Goal: Task Accomplishment & Management: Manage account settings

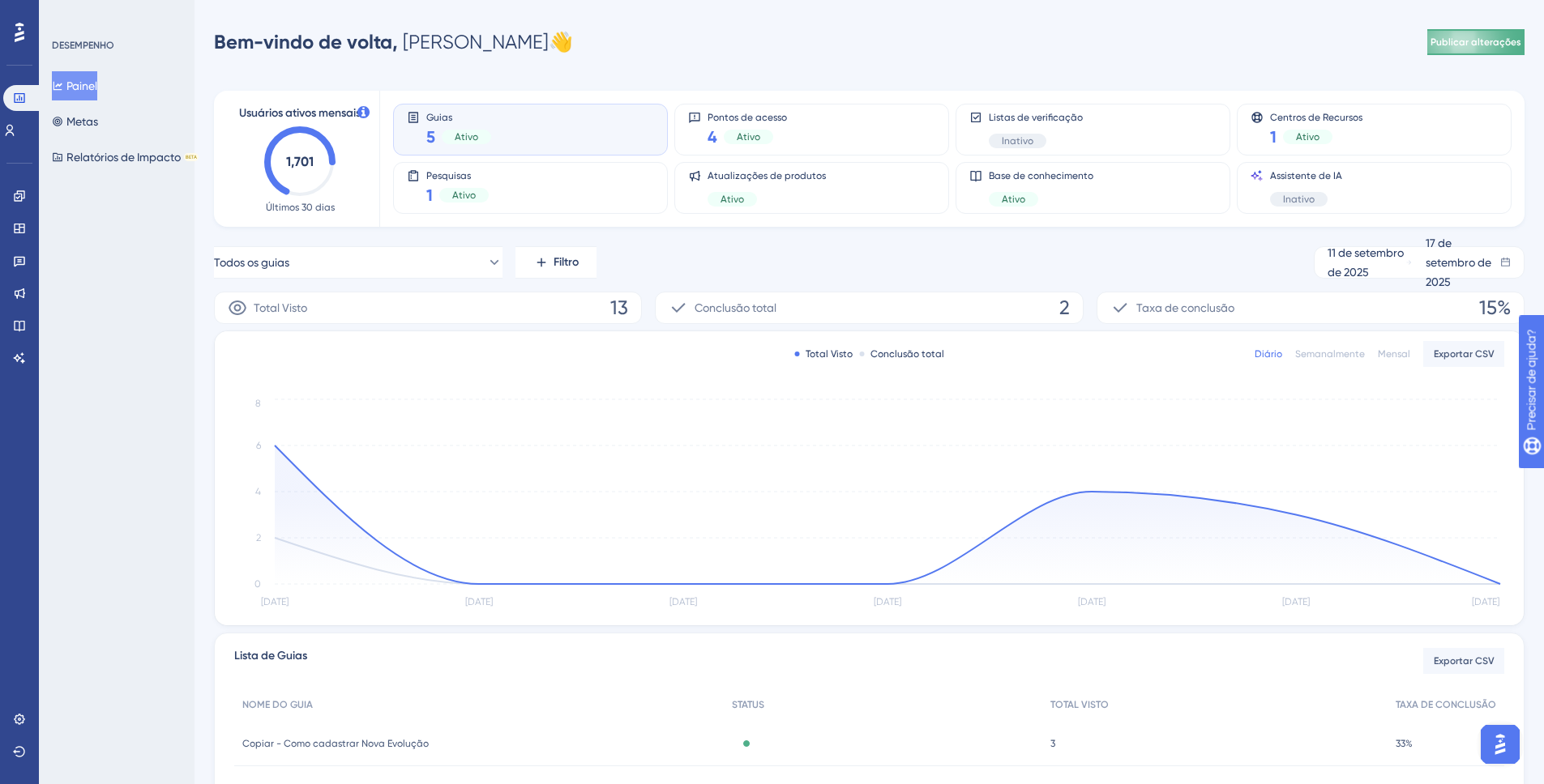
click at [1446, 44] on font "Publicar alterações" at bounding box center [1476, 42] width 91 height 11
click at [23, 186] on link at bounding box center [19, 196] width 13 height 26
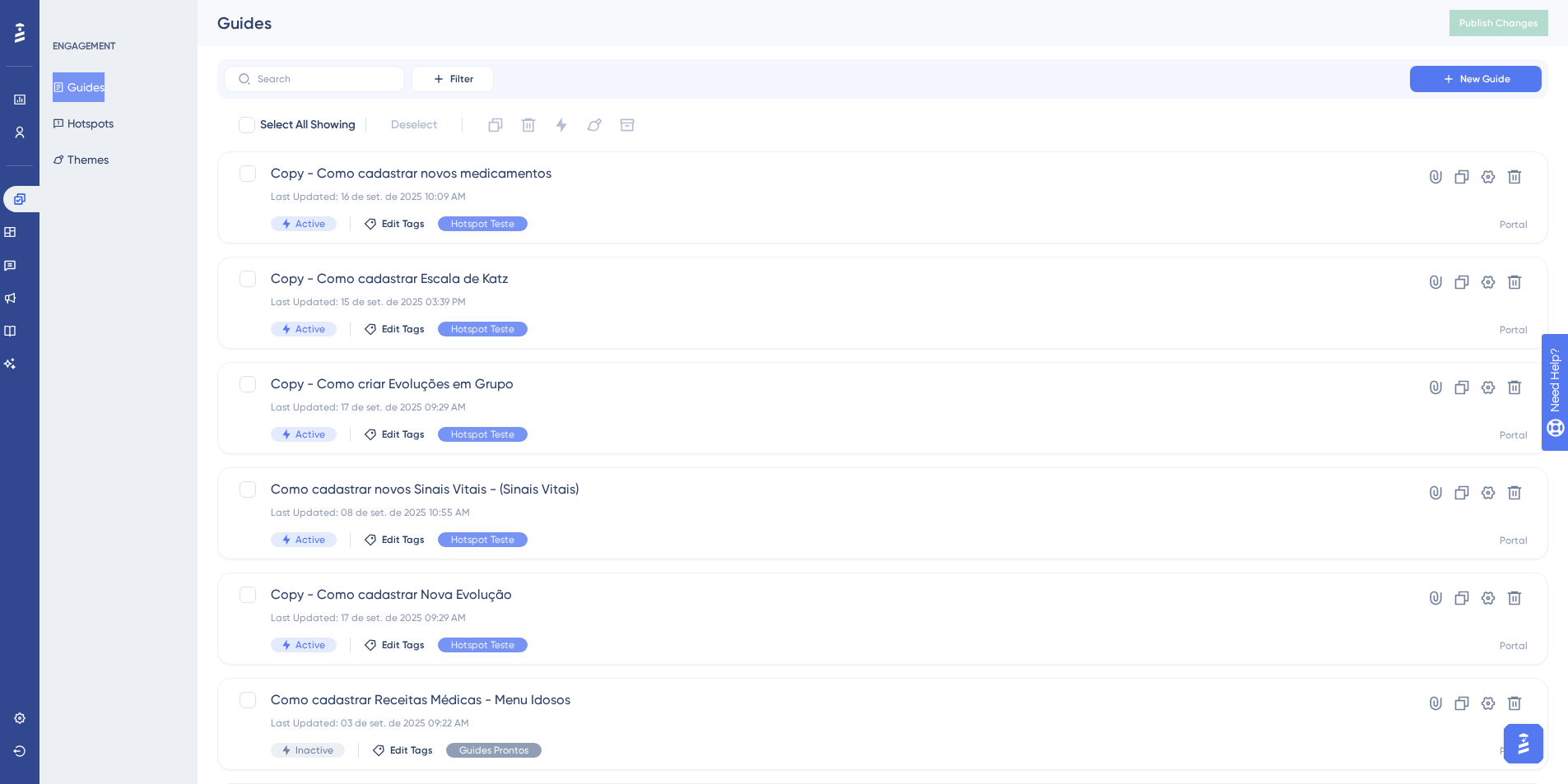
click at [1082, 133] on div "Select All Showing Deselect" at bounding box center [892, 125] width 1311 height 26
click at [105, 122] on button "Hotspots" at bounding box center [83, 123] width 61 height 30
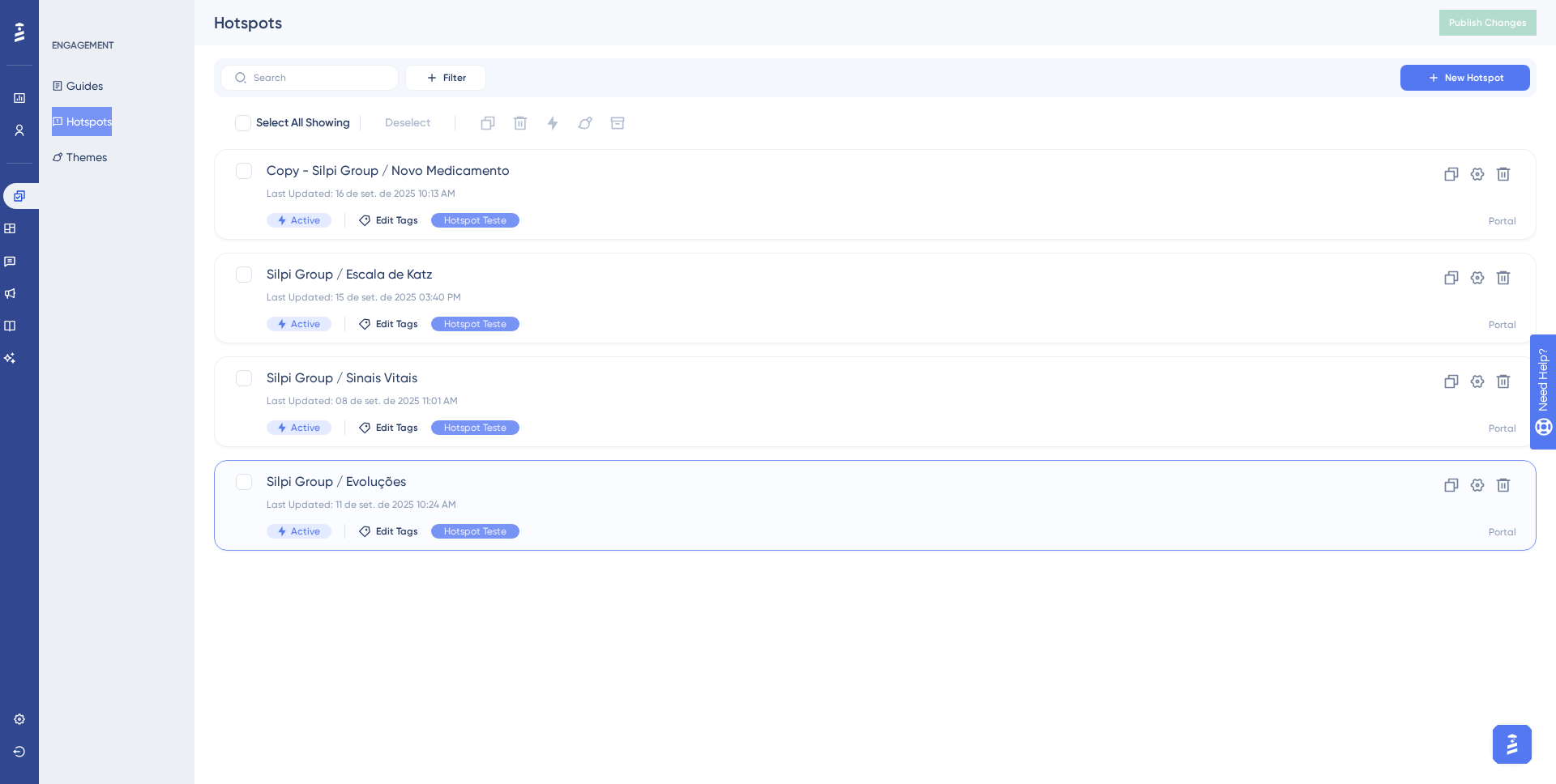
click at [508, 475] on span "Silpi Group / Evoluções" at bounding box center [810, 481] width 1087 height 20
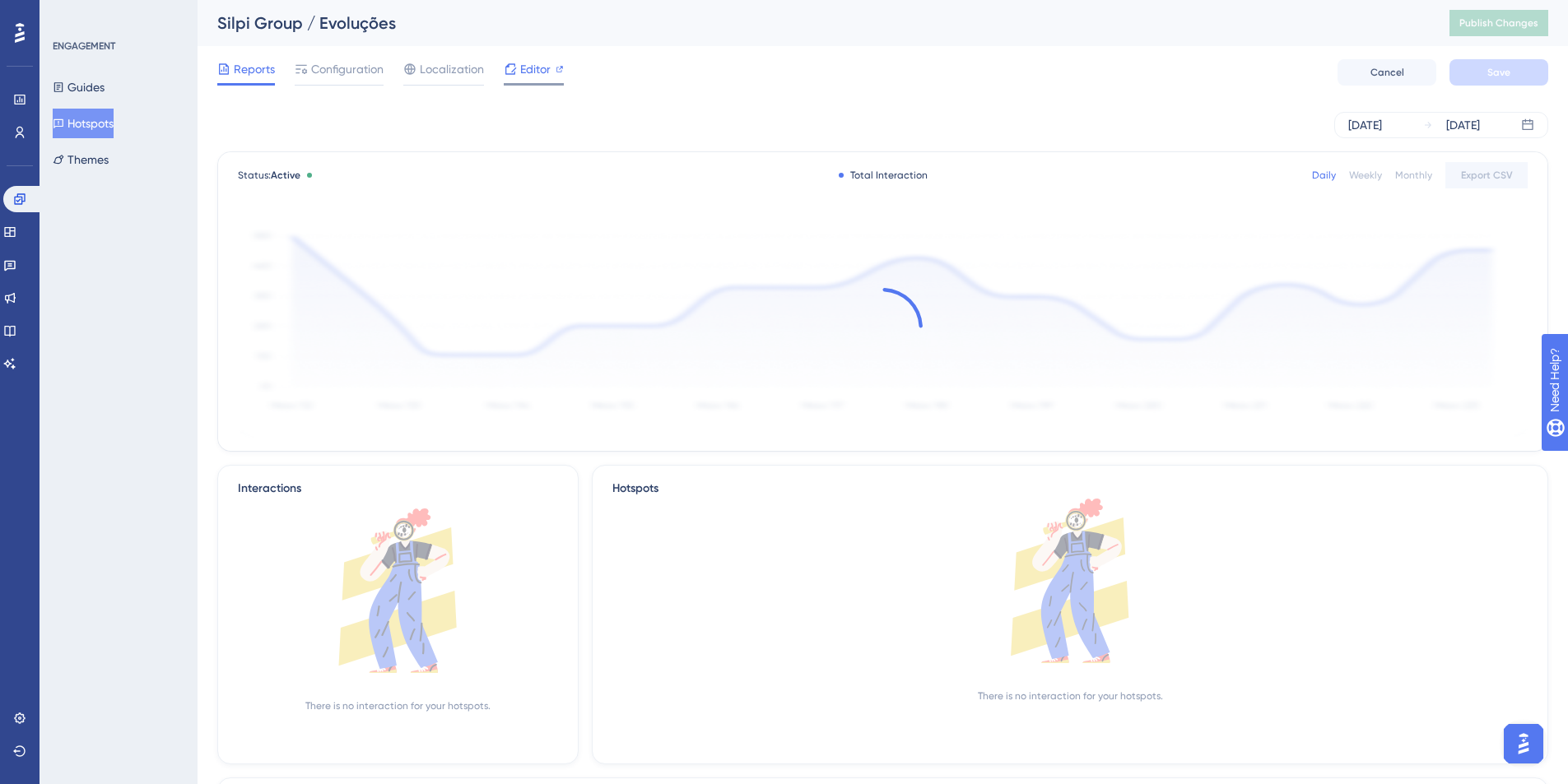
click at [541, 66] on span "Editor" at bounding box center [535, 69] width 30 height 20
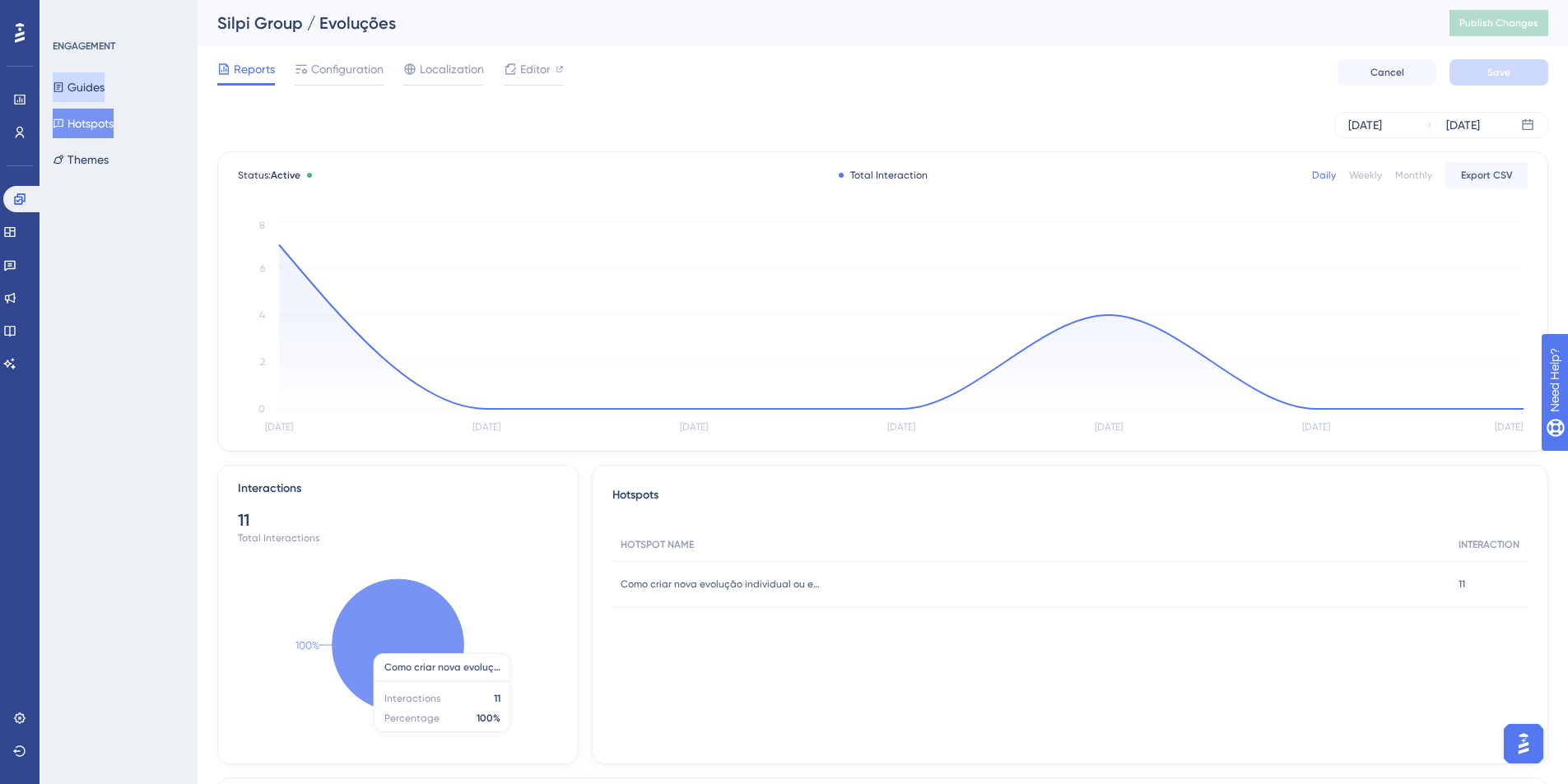
click at [97, 86] on button "Guides" at bounding box center [79, 87] width 52 height 30
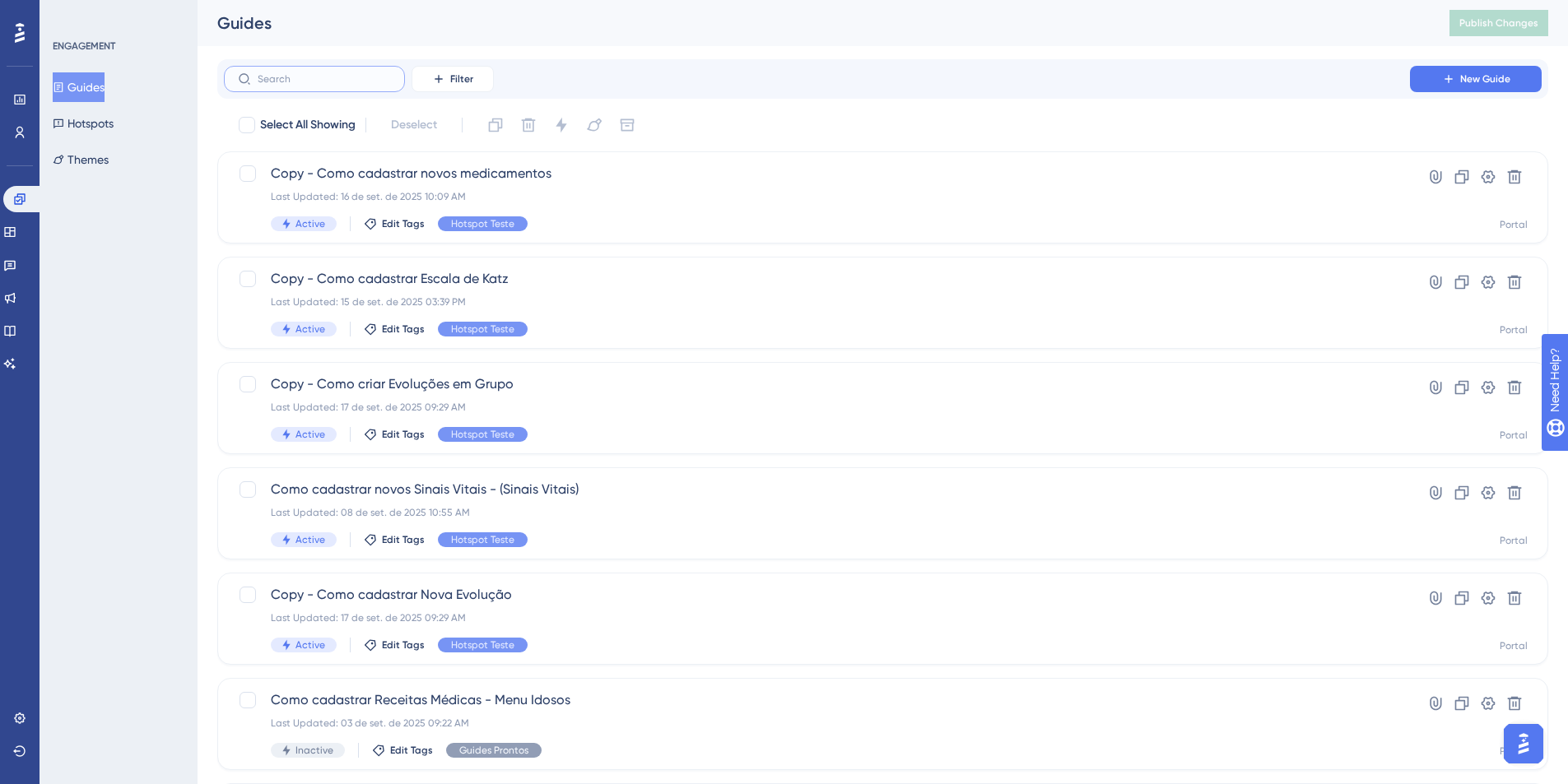
click at [354, 84] on input "text" at bounding box center [324, 78] width 133 height 11
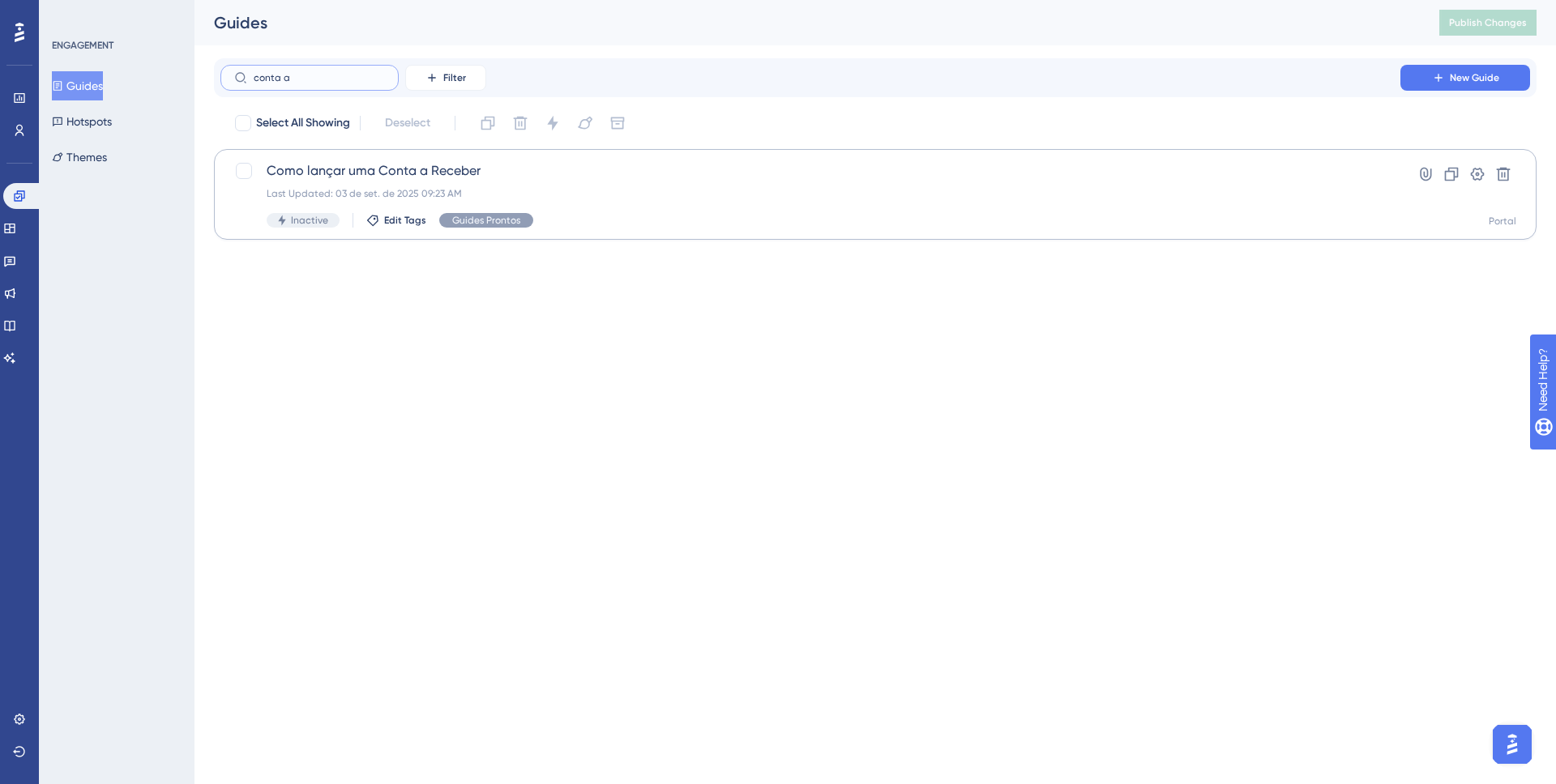
type input "conta a"
click at [566, 189] on div "Last Updated: 03 de set. de 2025 09:23 AM" at bounding box center [810, 193] width 1087 height 13
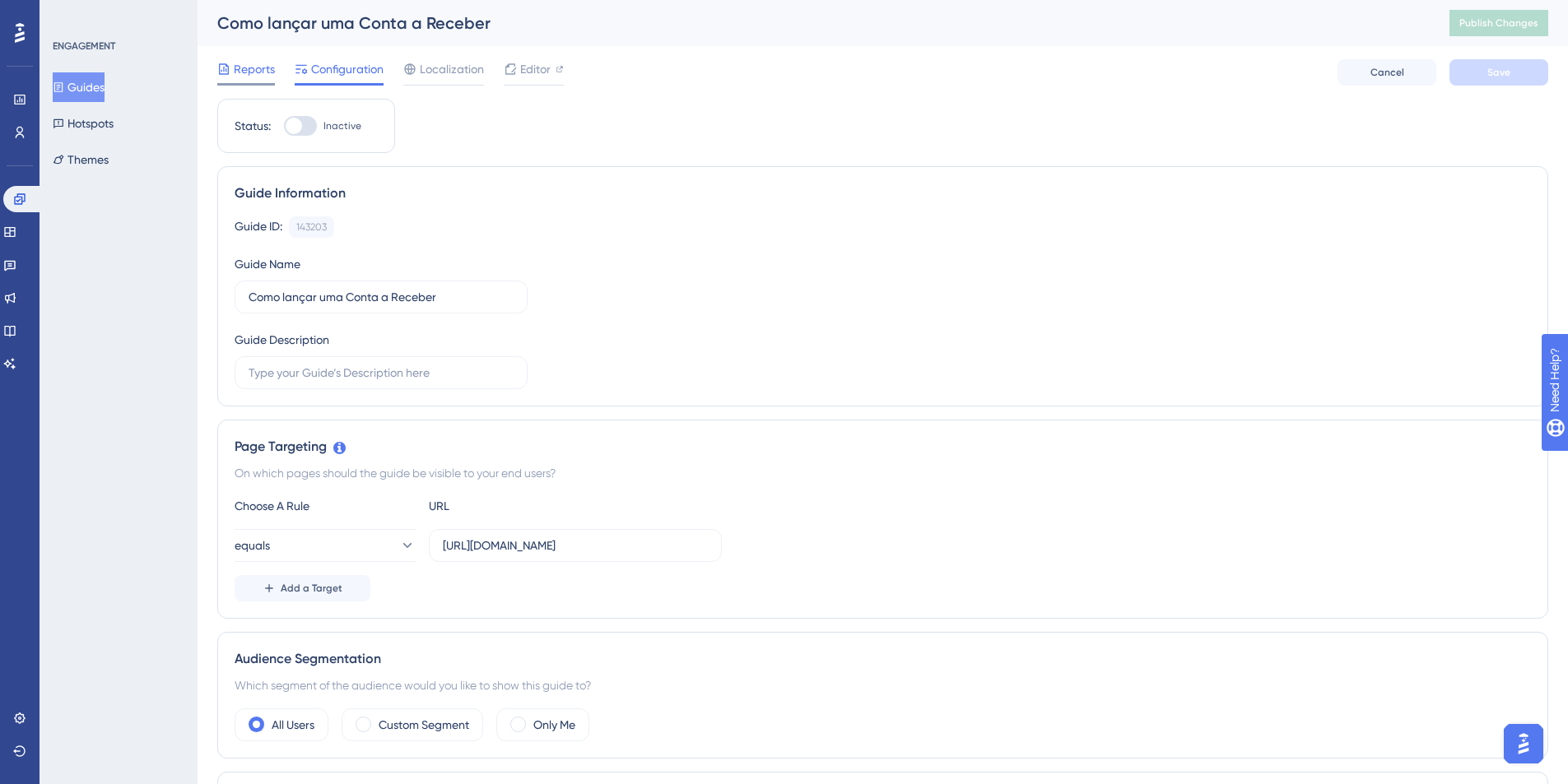
click at [256, 69] on span "Reports" at bounding box center [254, 69] width 41 height 20
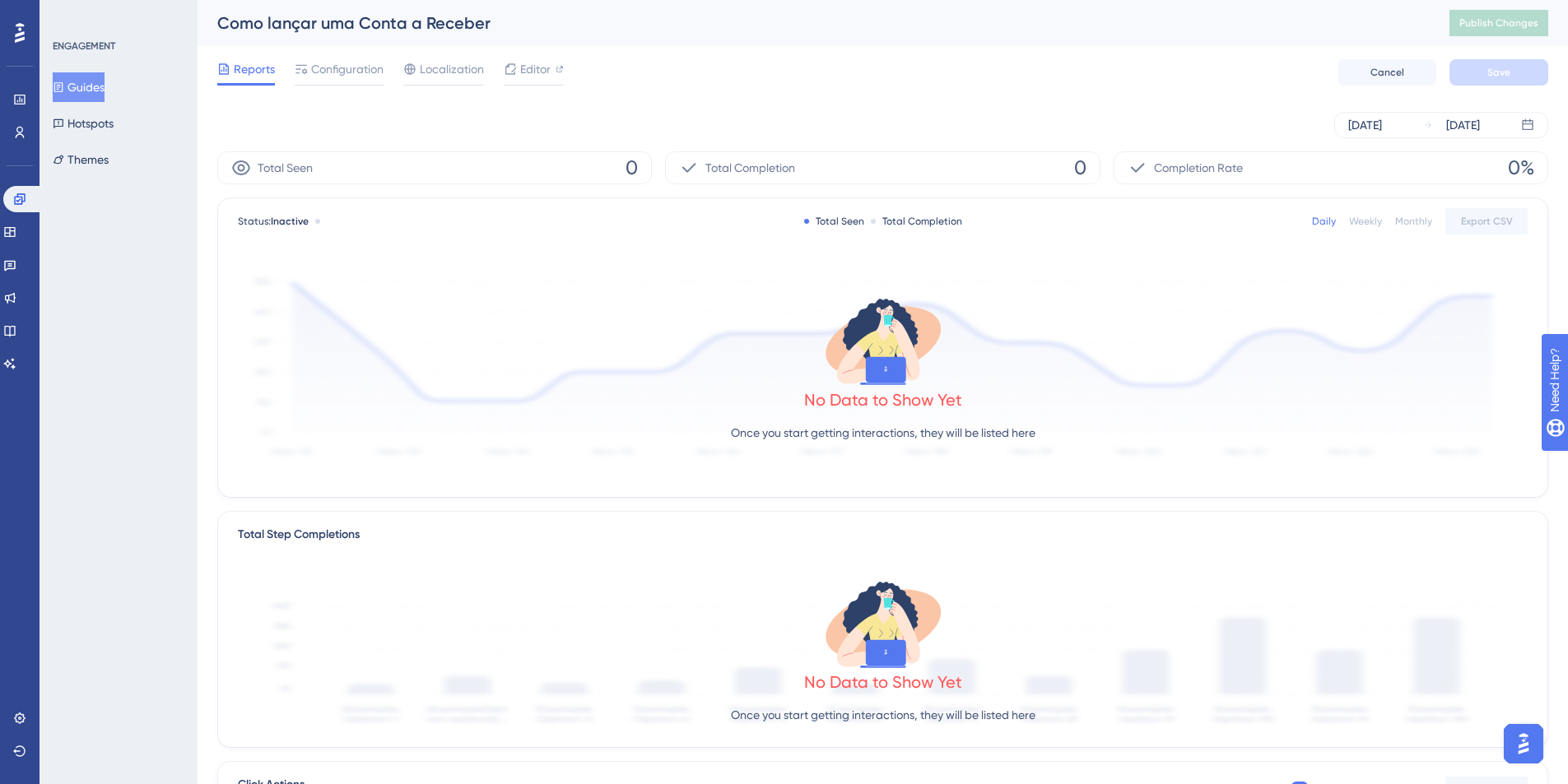
click at [76, 94] on button "Guides" at bounding box center [79, 87] width 52 height 30
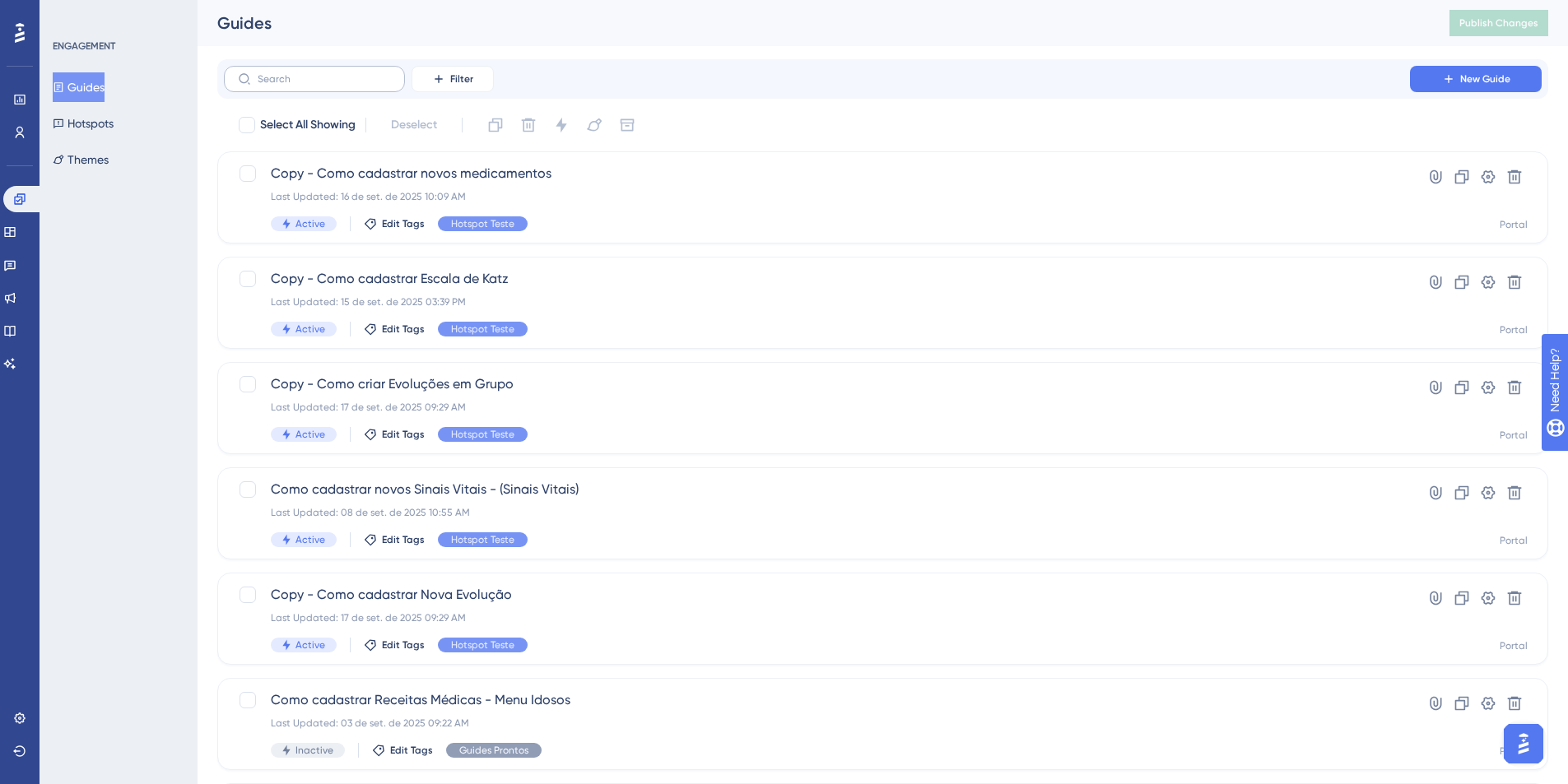
click at [312, 89] on label at bounding box center [314, 79] width 181 height 26
click at [312, 85] on input "text" at bounding box center [324, 78] width 133 height 11
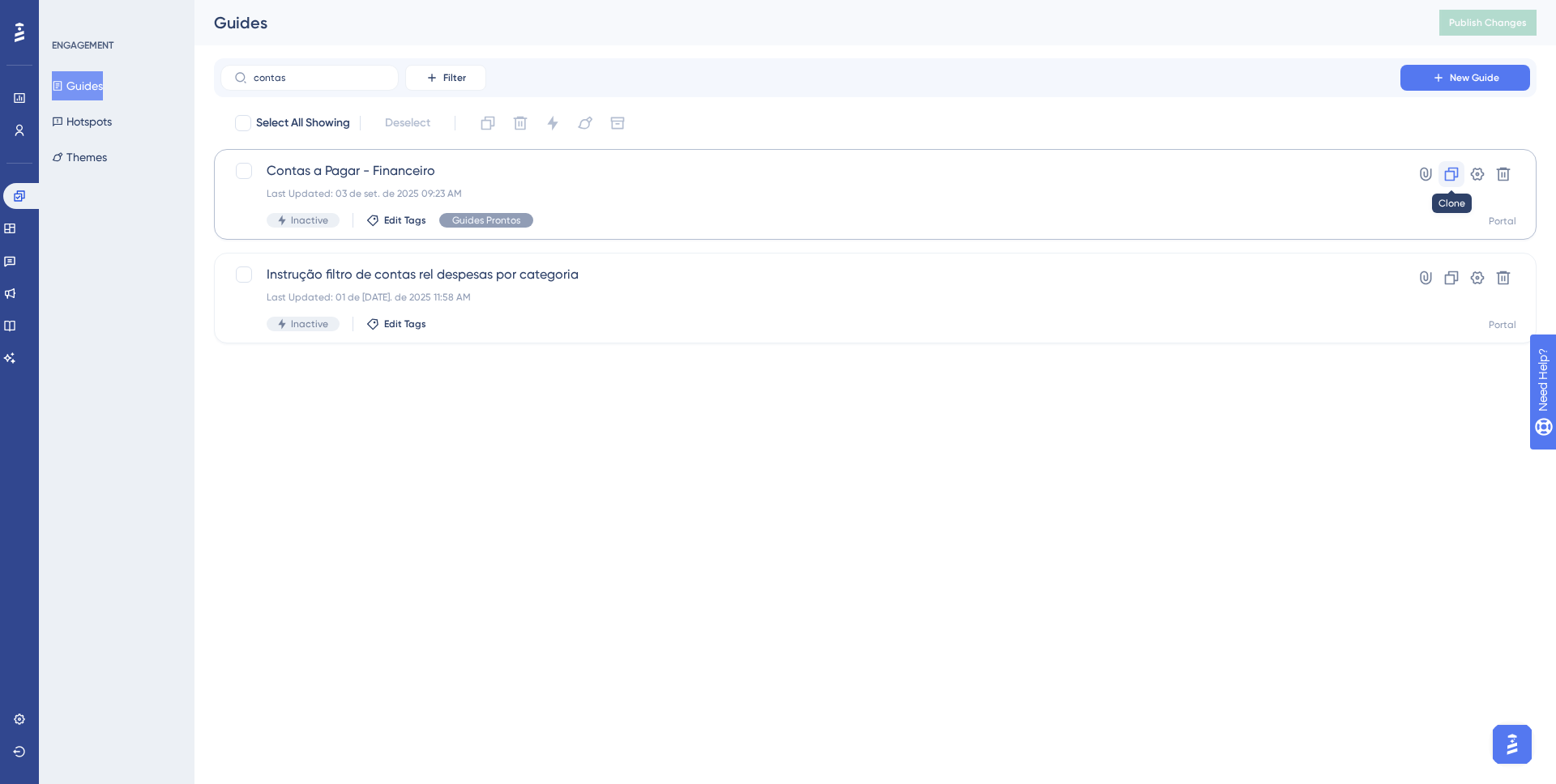
click at [1449, 174] on icon at bounding box center [1451, 174] width 16 height 16
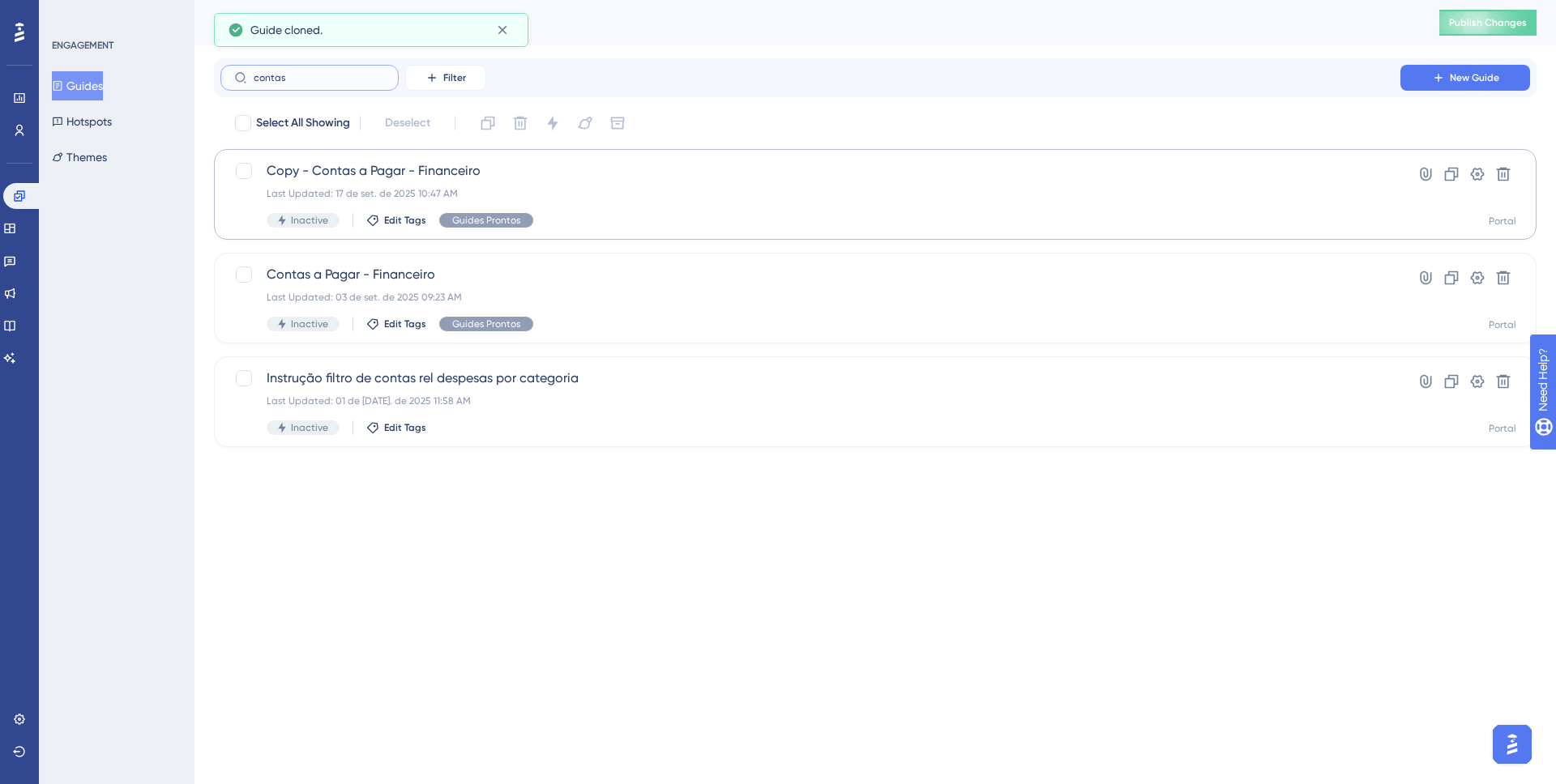
click at [347, 75] on input "contas" at bounding box center [319, 77] width 131 height 11
type input "c"
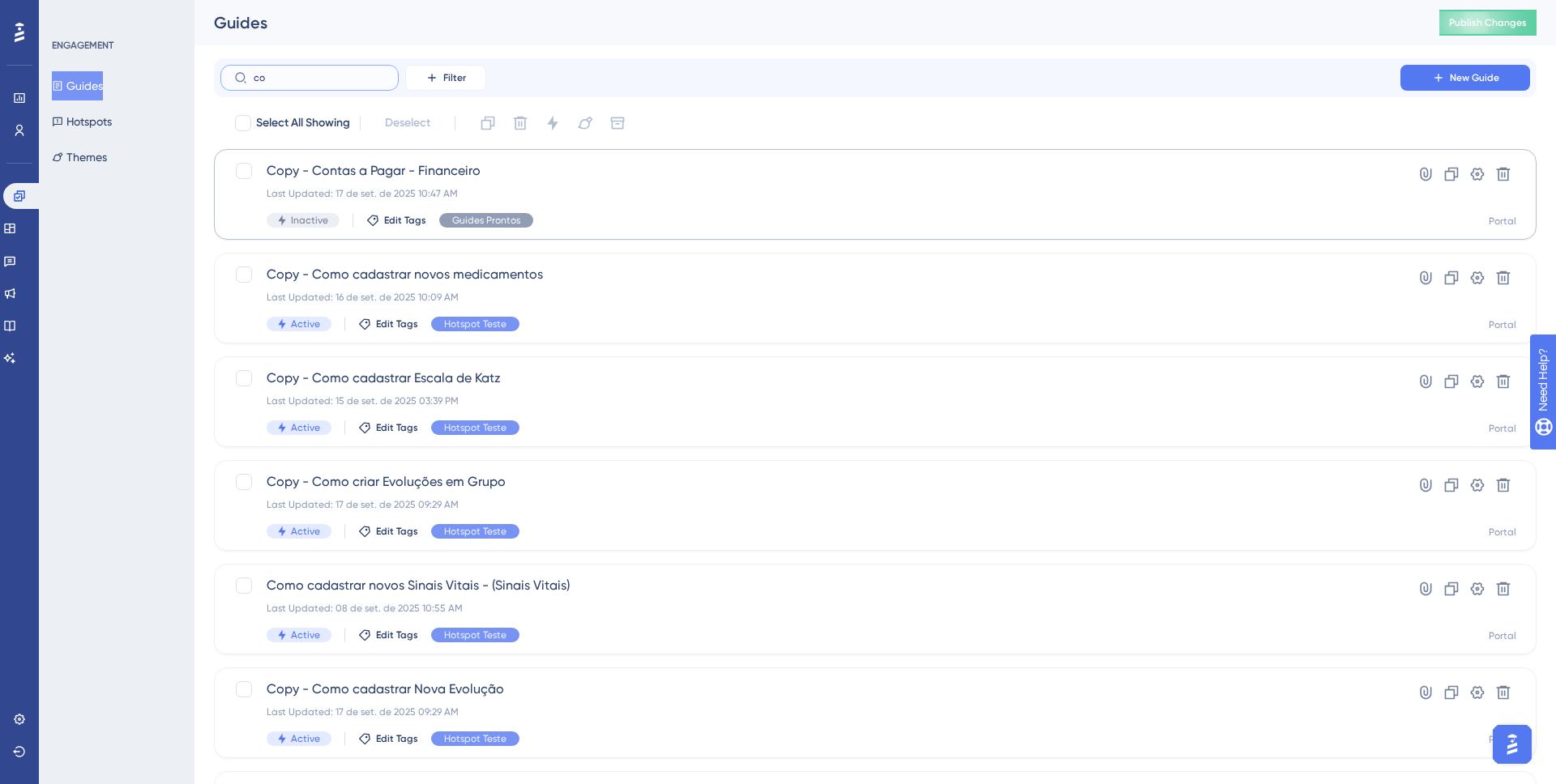
type input "c"
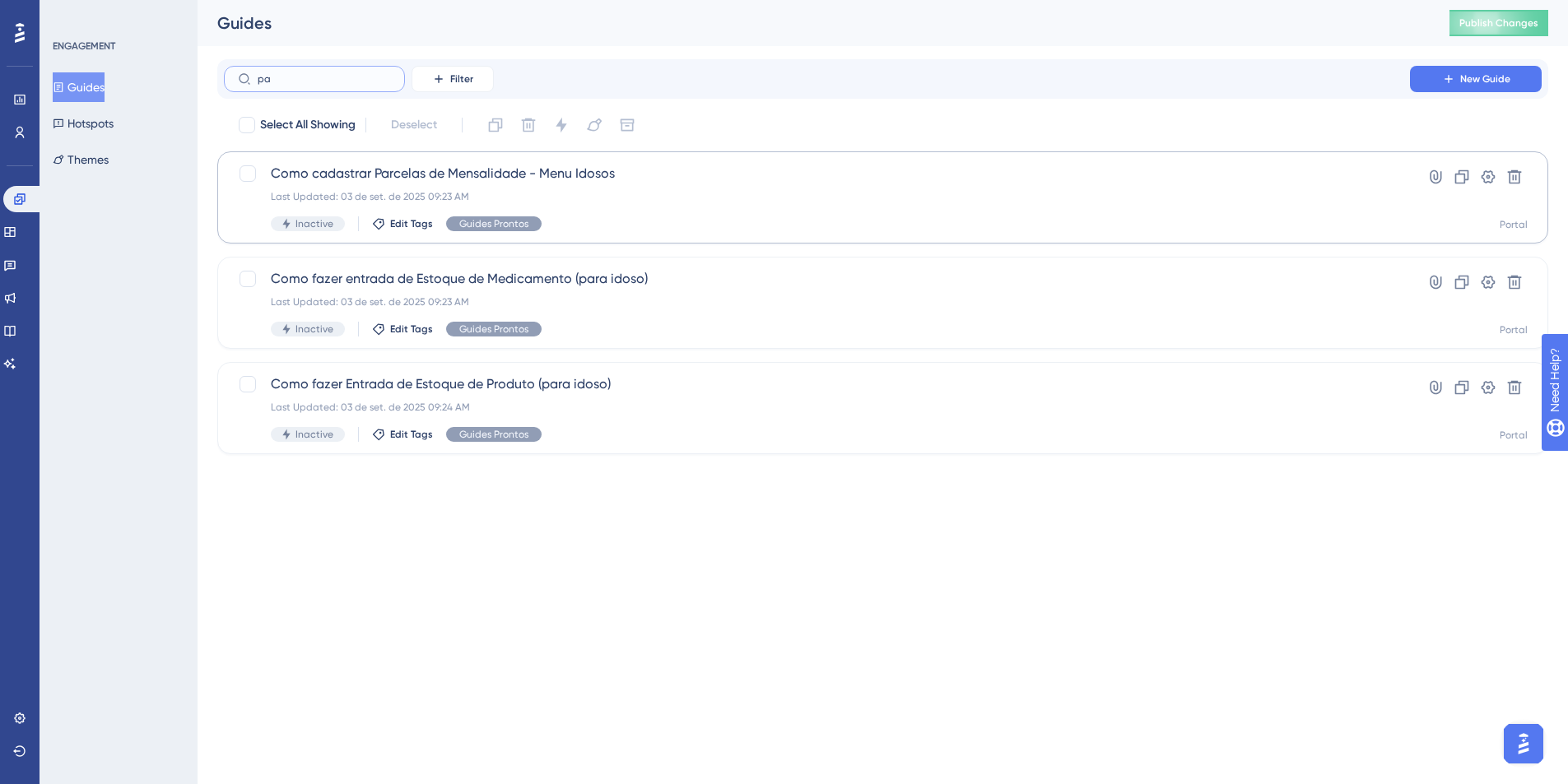
type input "p"
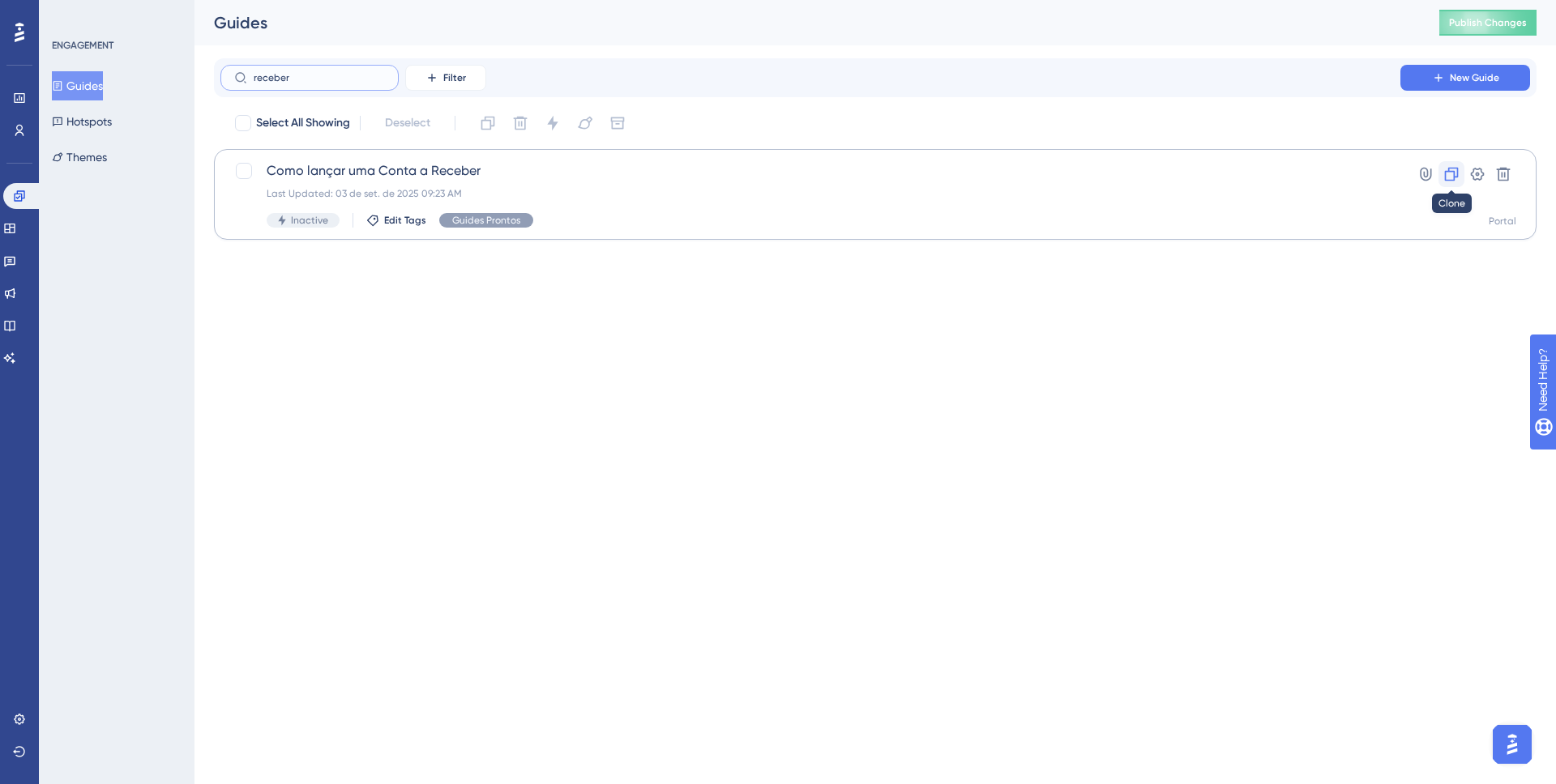
type input "receber"
click at [1454, 164] on button at bounding box center [1452, 174] width 26 height 26
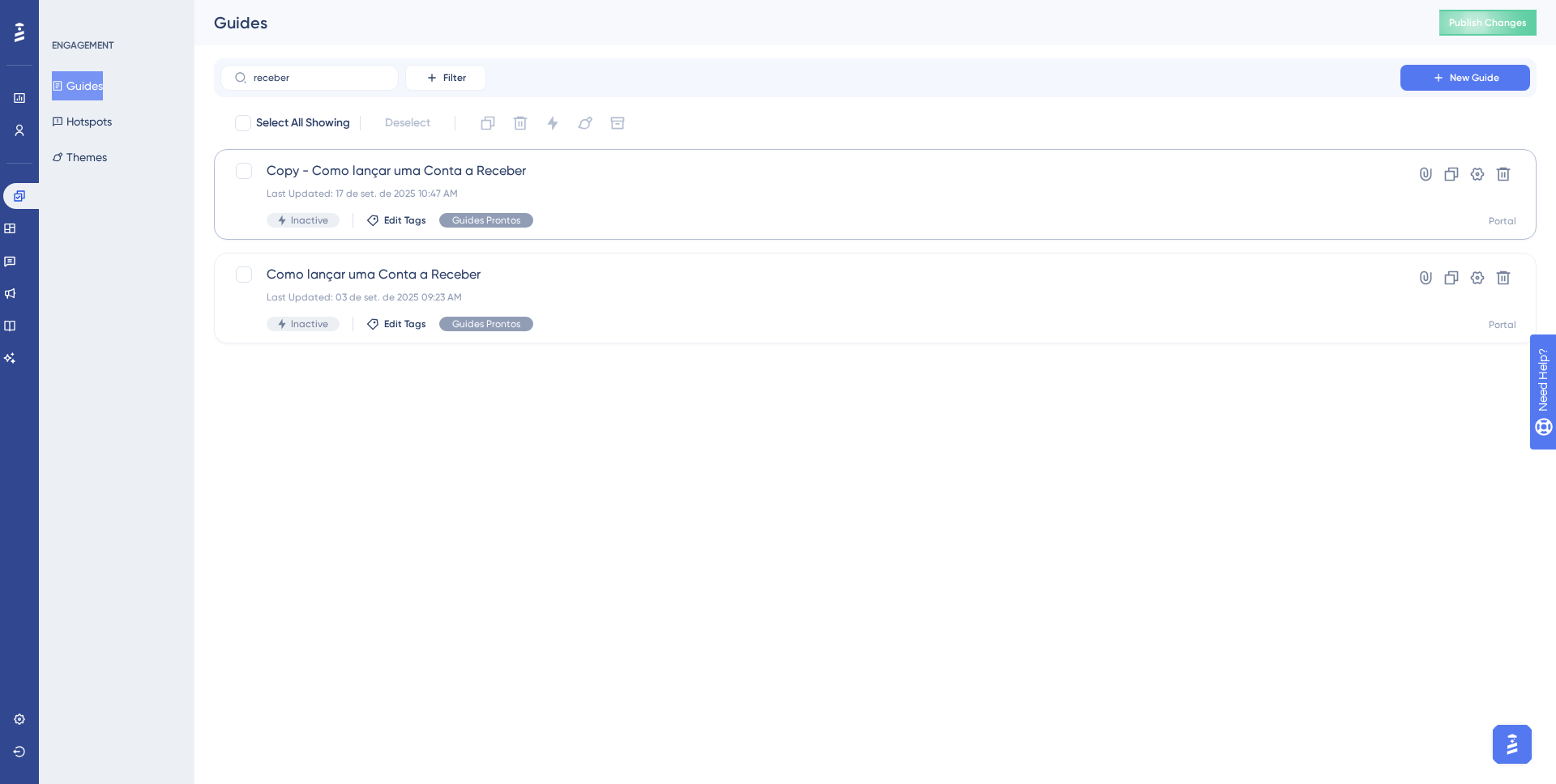
click at [94, 80] on button "Guides" at bounding box center [78, 85] width 51 height 29
click at [80, 88] on button "Guides" at bounding box center [78, 85] width 51 height 29
click at [364, 77] on input "receber" at bounding box center [319, 77] width 131 height 11
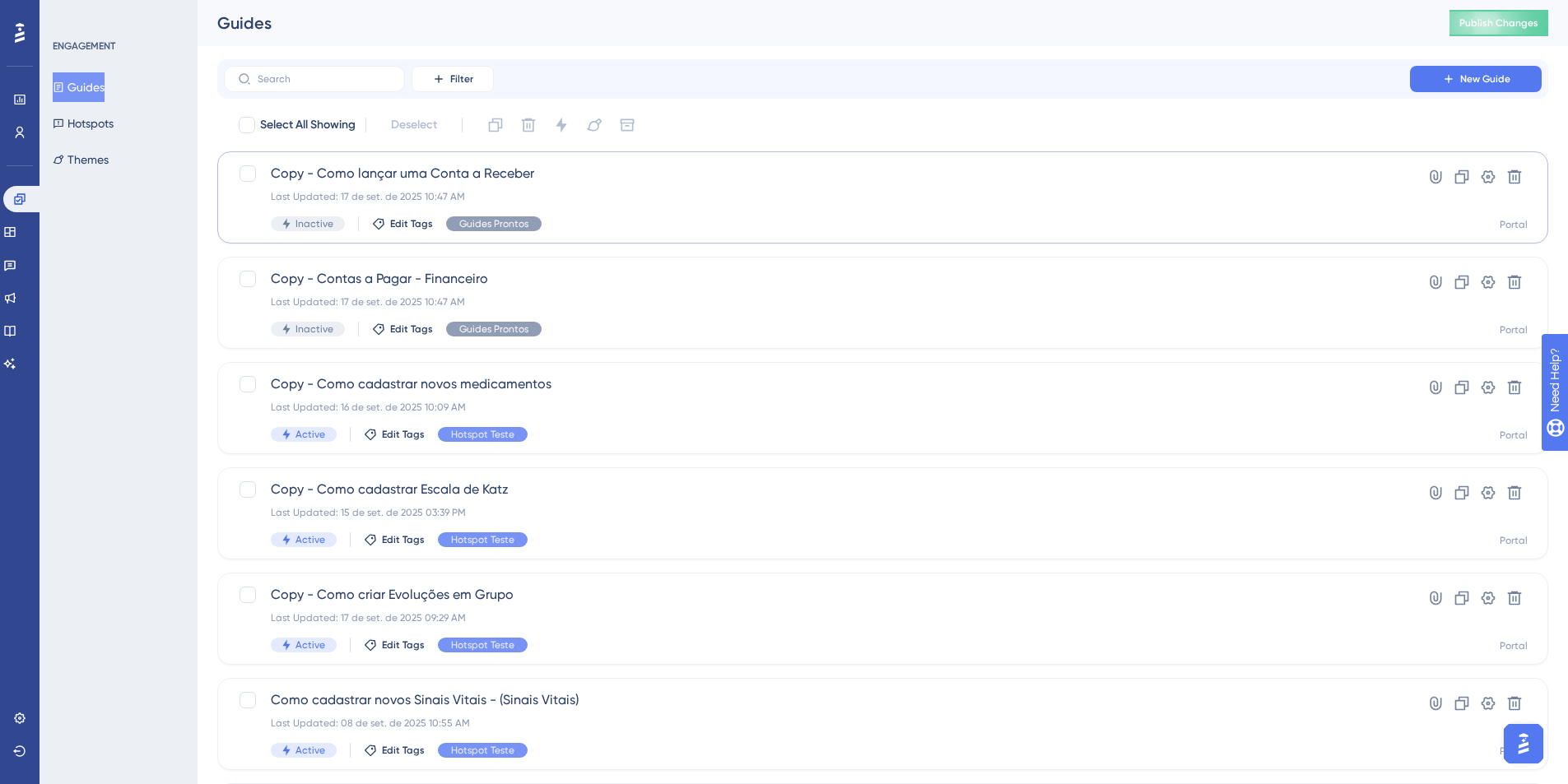
click at [382, 102] on div "Filter New Guide Select All Showing Deselect Copy - Como lançar uma Conta a Rec…" at bounding box center [883, 642] width 1331 height 1165
click at [1315, 331] on div "Inactive Edit Tags Guides Prontos" at bounding box center [817, 328] width 1092 height 15
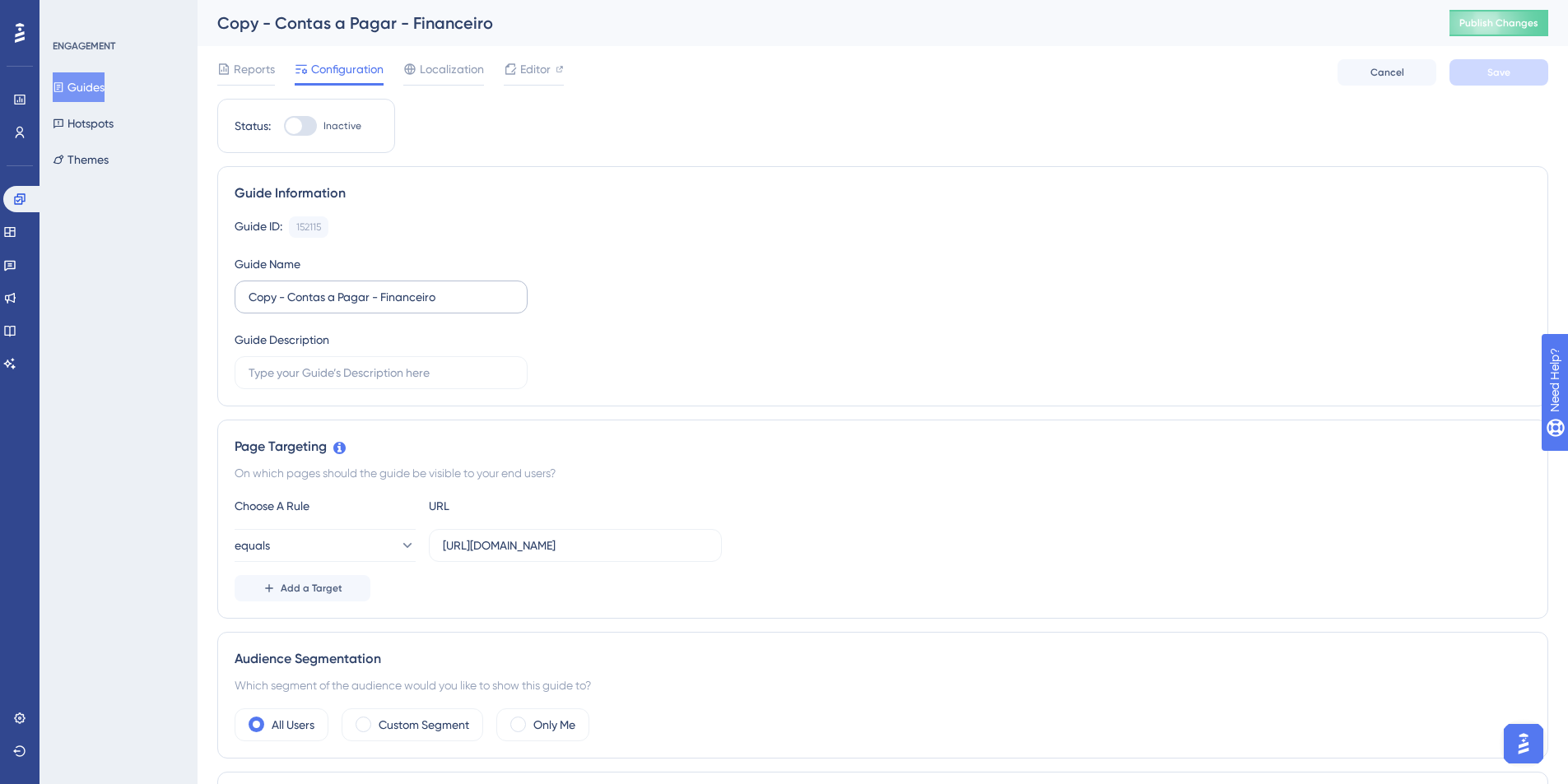
click at [441, 306] on label "Copy - Contas a Pagar - Financeiro" at bounding box center [380, 297] width 293 height 33
click at [441, 306] on input "Copy - Contas a Pagar - Financeiro" at bounding box center [380, 297] width 265 height 18
type input "Copy - Como lançar um Contas a Pagar"
click at [1492, 62] on button "Save" at bounding box center [1499, 72] width 99 height 26
click at [63, 90] on icon at bounding box center [58, 87] width 11 height 11
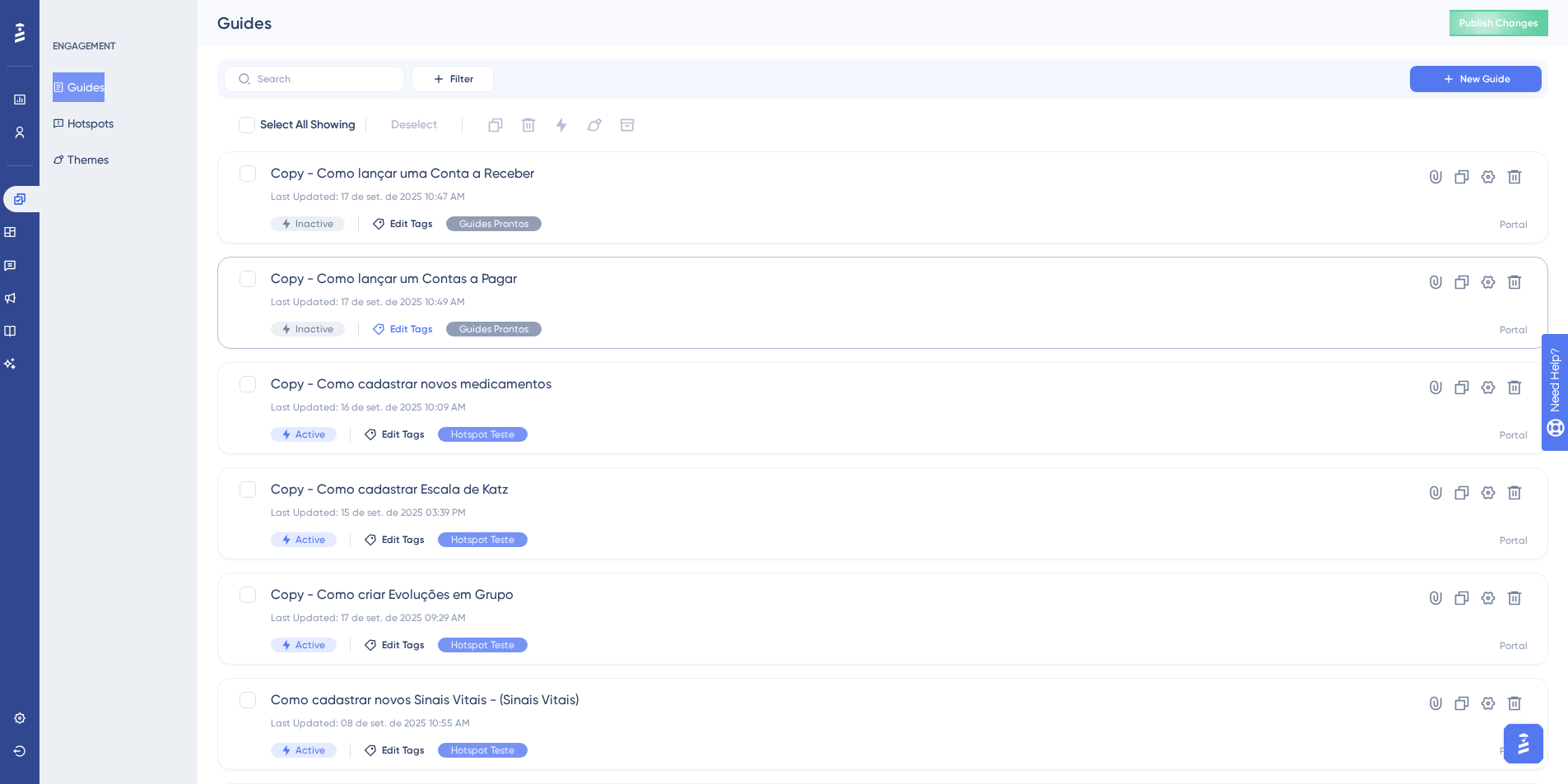
click at [421, 327] on span "Edit Tags" at bounding box center [411, 328] width 43 height 13
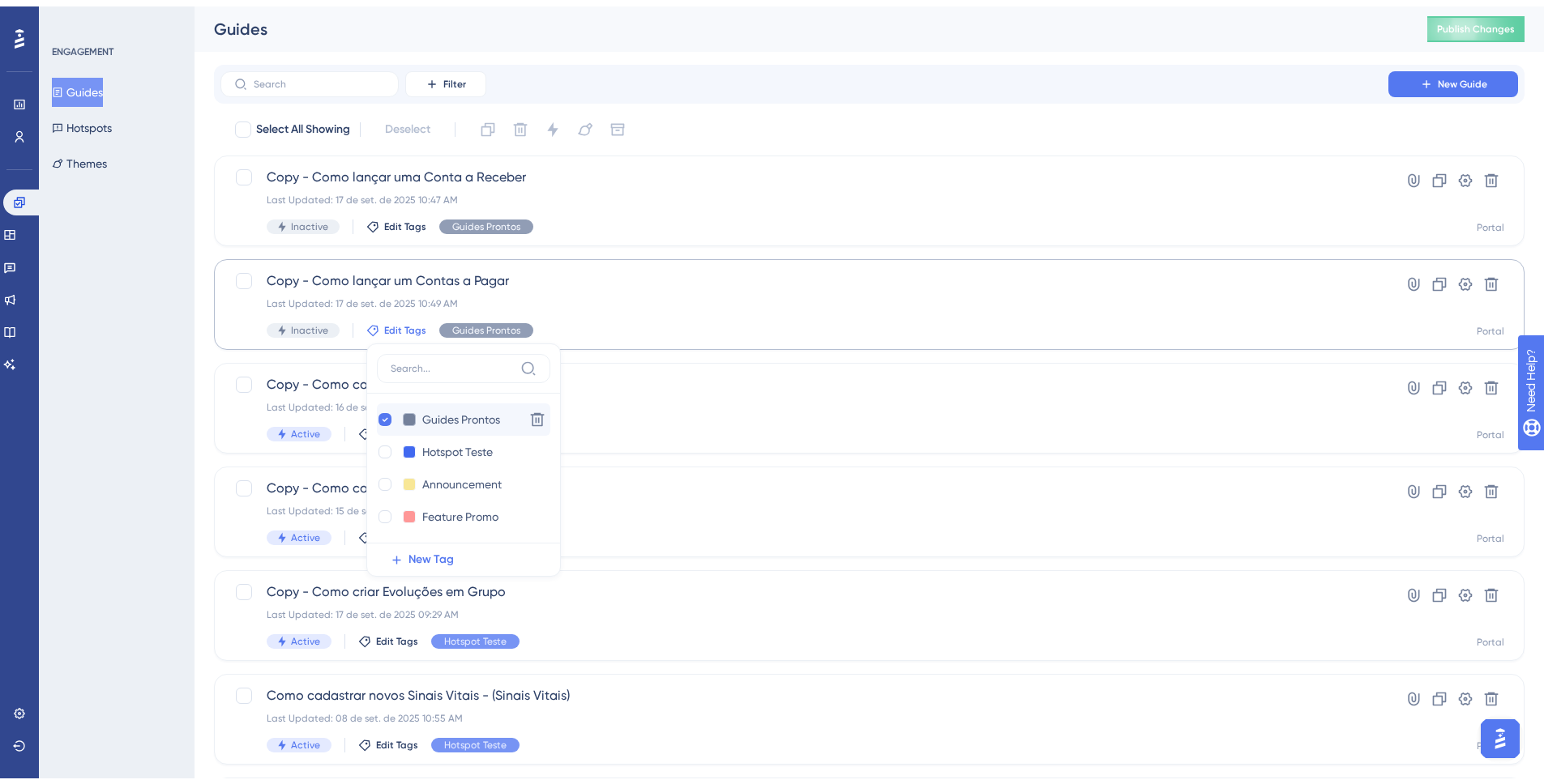
scroll to position [66, 0]
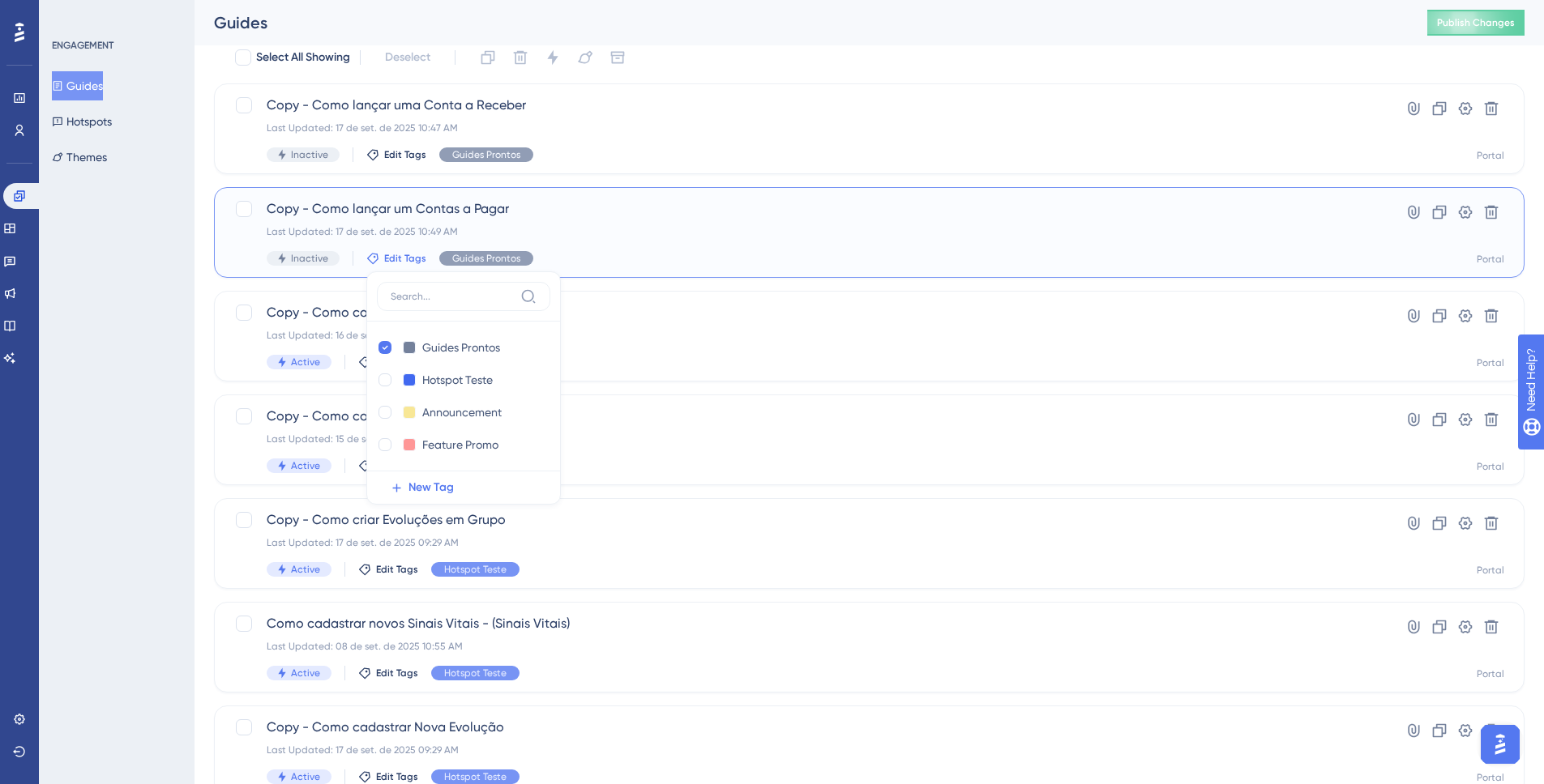
click at [373, 376] on div "Guides Prontos Guides Prontos Delete Hotspot Teste Hotspot Teste Delete Announc…" at bounding box center [463, 387] width 194 height 233
click at [379, 377] on div at bounding box center [384, 380] width 13 height 13
checkbox input "true"
click at [383, 345] on icon at bounding box center [385, 347] width 7 height 11
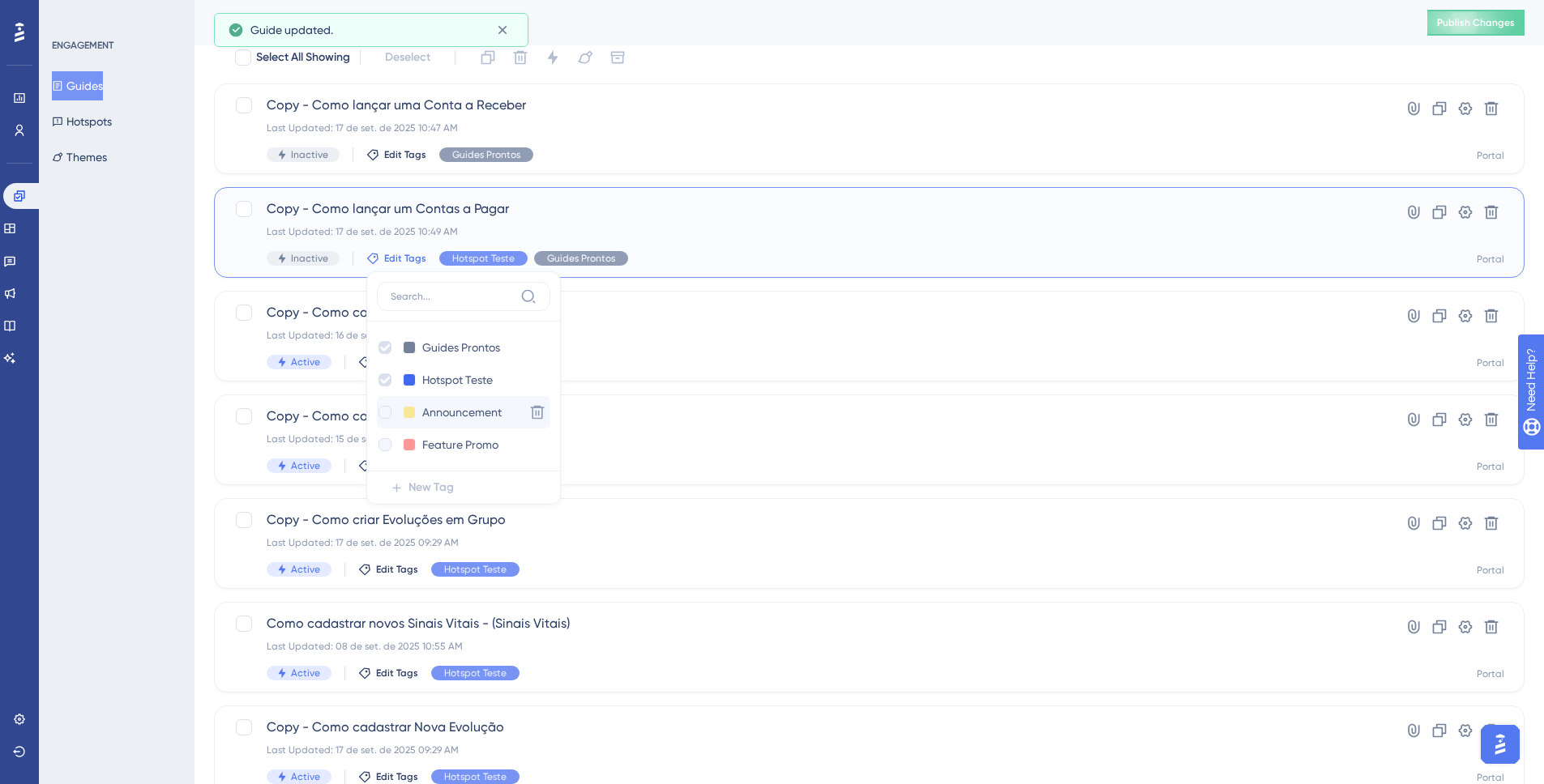
checkbox input "false"
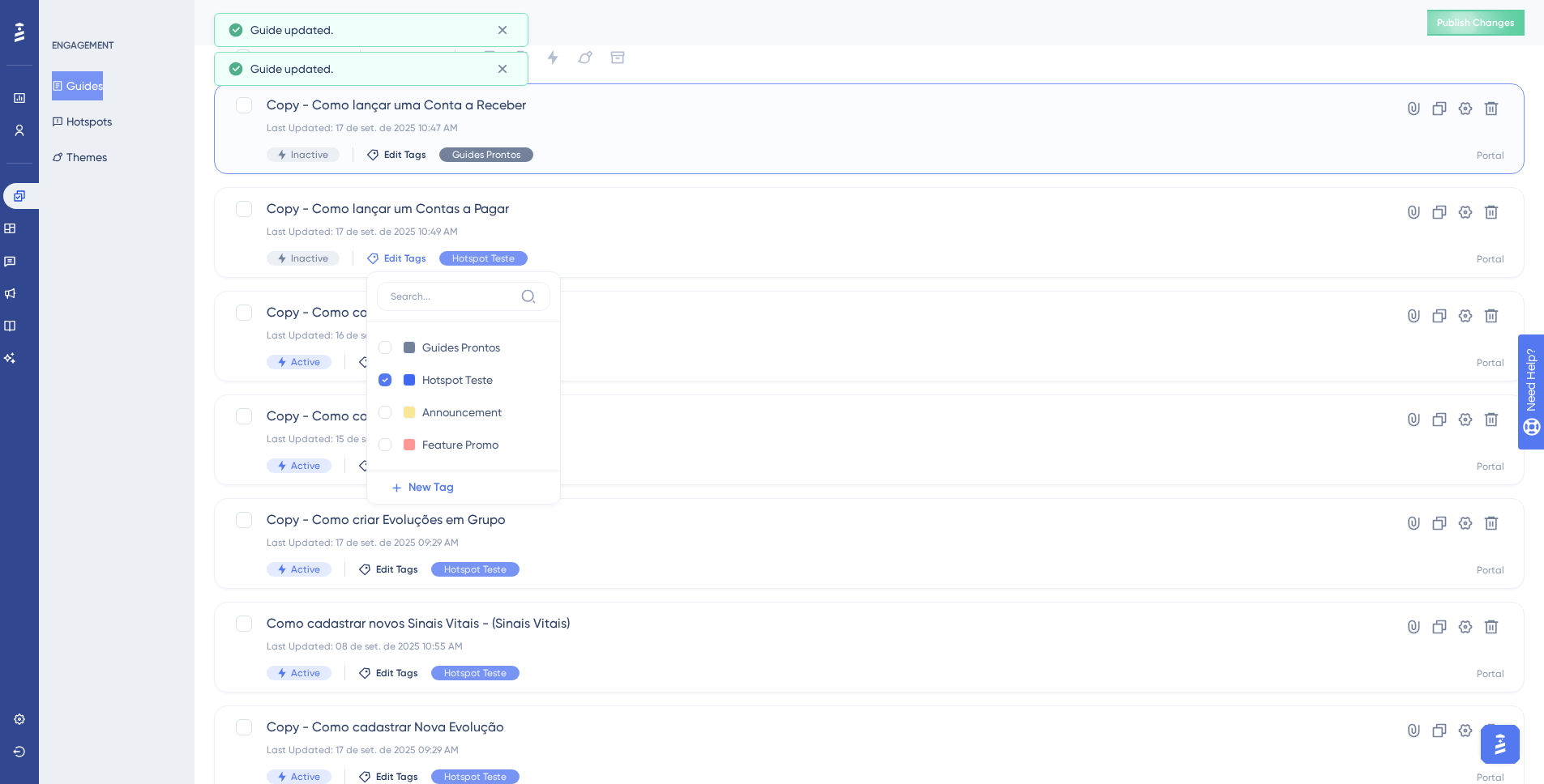
click at [464, 159] on span "Guides Prontos" at bounding box center [487, 154] width 68 height 13
click at [416, 157] on span "Edit Tags" at bounding box center [405, 154] width 42 height 13
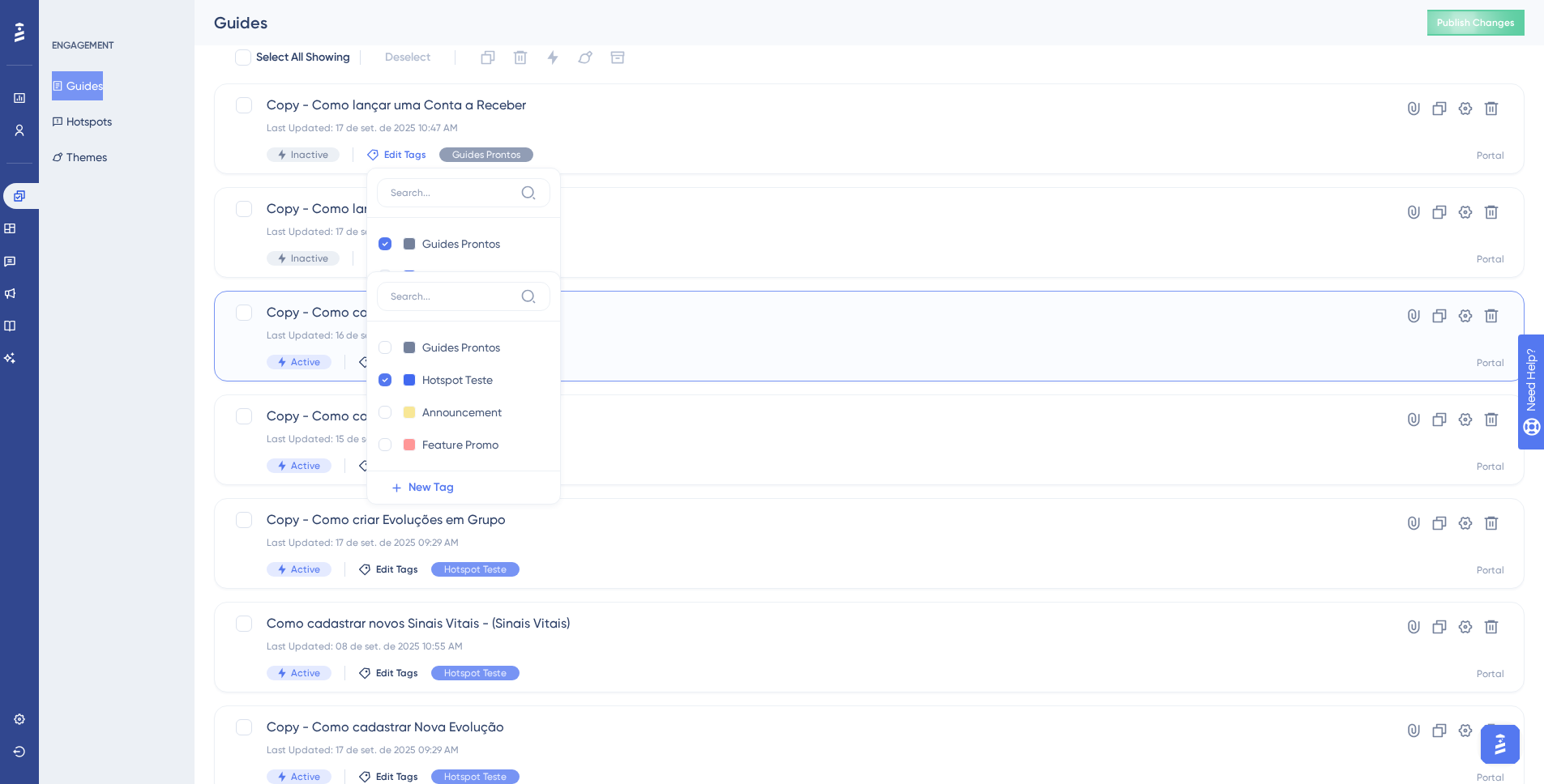
click at [343, 295] on div "Copy - Como cadastrar novos medicamentos Last Updated: 16 de set. de 2025 10:09…" at bounding box center [869, 336] width 1310 height 91
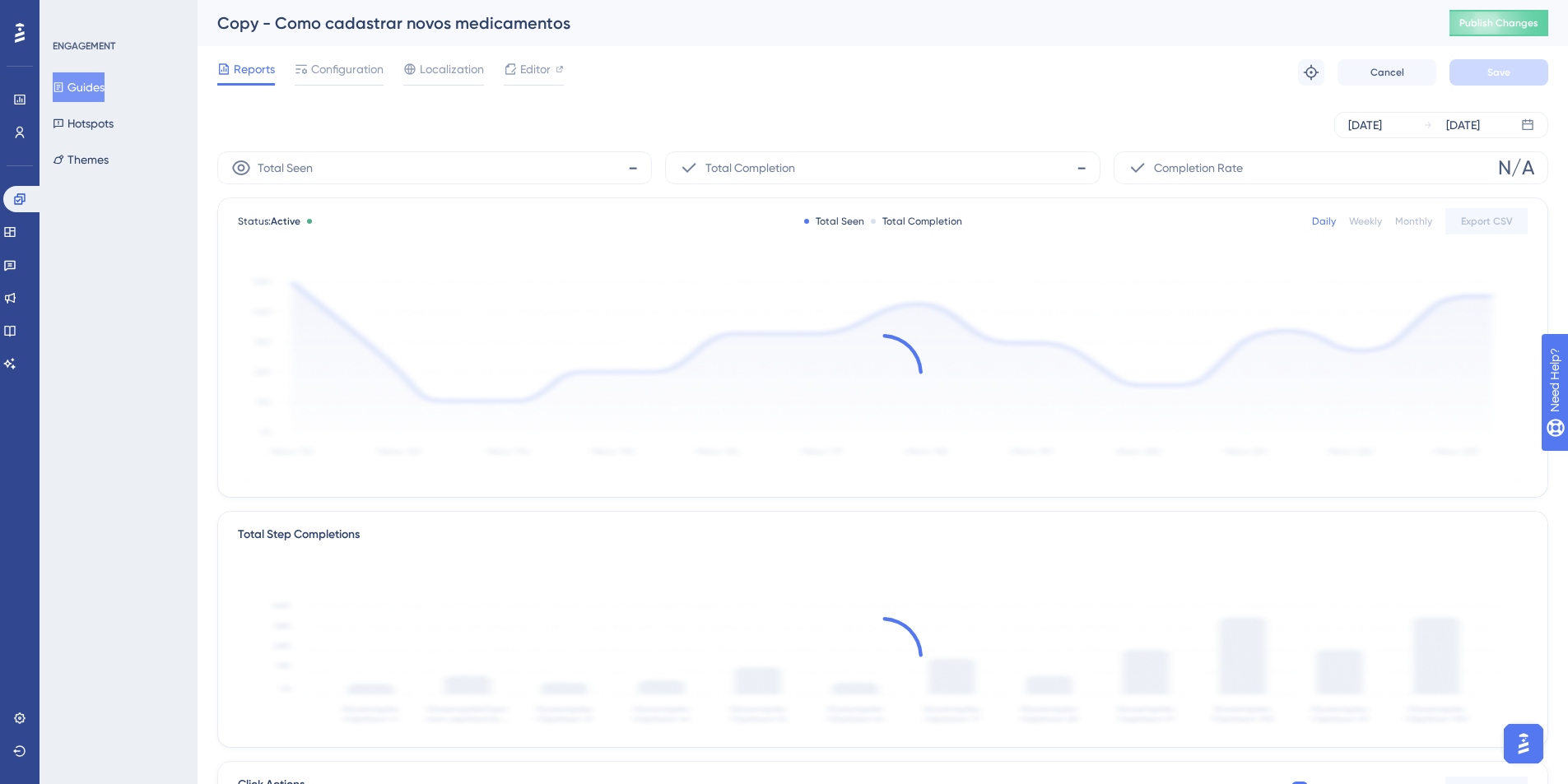
click at [102, 90] on button "Guides" at bounding box center [79, 87] width 52 height 30
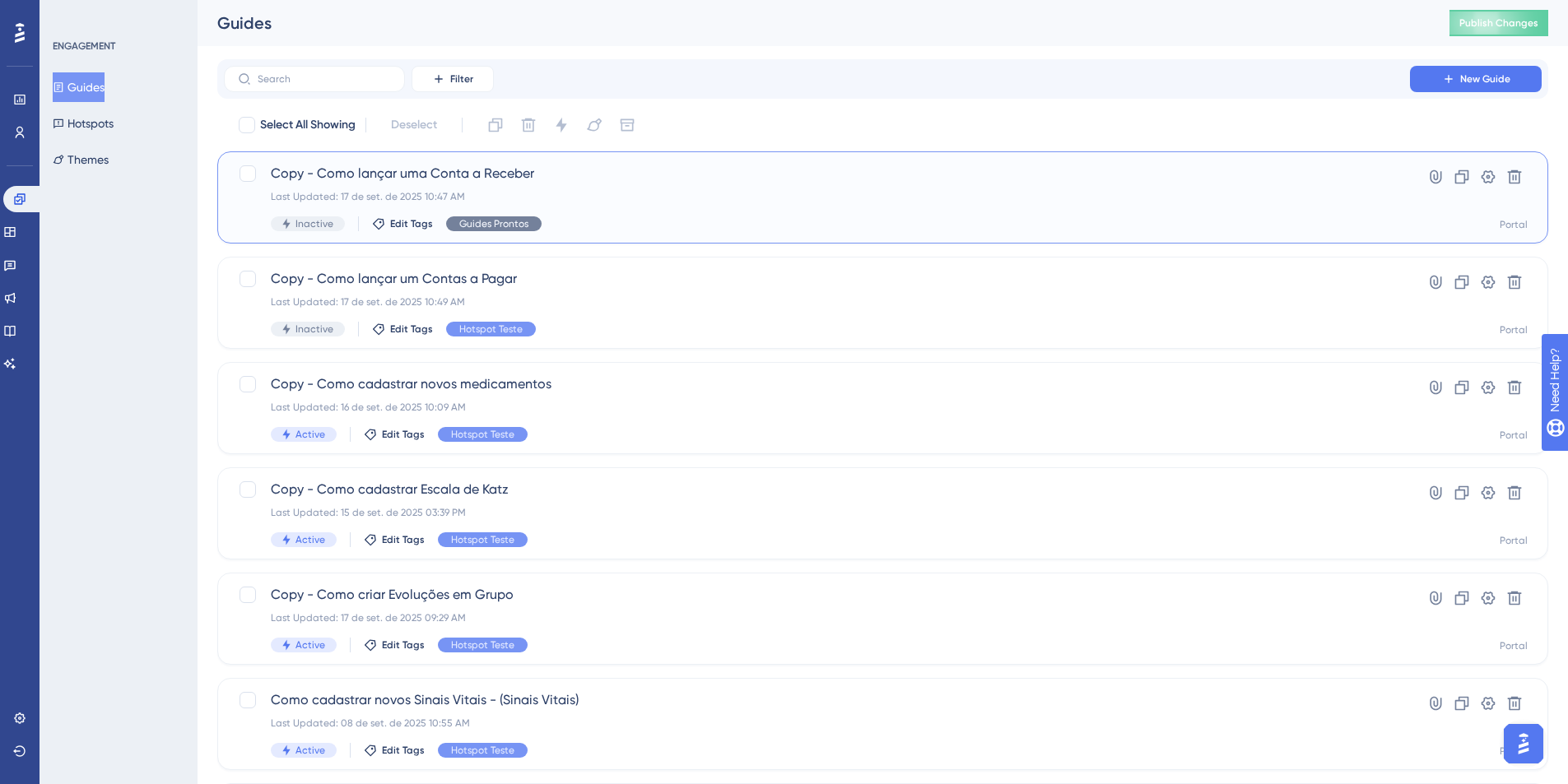
click at [470, 222] on span "Guides Prontos" at bounding box center [494, 223] width 69 height 13
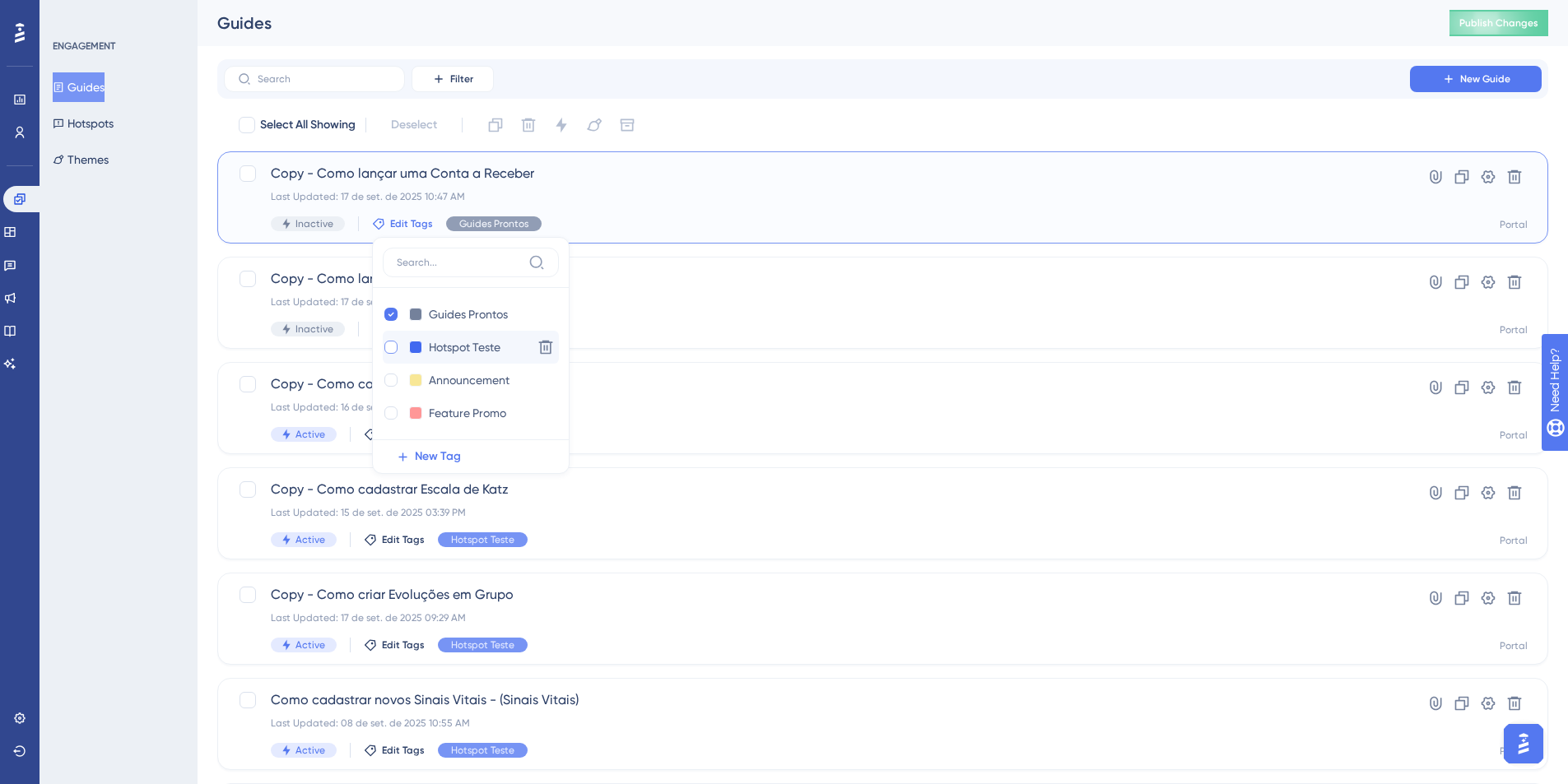
click at [390, 352] on div at bounding box center [390, 346] width 13 height 13
checkbox input "true"
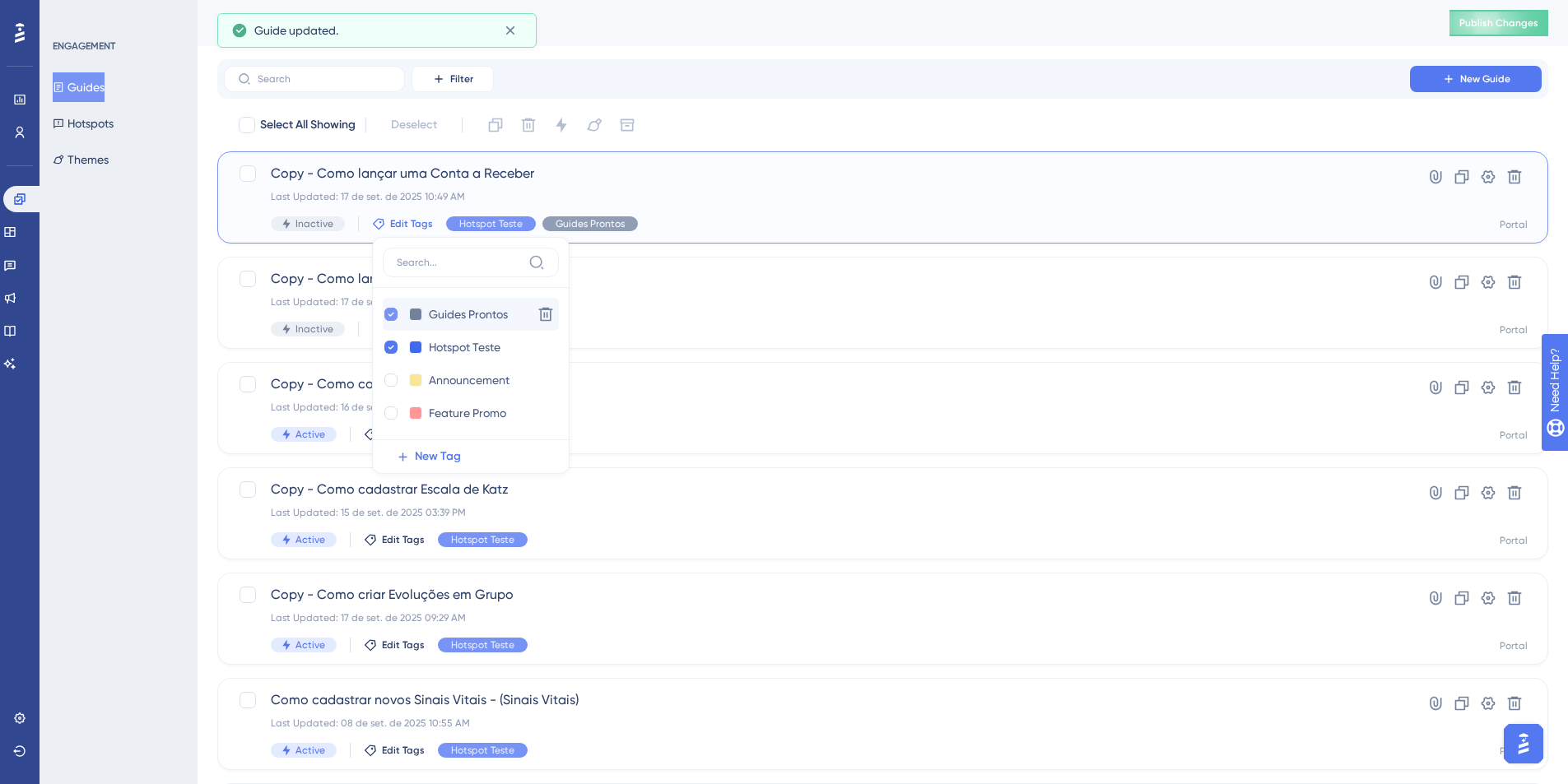
click at [387, 317] on icon at bounding box center [391, 313] width 7 height 11
checkbox input "false"
click at [604, 203] on div "Copy - Como lançar uma Conta a Receber Last Updated: 17 de set. de 2025 10:49 A…" at bounding box center [817, 198] width 1092 height 68
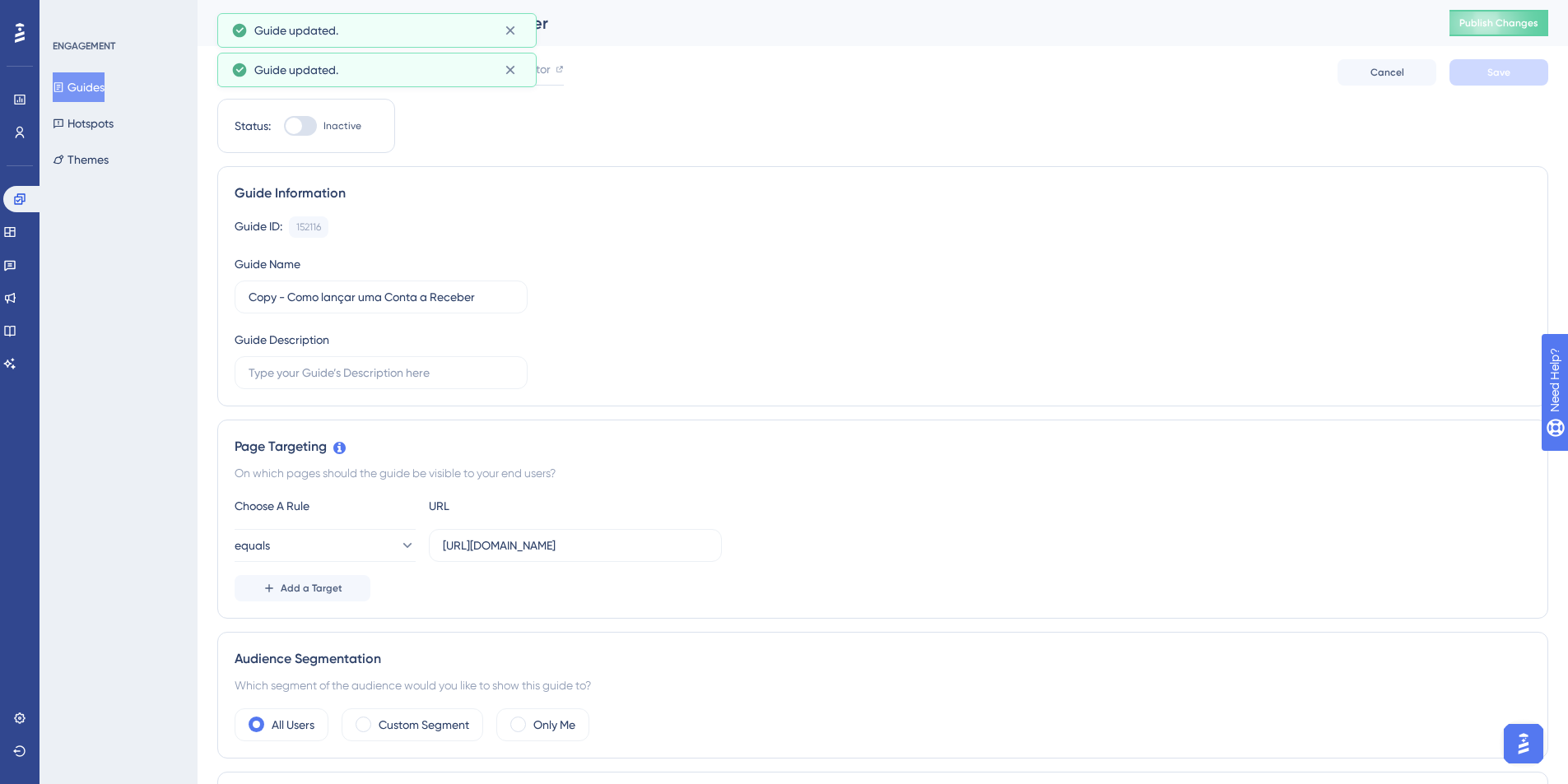
click at [83, 65] on div "ENGAGEMENT Guides Hotspots Themes" at bounding box center [119, 106] width 133 height 135
click at [85, 70] on div "ENGAGEMENT Guides Hotspots Themes" at bounding box center [119, 106] width 133 height 135
click at [87, 75] on button "Guides" at bounding box center [79, 87] width 52 height 30
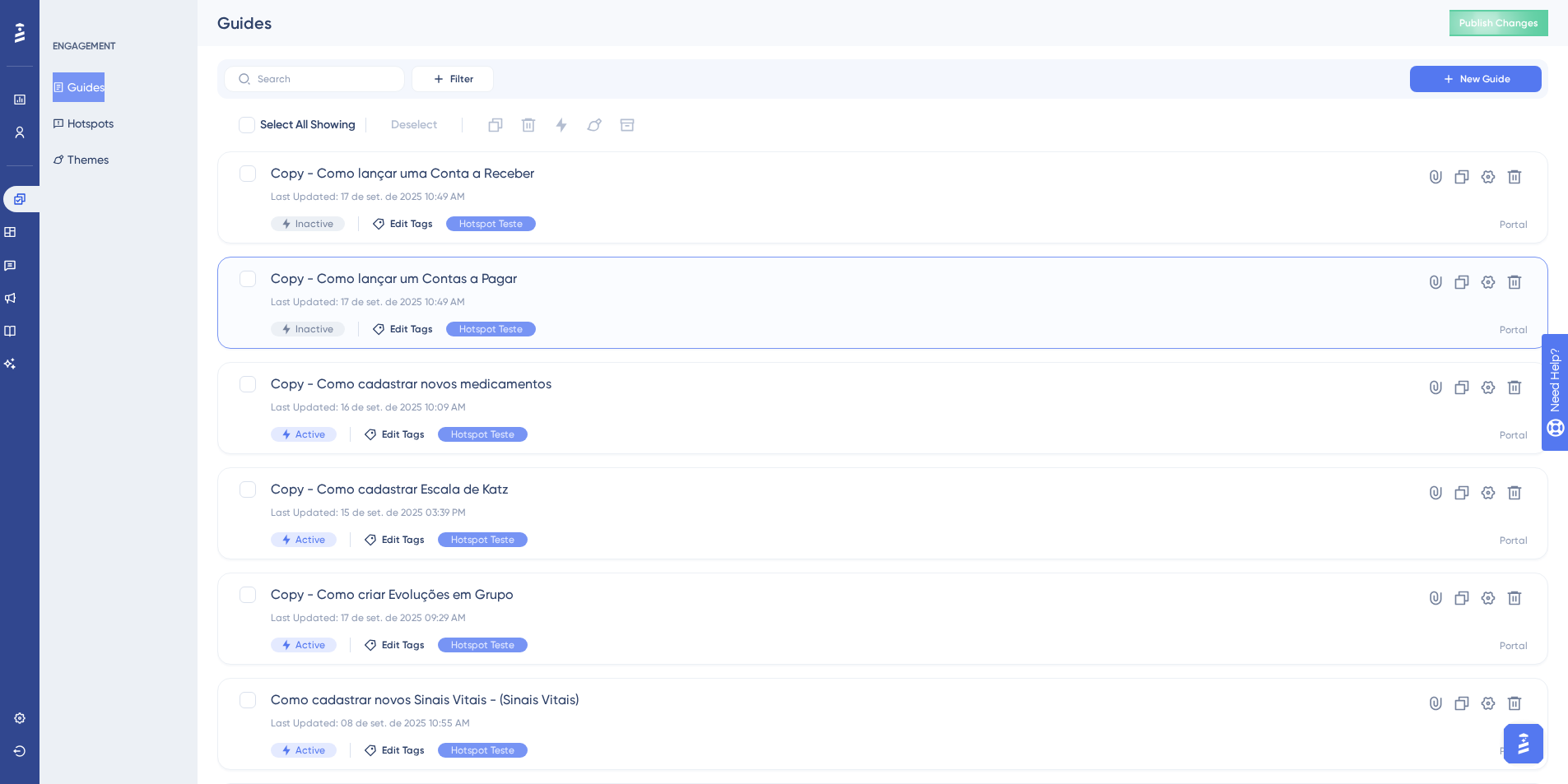
click at [405, 298] on div "Last Updated: 17 de set. de 2025 10:49 AM" at bounding box center [817, 301] width 1092 height 13
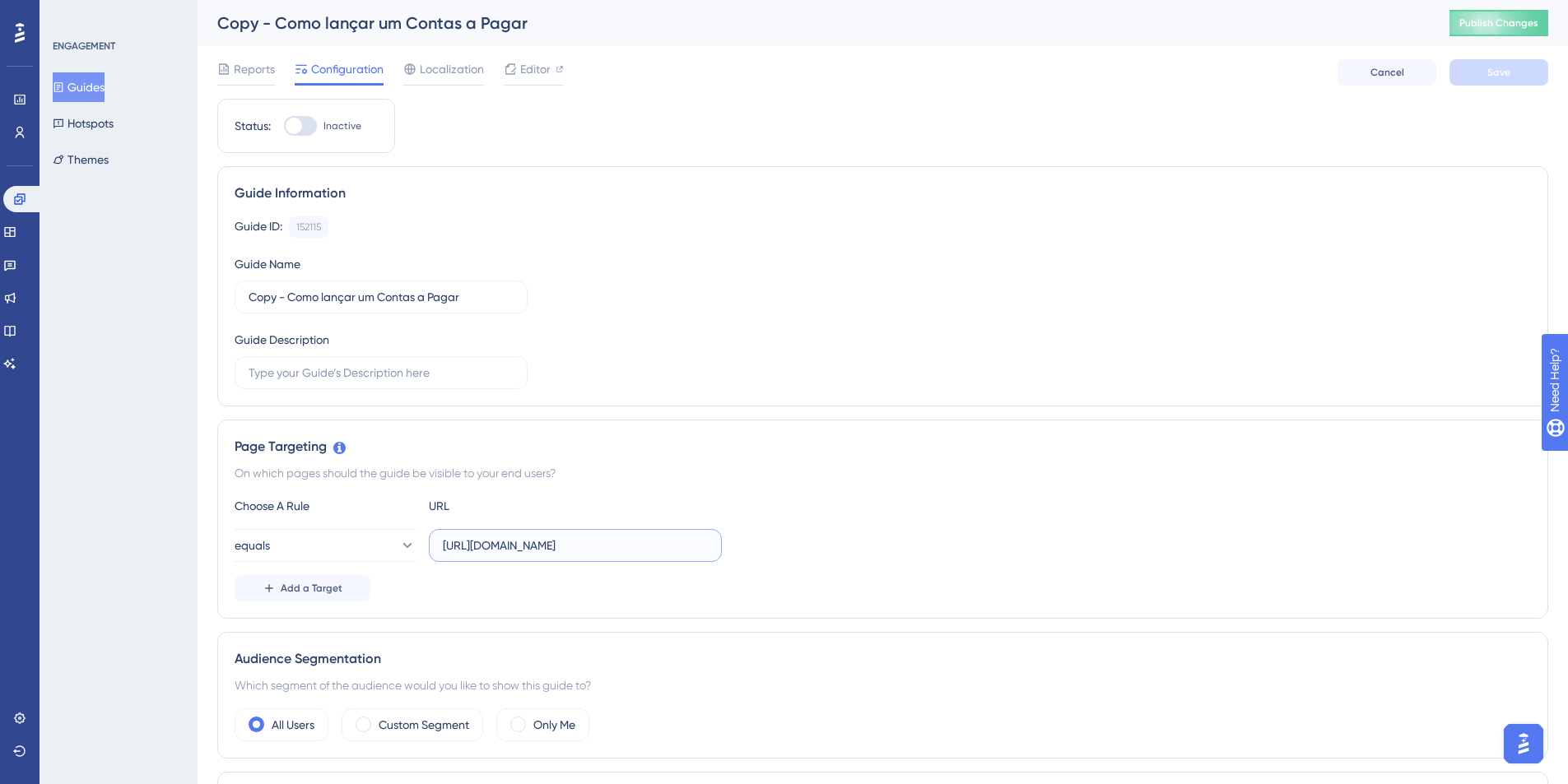
click at [514, 554] on input "https://portal.silpi.com.br/" at bounding box center [575, 545] width 265 height 18
paste input "https://homologacao.silpi.com.br/Contas/Pagar"
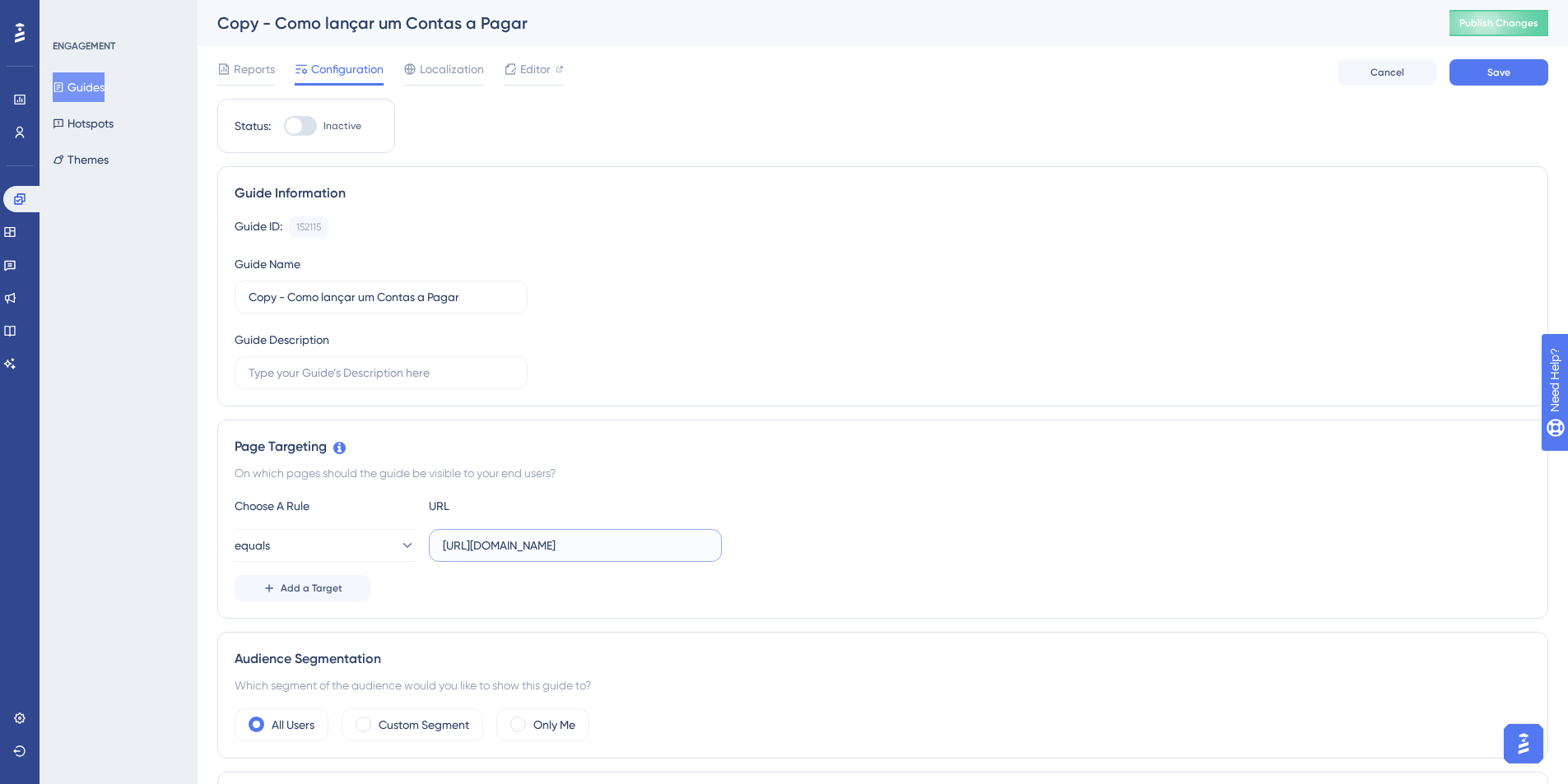
type input "https://homologacao.silpi.com.br/Contas/Pagar"
click at [303, 121] on div at bounding box center [301, 126] width 33 height 20
click at [284, 126] on input "Inactive" at bounding box center [283, 126] width 1 height 1
checkbox input "true"
click at [1468, 72] on button "Save" at bounding box center [1499, 72] width 99 height 26
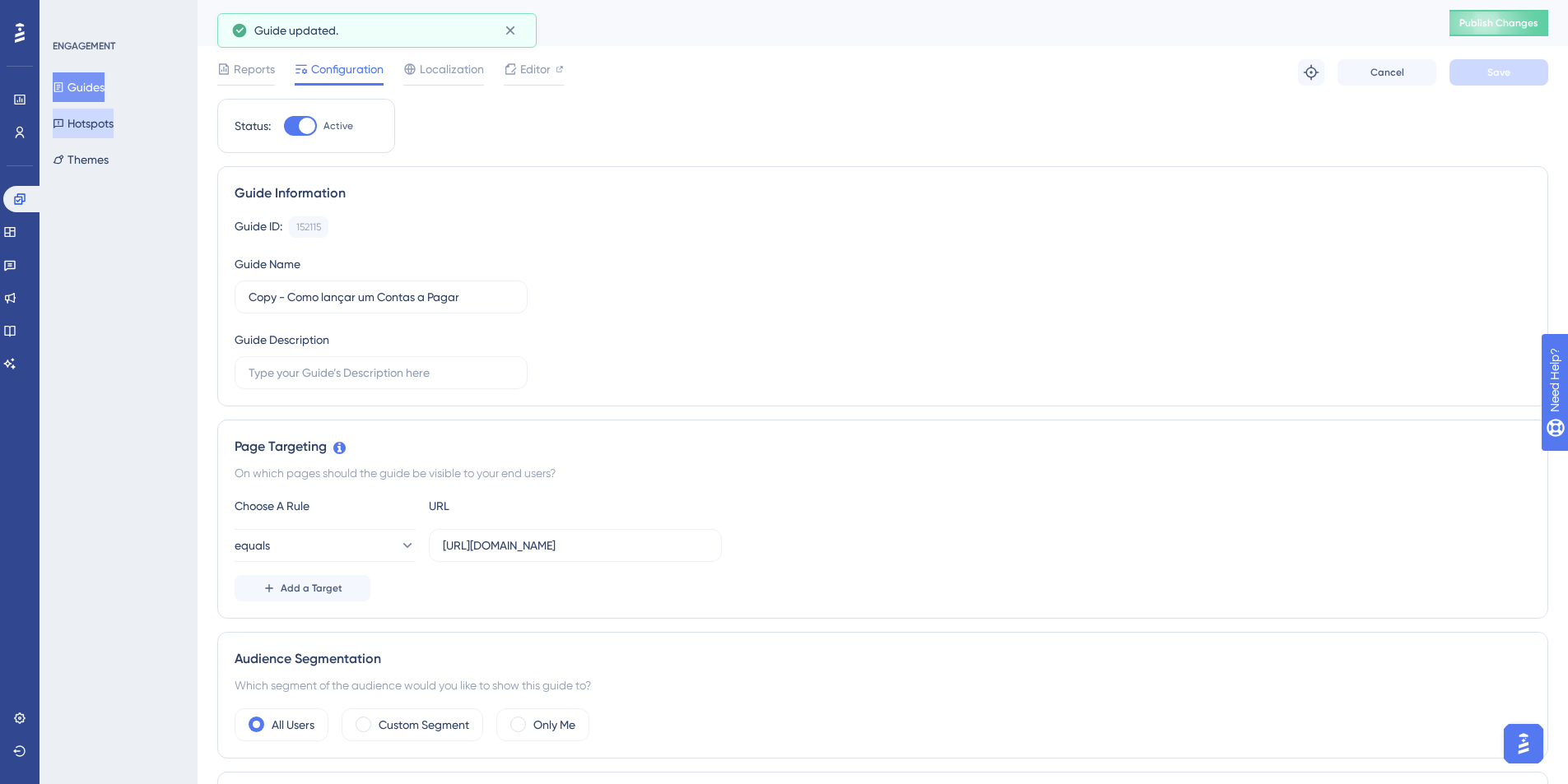
click at [98, 122] on button "Hotspots" at bounding box center [83, 123] width 61 height 30
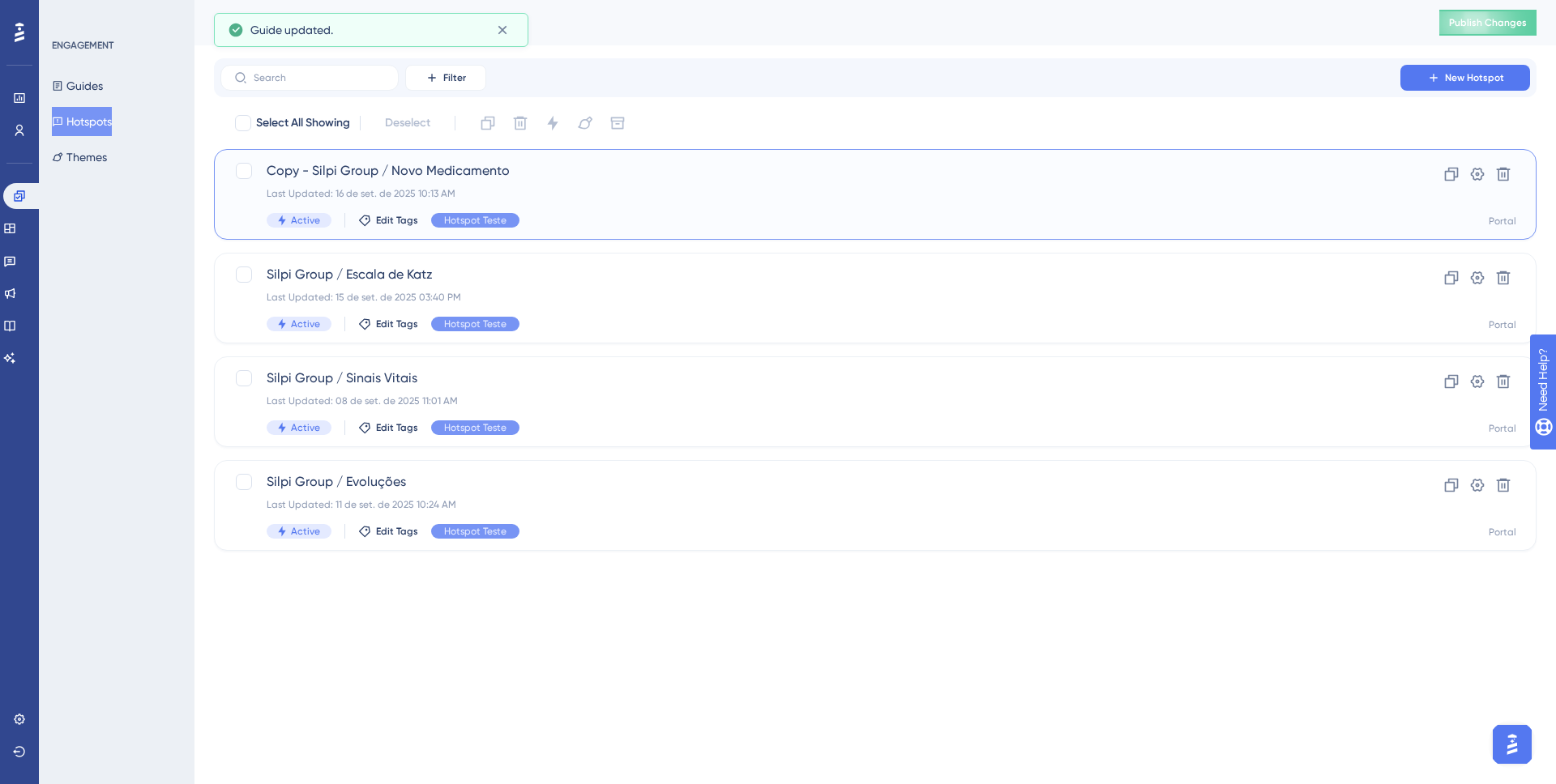
click at [297, 173] on span "Copy - Silpi Group / Novo Medicamento" at bounding box center [810, 171] width 1087 height 20
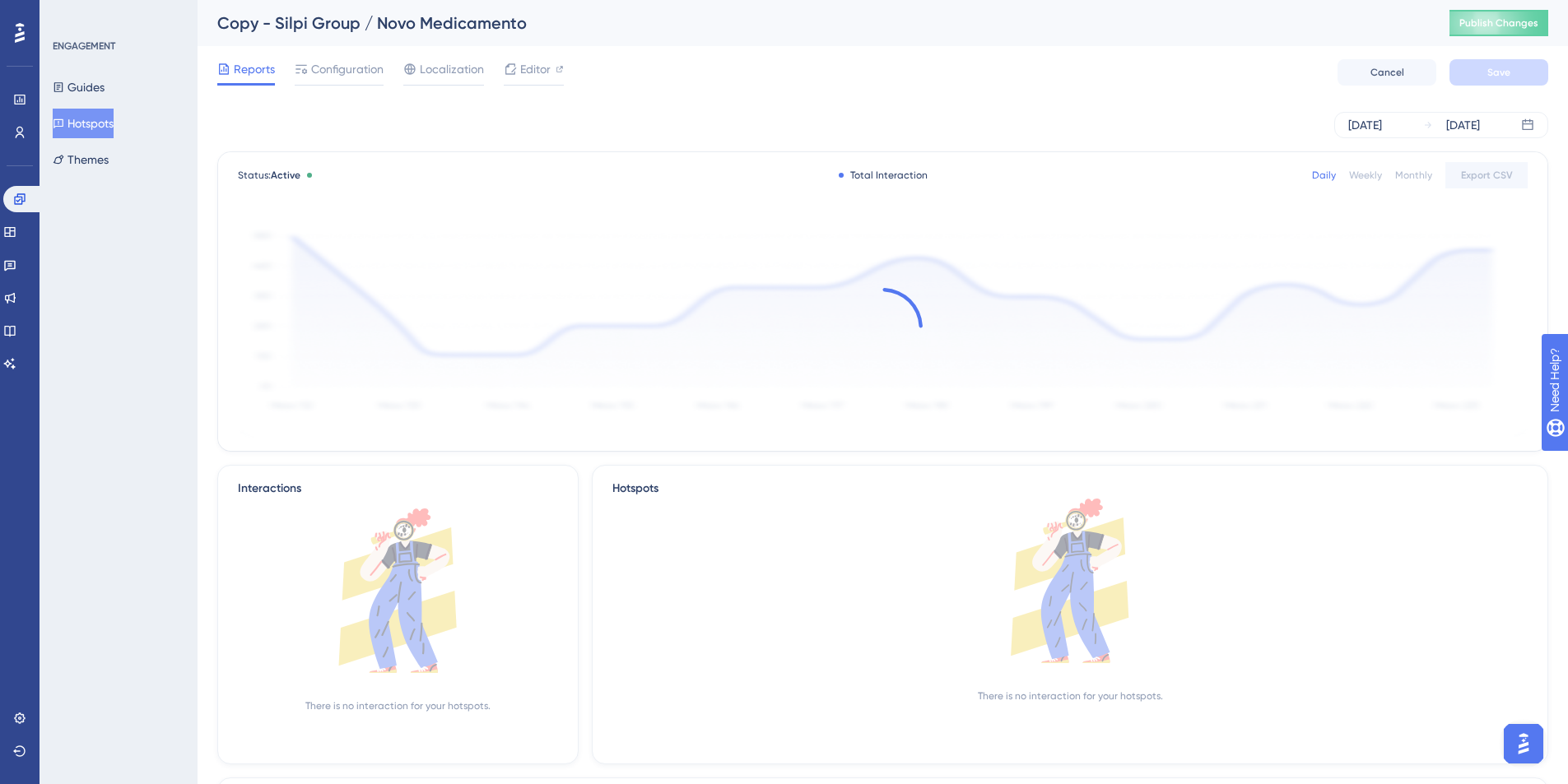
click at [90, 135] on button "Hotspots" at bounding box center [83, 123] width 61 height 30
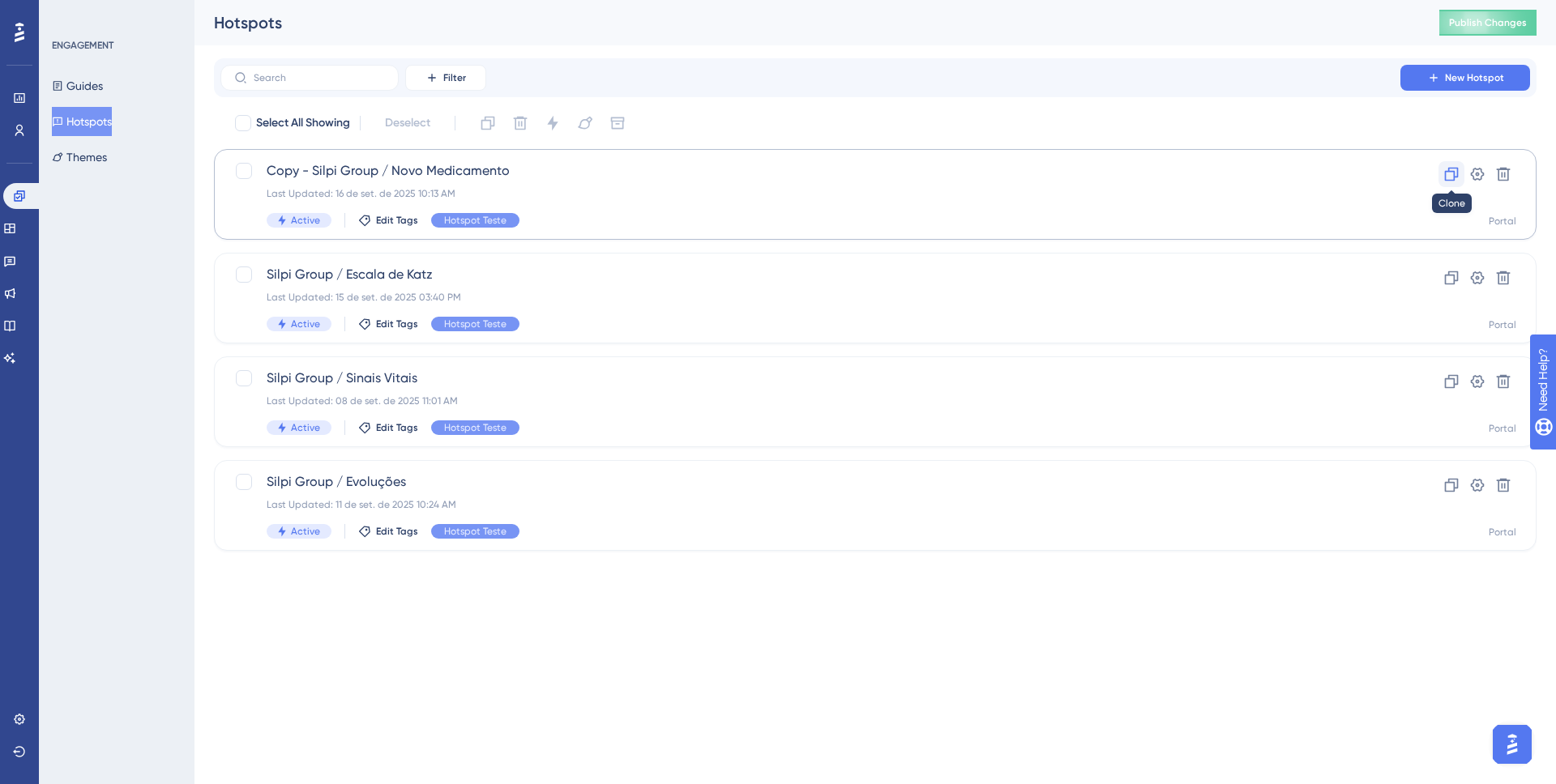
click at [1443, 174] on icon at bounding box center [1451, 174] width 16 height 16
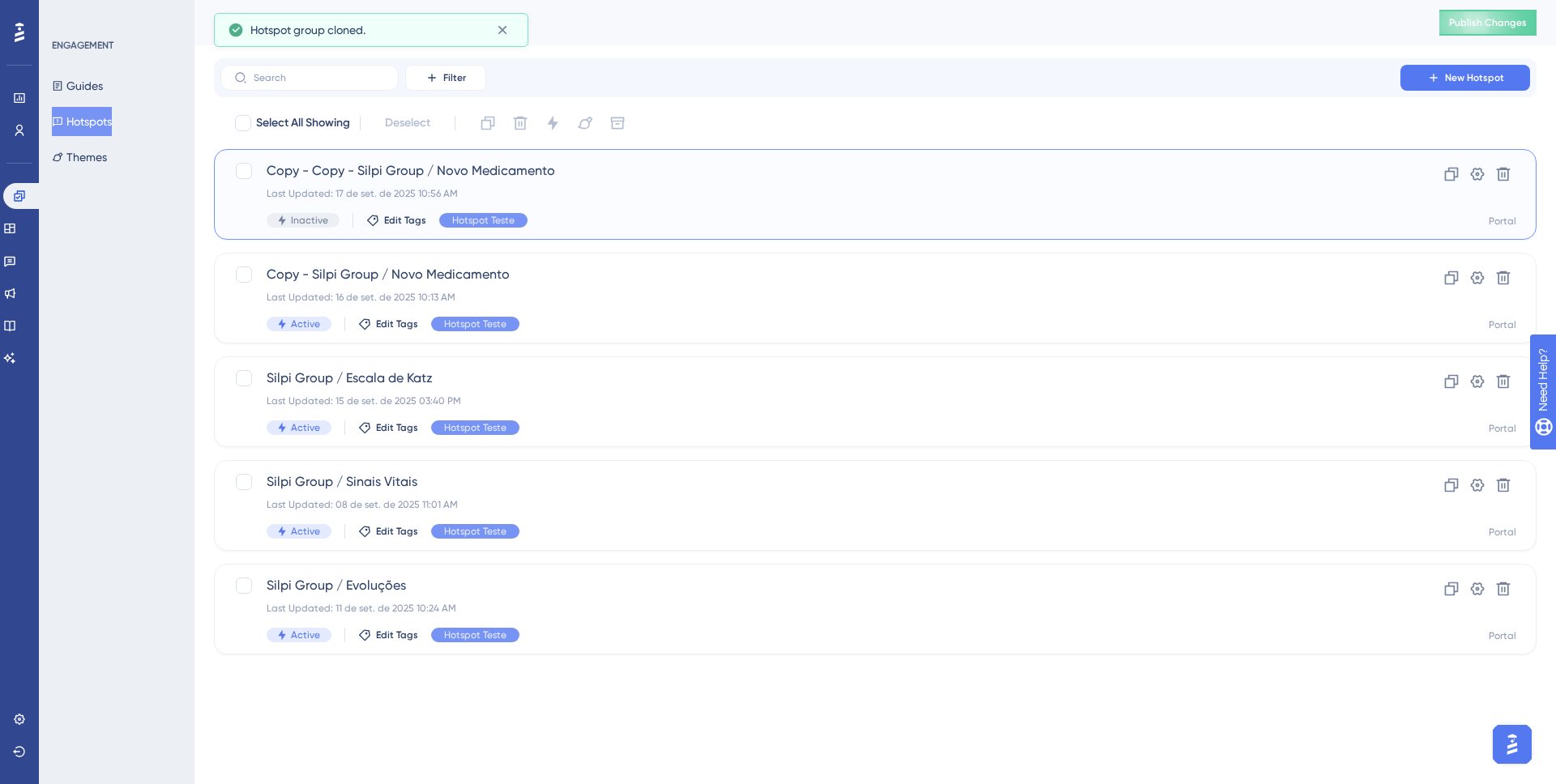
click at [388, 168] on span "Copy - Copy - Silpi Group / Novo Medicamento" at bounding box center [810, 171] width 1087 height 20
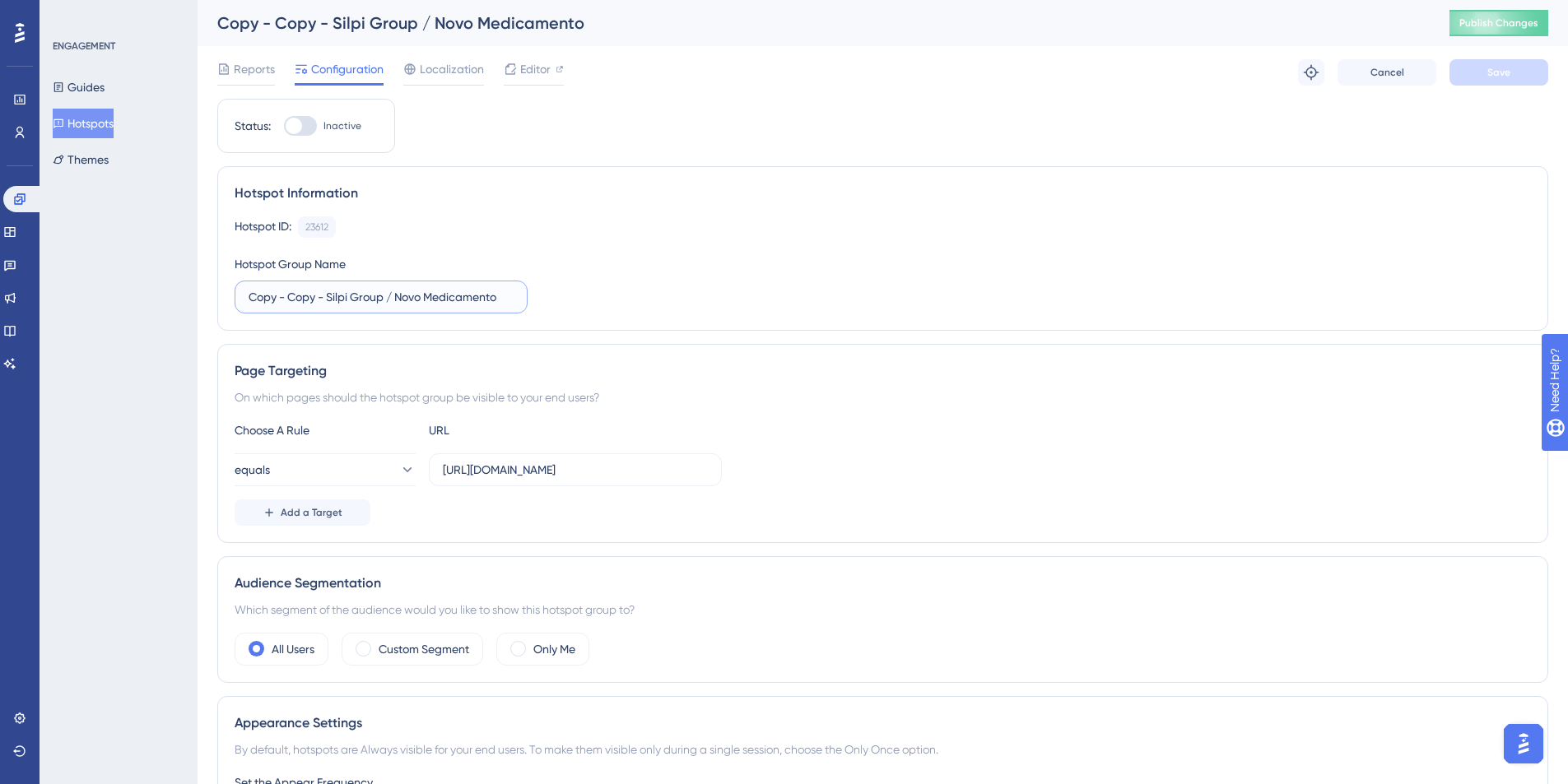
click at [318, 305] on input "Copy - Copy - Silpi Group / Novo Medicamento" at bounding box center [380, 297] width 265 height 18
click at [288, 294] on input "Copy - Copy - Silpi Group / Novo Medicamento" at bounding box center [380, 297] width 265 height 18
click at [320, 300] on input "Copy - Copy - Silpi Group / Novo Medicamento" at bounding box center [380, 297] width 265 height 18
click at [330, 297] on input "Copy - Copy - Silpi Group / Novo Medicamento" at bounding box center [380, 297] width 265 height 18
type input "Silpi Group / Novo Medicamento"
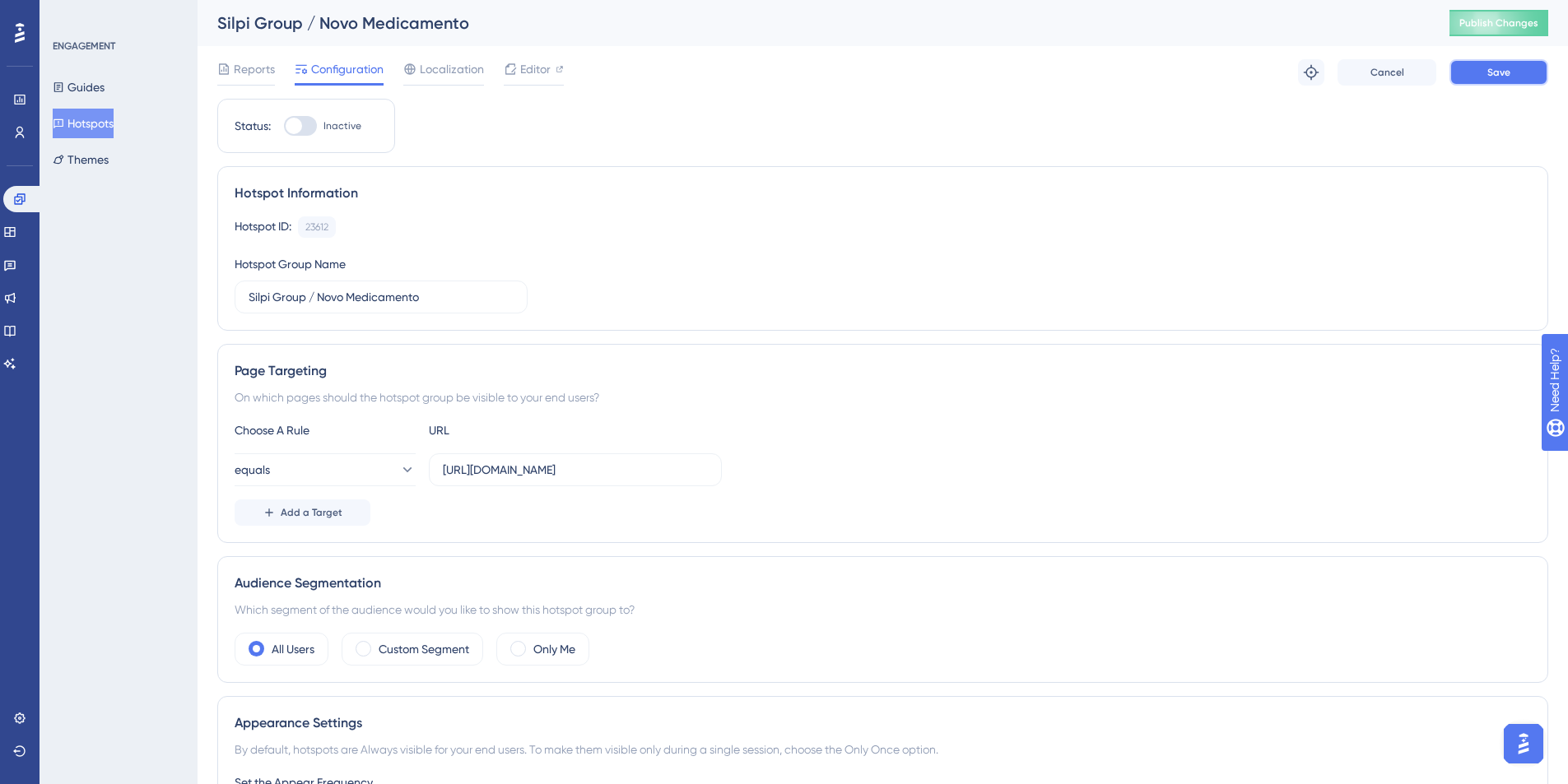
click at [1497, 74] on button "Save" at bounding box center [1499, 72] width 99 height 26
click at [101, 120] on button "Hotspots" at bounding box center [83, 123] width 61 height 30
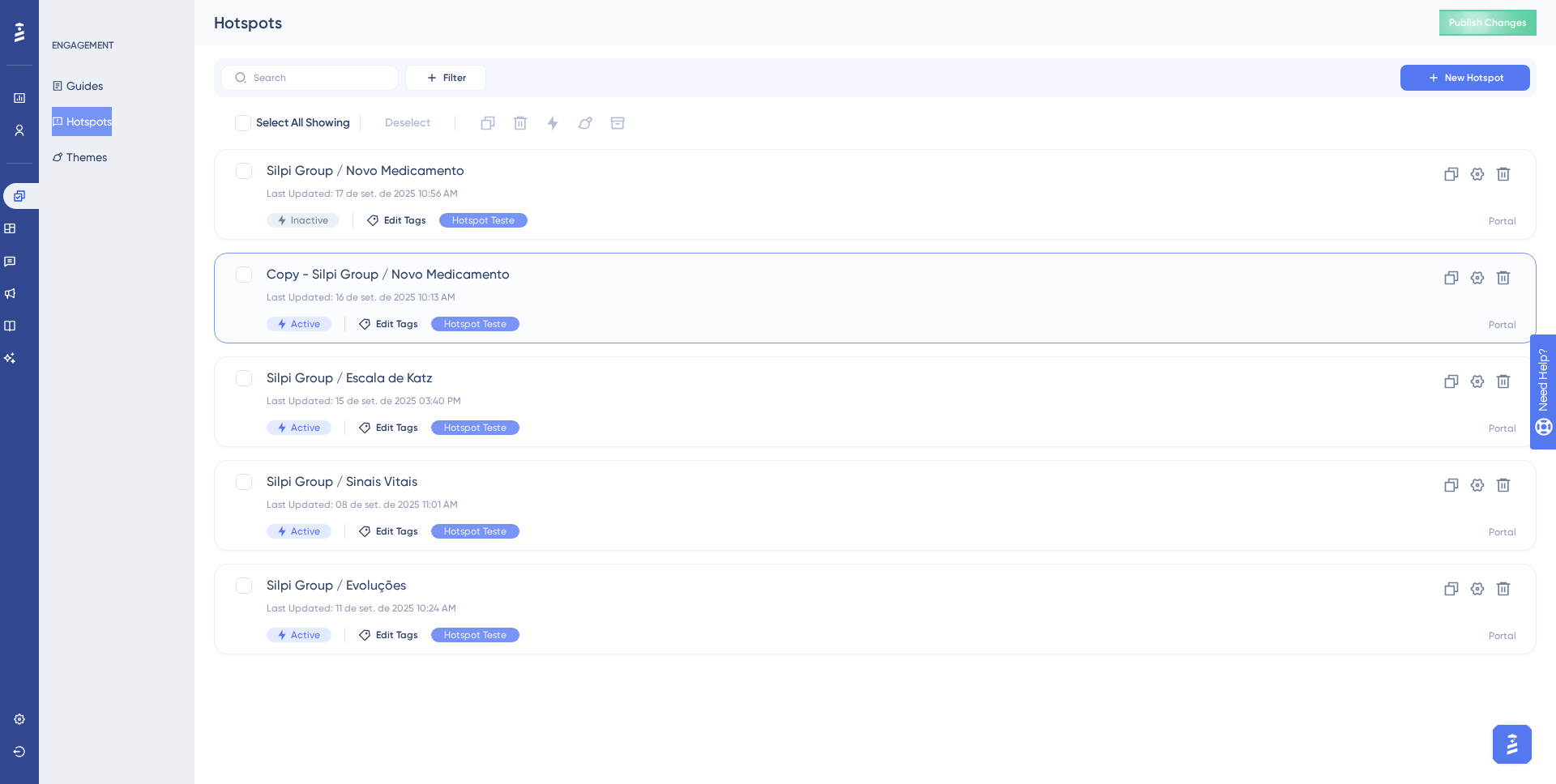
click at [336, 292] on div "Last Updated: 16 de set. de 2025 10:13 AM" at bounding box center [810, 297] width 1087 height 13
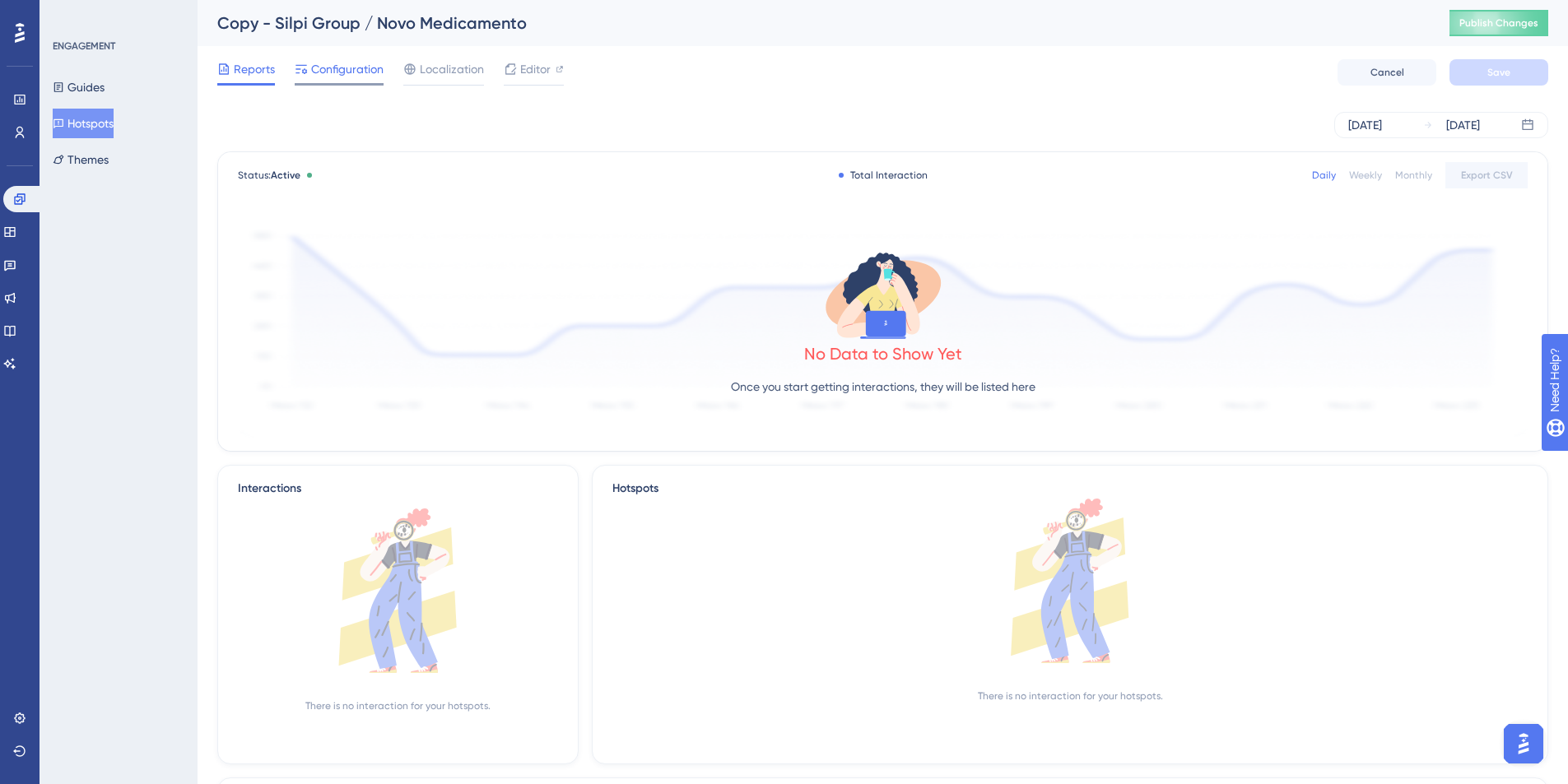
click at [352, 68] on span "Configuration" at bounding box center [347, 69] width 72 height 20
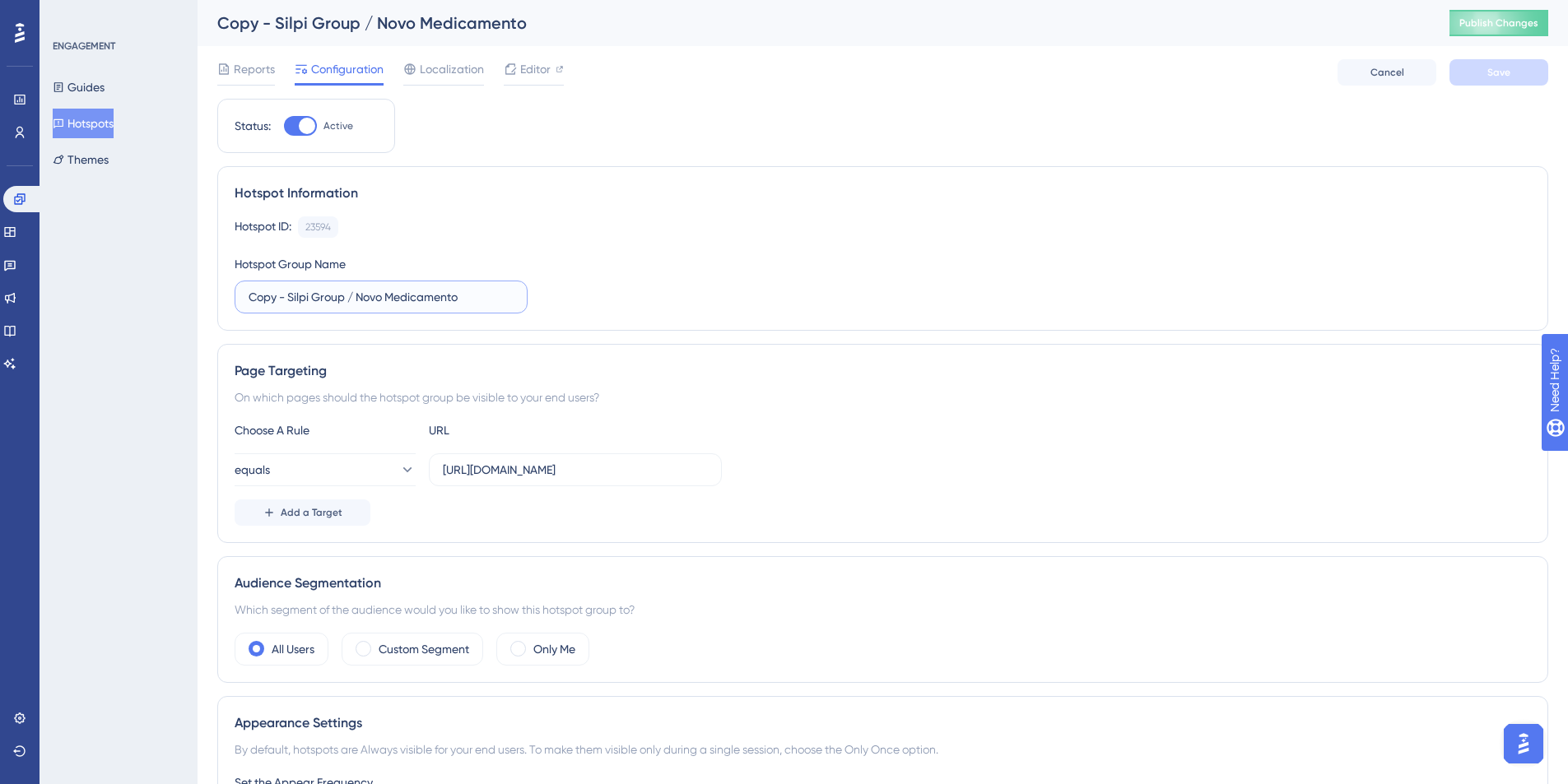
click at [291, 299] on input "Copy - Silpi Group / Novo Medicamento" at bounding box center [380, 297] width 265 height 18
click at [1510, 82] on button "Save" at bounding box center [1499, 72] width 99 height 26
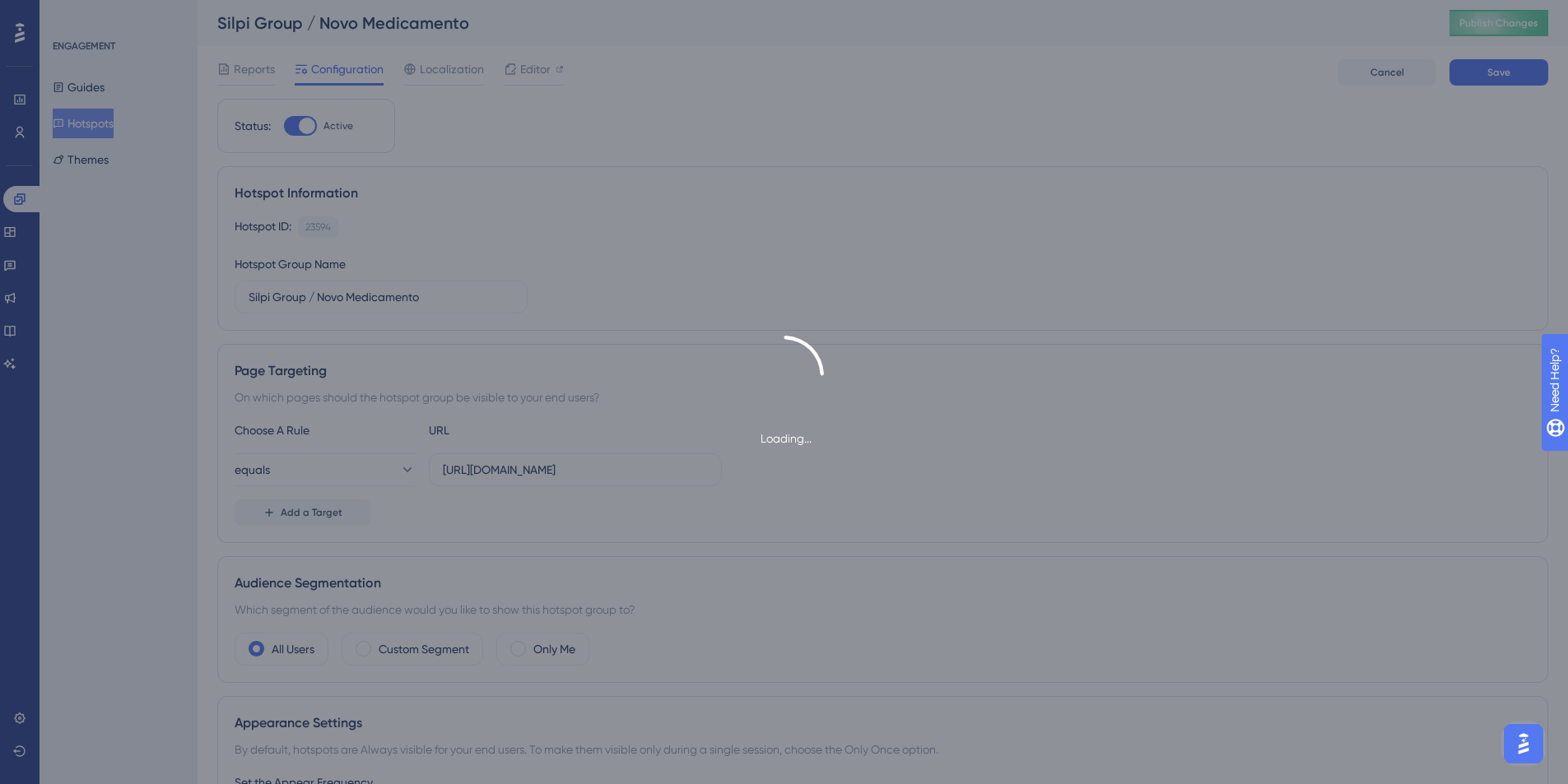
type input "Silpi Group / Novo Medicamento-1"
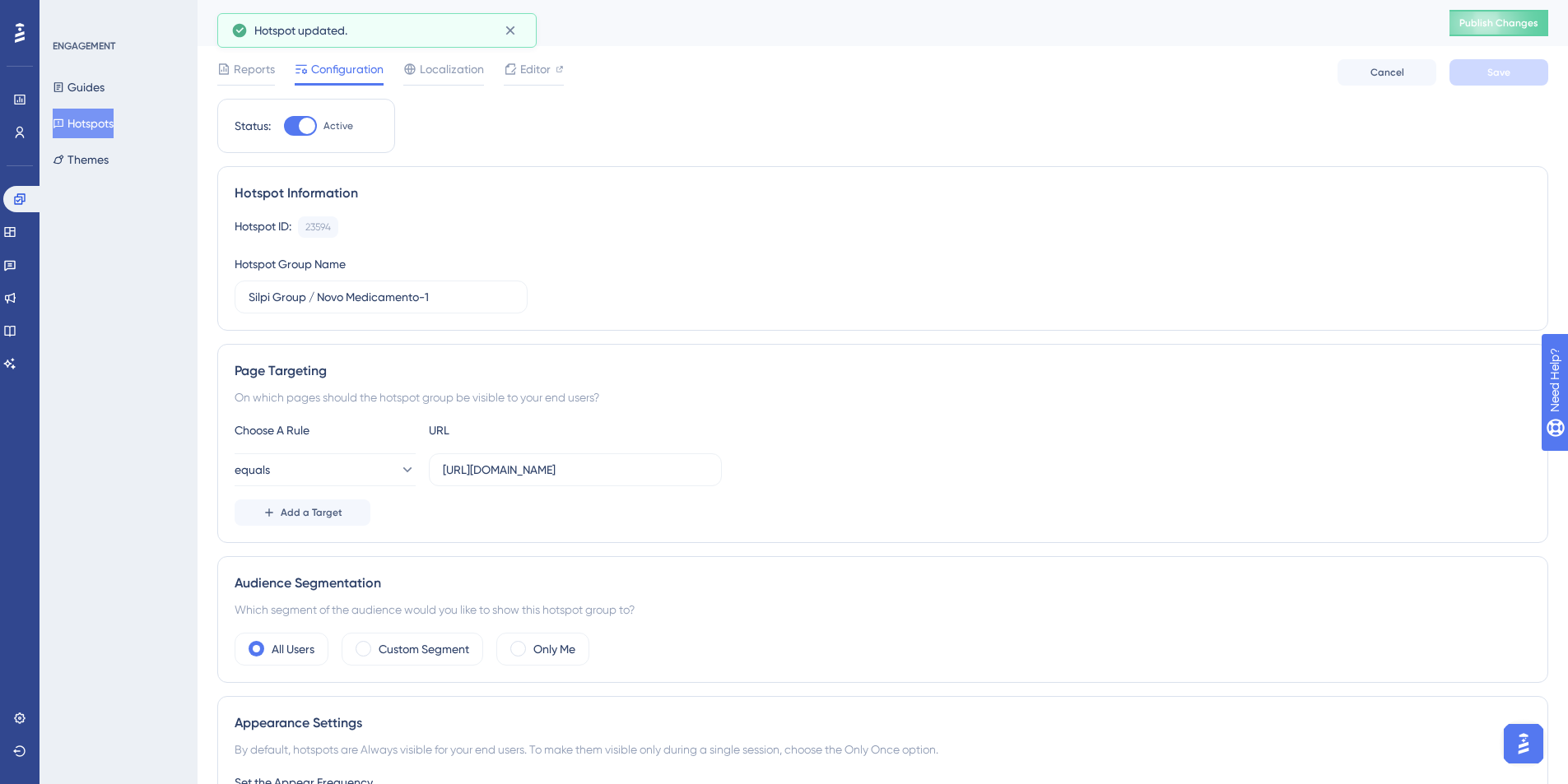
click at [111, 114] on button "Hotspots" at bounding box center [83, 123] width 61 height 30
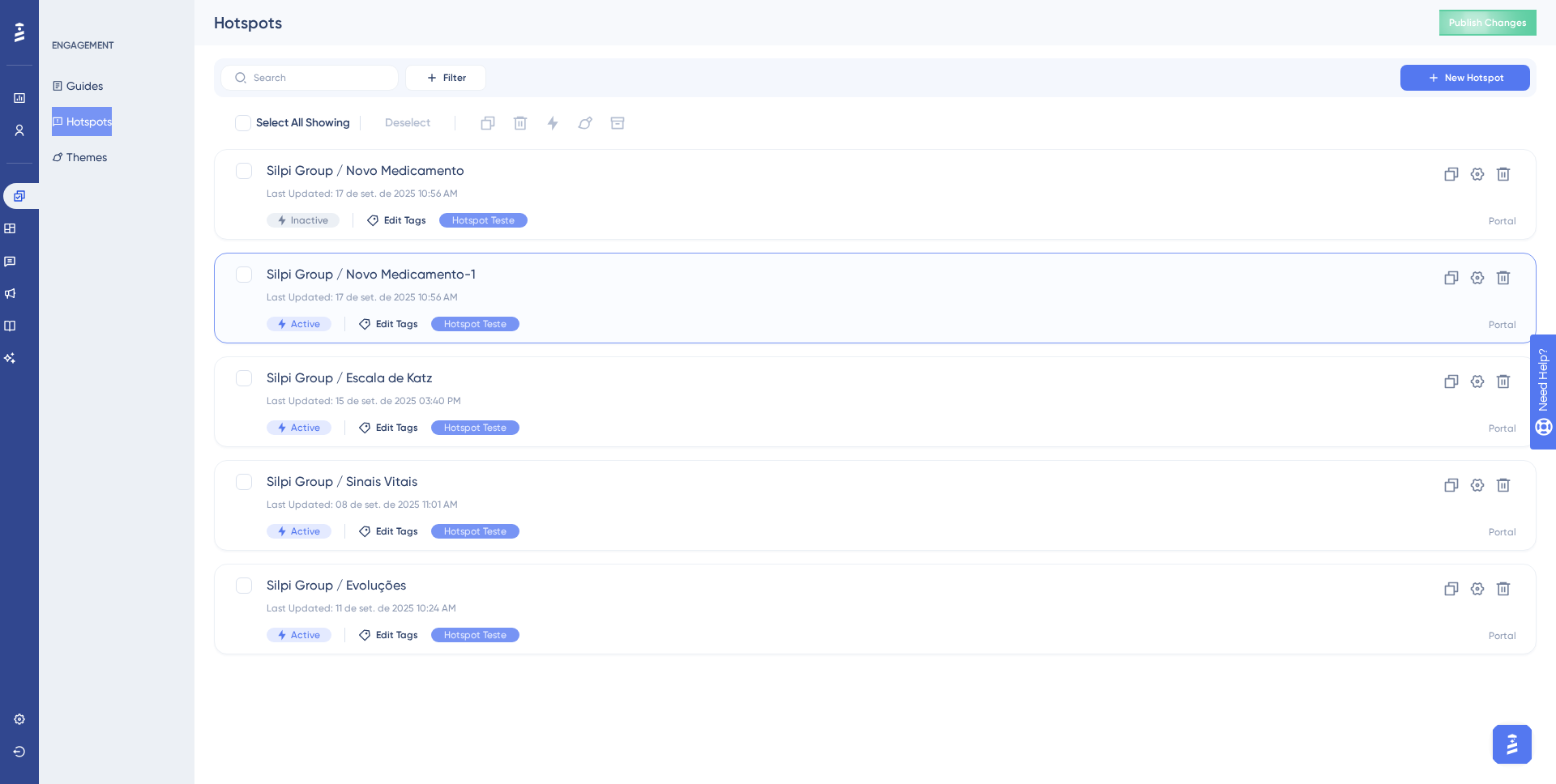
click at [403, 286] on div "Silpi Group / Novo Medicamento-1 Last Updated: 17 de set. de 2025 10:56 AM Acti…" at bounding box center [810, 298] width 1087 height 67
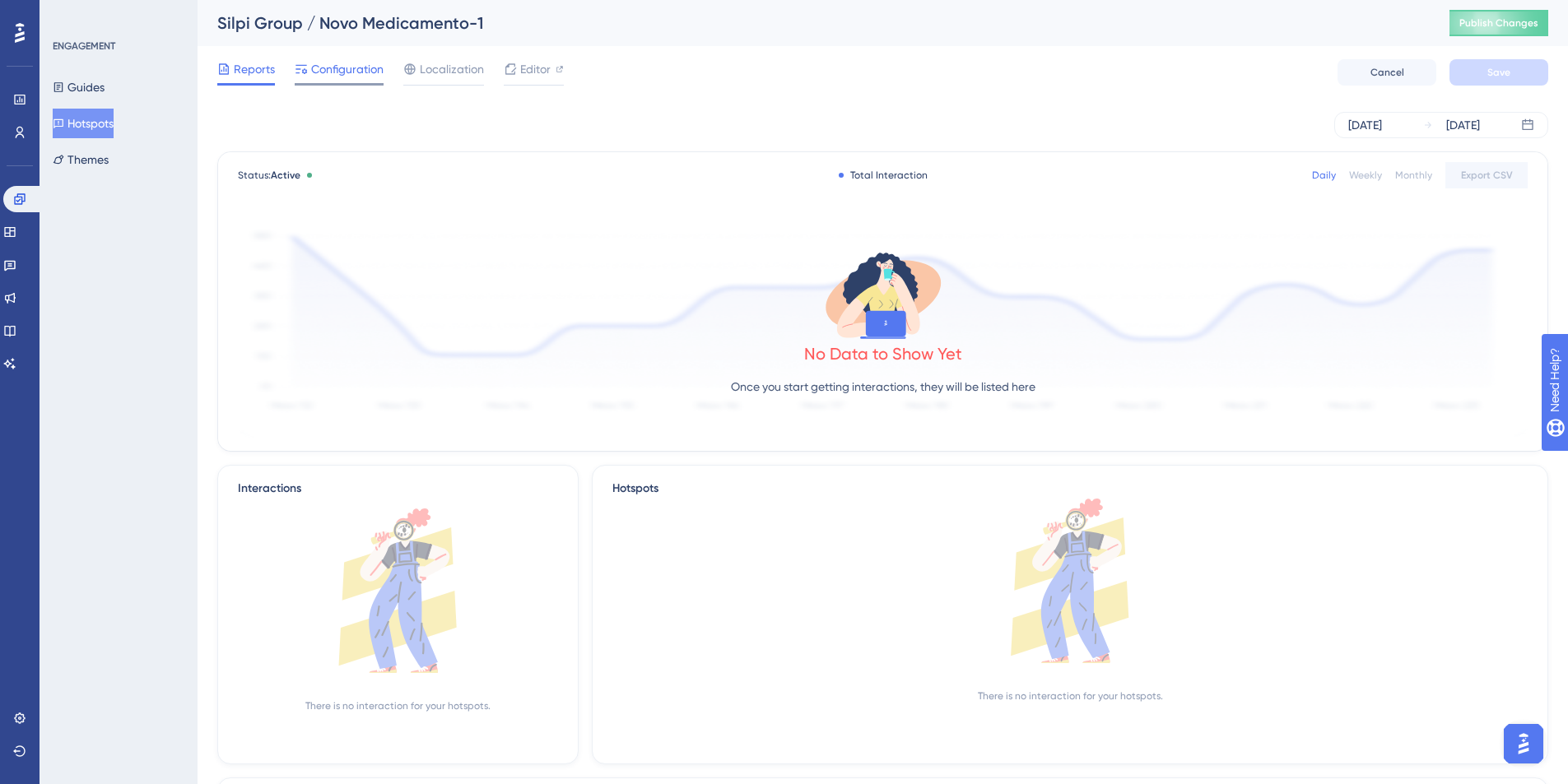
click at [331, 67] on span "Configuration" at bounding box center [347, 69] width 72 height 20
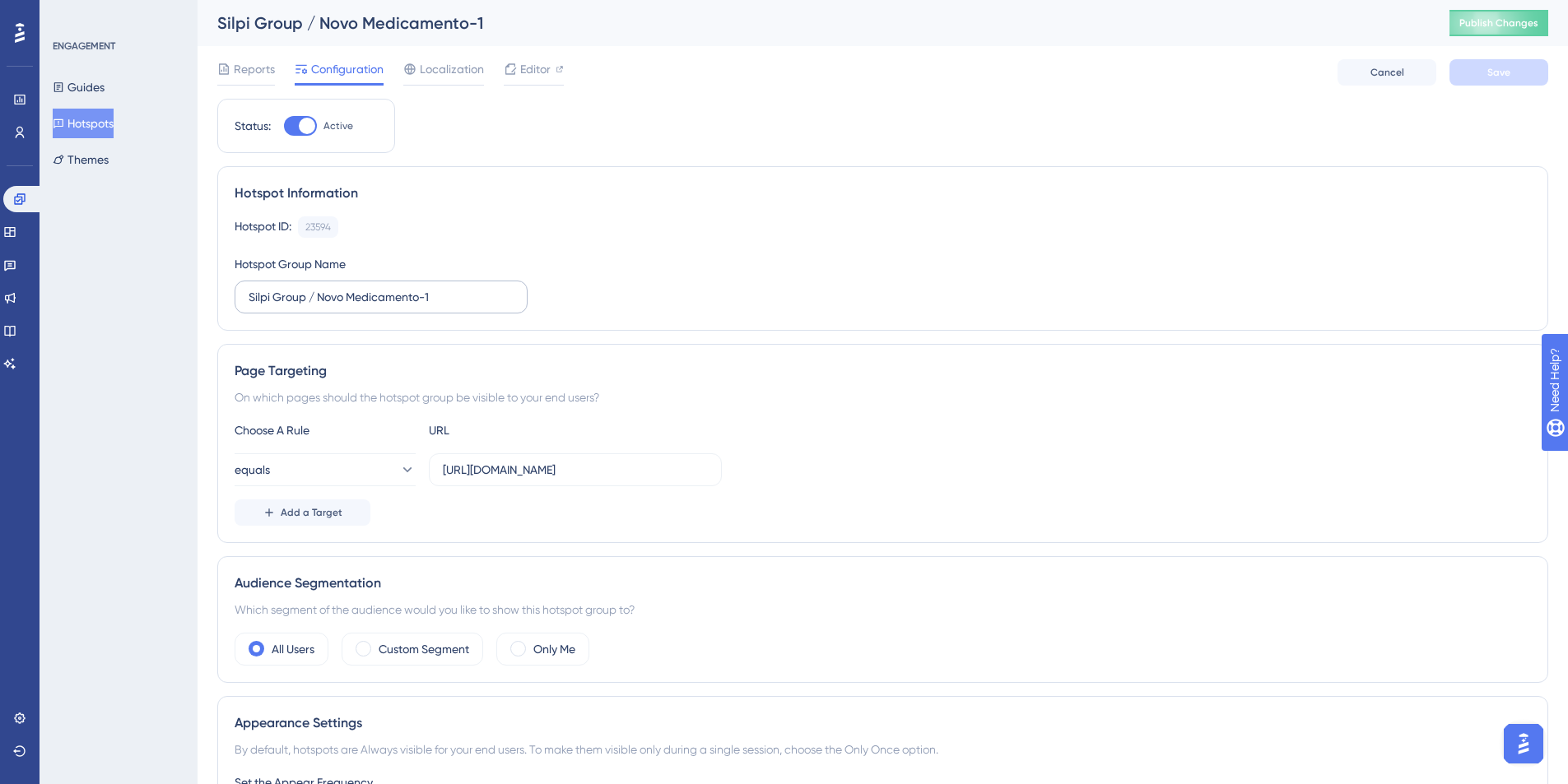
drag, startPoint x: 460, startPoint y: 316, endPoint x: 459, endPoint y: 301, distance: 15.0
click at [460, 315] on div "Hotspot Information Hotspot ID: 23594 Copy Hotspot Group Name Silpi Group / Nov…" at bounding box center [883, 247] width 1331 height 164
click at [459, 301] on input "Silpi Group / Novo Medicamento-1" at bounding box center [380, 297] width 265 height 18
click at [1505, 69] on span "Save" at bounding box center [1499, 72] width 23 height 13
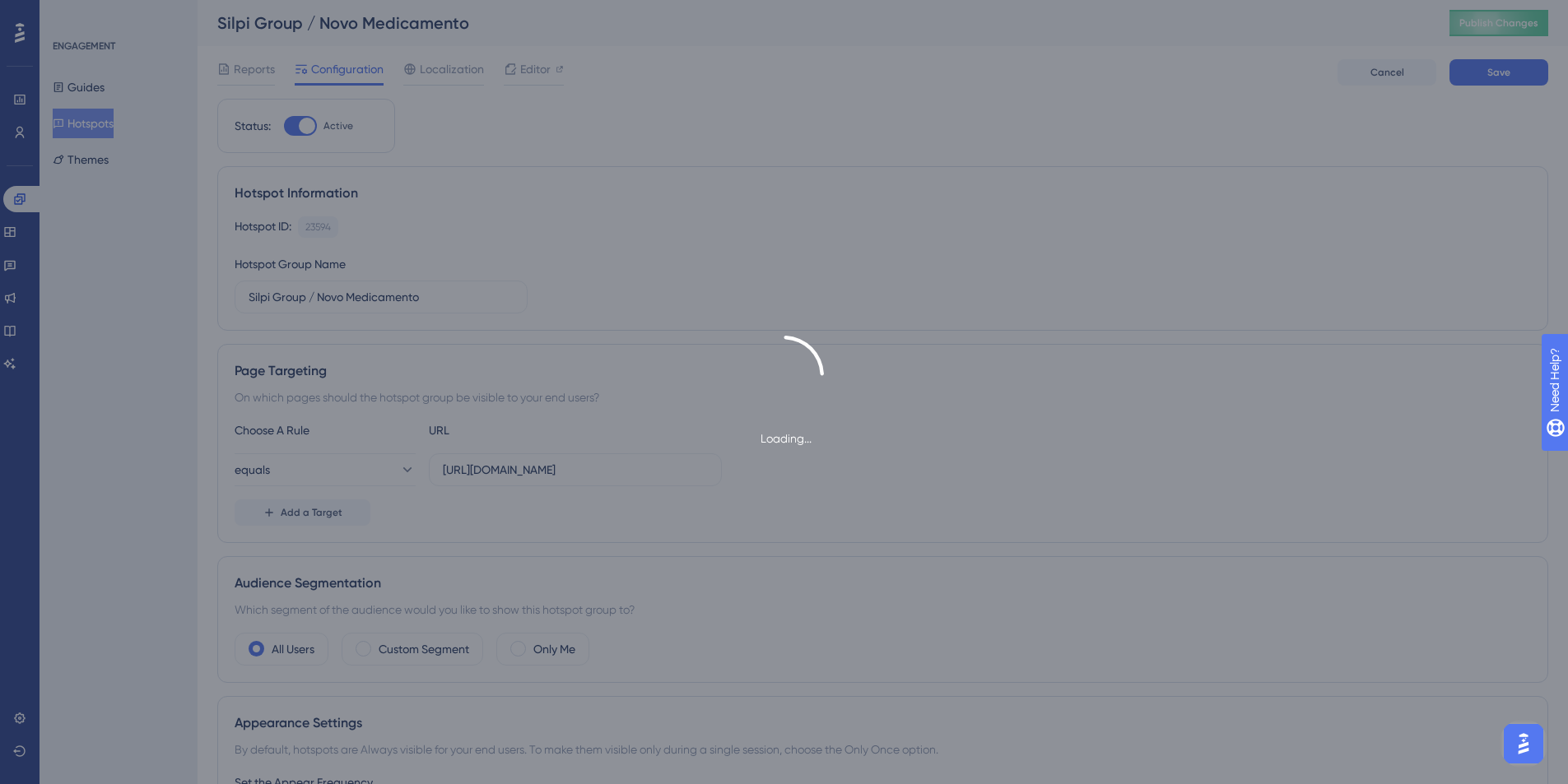
type input "Silpi Group / Novo Medicamento-1"
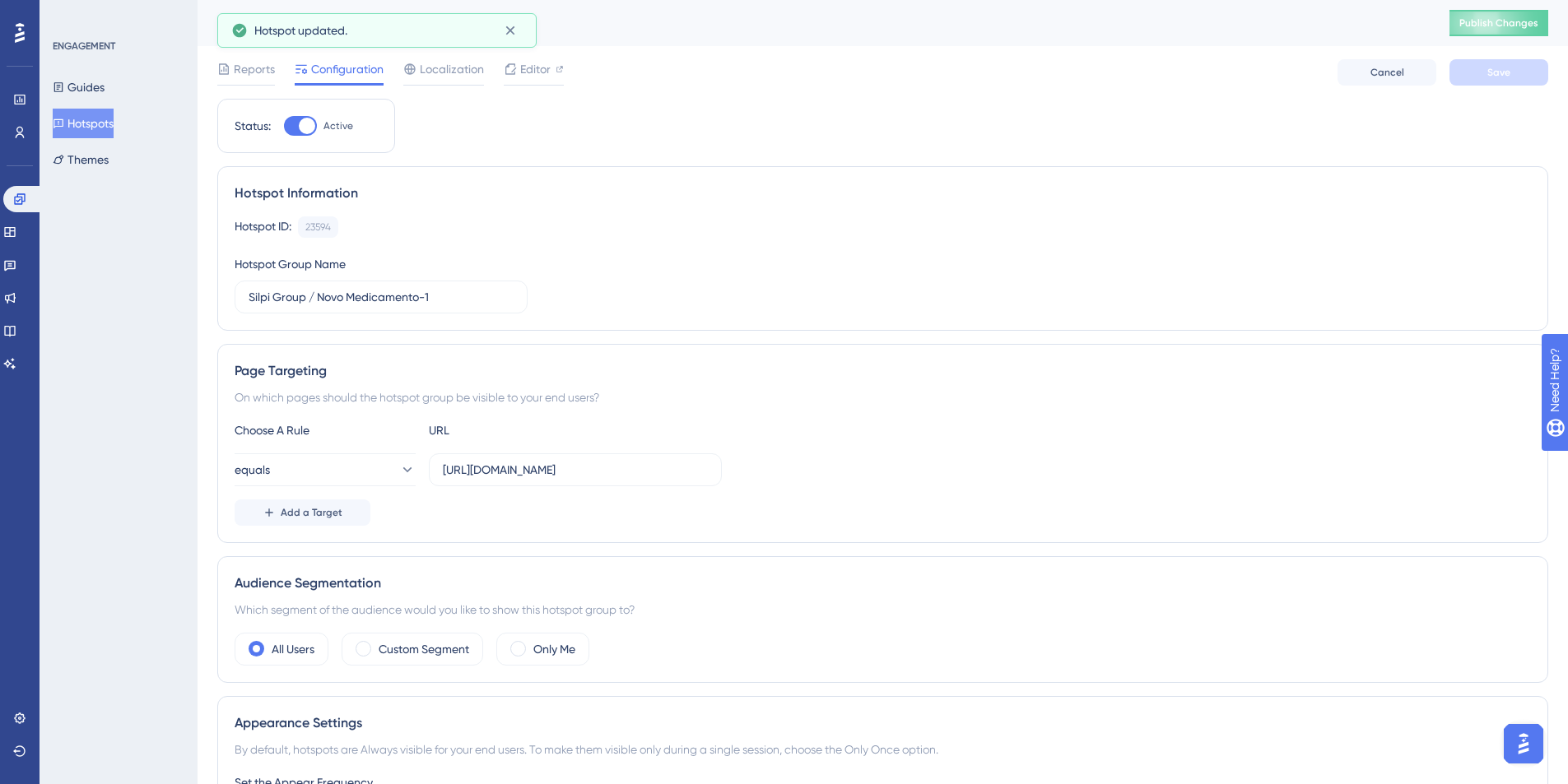
click at [76, 131] on button "Hotspots" at bounding box center [83, 123] width 61 height 30
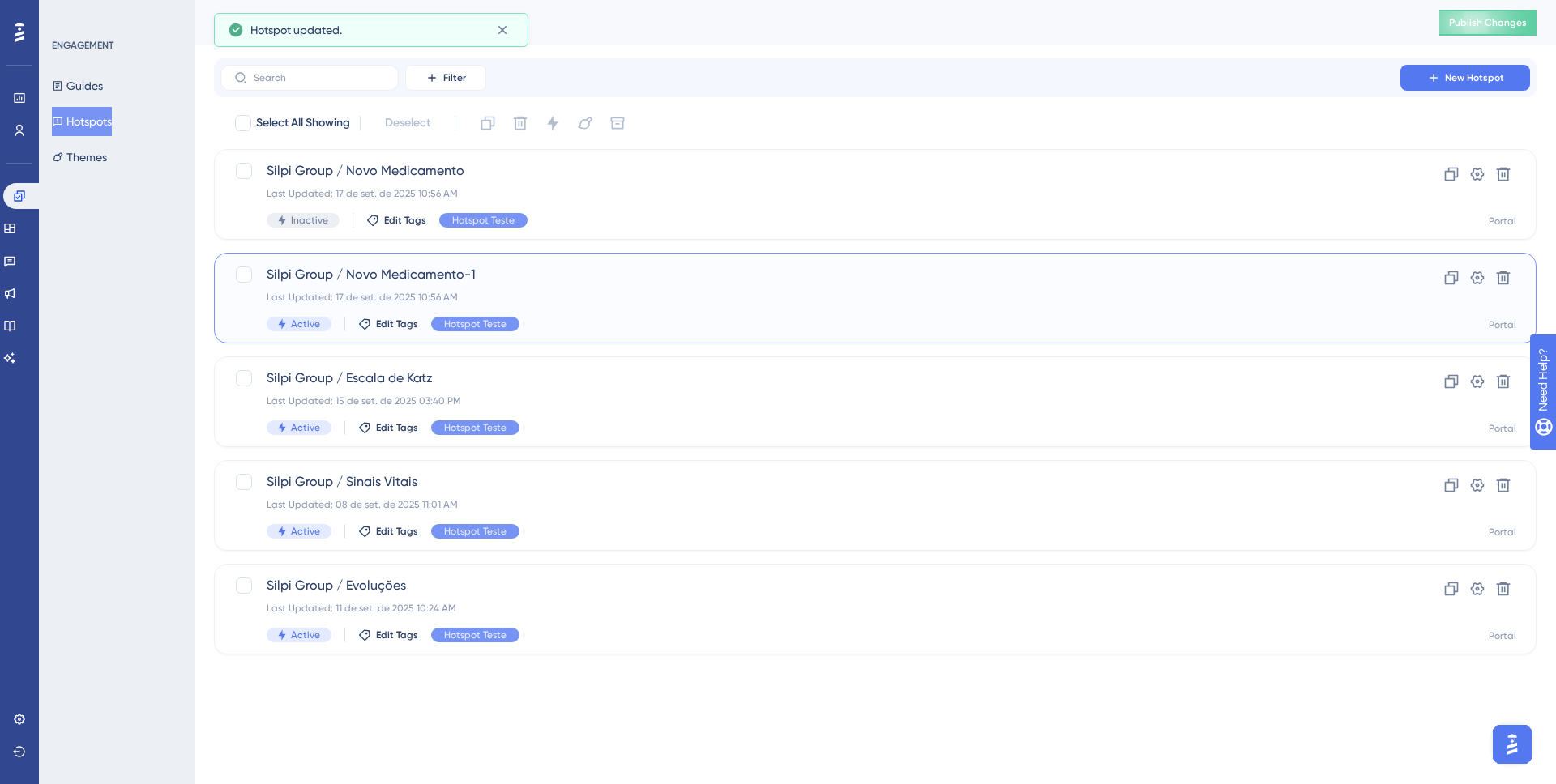
click at [504, 268] on span "Silpi Group / Novo Medicamento-1" at bounding box center [810, 274] width 1087 height 20
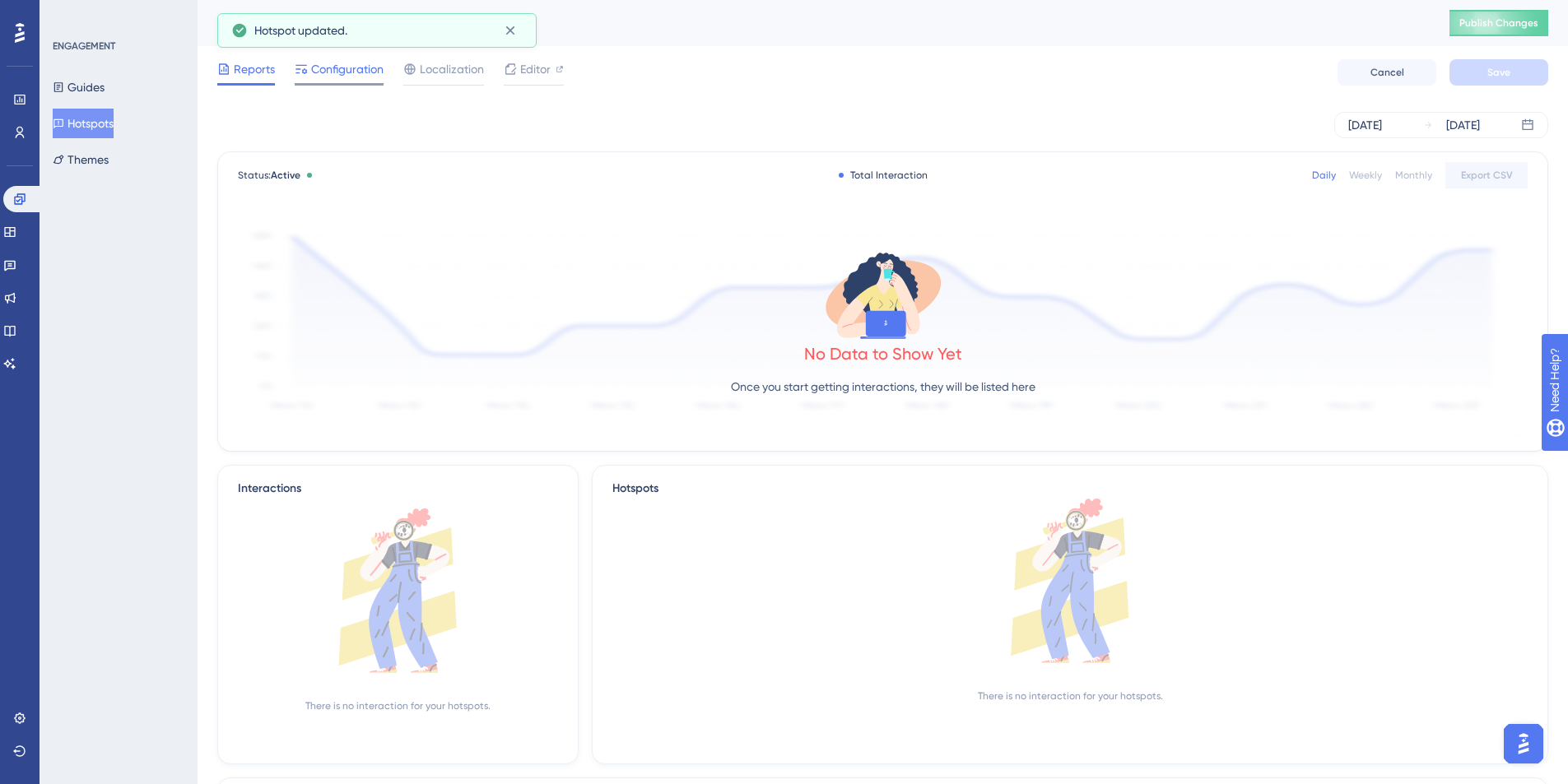
click at [321, 70] on span "Configuration" at bounding box center [347, 69] width 72 height 20
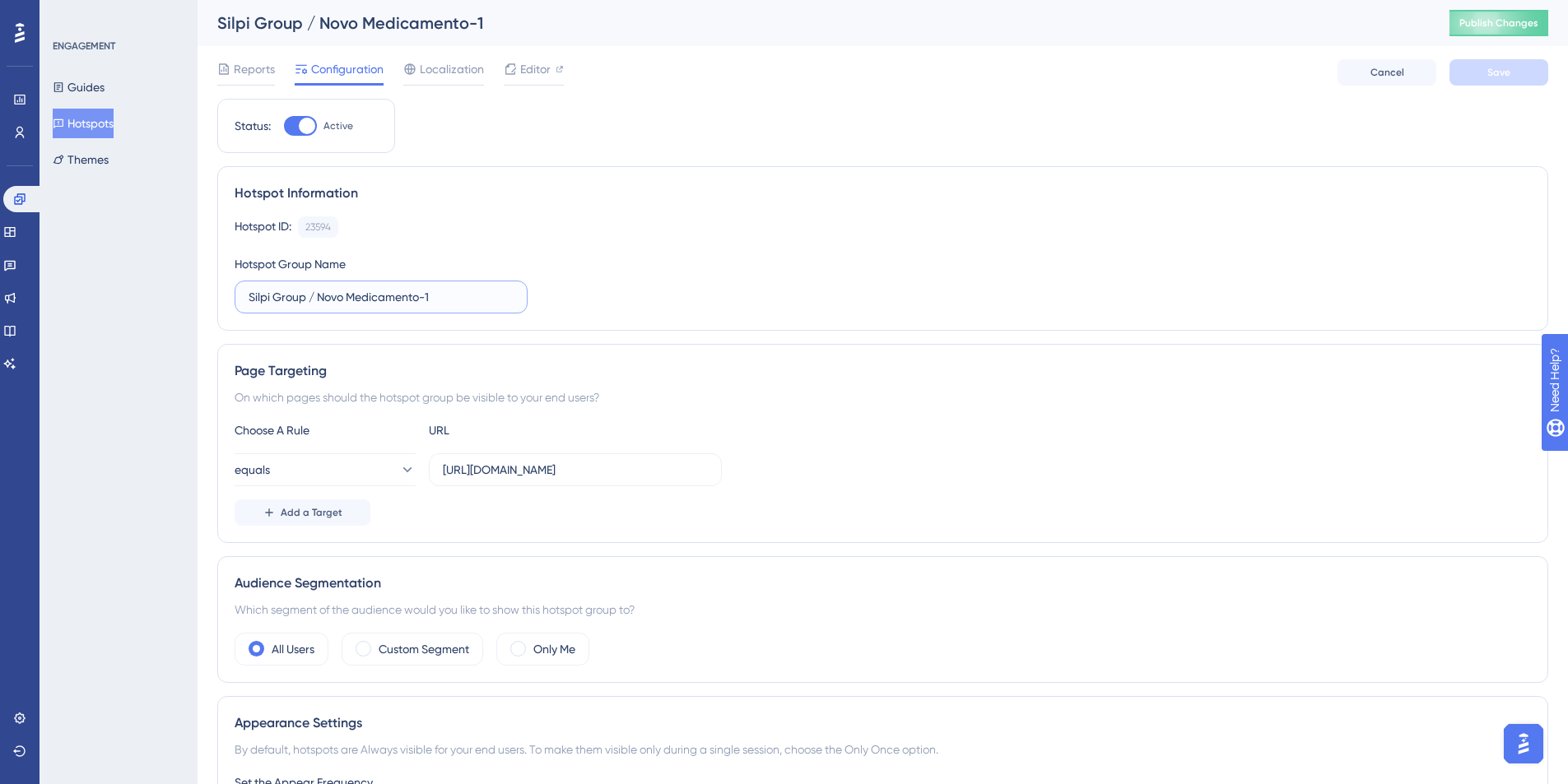
click at [446, 305] on input "Silpi Group / Novo Medicamento-1" at bounding box center [380, 297] width 265 height 18
type input "Silpi Group / Novo Medicamentos"
click at [1488, 77] on span "Save" at bounding box center [1499, 72] width 23 height 13
drag, startPoint x: 80, startPoint y: 119, endPoint x: 102, endPoint y: 128, distance: 23.8
click at [81, 117] on button "Hotspots" at bounding box center [83, 123] width 61 height 30
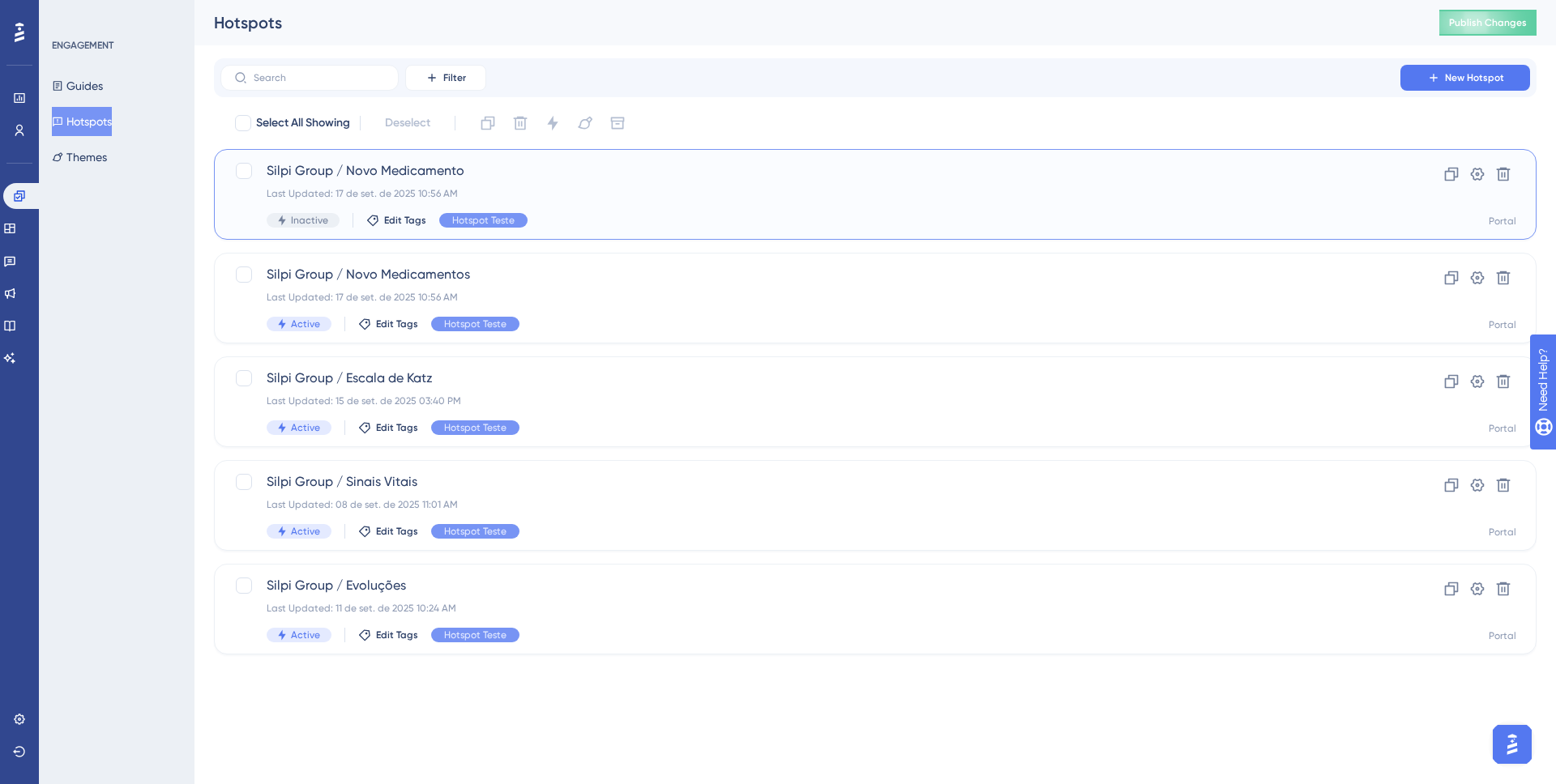
click at [482, 189] on div "Last Updated: 17 de set. de 2025 10:56 AM" at bounding box center [810, 193] width 1087 height 13
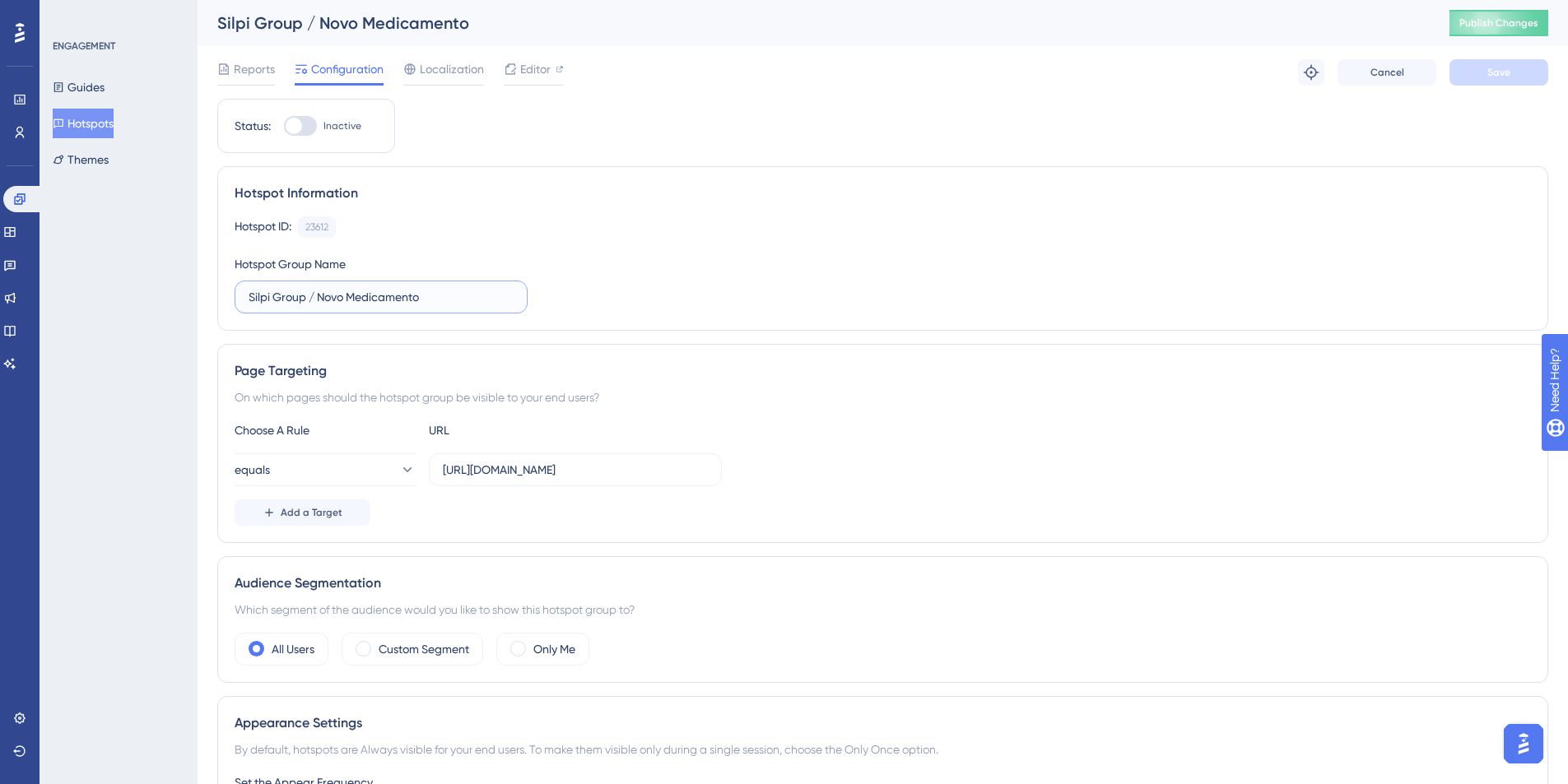
click at [365, 300] on input "Silpi Group / Novo Medicamento" at bounding box center [380, 297] width 265 height 18
click at [424, 306] on label "Silpi Group / Novo Medicamento" at bounding box center [380, 297] width 293 height 33
click at [424, 306] on input "Silpi Group / Novo Medicamento" at bounding box center [380, 297] width 265 height 18
click at [427, 300] on input "Silpi Group / Novo Medicamento" at bounding box center [380, 297] width 265 height 18
type input "Silpi Group / Nova Conta a Pagar"
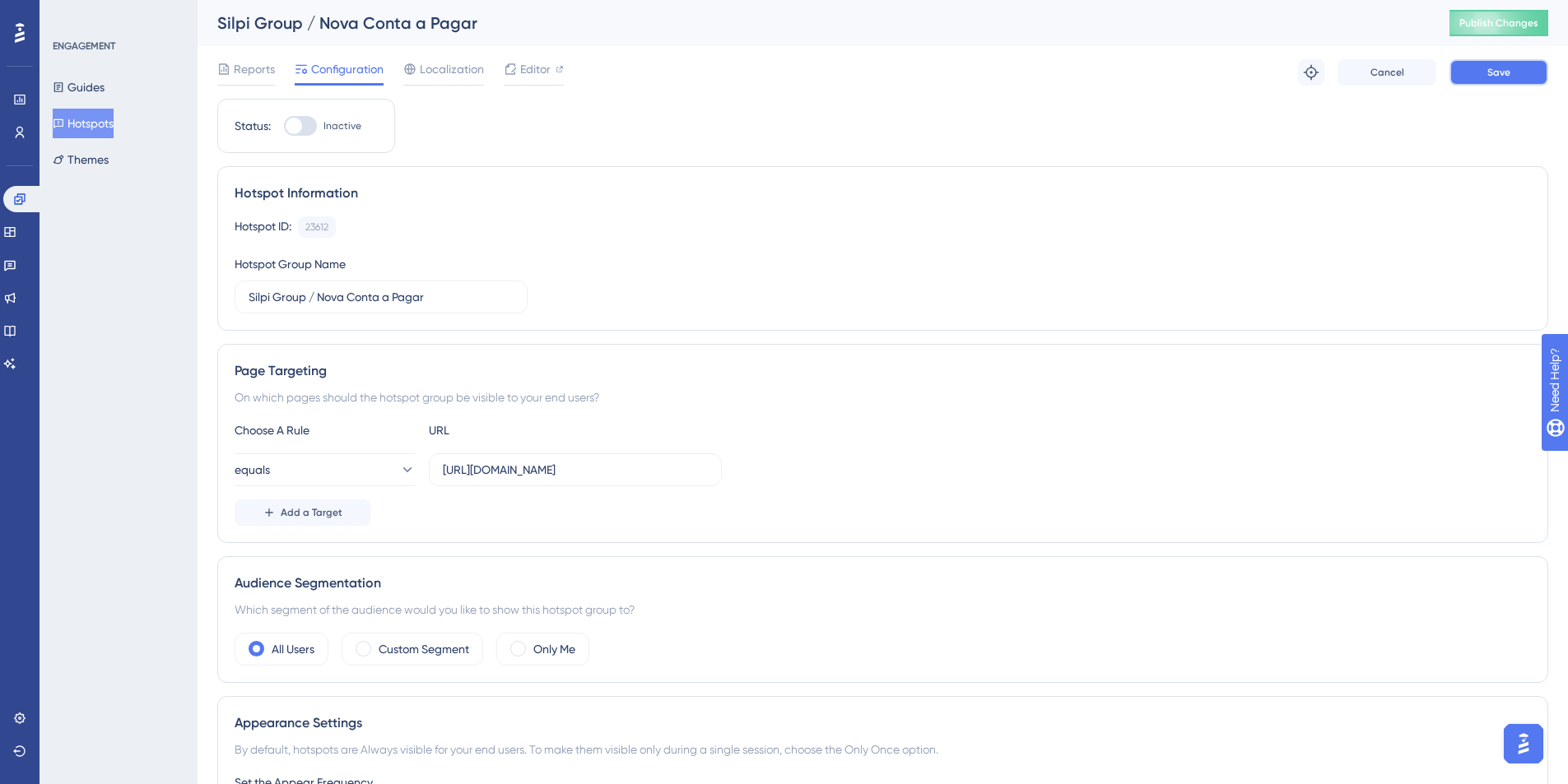
click at [1455, 78] on button "Save" at bounding box center [1499, 72] width 99 height 26
click at [576, 466] on input "https://homologacao.silpi.com.br/Medicamento/Consulta" at bounding box center [575, 470] width 265 height 18
paste input "Contas/Pagar"
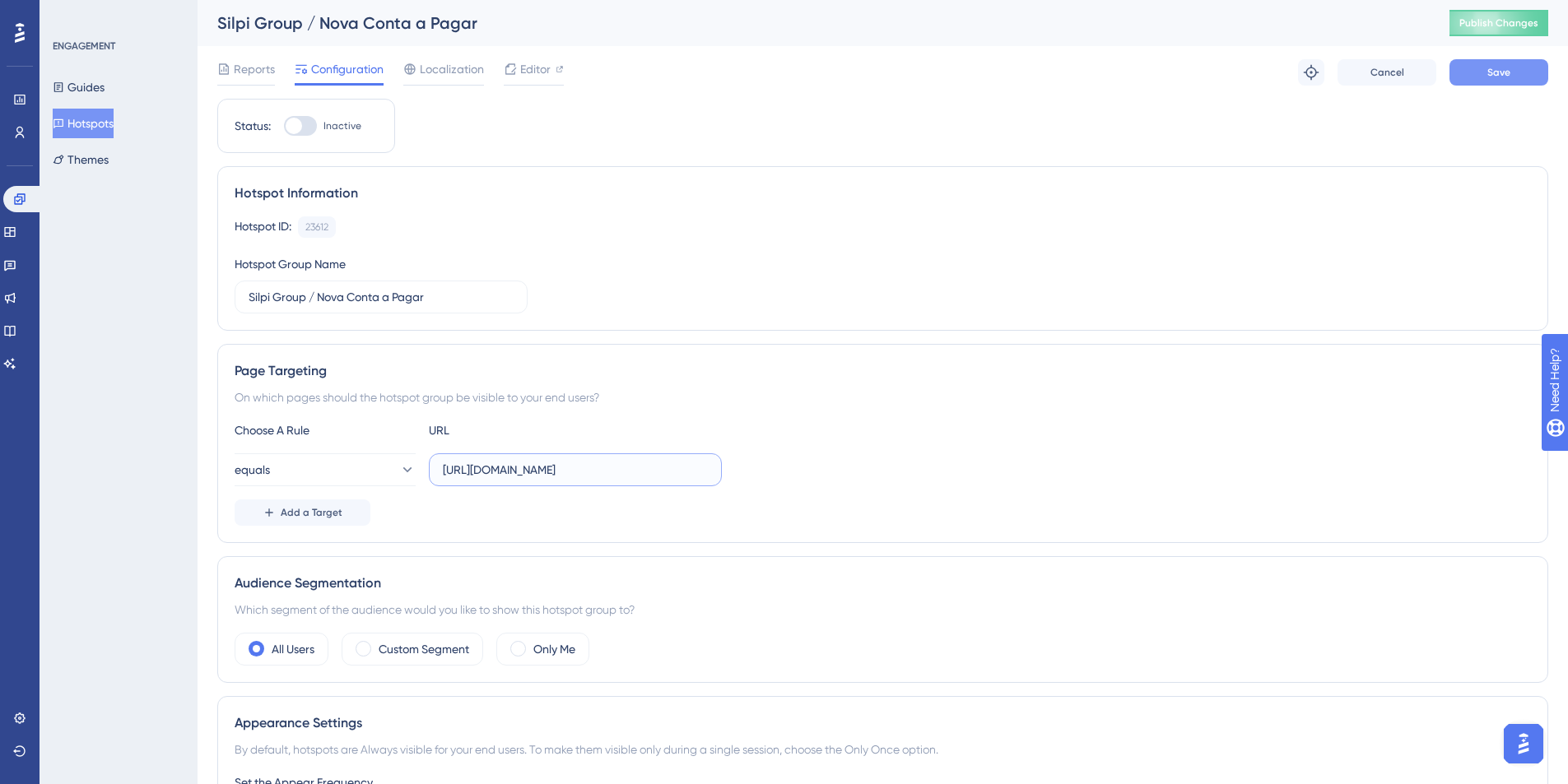
type input "https://homologacao.silpi.com.br/Contas/Pagar"
click at [1484, 81] on button "Save" at bounding box center [1499, 72] width 99 height 26
click at [308, 123] on div at bounding box center [301, 126] width 33 height 20
click at [284, 126] on input "Inactive" at bounding box center [283, 126] width 1 height 1
checkbox input "true"
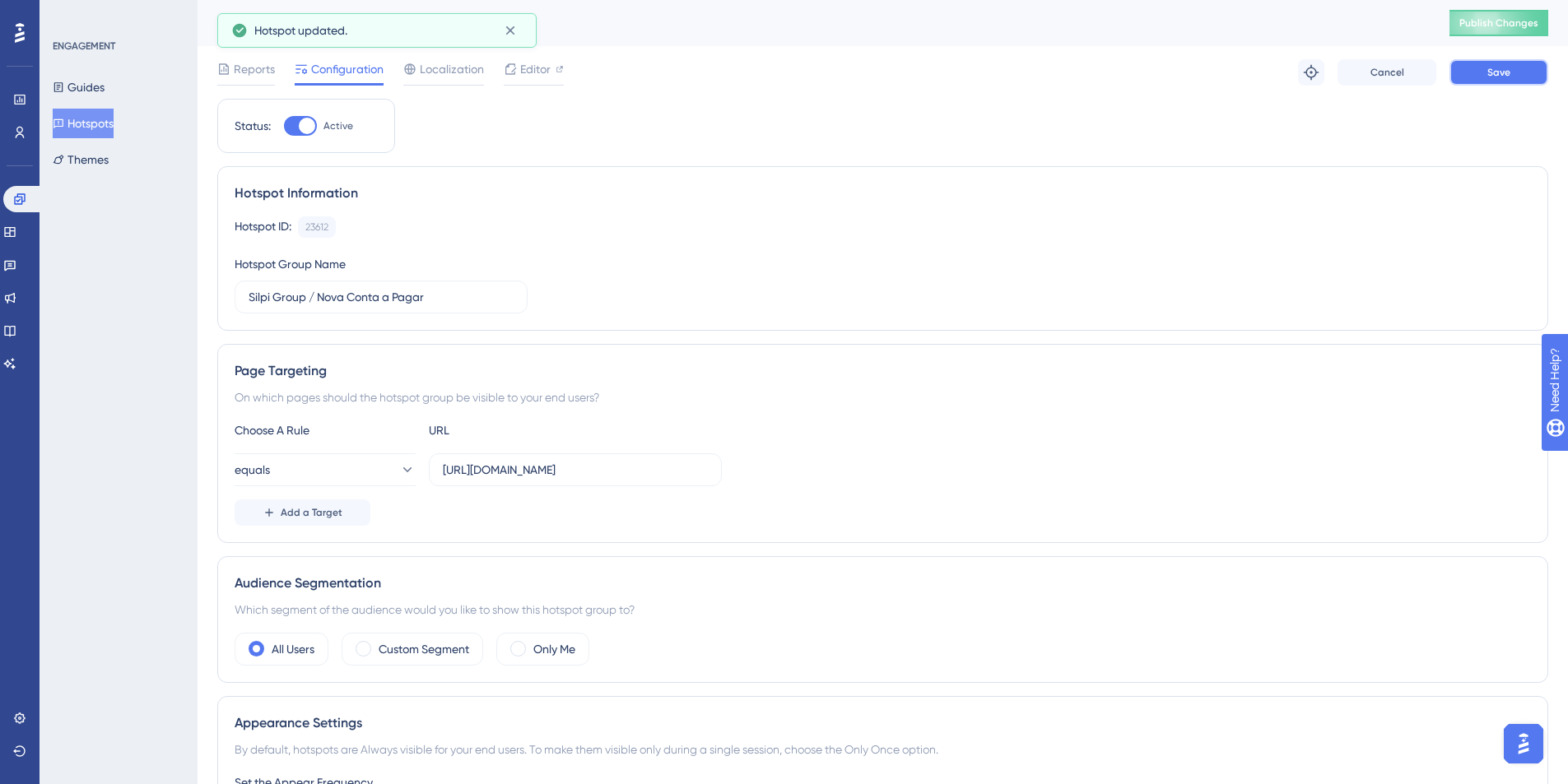
click at [1534, 72] on button "Save" at bounding box center [1499, 72] width 99 height 26
click at [1522, 14] on button "Publish Changes" at bounding box center [1499, 23] width 99 height 26
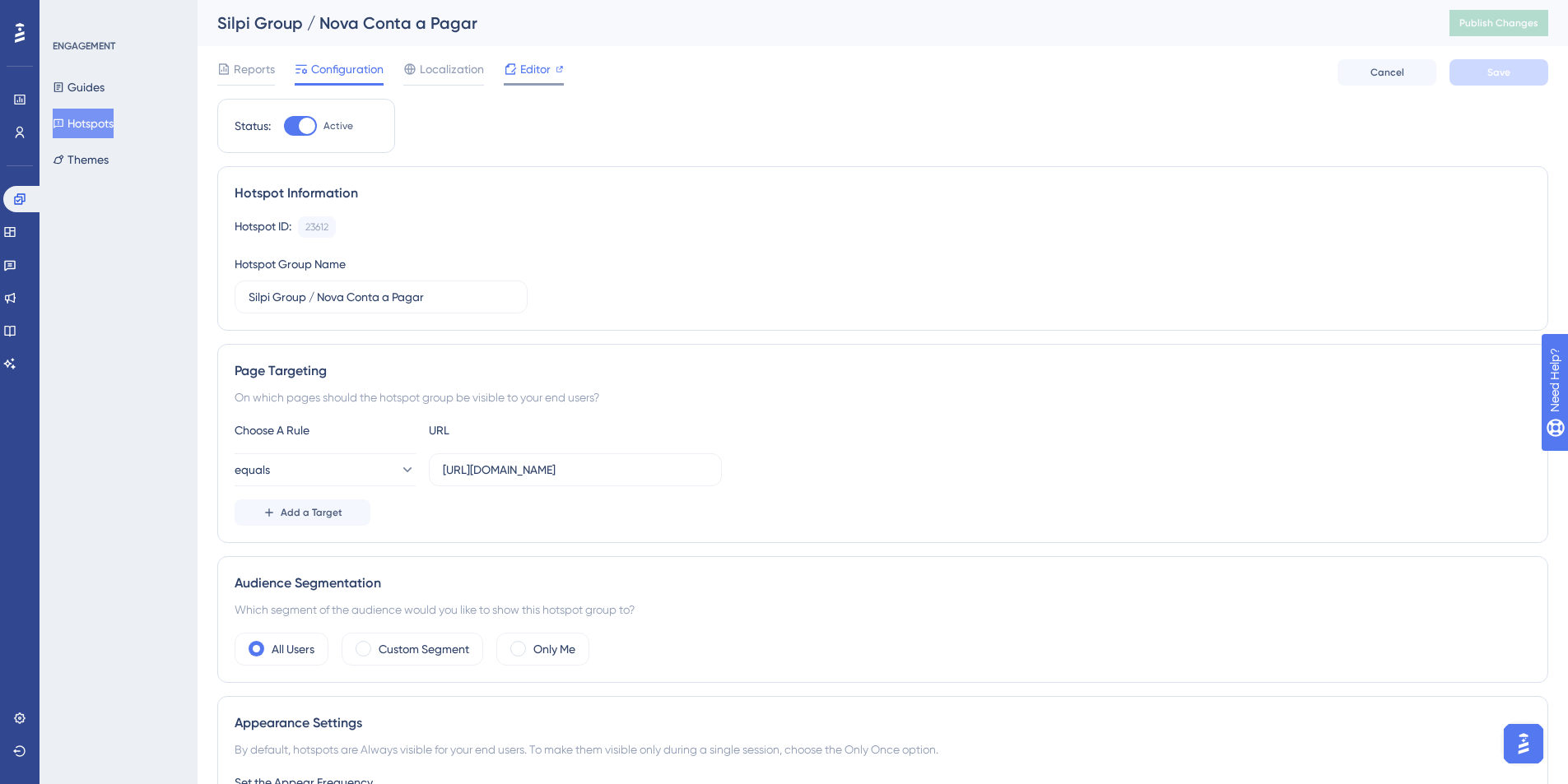
click at [539, 75] on span "Editor" at bounding box center [535, 69] width 30 height 20
click at [82, 134] on button "Hotspots" at bounding box center [83, 123] width 61 height 30
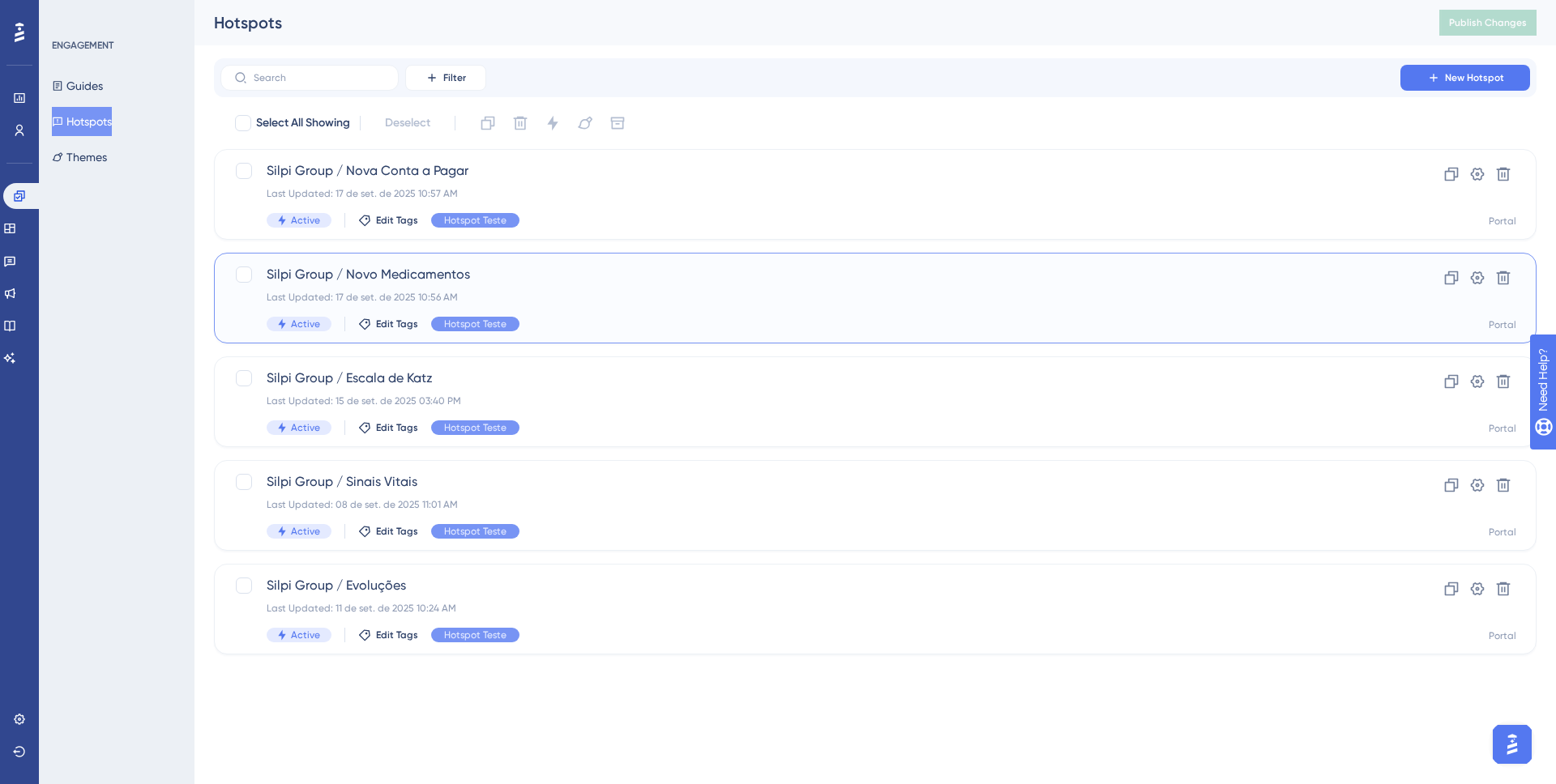
click at [392, 282] on span "Silpi Group / Novo Medicamentos" at bounding box center [810, 274] width 1087 height 20
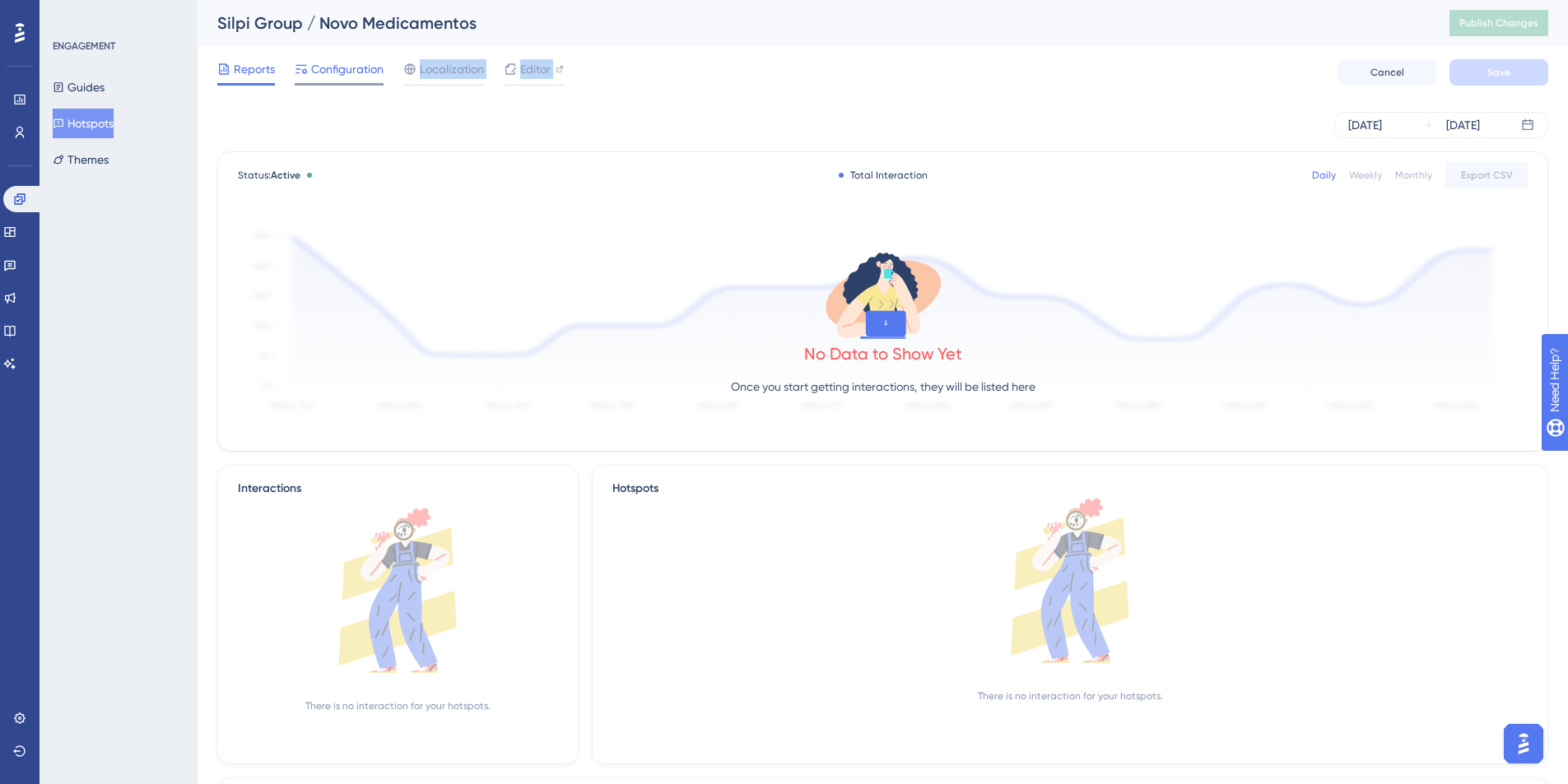
drag, startPoint x: 343, startPoint y: 104, endPoint x: 335, endPoint y: 82, distance: 23.4
click at [337, 86] on div "Performance Users Engagement Widgets Feedback Product Updates Knowledge Base AI…" at bounding box center [883, 572] width 1371 height 1145
click at [331, 71] on span "Configuration" at bounding box center [347, 69] width 72 height 20
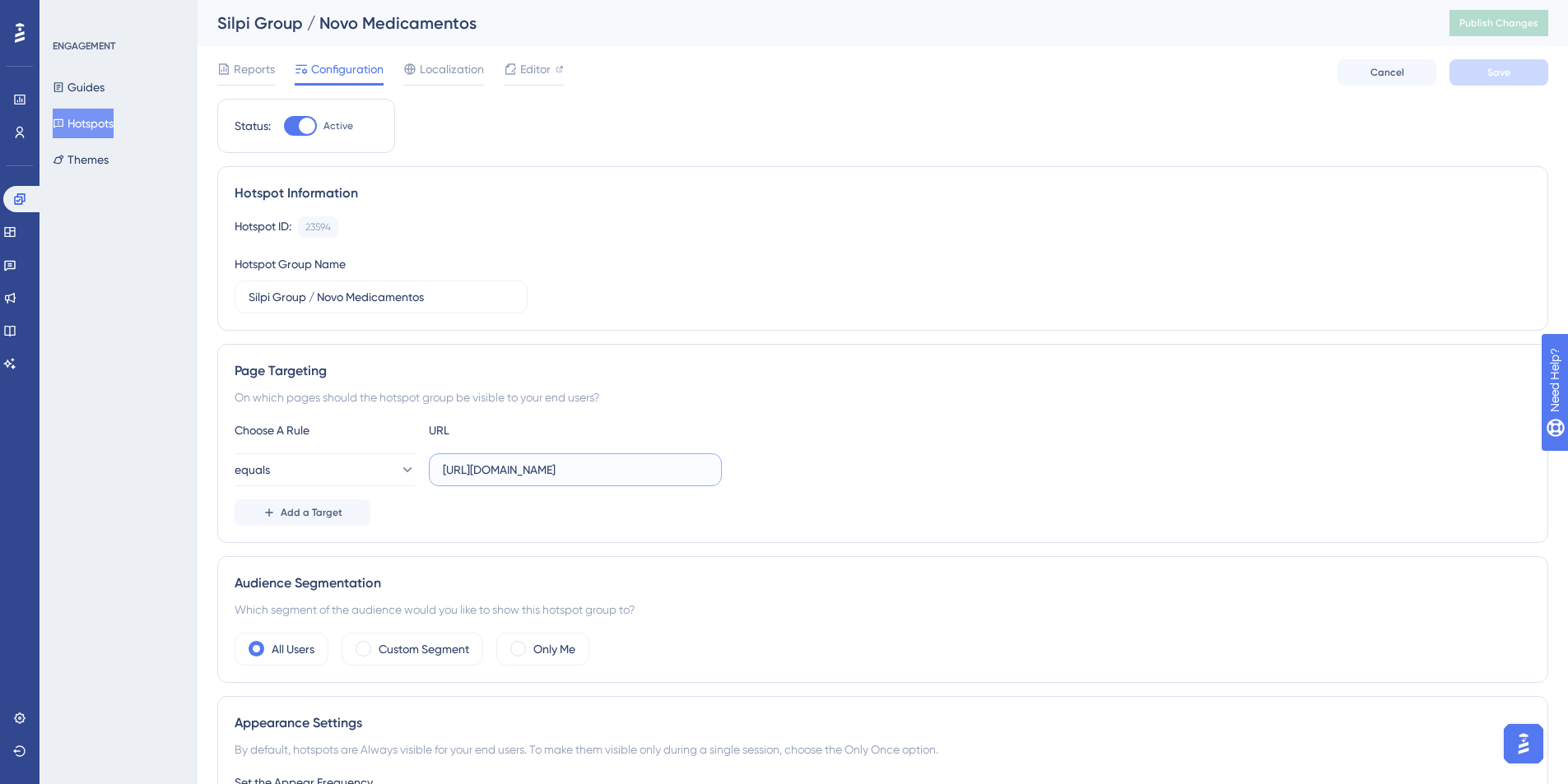
click at [518, 478] on input "https://homologacao.silpi.com.br/Medicamento/Consulta" at bounding box center [575, 470] width 265 height 18
click at [98, 121] on button "Hotspots" at bounding box center [83, 123] width 61 height 30
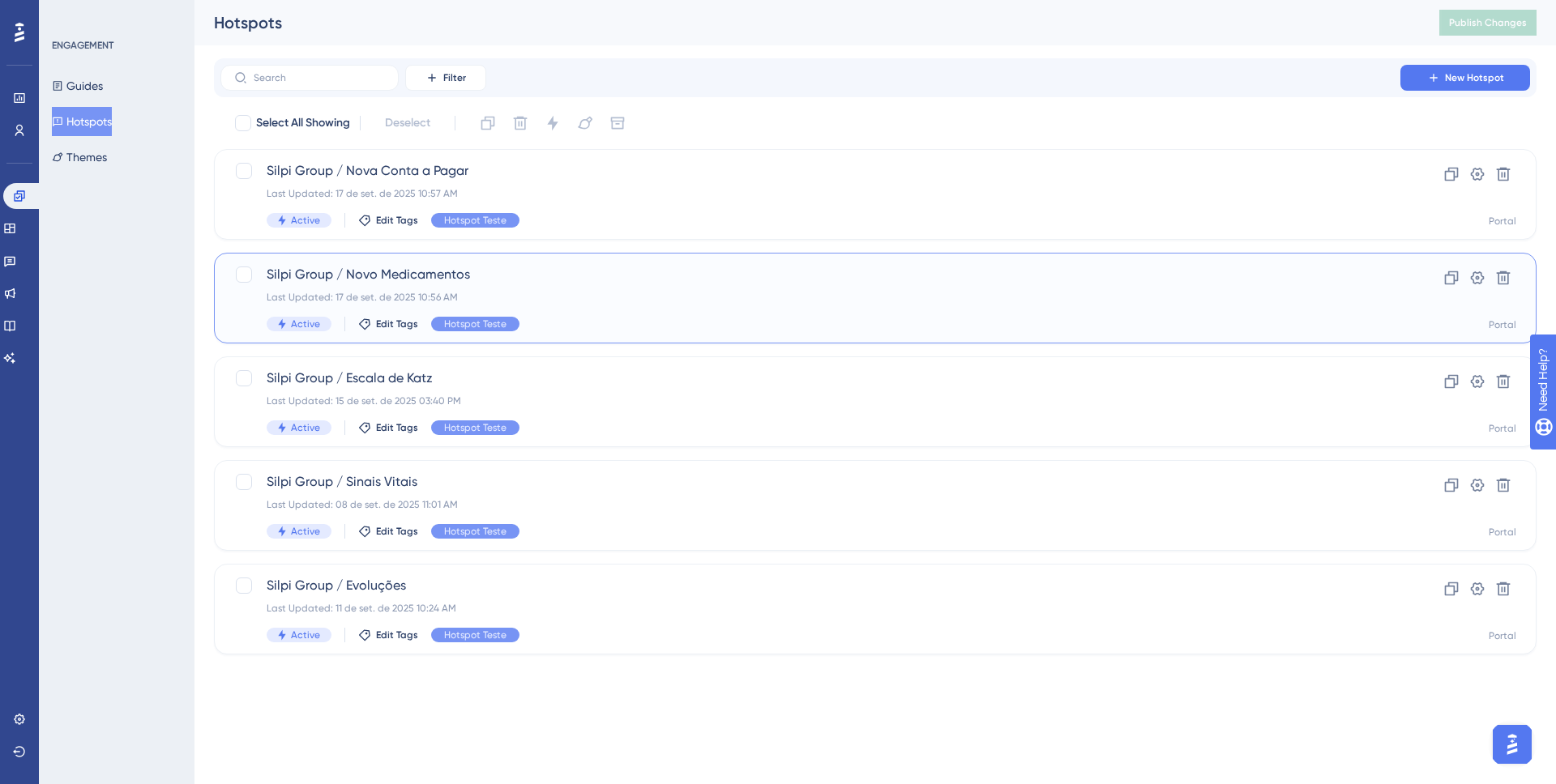
click at [407, 291] on div "Last Updated: 17 de set. de 2025 10:56 AM" at bounding box center [810, 297] width 1087 height 13
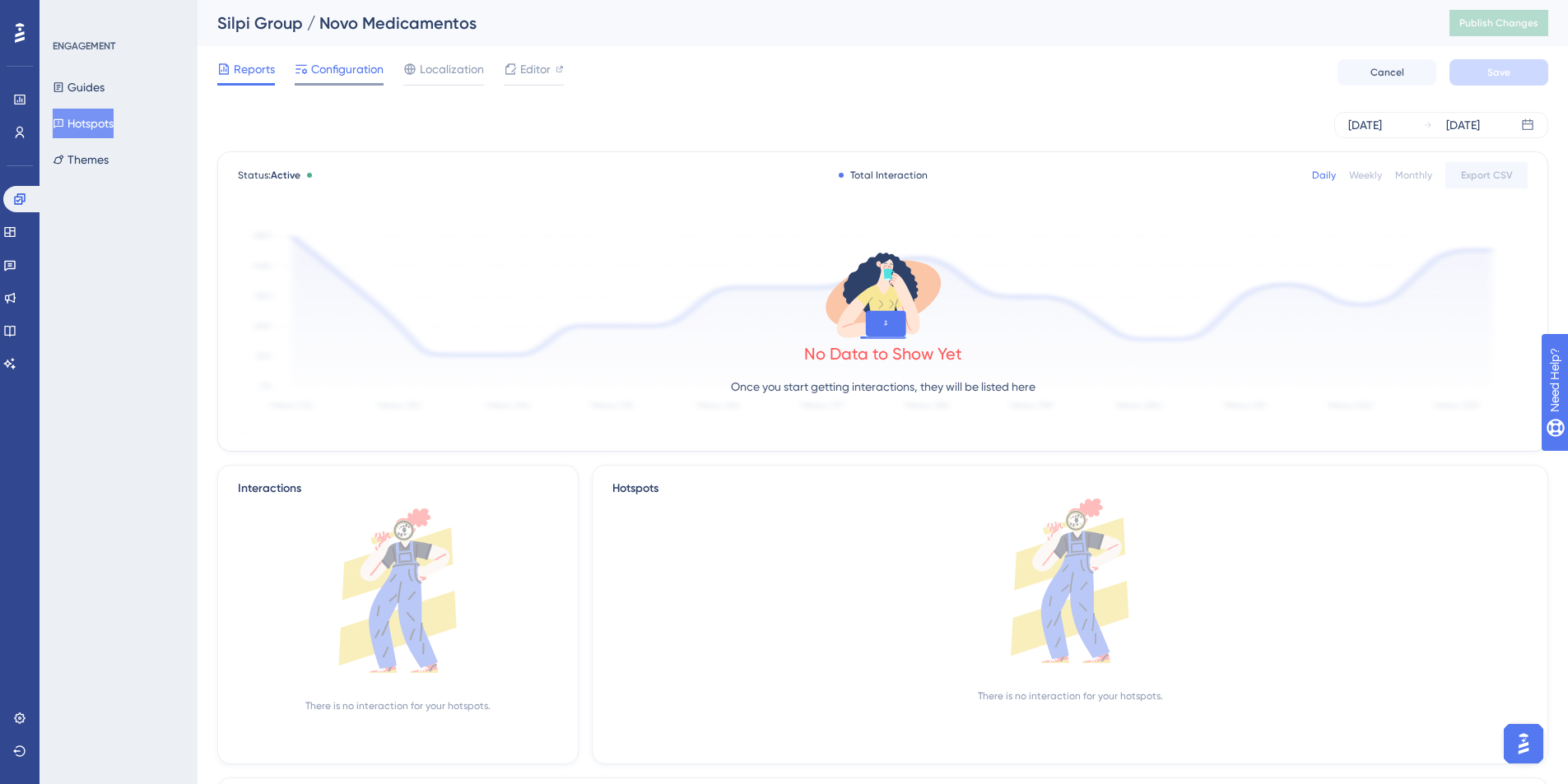
click at [335, 70] on span "Configuration" at bounding box center [347, 69] width 72 height 20
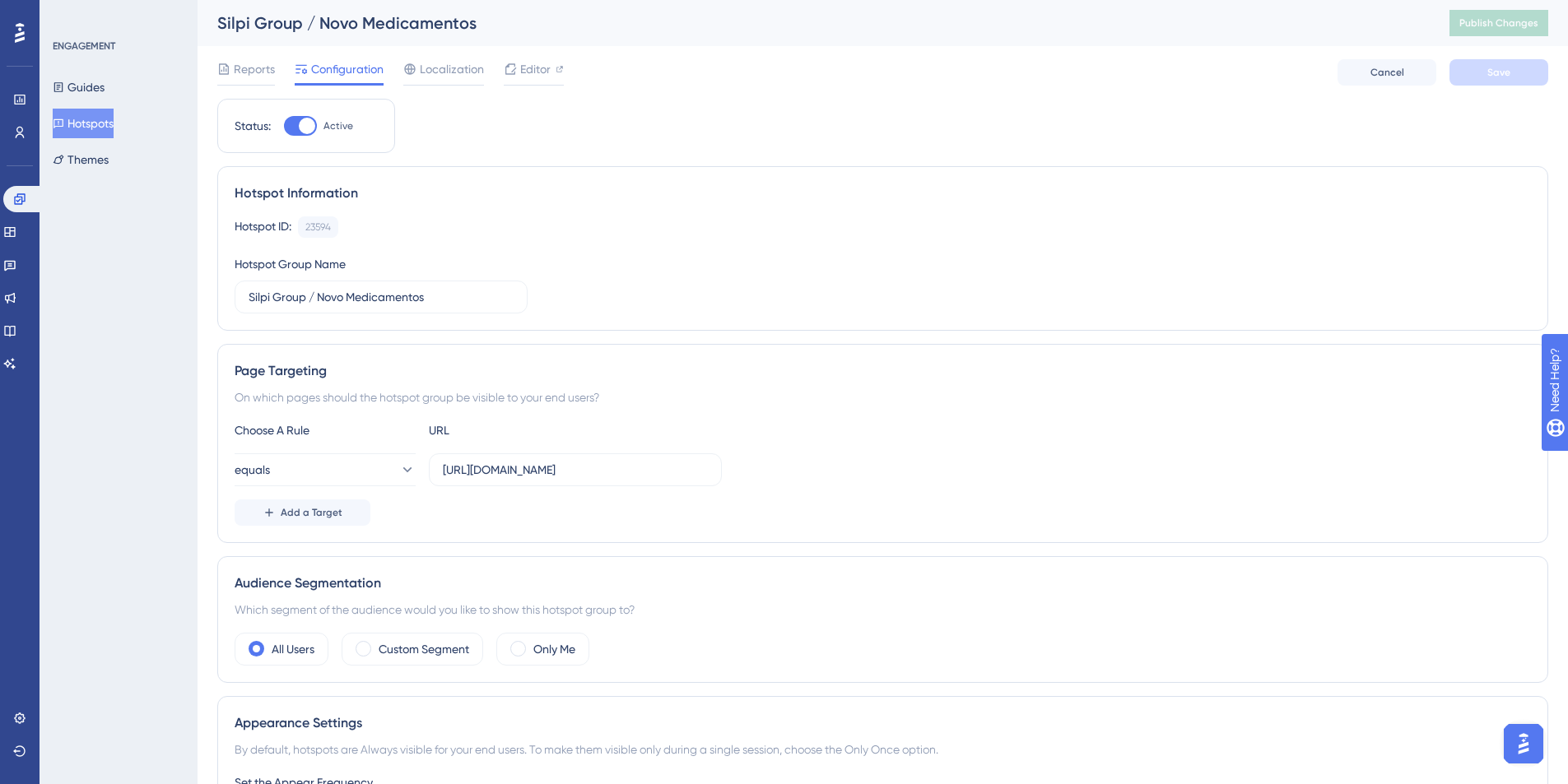
click at [336, 121] on span "Active" at bounding box center [338, 125] width 30 height 13
click at [284, 126] on input "Active" at bounding box center [283, 126] width 1 height 1
checkbox input "false"
click at [1518, 74] on button "Save" at bounding box center [1499, 72] width 99 height 26
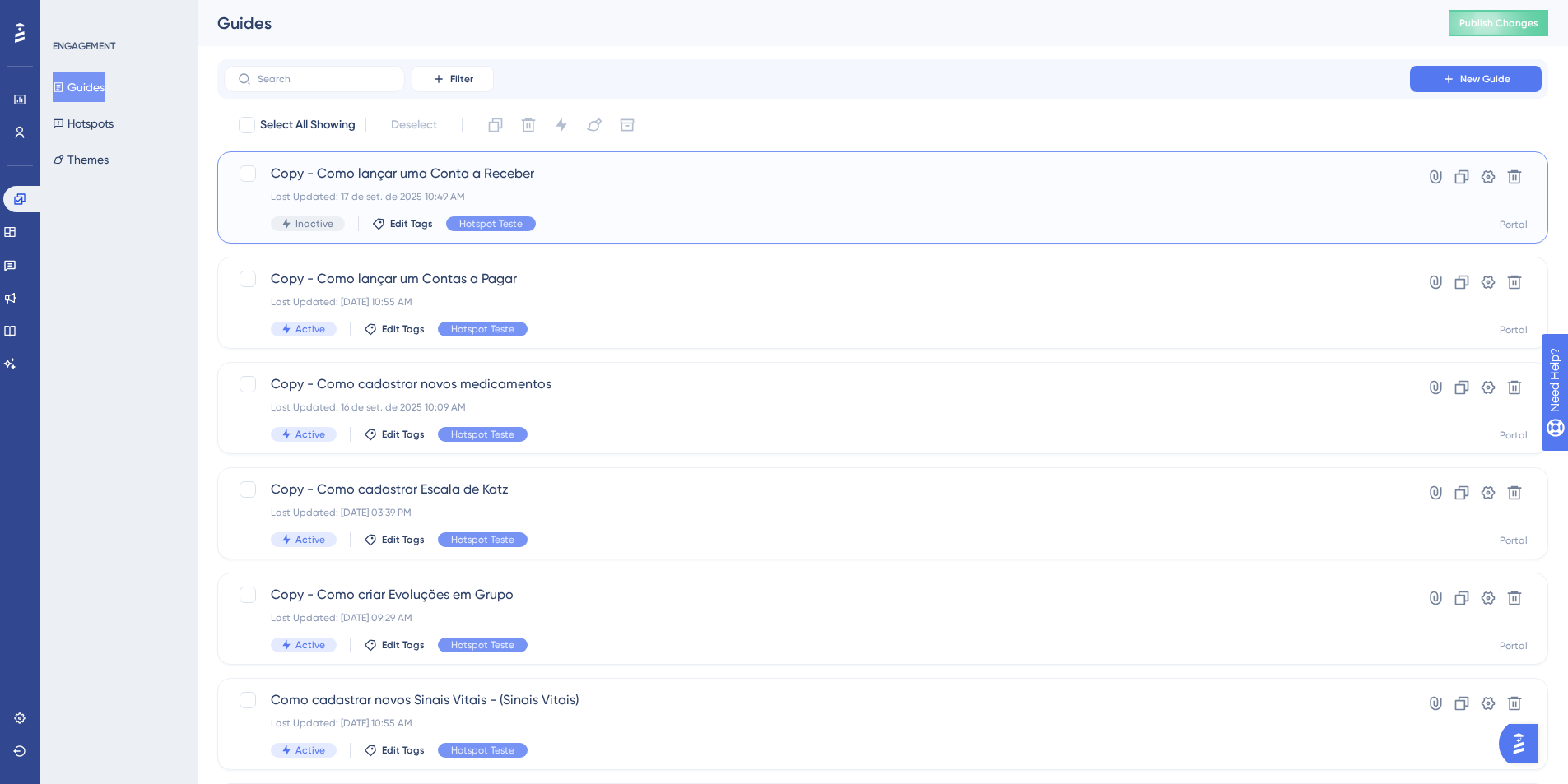
click at [247, 162] on div "Copy - Como lançar uma Conta a Receber Last Updated: 17 de set. de 2025 10:49 A…" at bounding box center [883, 197] width 1331 height 92
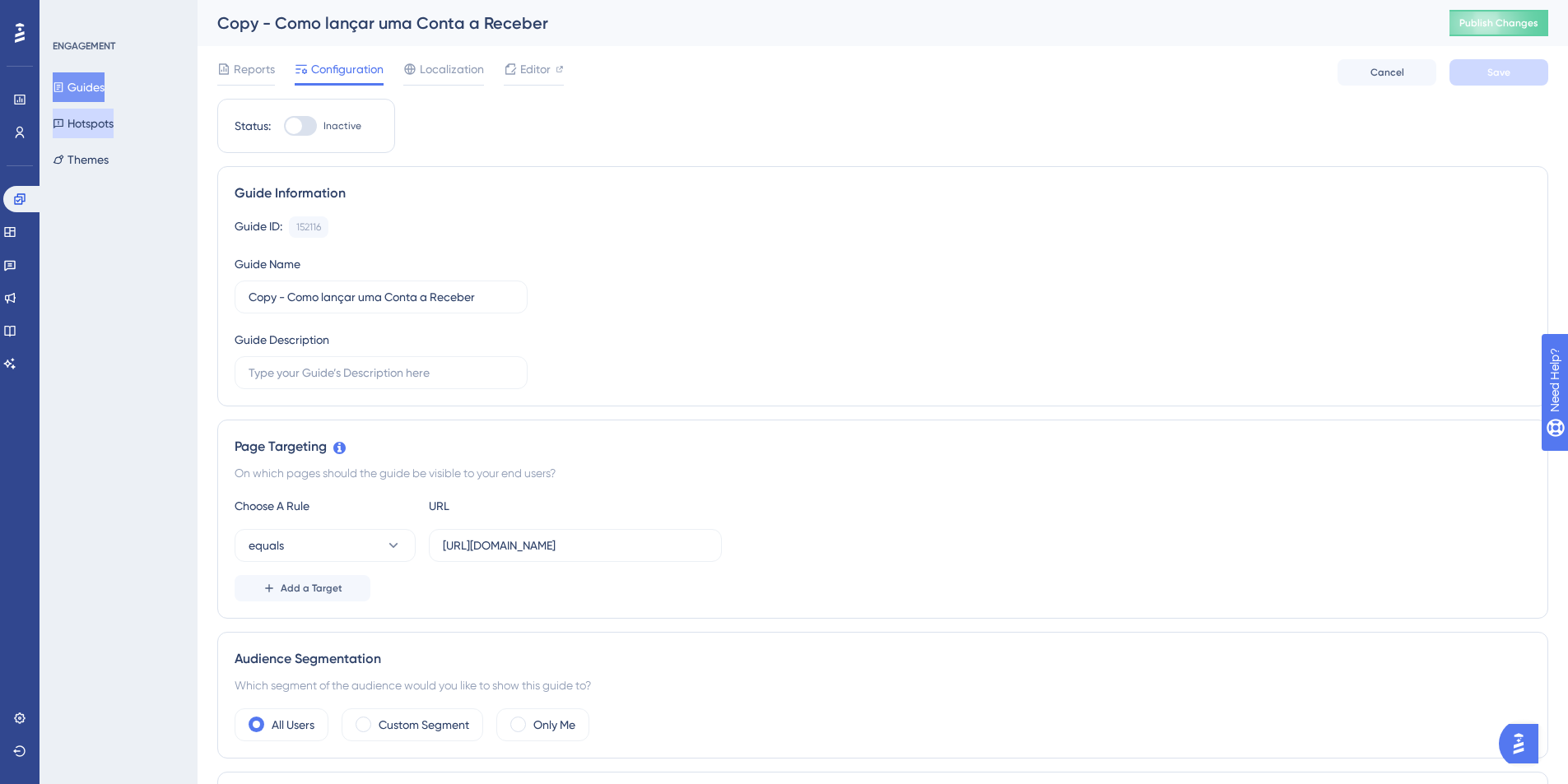
click at [103, 127] on button "Hotspots" at bounding box center [83, 123] width 61 height 30
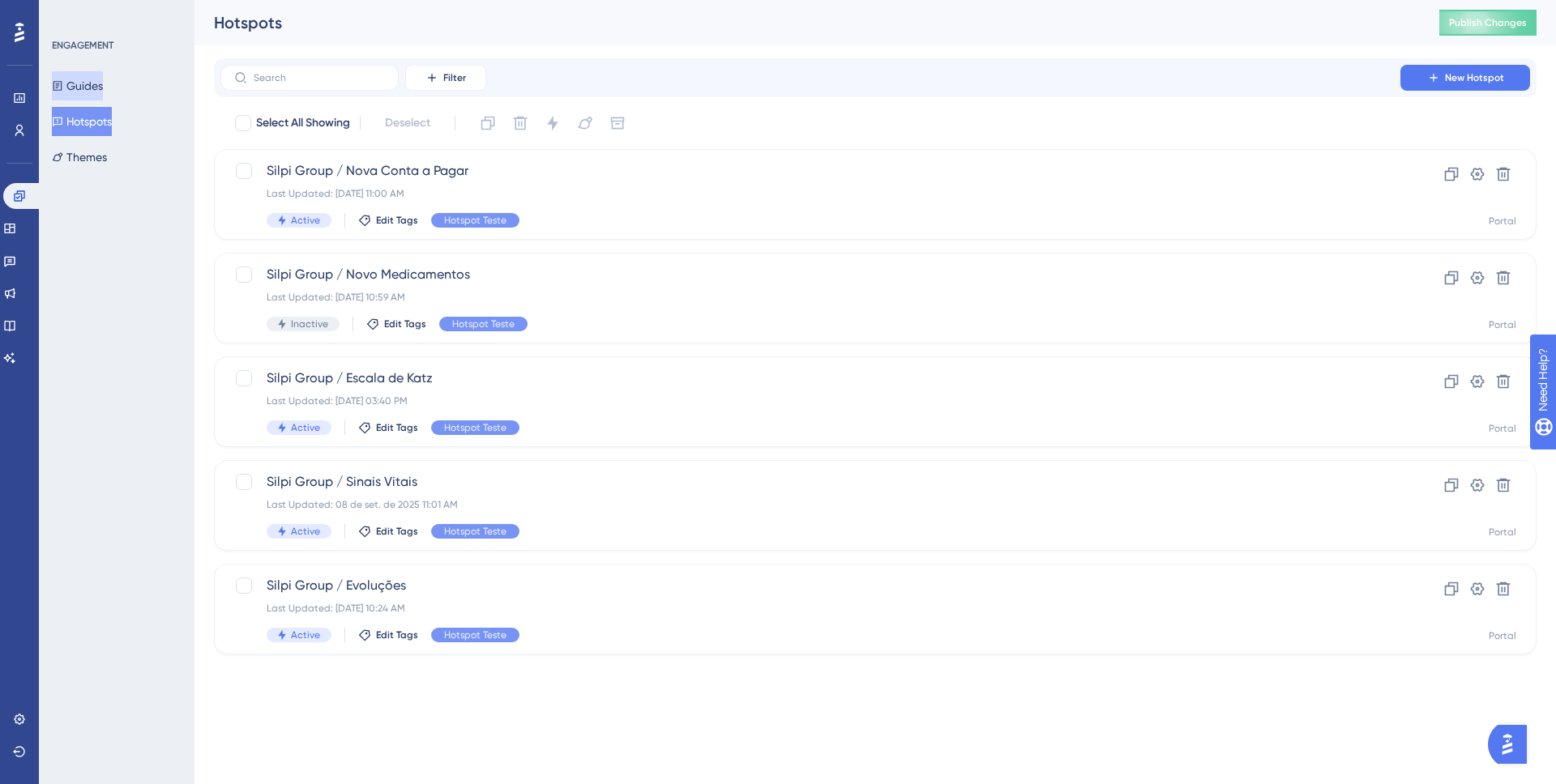
click at [98, 92] on button "Guides" at bounding box center [78, 85] width 51 height 29
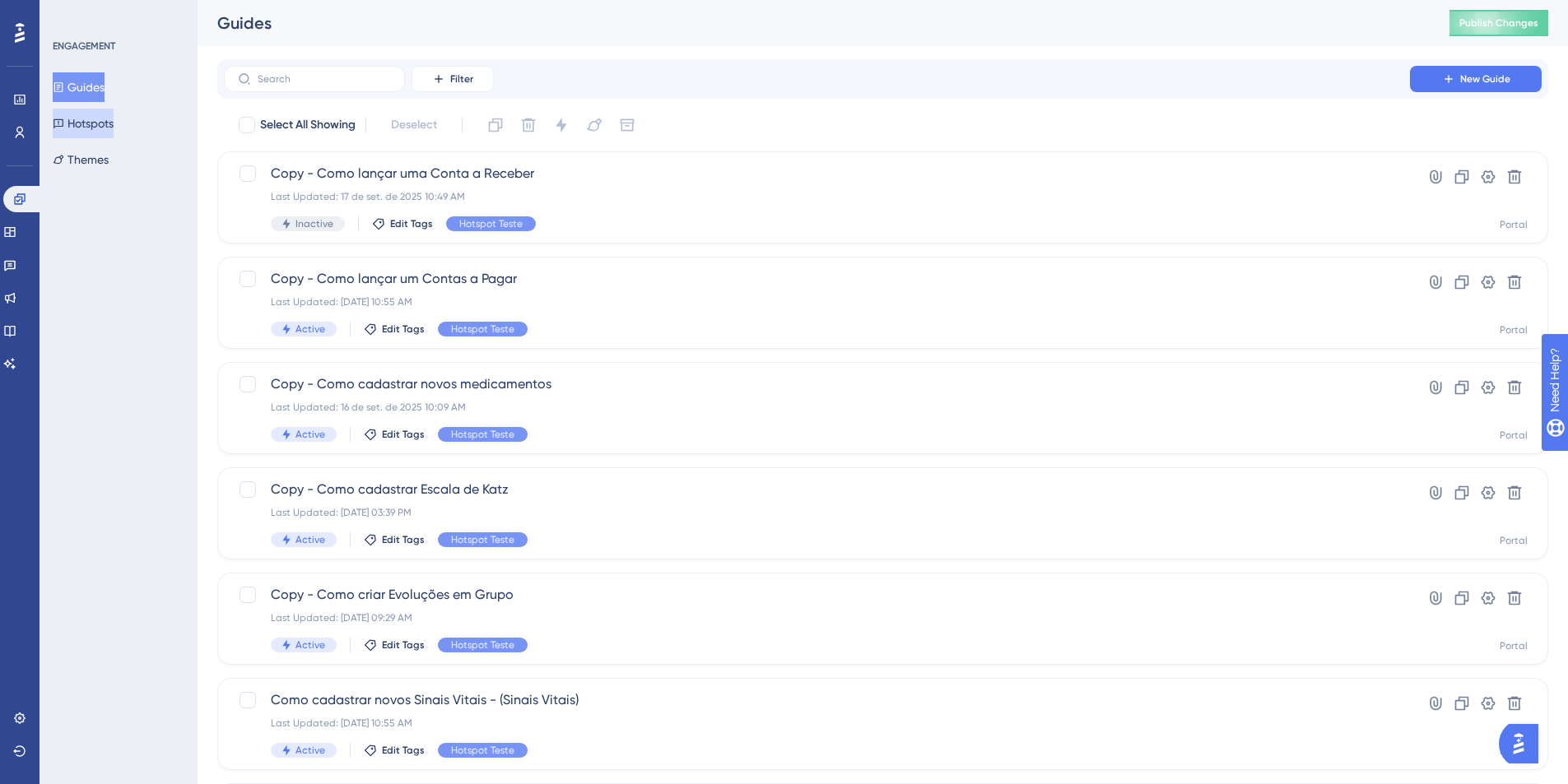
click at [114, 121] on button "Hotspots" at bounding box center [83, 123] width 61 height 30
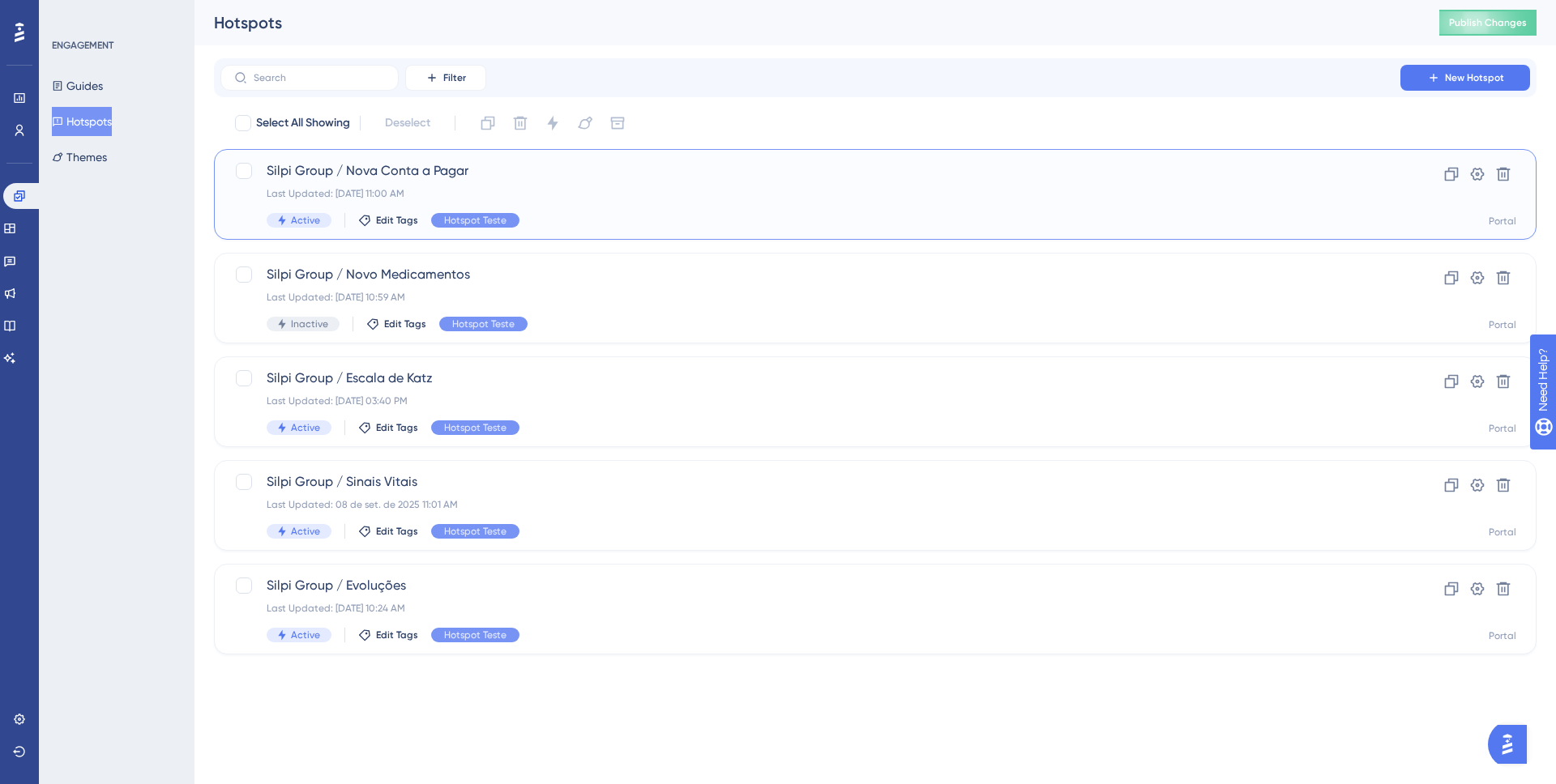
click at [455, 183] on div "Silpi Group / Nova Conta a Pagar Last Updated: 17 de set. de 2025 11:00 AM Acti…" at bounding box center [810, 195] width 1087 height 67
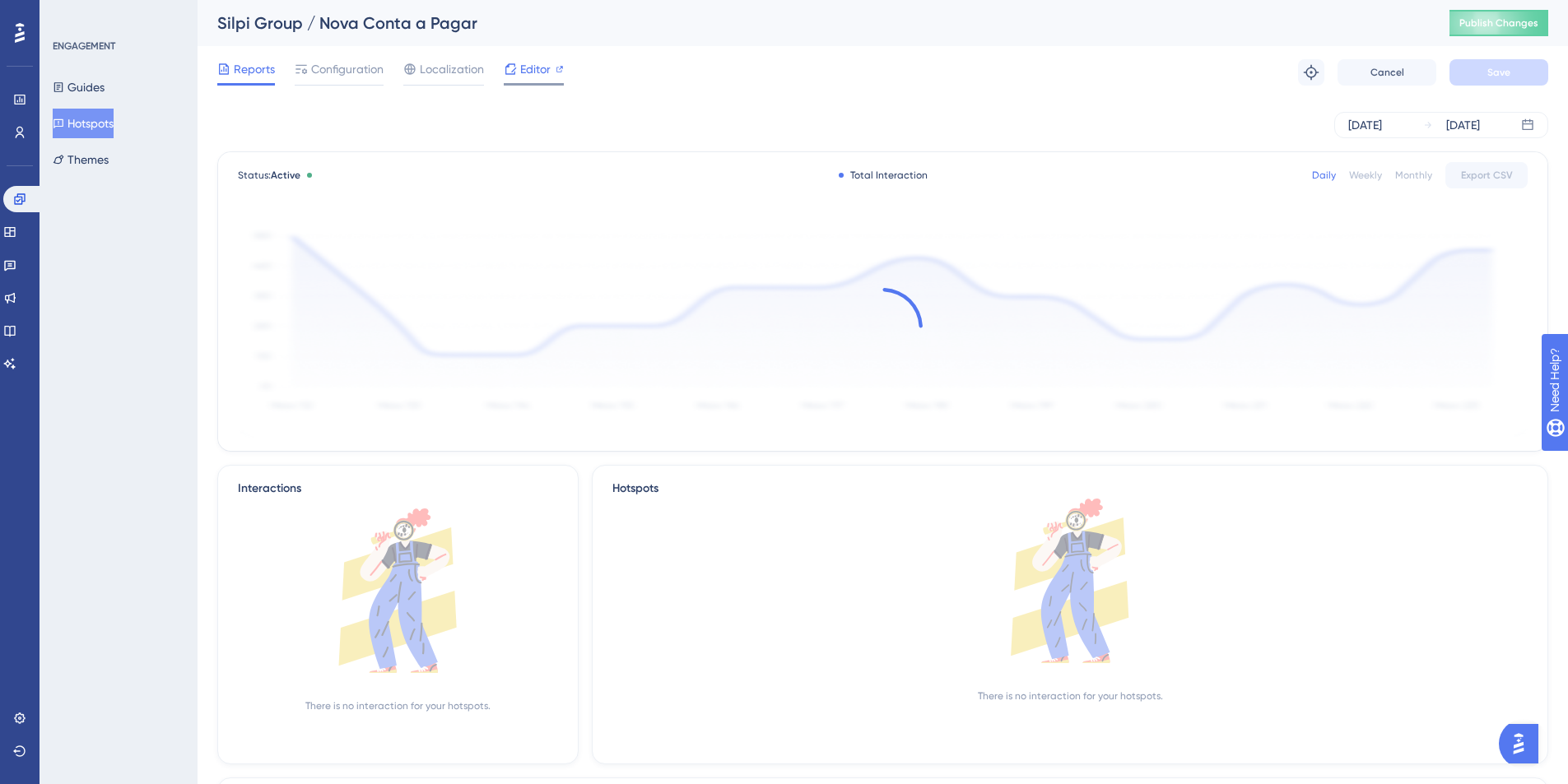
click at [520, 76] on span "Editor" at bounding box center [535, 69] width 30 height 20
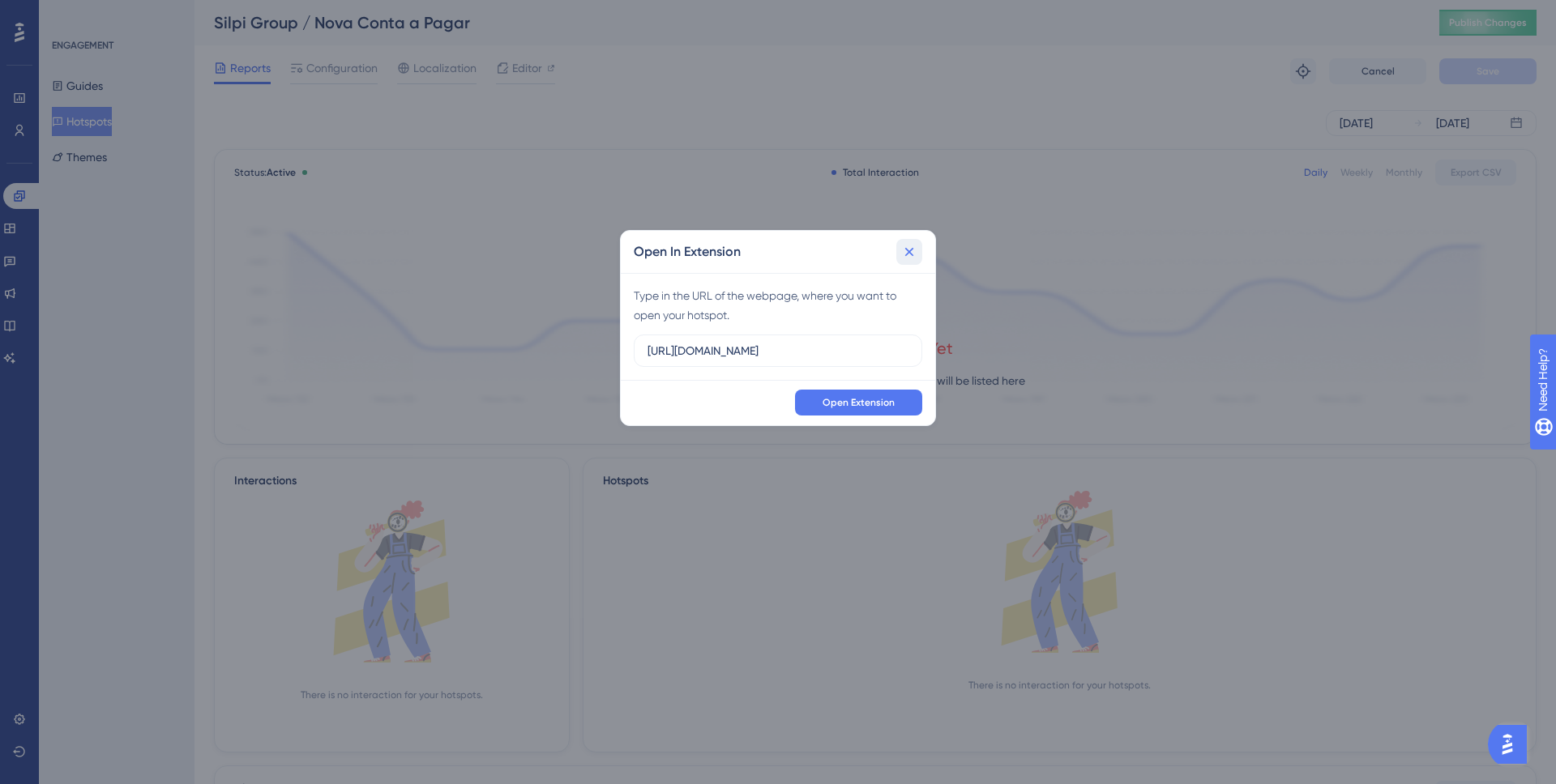
click at [908, 262] on button at bounding box center [909, 251] width 26 height 26
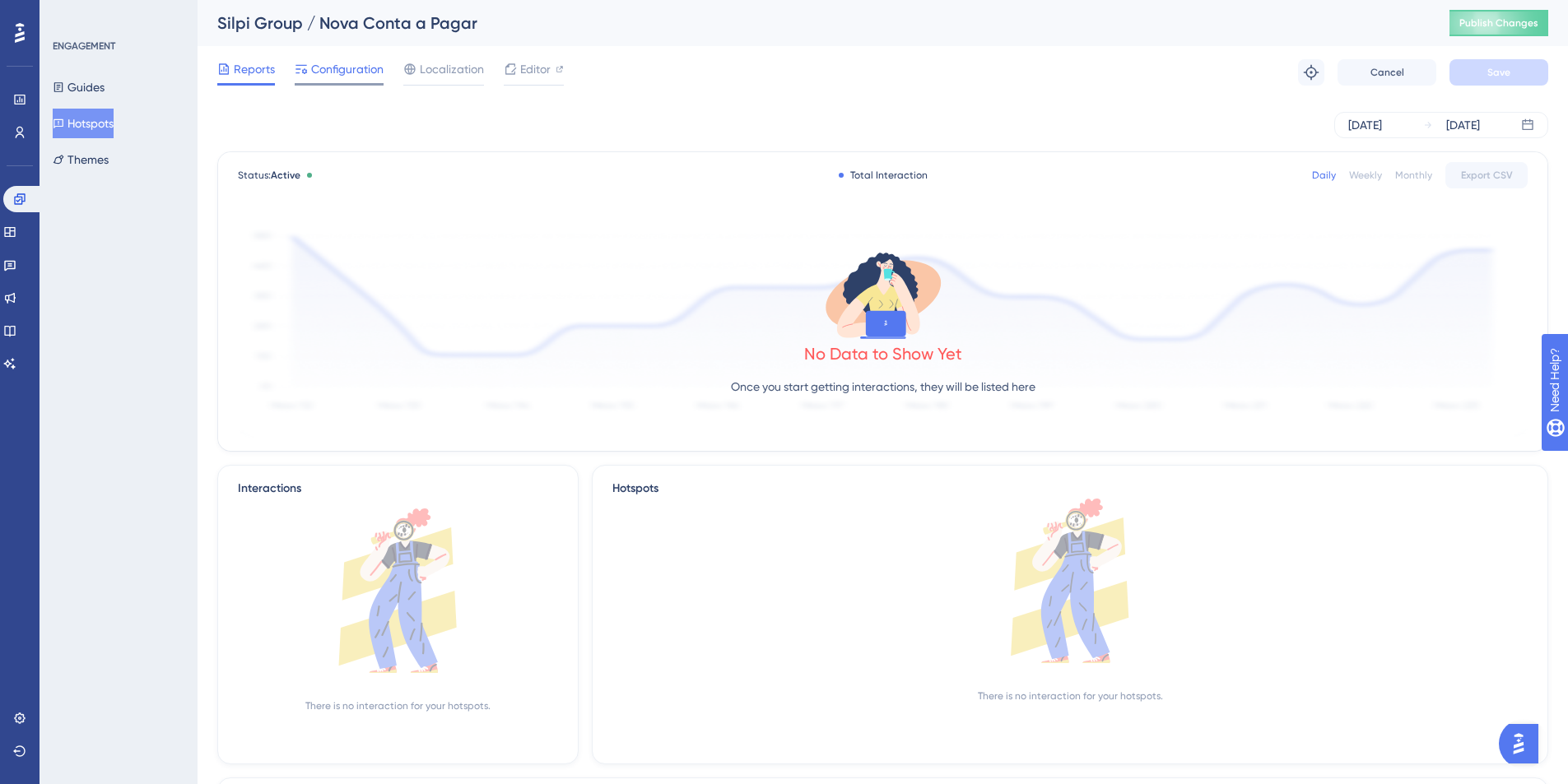
click at [366, 78] on span "Configuration" at bounding box center [347, 69] width 72 height 20
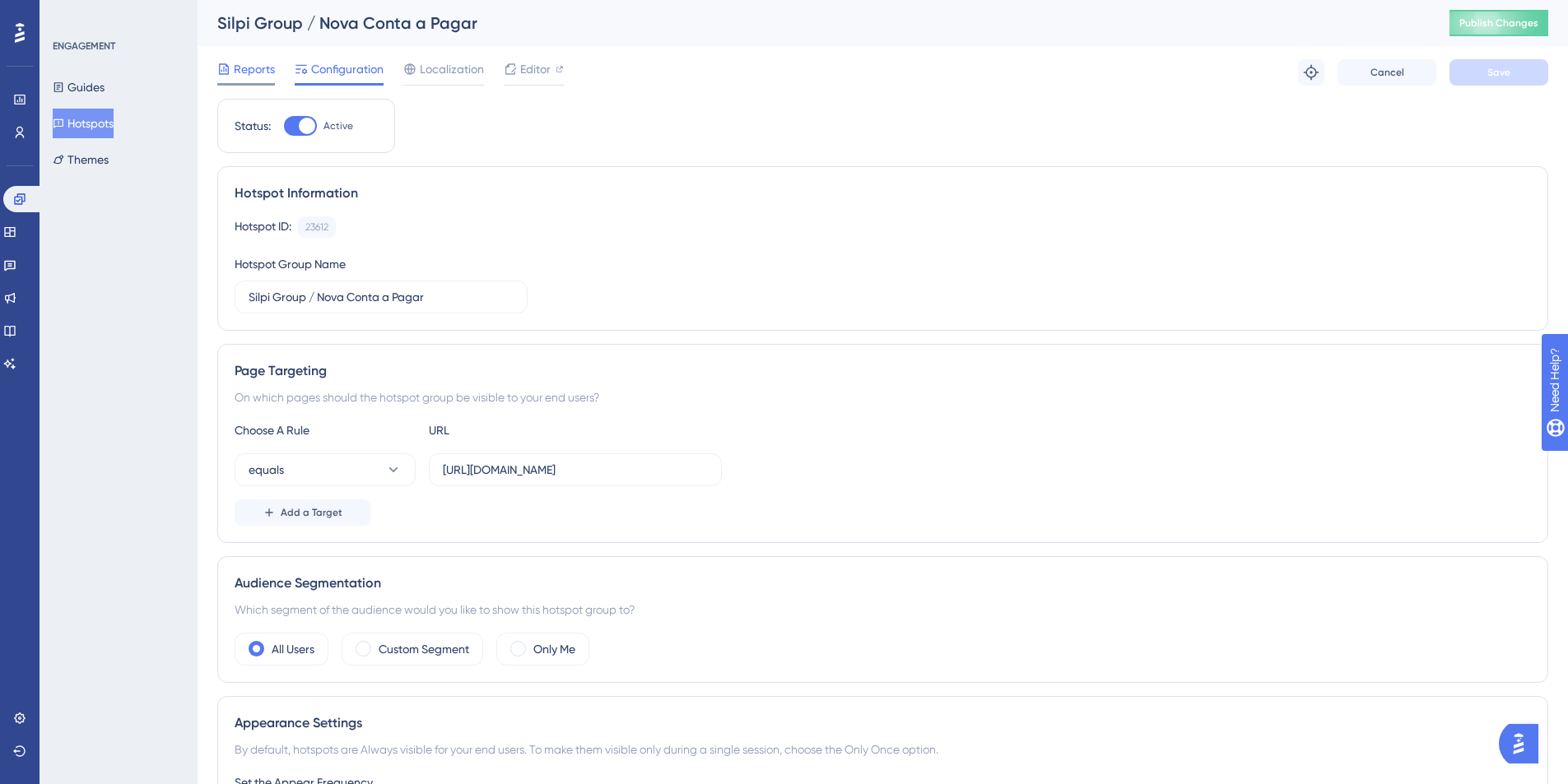
click at [269, 76] on span "Reports" at bounding box center [254, 69] width 41 height 20
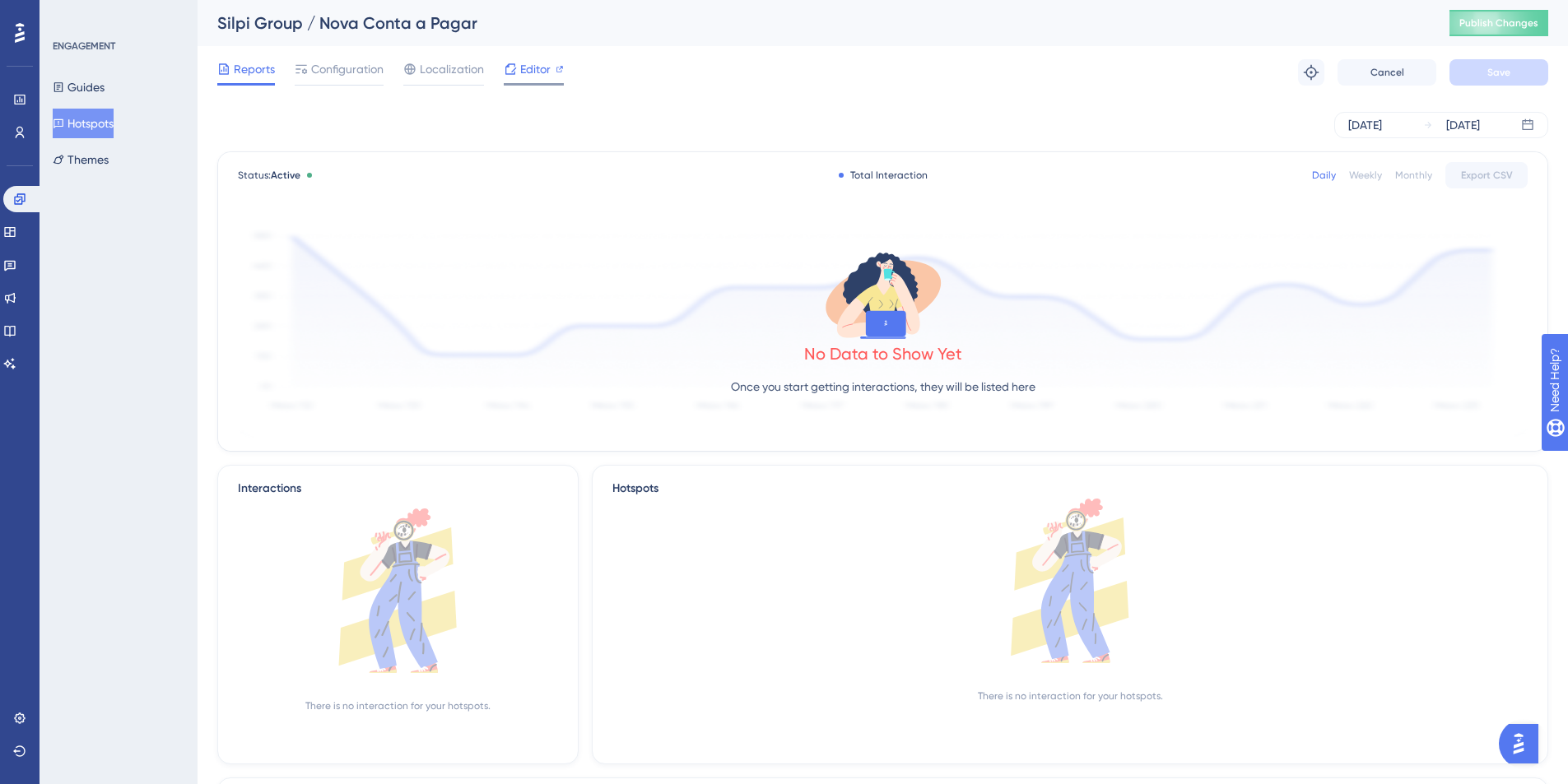
click at [515, 73] on icon at bounding box center [510, 69] width 13 height 13
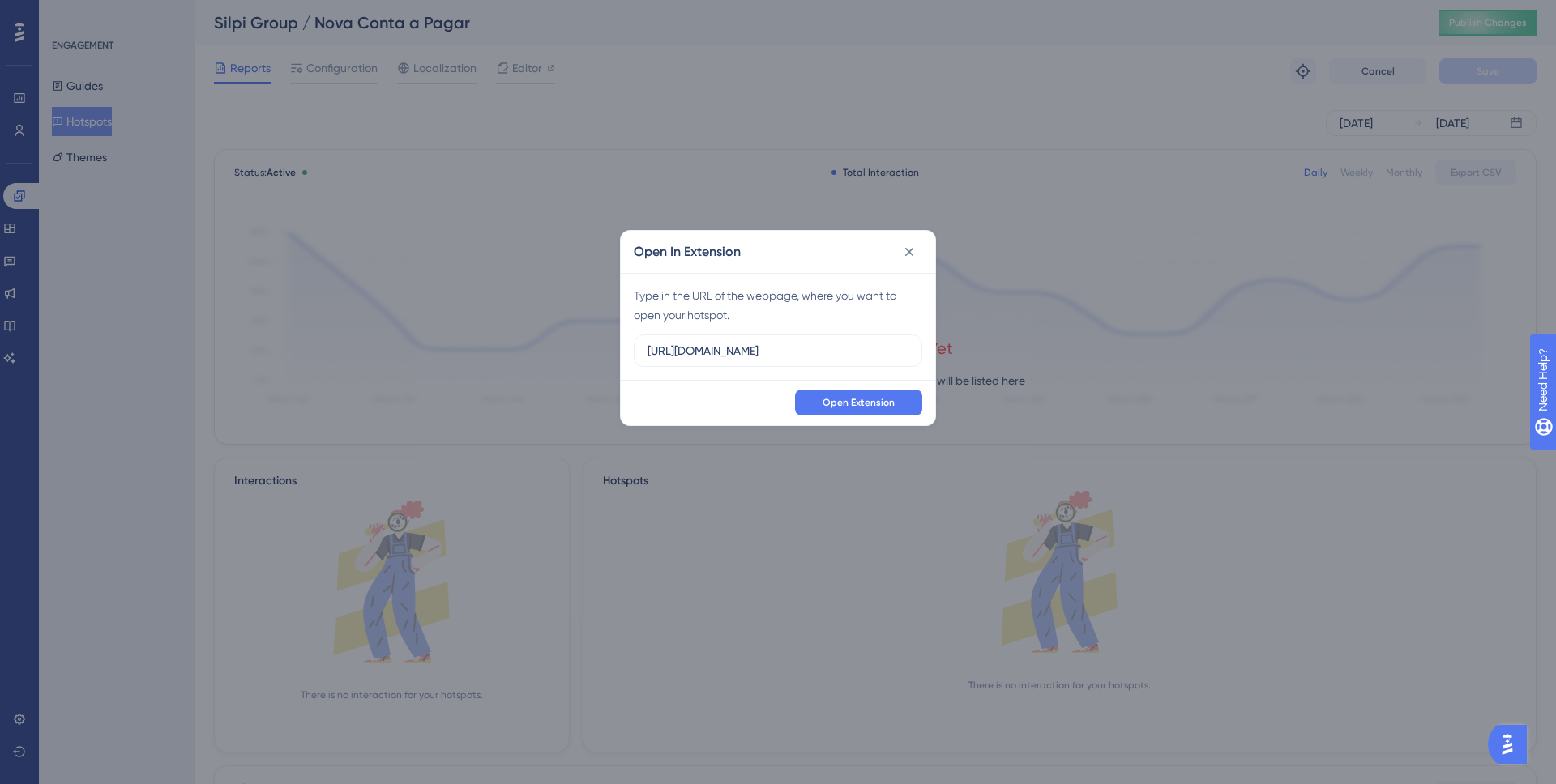
drag, startPoint x: 860, startPoint y: 371, endPoint x: 854, endPoint y: 360, distance: 12.5
click at [860, 370] on div "Type in the URL of the webpage, where you want to open your hotspot. https://po…" at bounding box center [778, 326] width 315 height 107
click at [854, 360] on label "https://portal.silpi.com.br" at bounding box center [778, 351] width 288 height 32
click at [854, 360] on input "https://portal.silpi.com.br" at bounding box center [778, 351] width 261 height 18
click at [854, 360] on label "https://portal.silpi.com.br" at bounding box center [778, 351] width 288 height 32
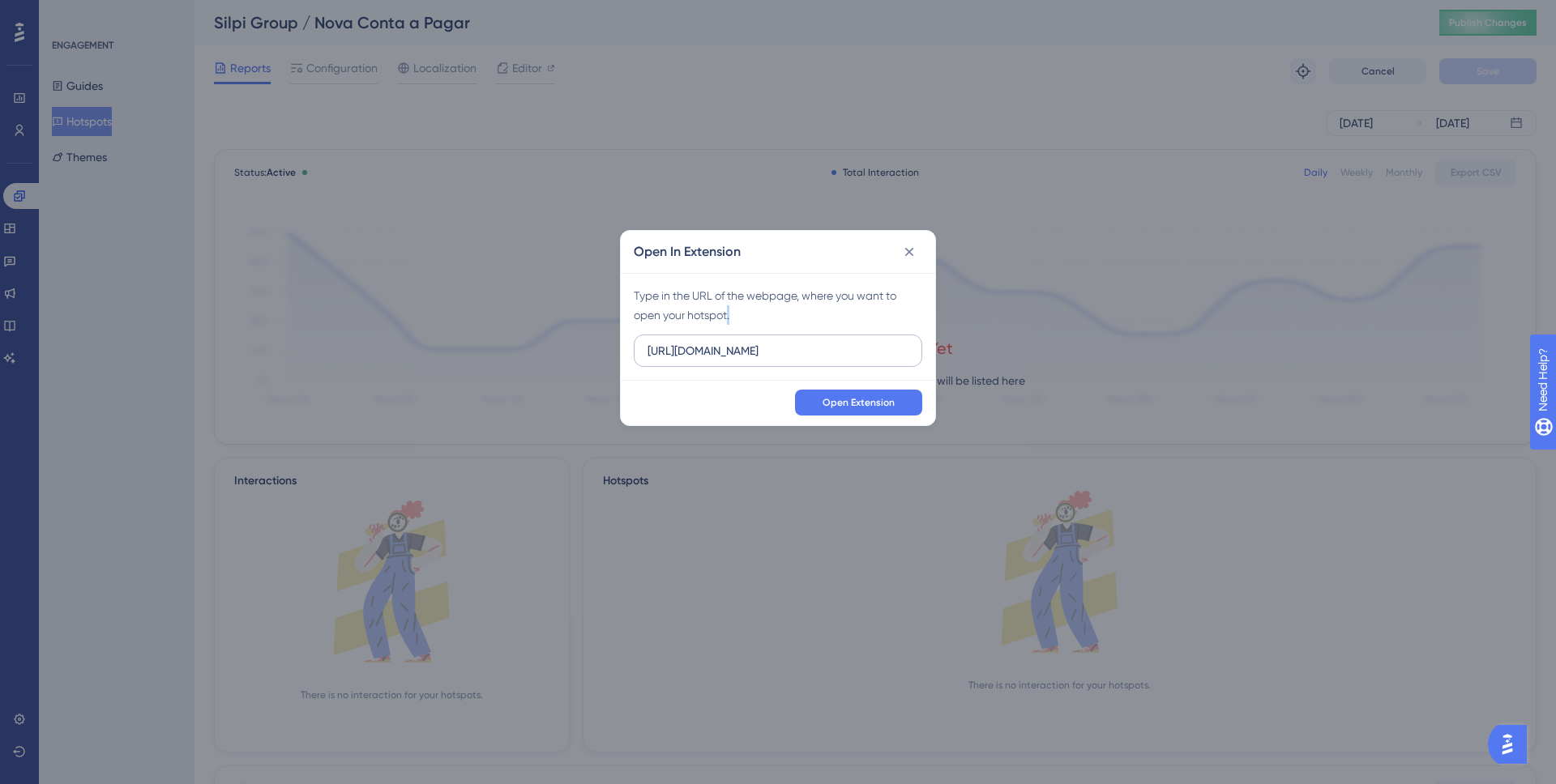
click at [854, 360] on input "https://portal.silpi.com.br" at bounding box center [778, 351] width 261 height 18
click at [854, 360] on label "https://portal.silpi.com.br" at bounding box center [778, 351] width 288 height 32
click at [854, 360] on input "https://portal.silpi.com.br" at bounding box center [778, 351] width 261 height 18
click at [854, 360] on label "https://portal.silpi.com.br" at bounding box center [778, 351] width 288 height 32
click at [854, 360] on input "https://portal.silpi.com.br" at bounding box center [778, 351] width 261 height 18
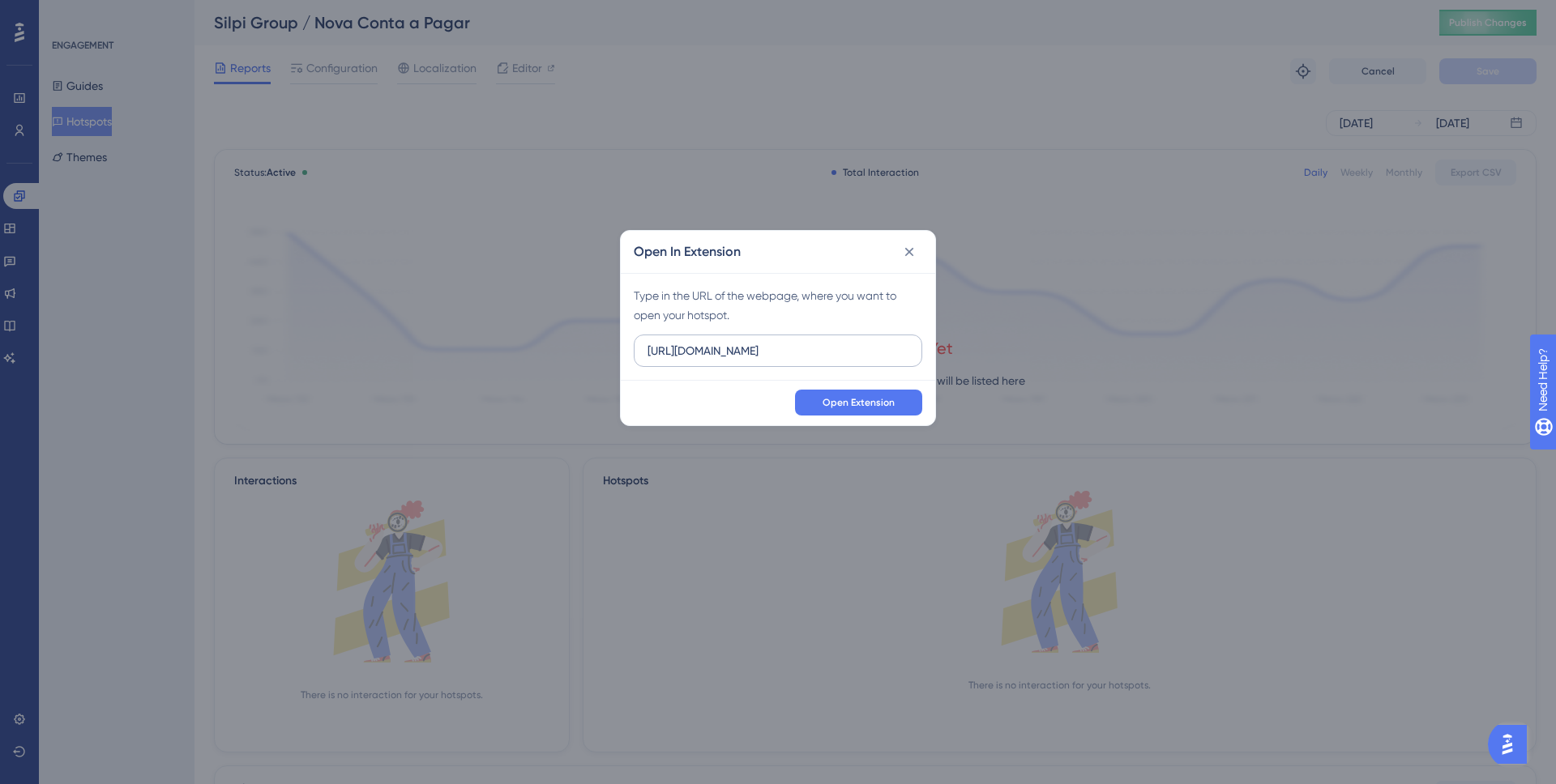
click at [854, 360] on label "https://portal.silpi.com.br" at bounding box center [778, 351] width 288 height 32
click at [854, 360] on input "https://portal.silpi.com.br" at bounding box center [778, 351] width 261 height 18
click at [854, 360] on label "https://portal.silpi.com.br" at bounding box center [778, 351] width 288 height 32
click at [854, 360] on input "https://portal.silpi.com.br" at bounding box center [778, 351] width 261 height 18
click at [849, 351] on input "https://portal.silpi.com.br" at bounding box center [778, 351] width 261 height 18
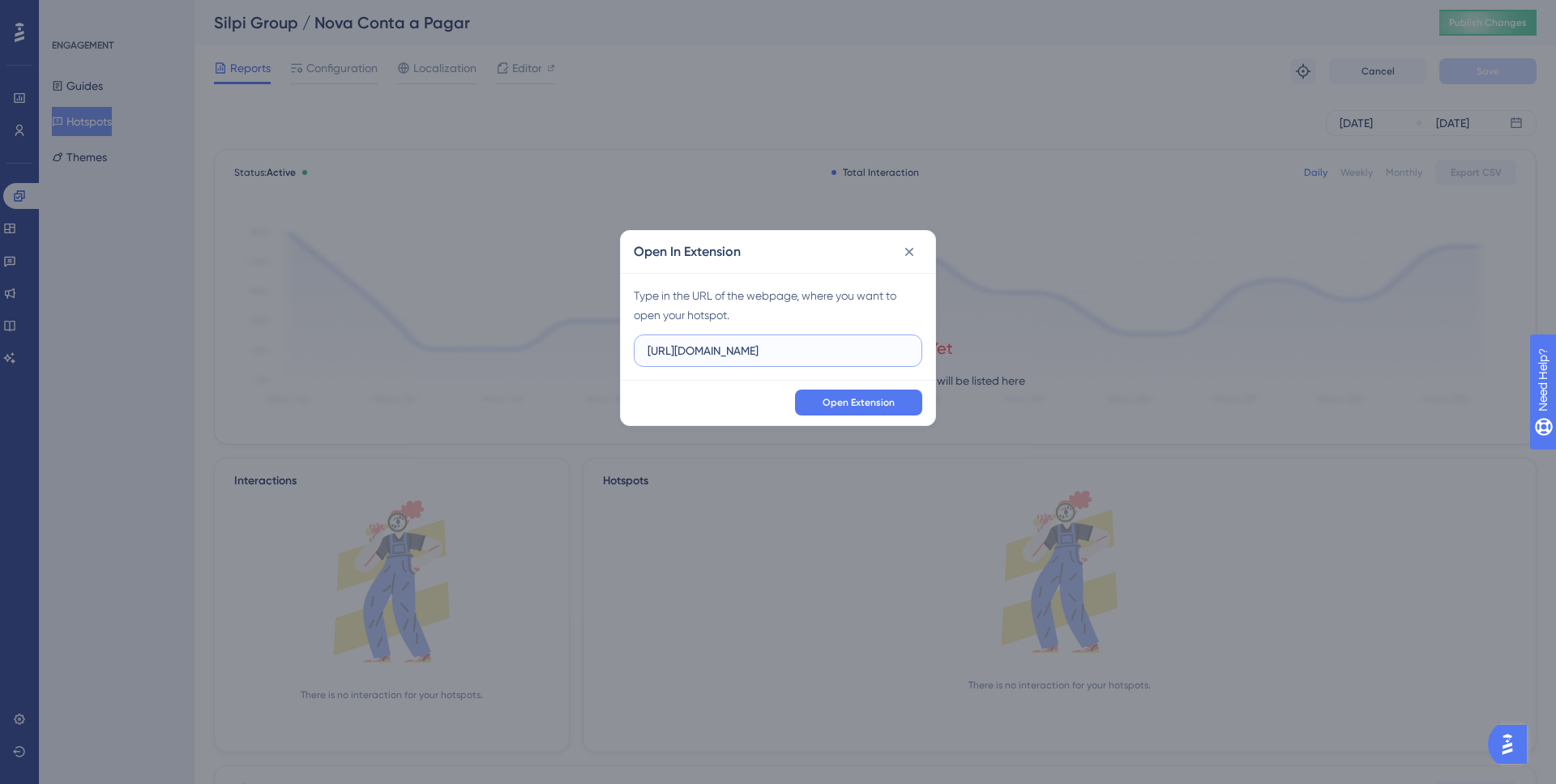
click at [849, 351] on input "https://portal.silpi.com.br" at bounding box center [778, 351] width 261 height 18
paste input "homologacao.silpi.com.br/Contas/Paga"
type input "https://homologacao.silpi.com.br/Contas/Pagar"
click at [875, 403] on span "Open Extension" at bounding box center [859, 402] width 72 height 13
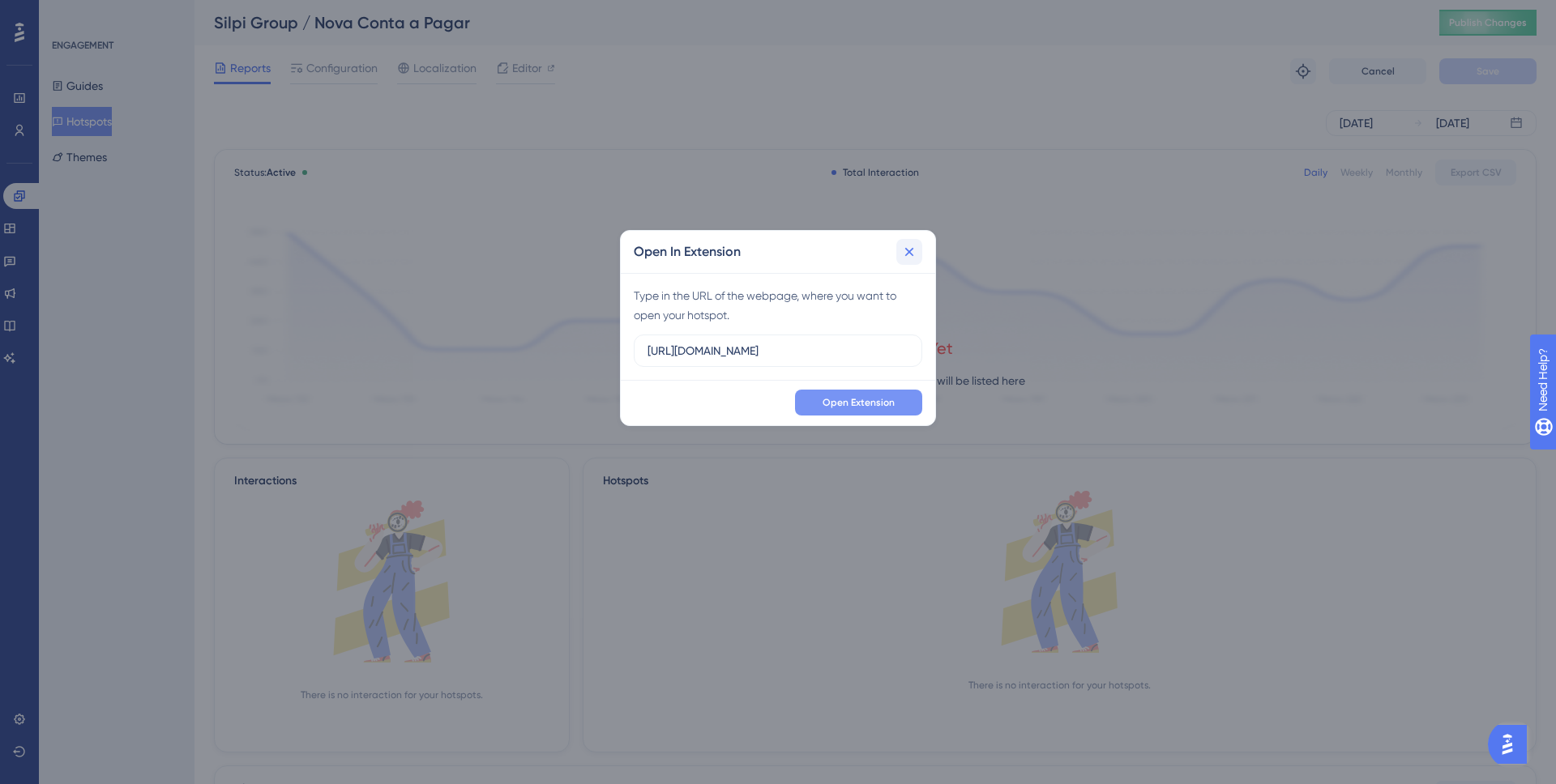
click at [909, 252] on icon at bounding box center [909, 252] width 9 height 9
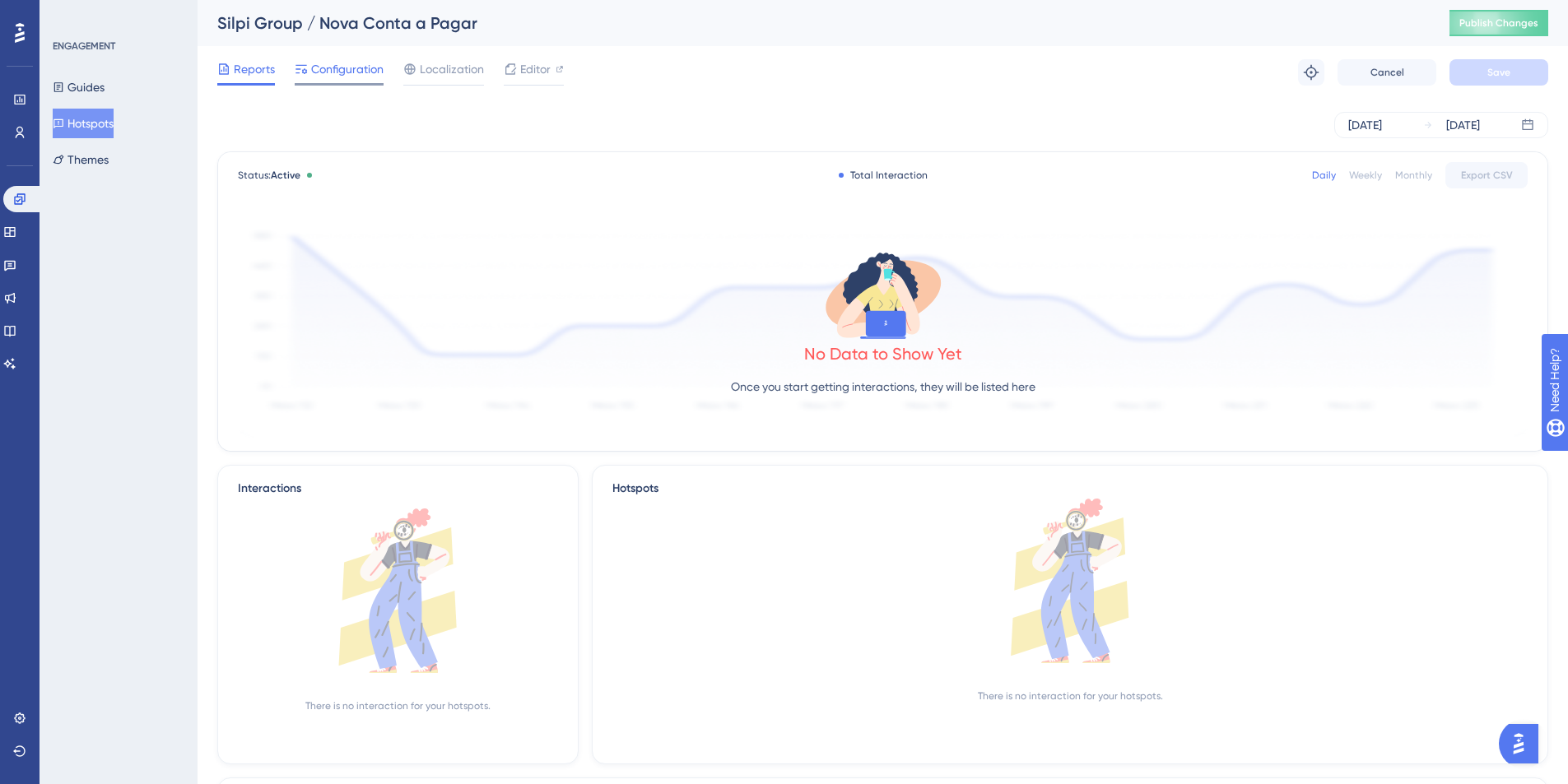
click at [354, 82] on div "Configuration" at bounding box center [339, 72] width 89 height 26
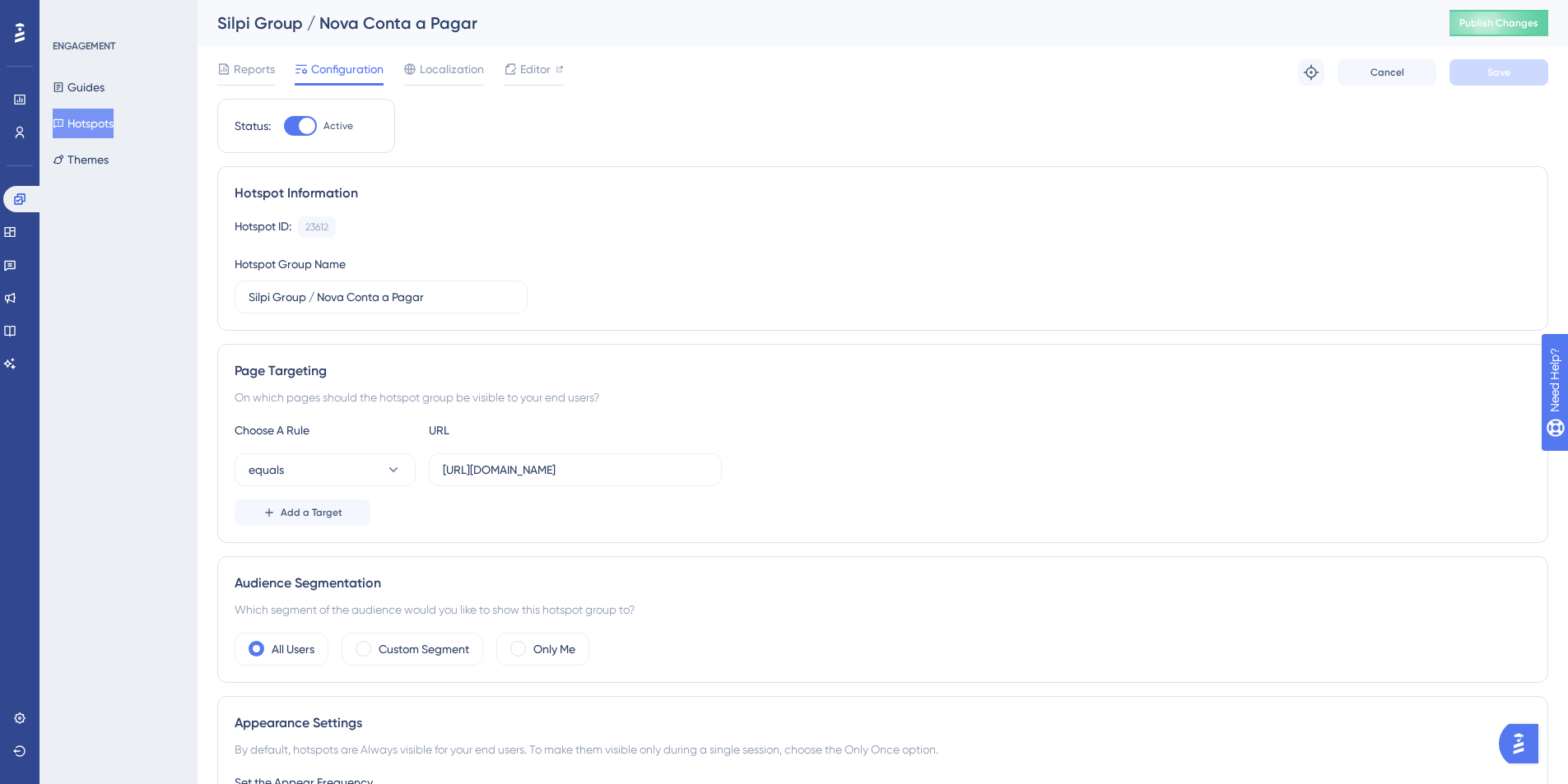
click at [76, 119] on button "Hotspots" at bounding box center [83, 123] width 61 height 30
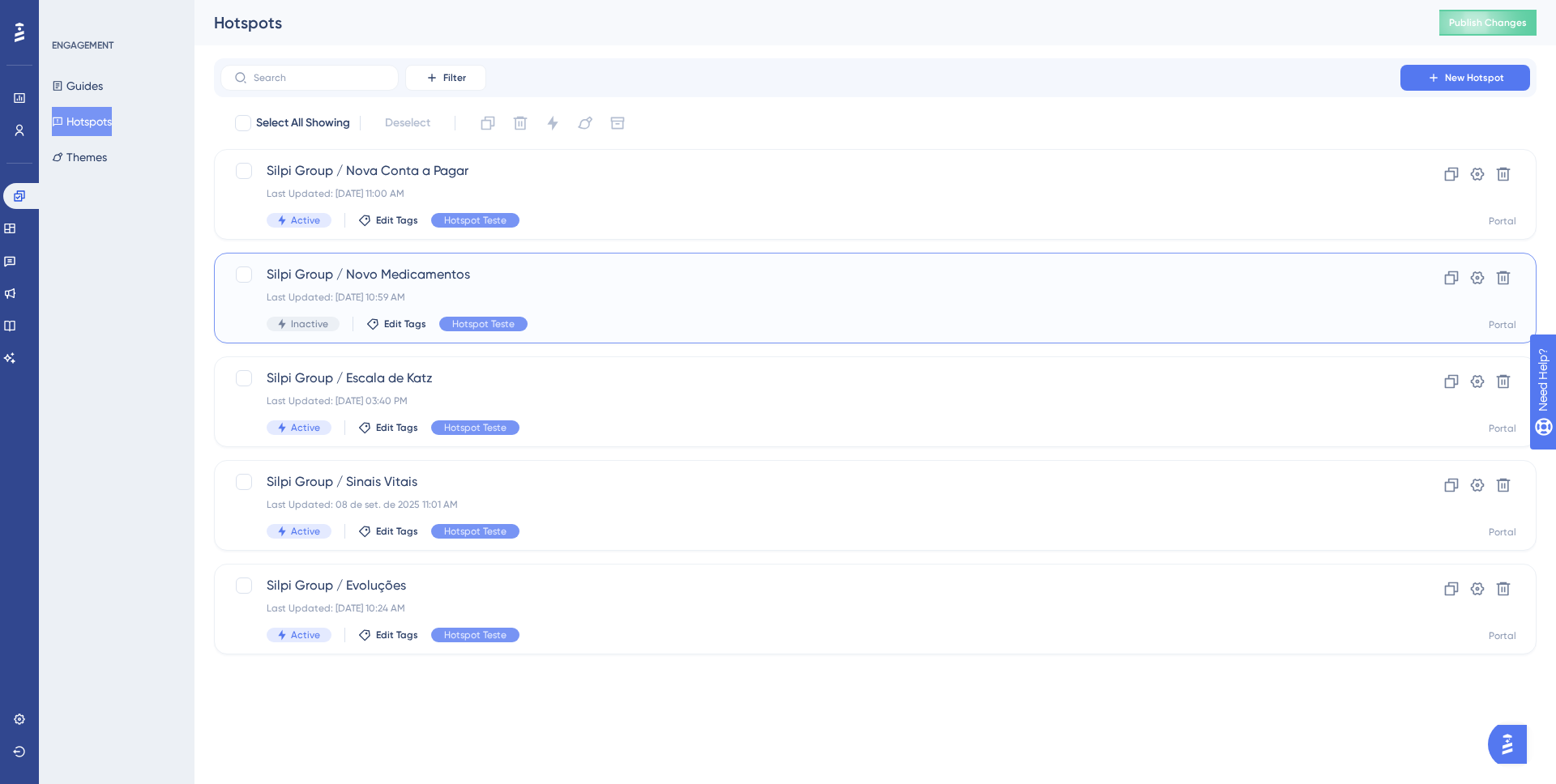
click at [405, 295] on div "Last Updated: 17 de set. de 2025 10:59 AM" at bounding box center [810, 297] width 1087 height 13
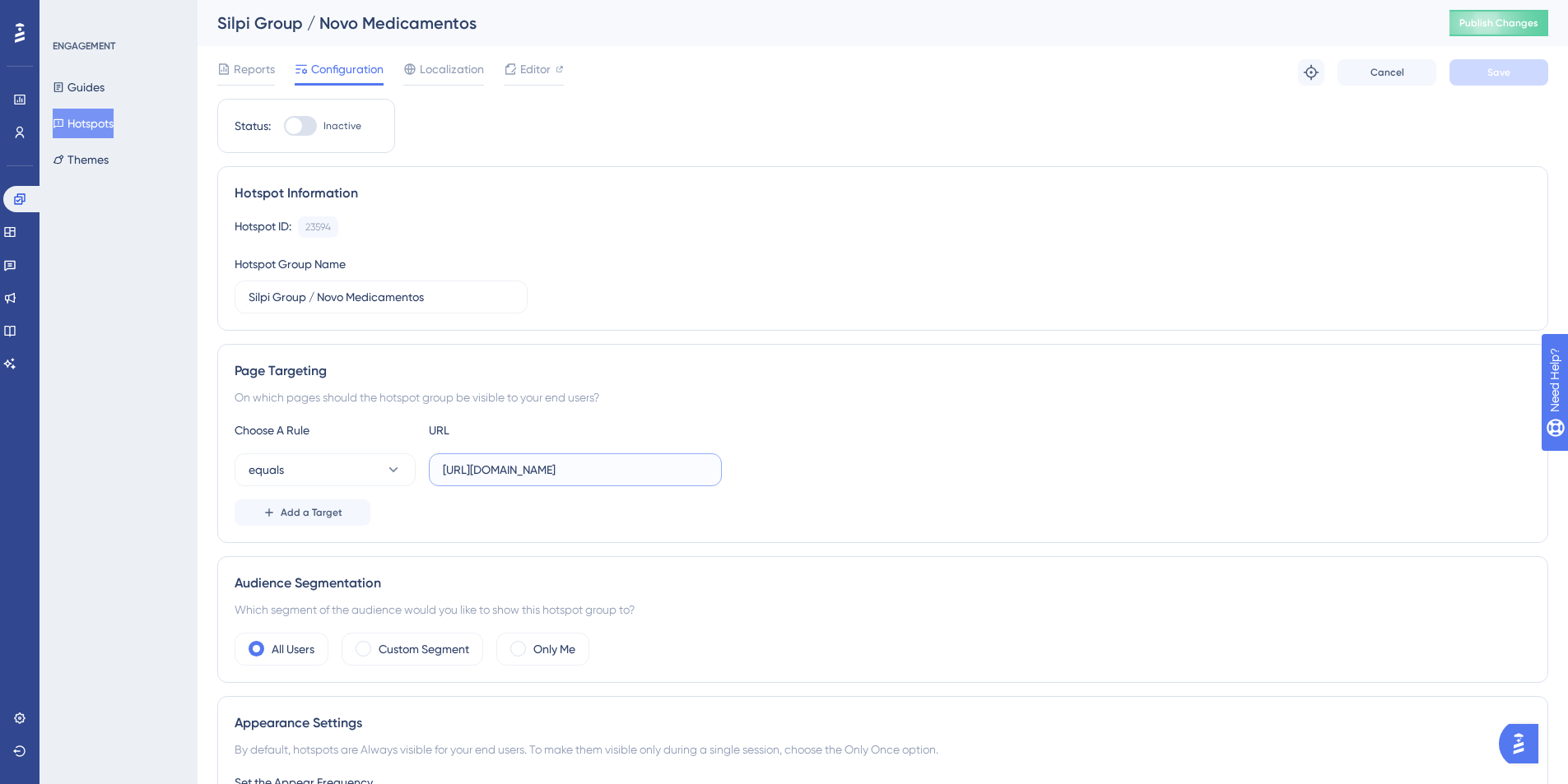
click at [607, 474] on input "https://homologacao.silpi.com.br/Medicamento/Consulta" at bounding box center [575, 470] width 265 height 18
click at [609, 473] on input "https://homologacao.silpi.com.br/Medicamento/Consulta" at bounding box center [575, 470] width 265 height 18
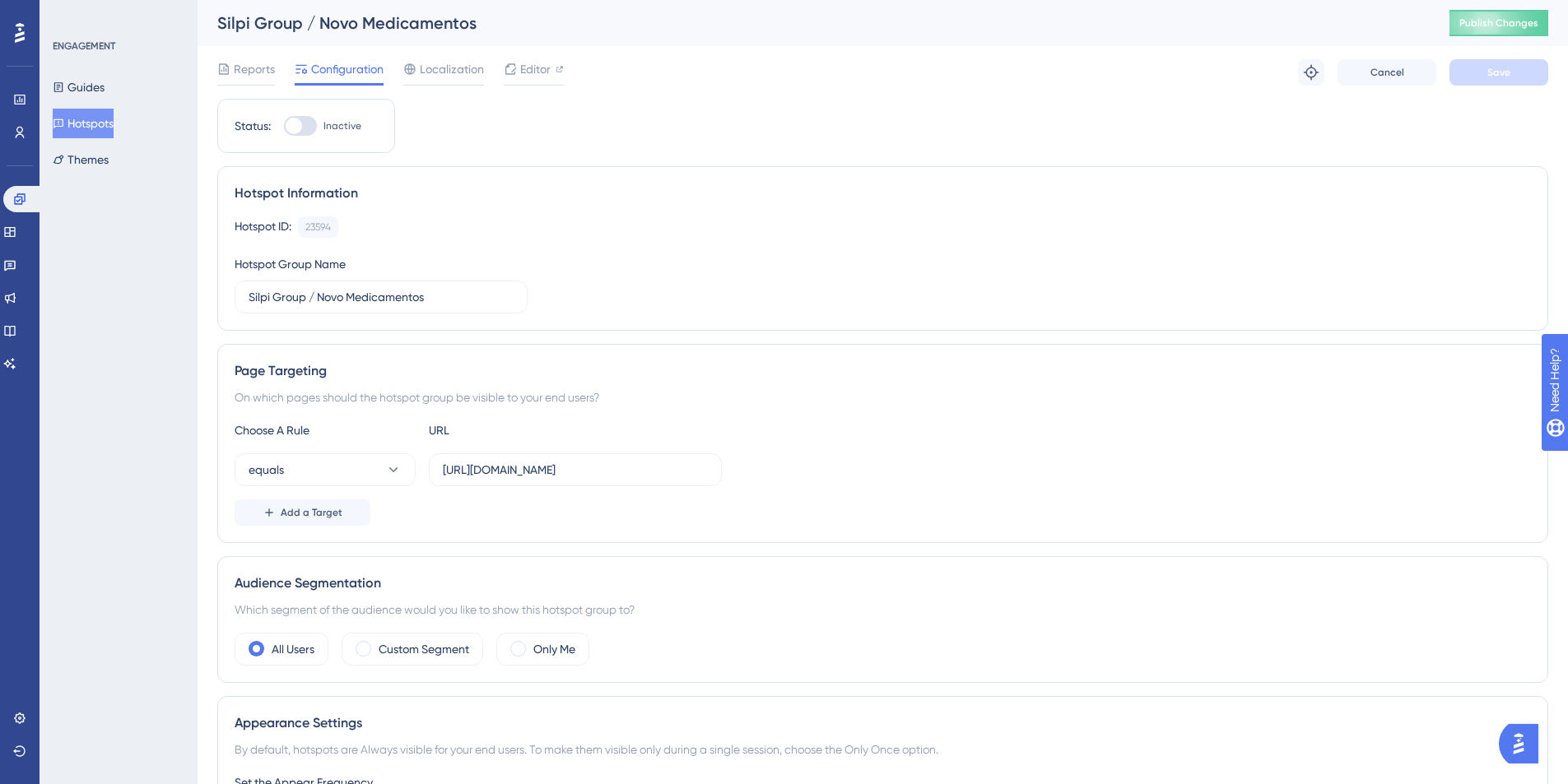
click at [299, 128] on div at bounding box center [294, 125] width 17 height 16
click at [284, 127] on input "Inactive" at bounding box center [283, 126] width 1 height 1
checkbox input "true"
click at [673, 474] on input "https://homologacao.silpi.com.br/Medicamento/Consulta" at bounding box center [575, 470] width 265 height 18
click at [1511, 86] on div "Reports Configuration Localization Editor Troubleshoot Cancel Save" at bounding box center [883, 72] width 1331 height 53
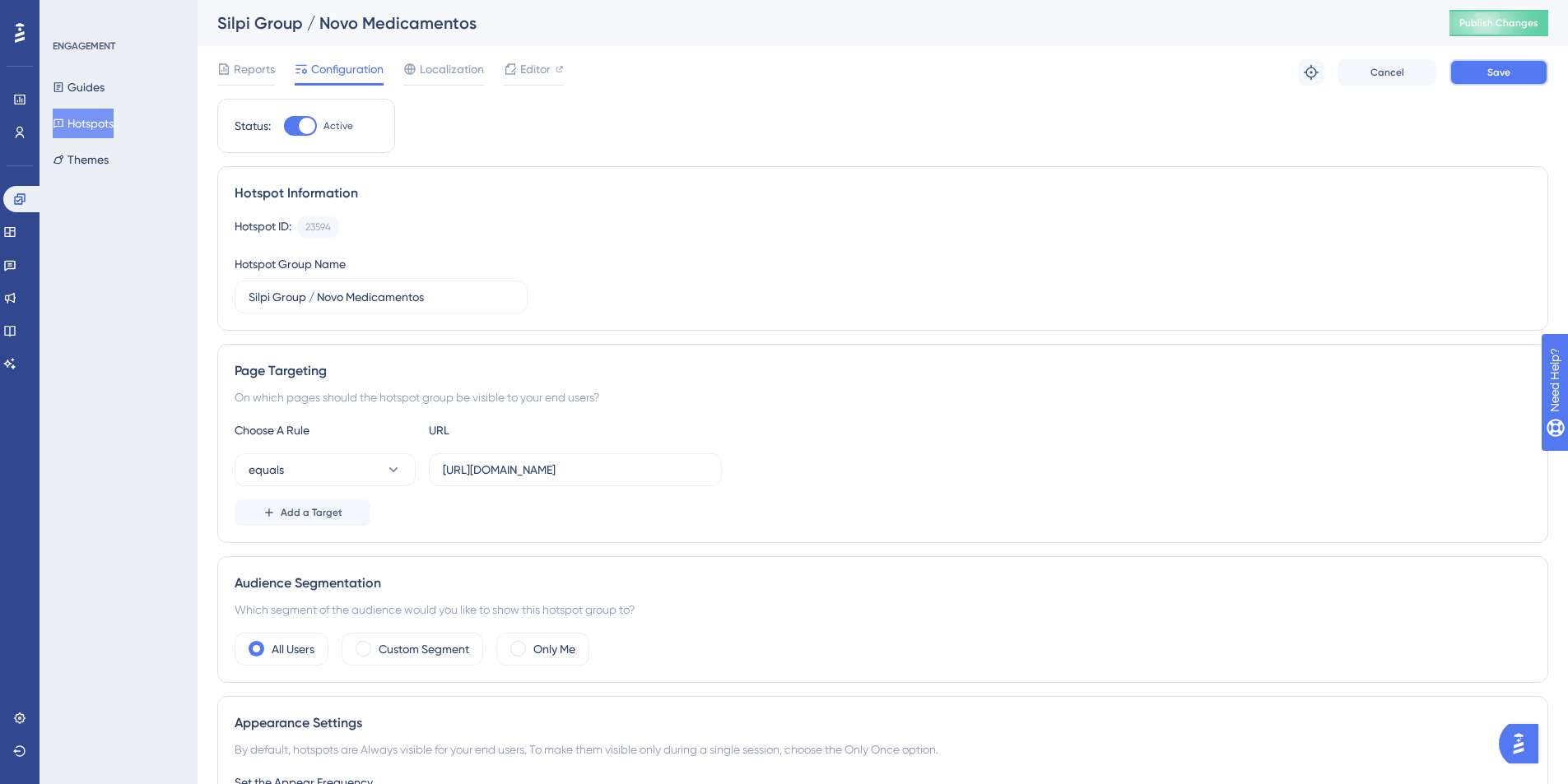
click at [1509, 82] on button "Save" at bounding box center [1499, 72] width 99 height 26
click at [1536, 25] on span "Publish Changes" at bounding box center [1499, 23] width 79 height 13
click at [259, 68] on span "Reports" at bounding box center [254, 69] width 41 height 20
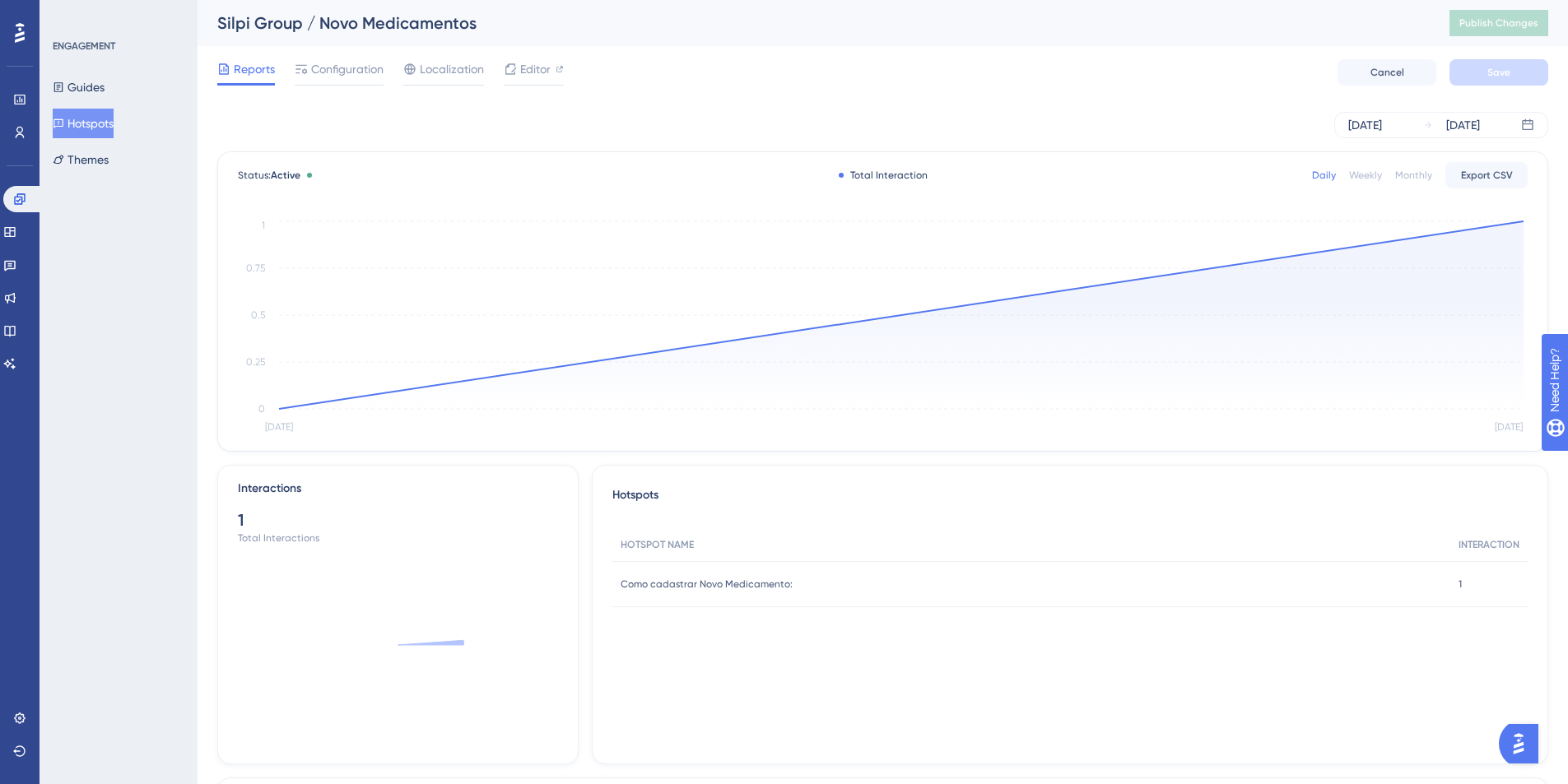
click at [99, 132] on button "Hotspots" at bounding box center [83, 123] width 61 height 30
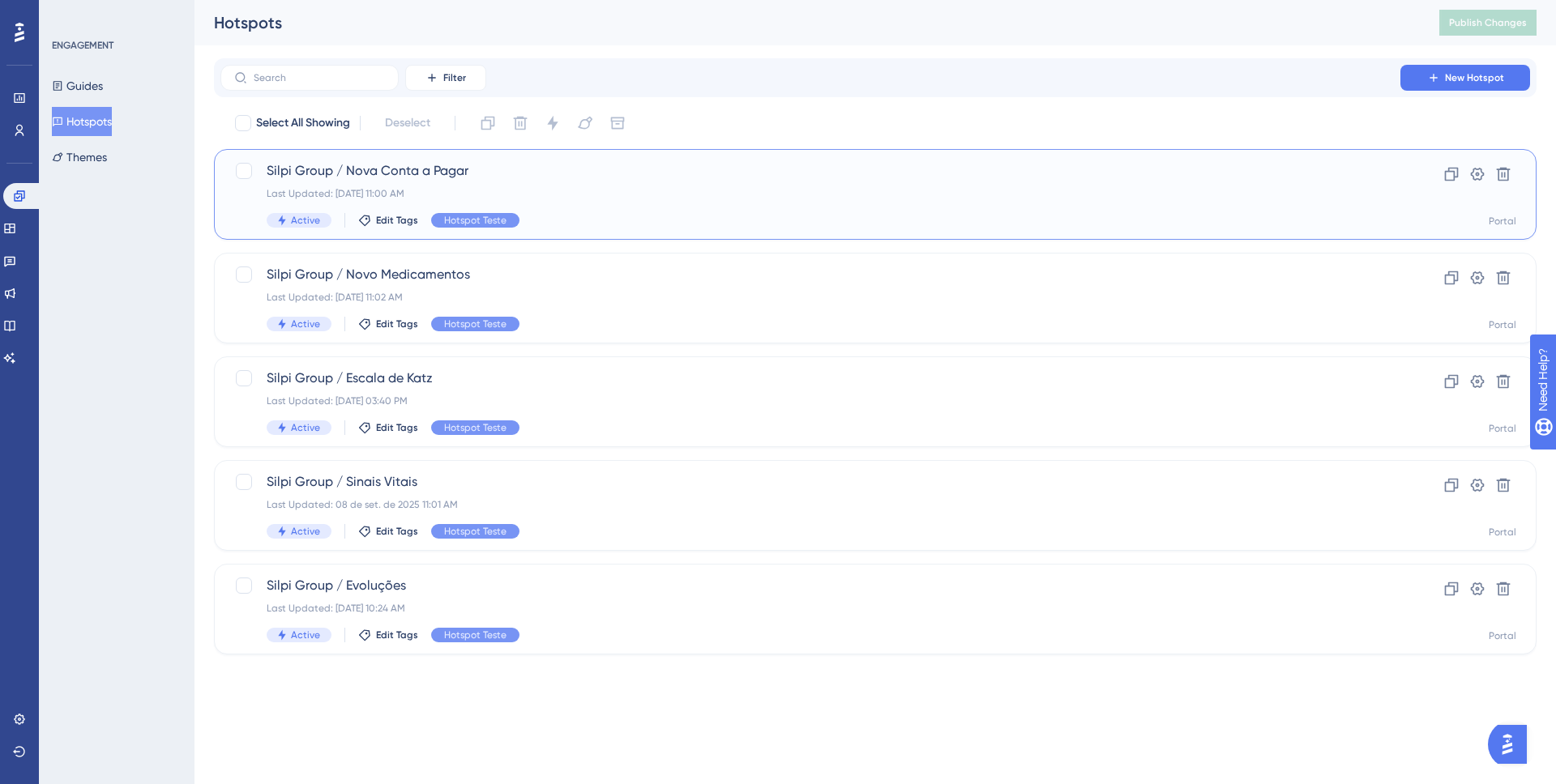
click at [417, 176] on span "Silpi Group / Nova Conta a Pagar" at bounding box center [810, 171] width 1087 height 20
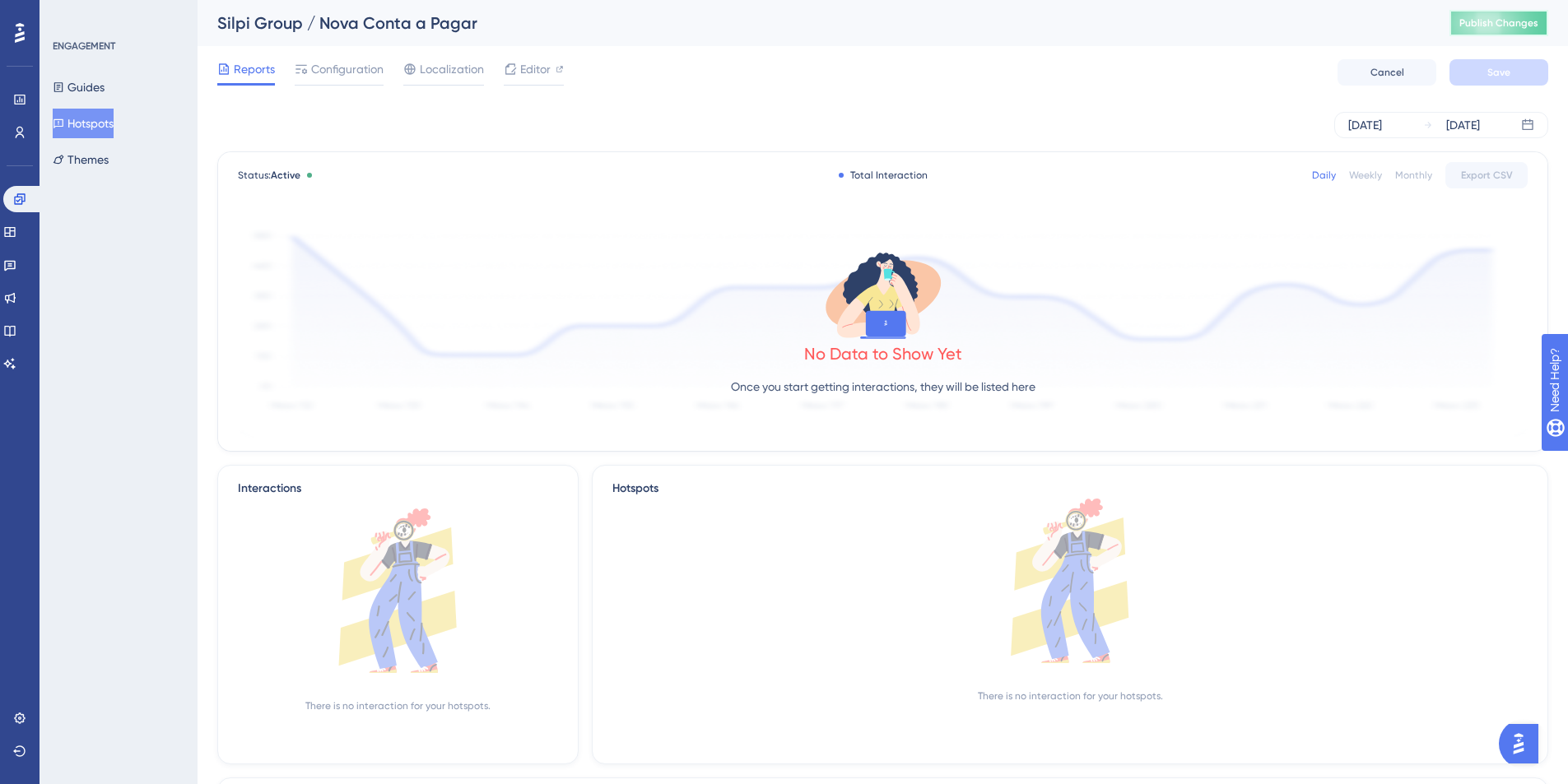
click at [1478, 30] on button "Publish Changes" at bounding box center [1499, 23] width 99 height 26
click at [102, 128] on button "Hotspots" at bounding box center [83, 123] width 61 height 30
click at [102, 127] on button "Hotspots" at bounding box center [83, 123] width 61 height 30
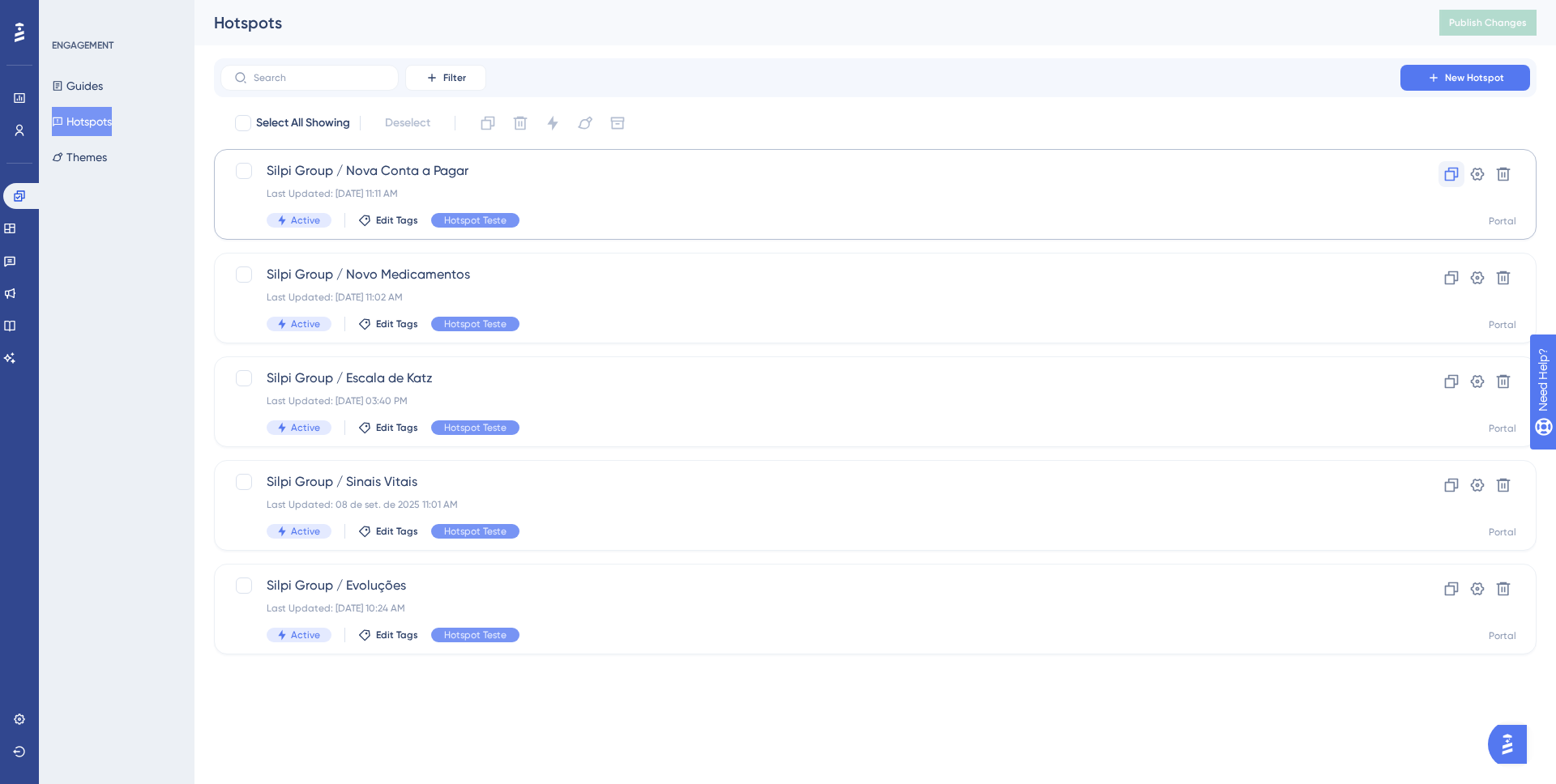
click at [1450, 176] on icon at bounding box center [1451, 174] width 16 height 16
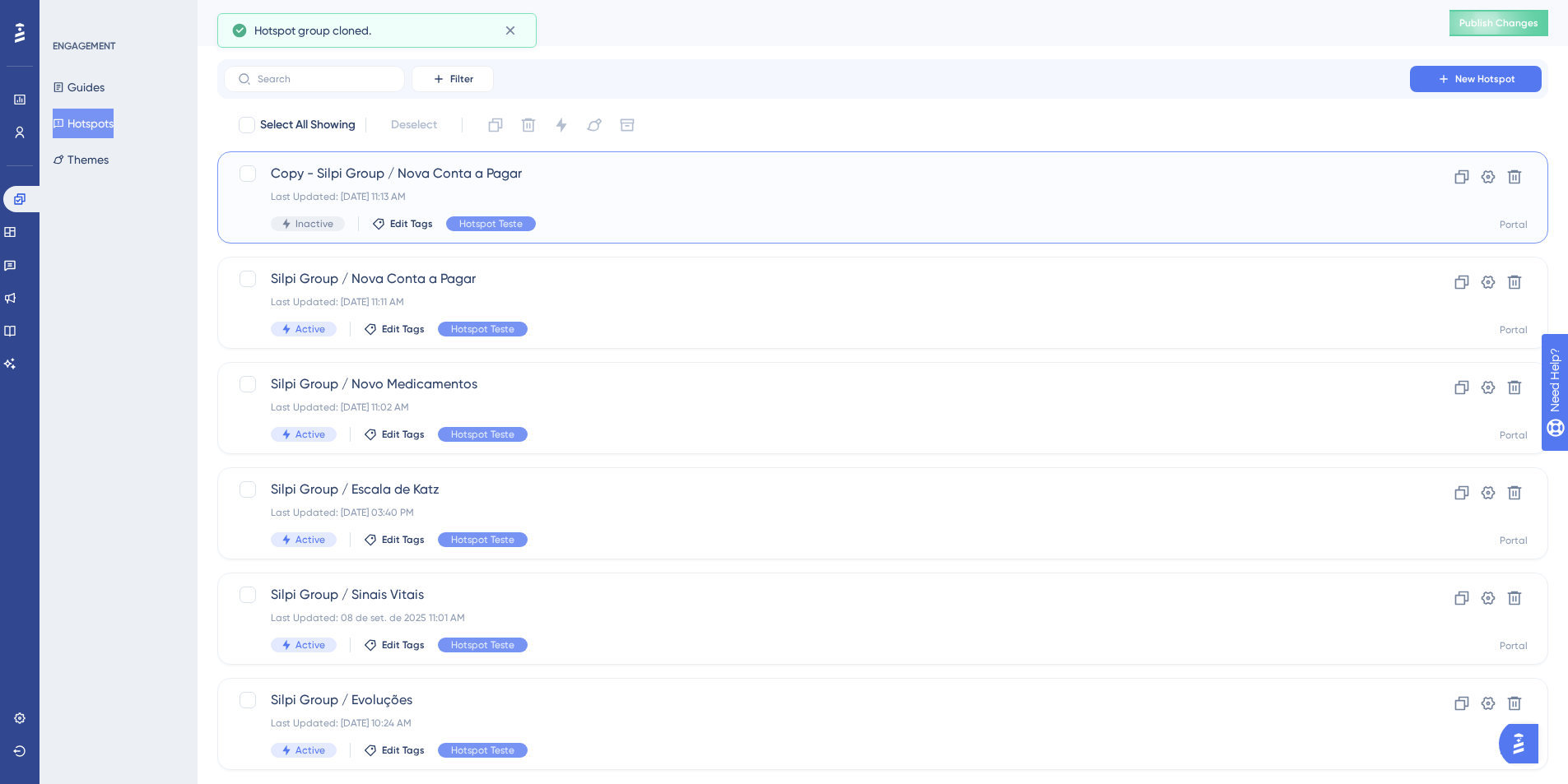
click at [288, 177] on span "Copy - Silpi Group / Nova Conta a Pagar" at bounding box center [817, 174] width 1092 height 20
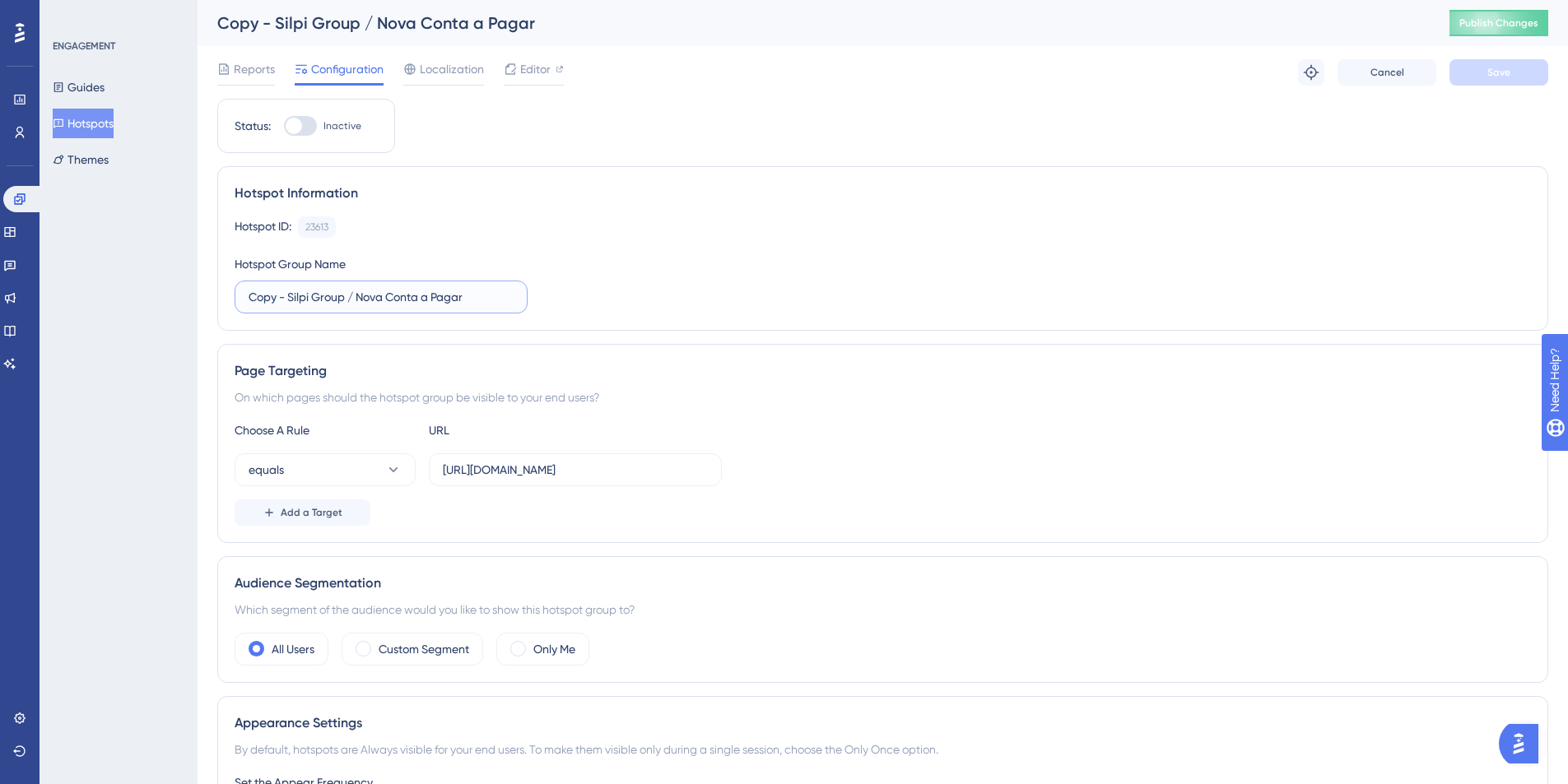
click at [288, 299] on input "Copy - Silpi Group / Nova Conta a Pagar" at bounding box center [380, 297] width 265 height 18
click at [431, 293] on input "Silpi Group / Nova Conta a Pagar" at bounding box center [380, 297] width 265 height 18
type input "Silpi Group / Nova Conta a Receber"
click at [707, 471] on input "https://homologacao.silpi.com.br/Contas/Pagar" at bounding box center [575, 470] width 265 height 18
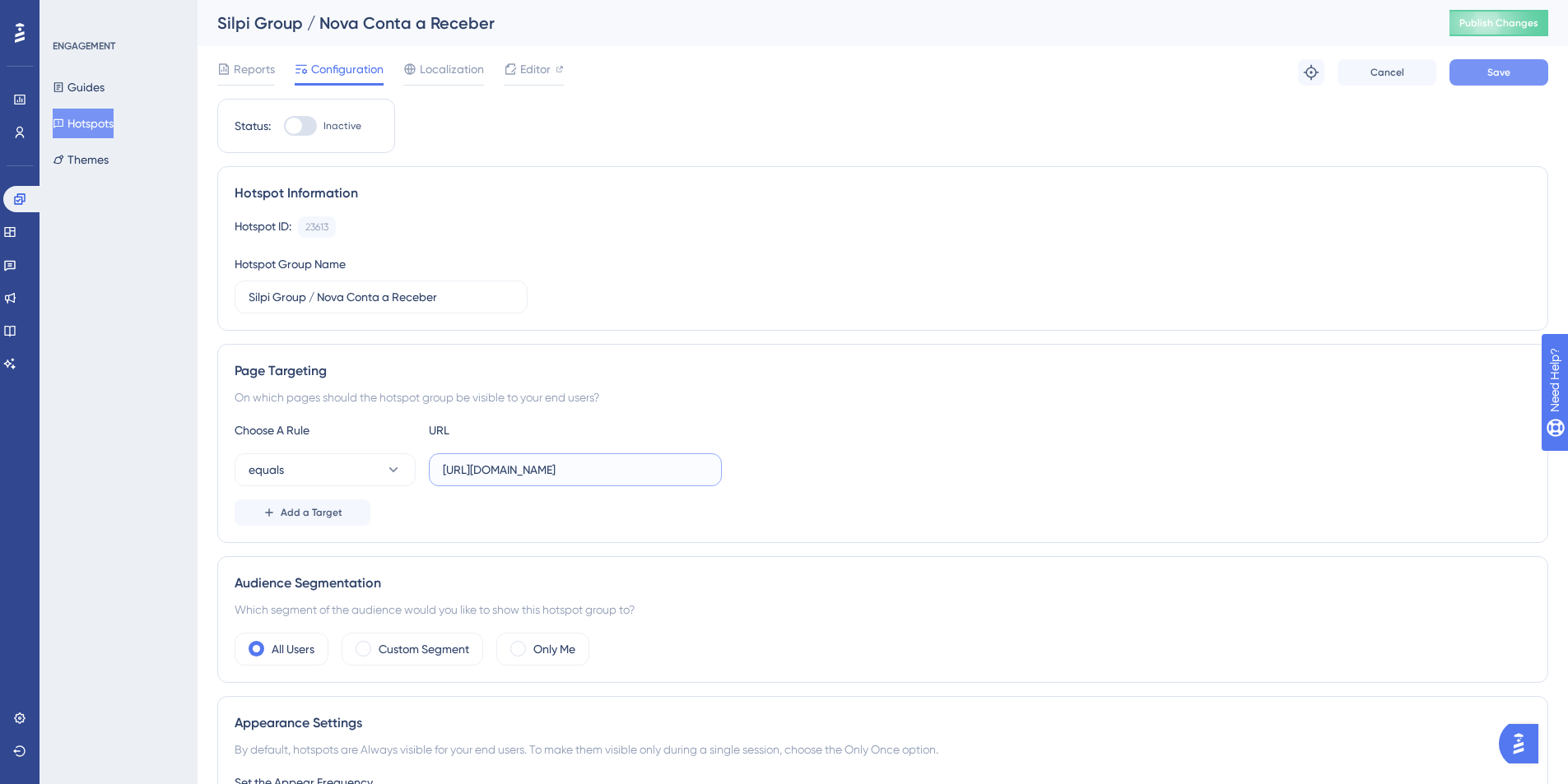
type input "https://homologacao.silpi.com.br/Contas/Receber"
click at [1518, 78] on button "Save" at bounding box center [1499, 72] width 99 height 26
click at [321, 120] on label "Inactive" at bounding box center [322, 126] width 77 height 20
click at [284, 126] on input "Inactive" at bounding box center [283, 126] width 1 height 1
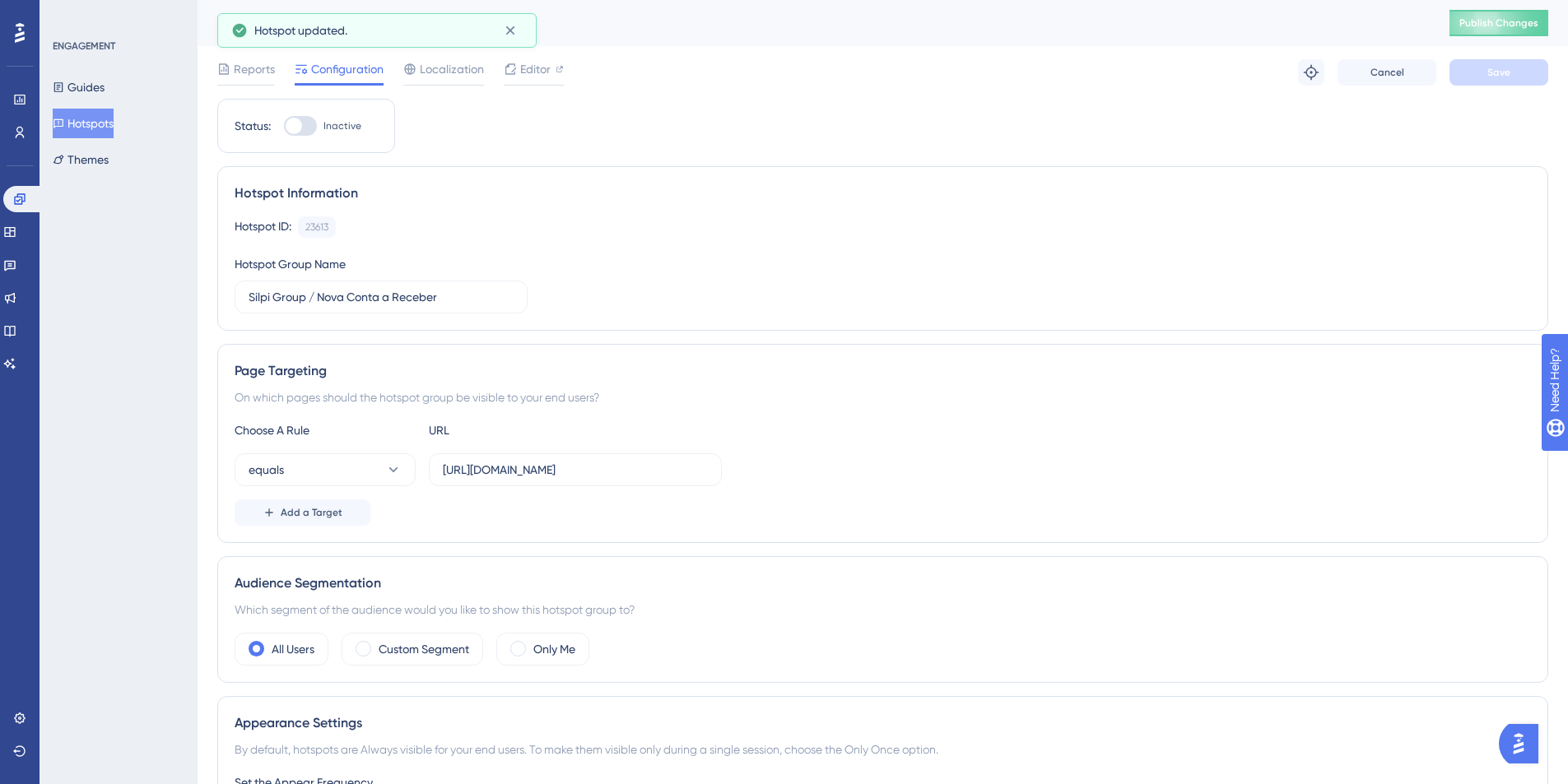
checkbox input "true"
click at [1470, 70] on button "Save" at bounding box center [1499, 72] width 99 height 26
click at [79, 128] on button "Hotspots" at bounding box center [83, 123] width 61 height 30
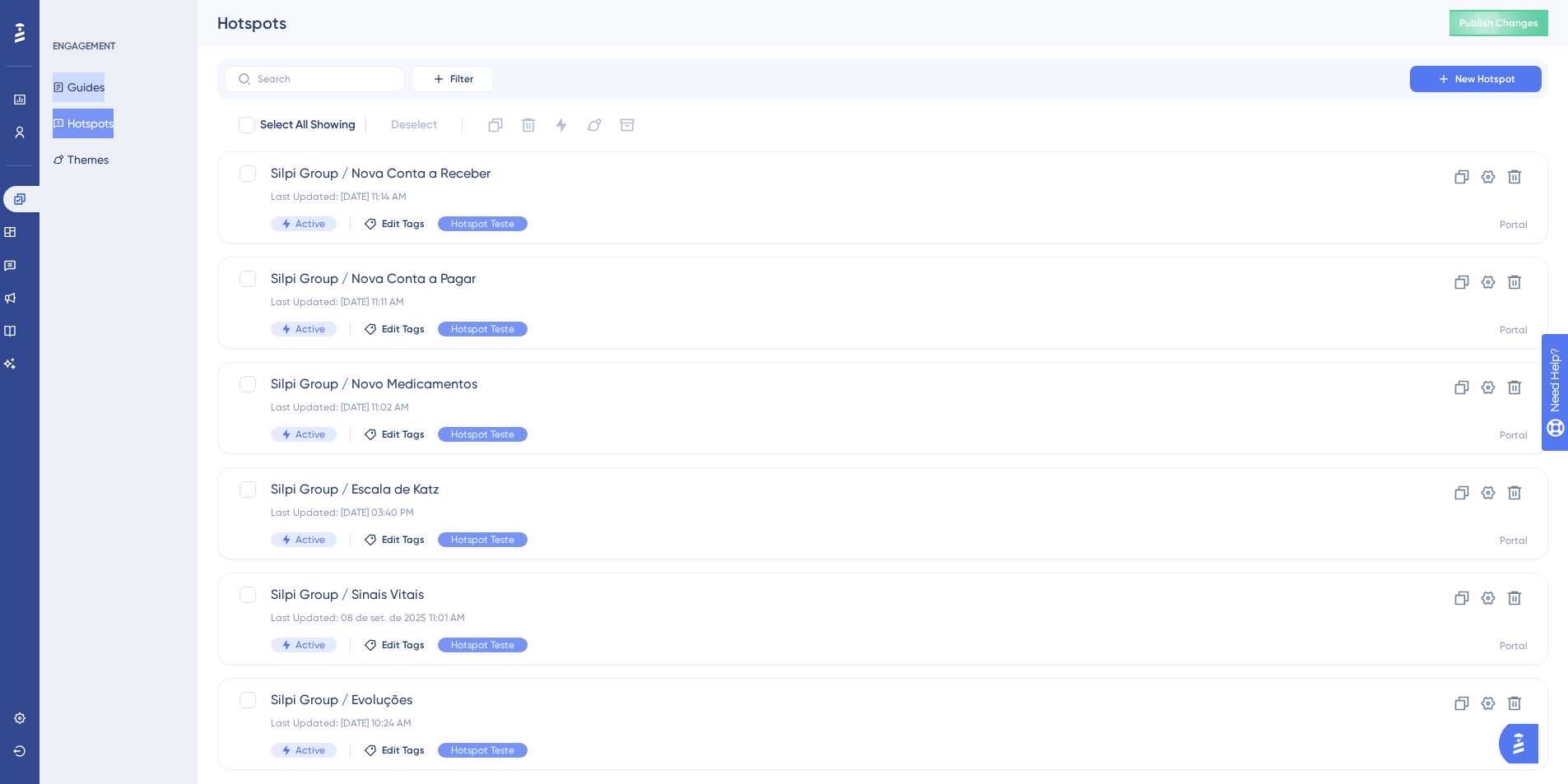
drag, startPoint x: 87, startPoint y: 97, endPoint x: 180, endPoint y: 128, distance: 98.0
click at [86, 97] on button "Guides" at bounding box center [79, 87] width 52 height 30
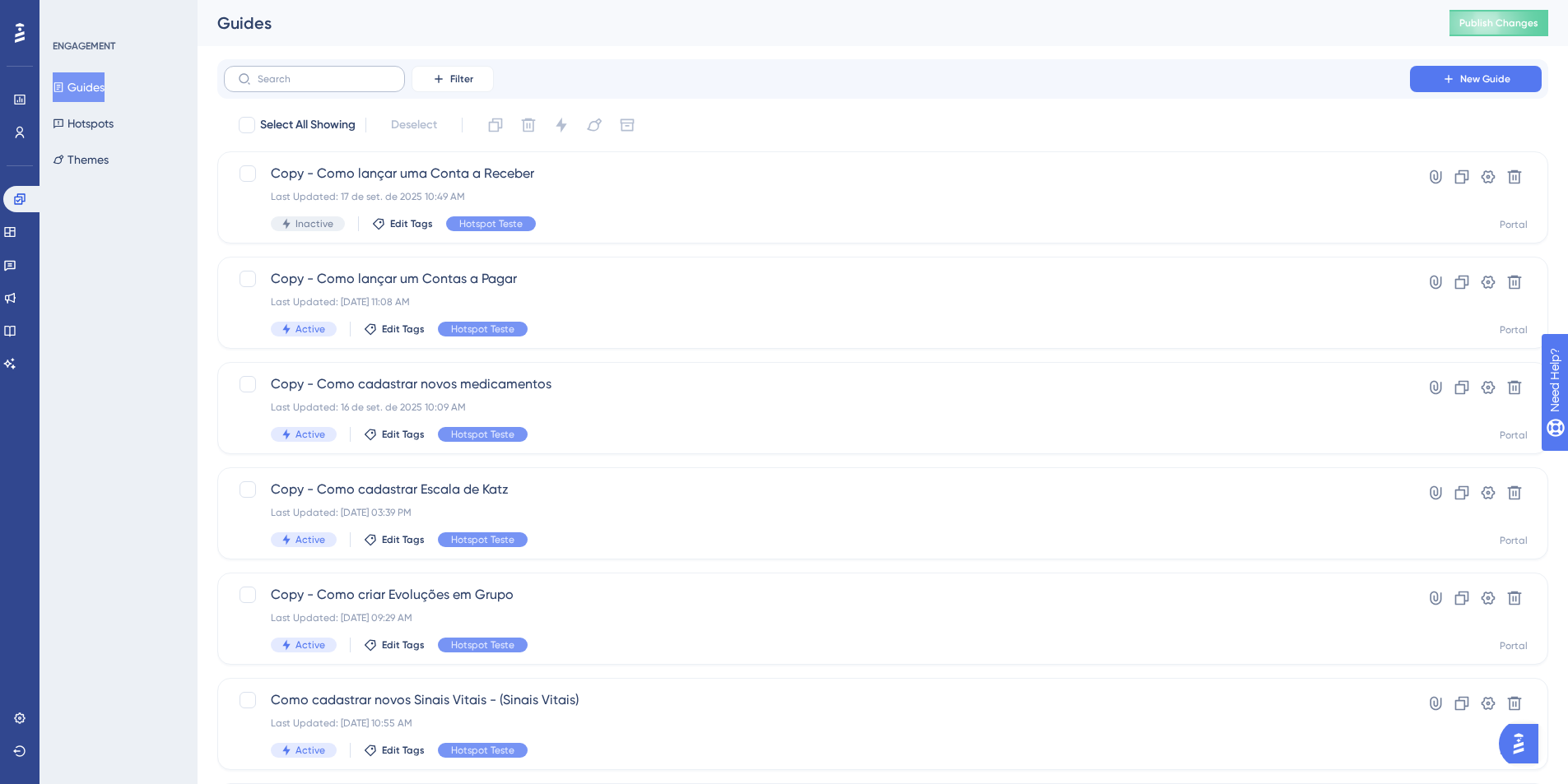
drag, startPoint x: 316, startPoint y: 93, endPoint x: 308, endPoint y: 80, distance: 15.3
click at [313, 86] on div "Filter New Guide" at bounding box center [883, 78] width 1331 height 39
click at [414, 199] on div "Last Updated: 17 de set. de 2025 10:49 AM" at bounding box center [817, 196] width 1092 height 13
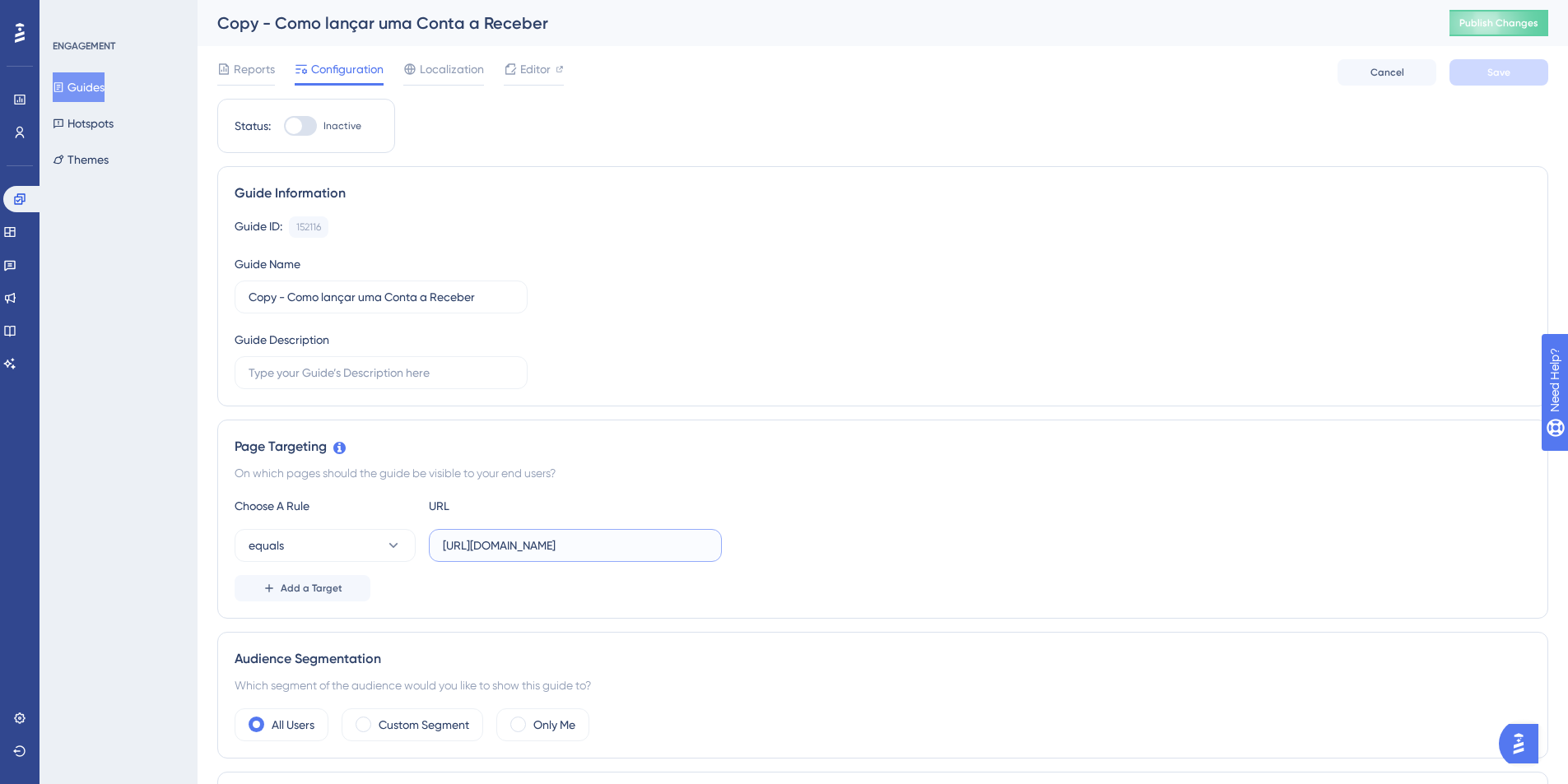
click at [608, 553] on input "https://portal.silpi.com.br/" at bounding box center [575, 545] width 265 height 18
paste input "homologacao.silpi.com.br/Contas/Receber"
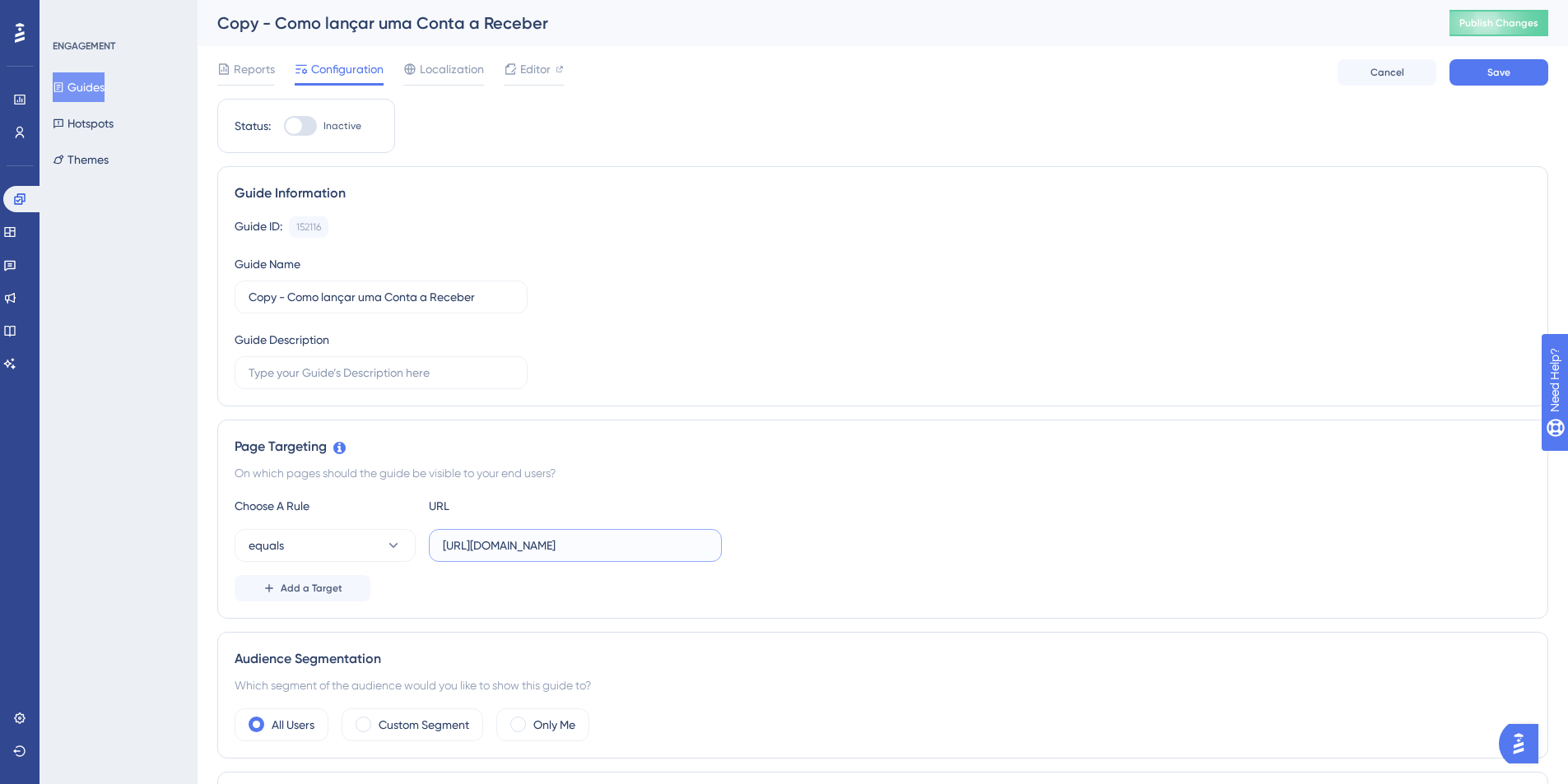
type input "https://homologacao.silpi.com.br/Contas/Receber"
click at [294, 119] on div at bounding box center [294, 125] width 17 height 16
click at [284, 126] on input "Inactive" at bounding box center [283, 126] width 1 height 1
checkbox input "true"
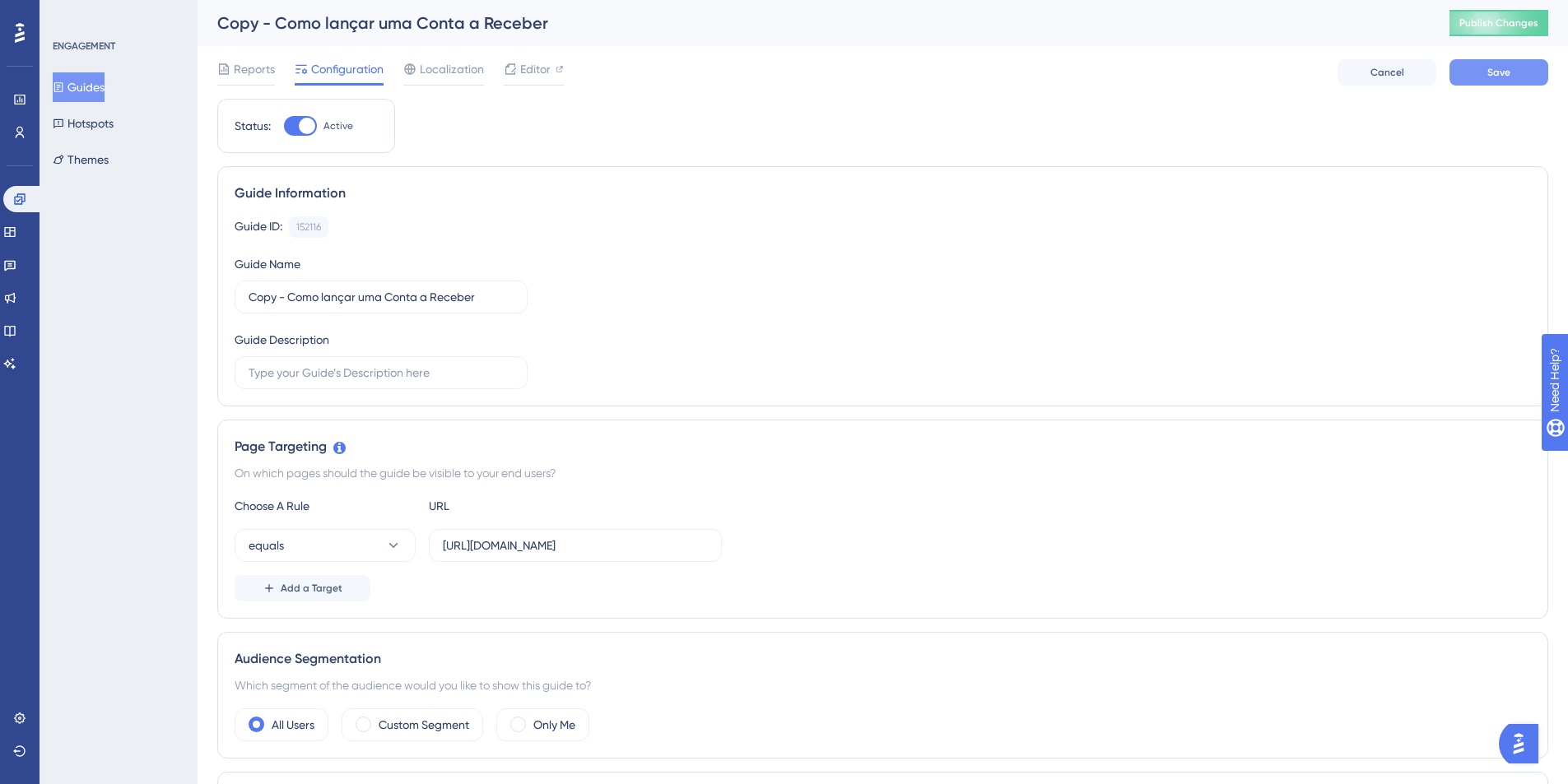
click at [1516, 71] on button "Save" at bounding box center [1499, 72] width 99 height 26
click at [92, 89] on button "Guides" at bounding box center [79, 87] width 52 height 30
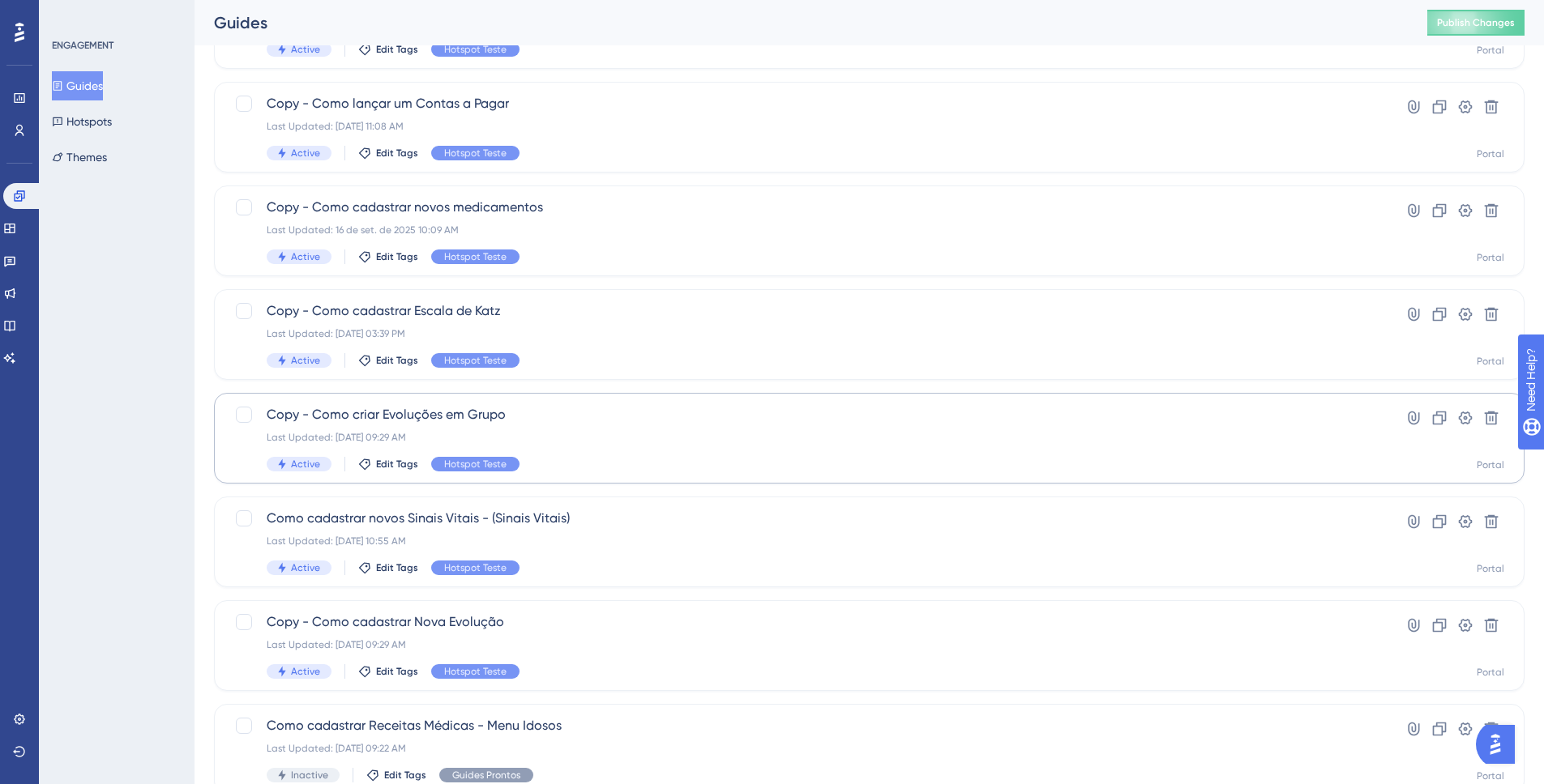
scroll to position [182, 0]
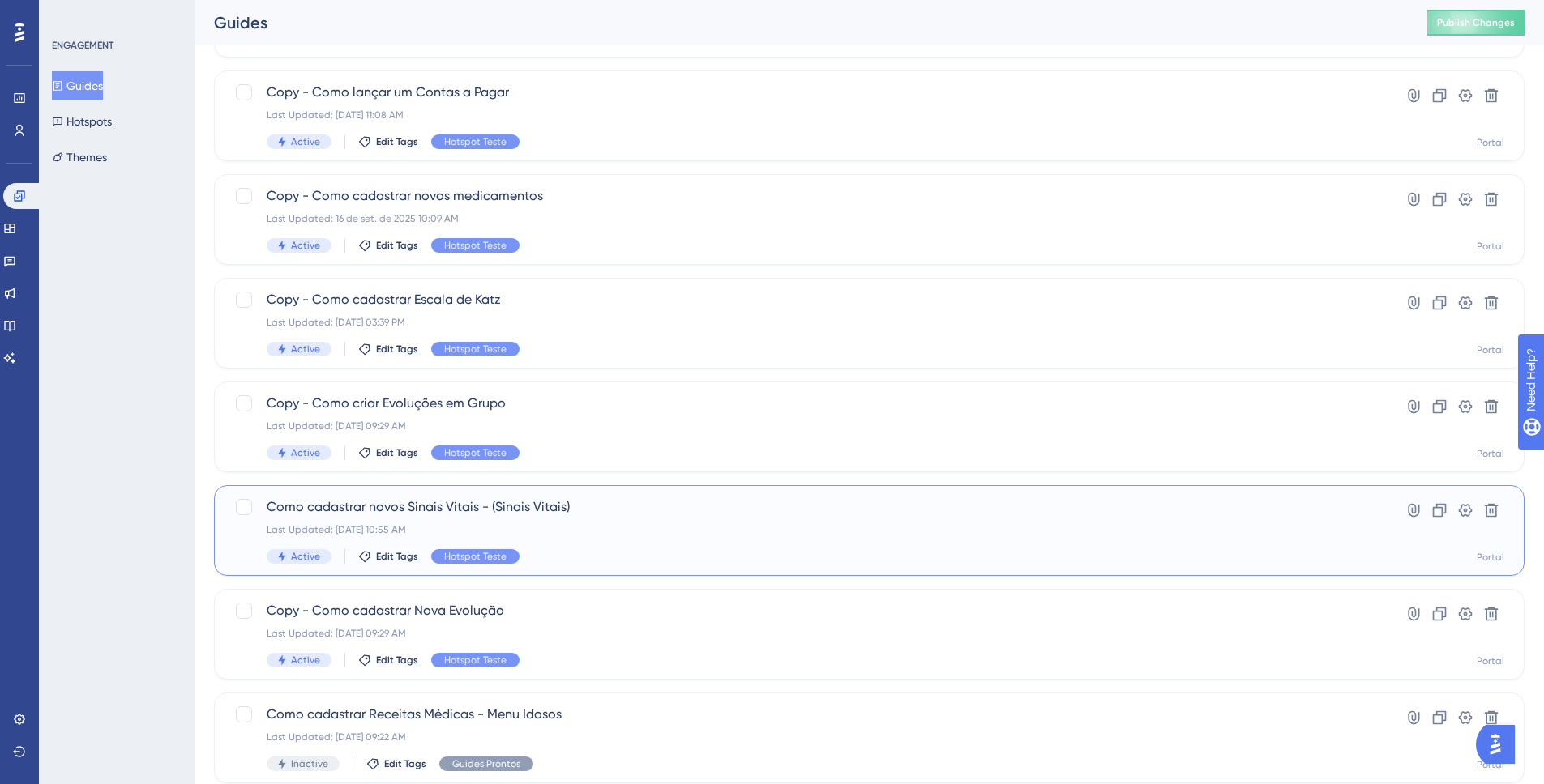
click at [1232, 512] on span "Como cadastrar novos Sinais Vitais - (Sinais Vitais)" at bounding box center [804, 507] width 1075 height 20
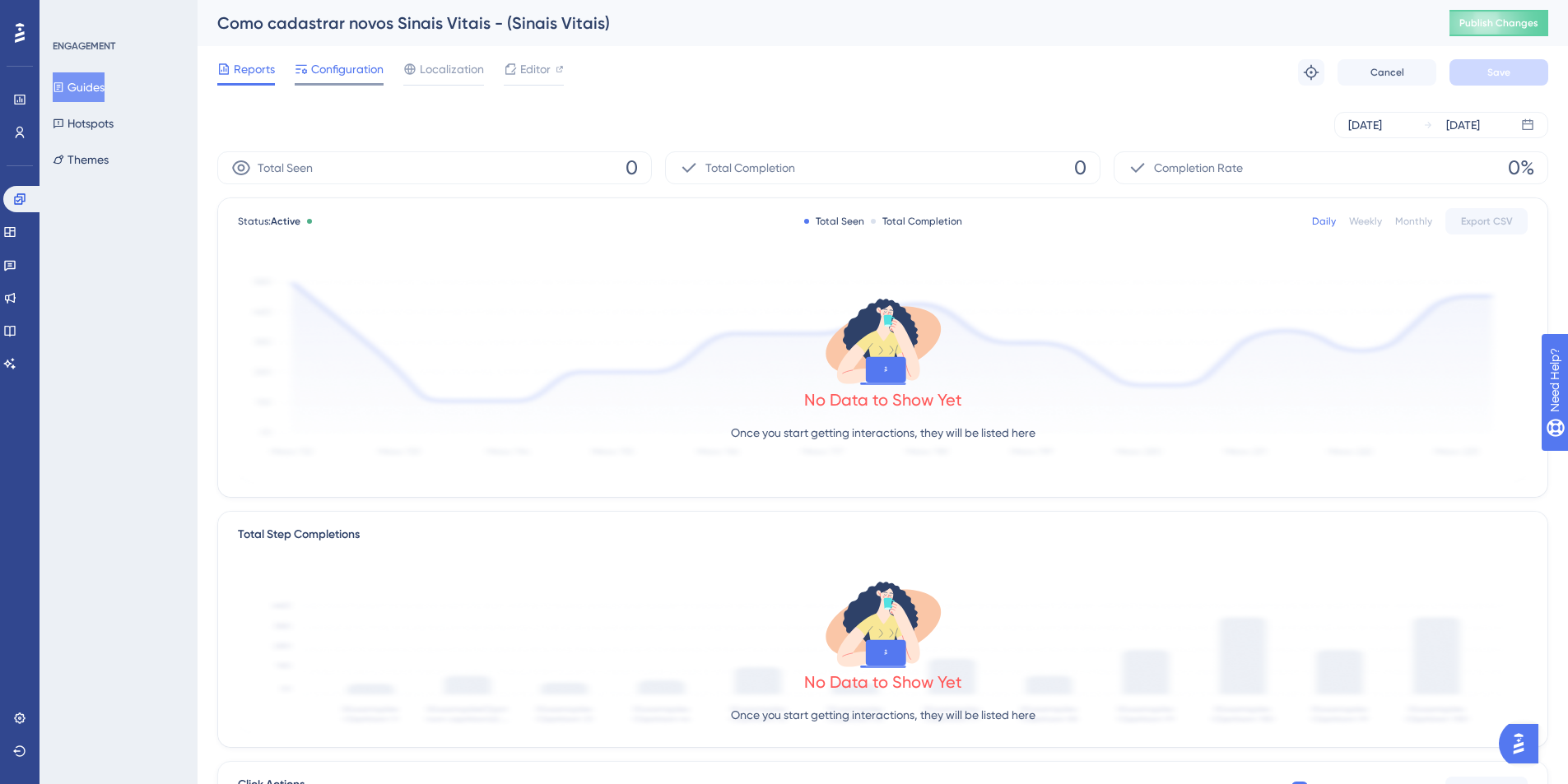
click at [340, 78] on span "Configuration" at bounding box center [347, 69] width 72 height 20
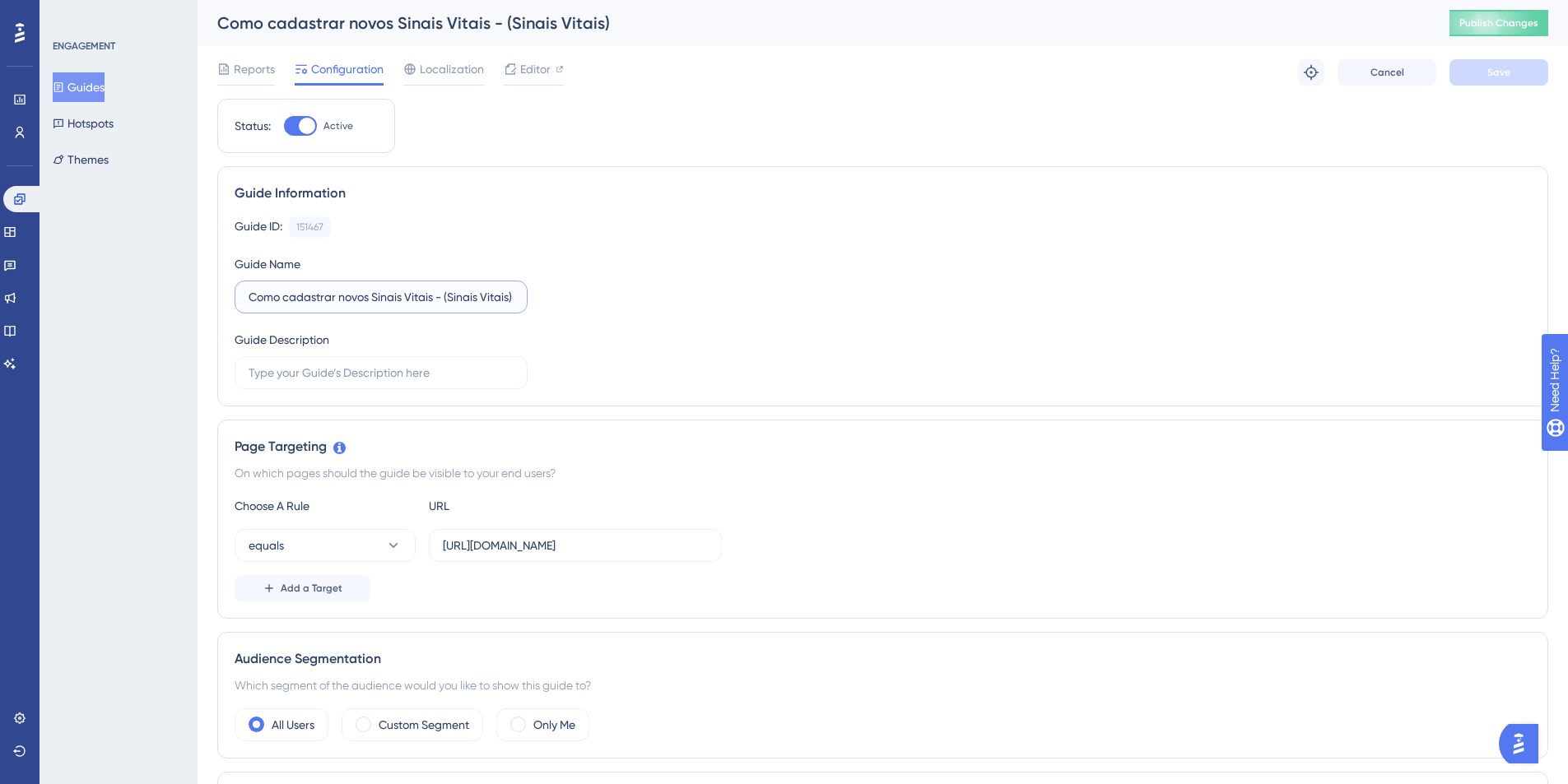
click at [249, 304] on input "Como cadastrar novos Sinais Vitais - (Sinais Vitais)" at bounding box center [380, 297] width 265 height 18
click at [255, 299] on input "Como cadastrar novos Sinais Vitais - (Sinais Vitais)" at bounding box center [380, 297] width 265 height 18
type input "Copy - Como cadastrar novos Sinais Vitais"
click at [1492, 76] on span "Save" at bounding box center [1499, 72] width 23 height 13
click at [66, 70] on div "ENGAGEMENT Guides Hotspots Themes" at bounding box center [119, 106] width 133 height 135
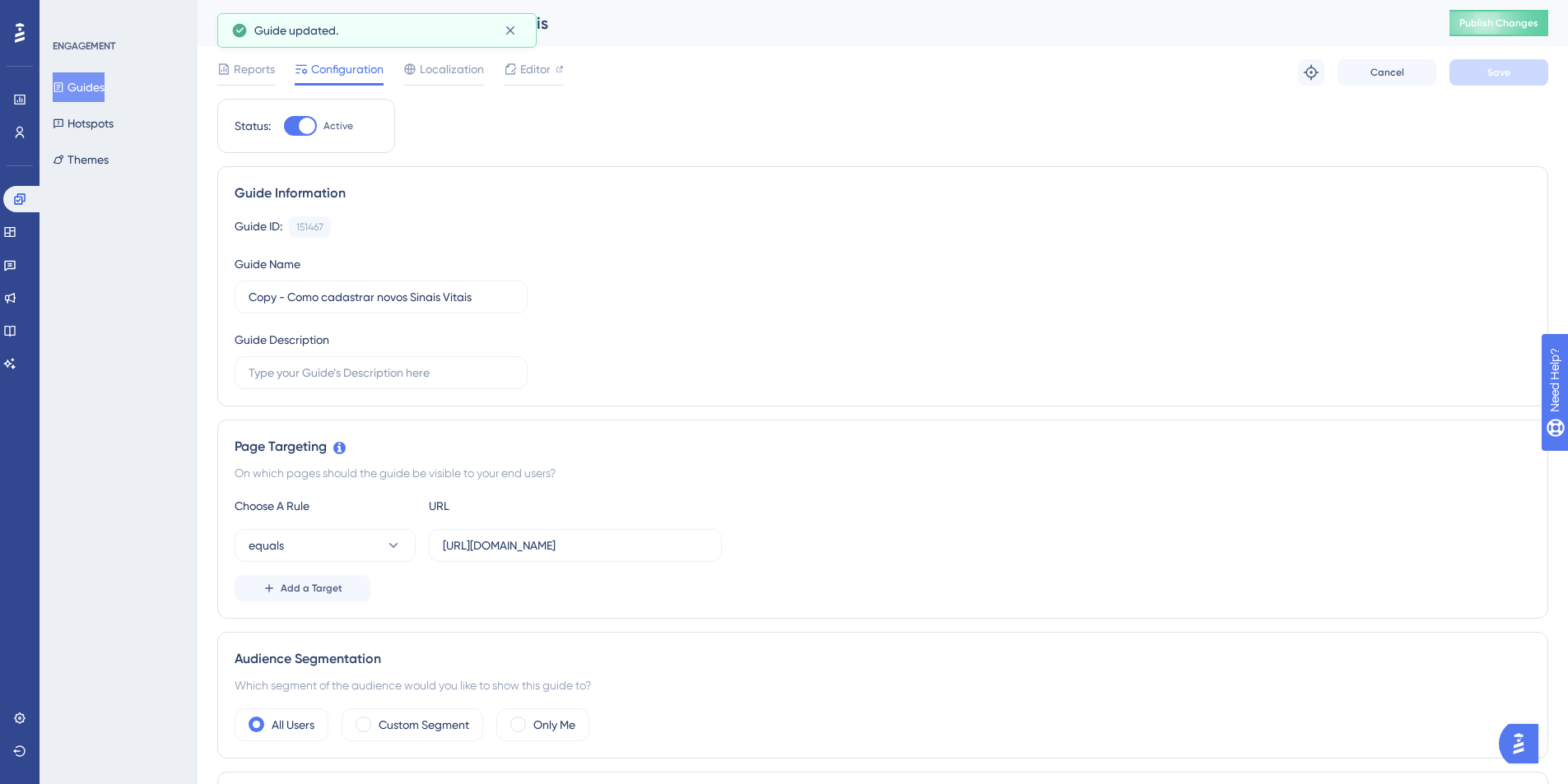
click at [71, 76] on button "Guides" at bounding box center [79, 87] width 52 height 30
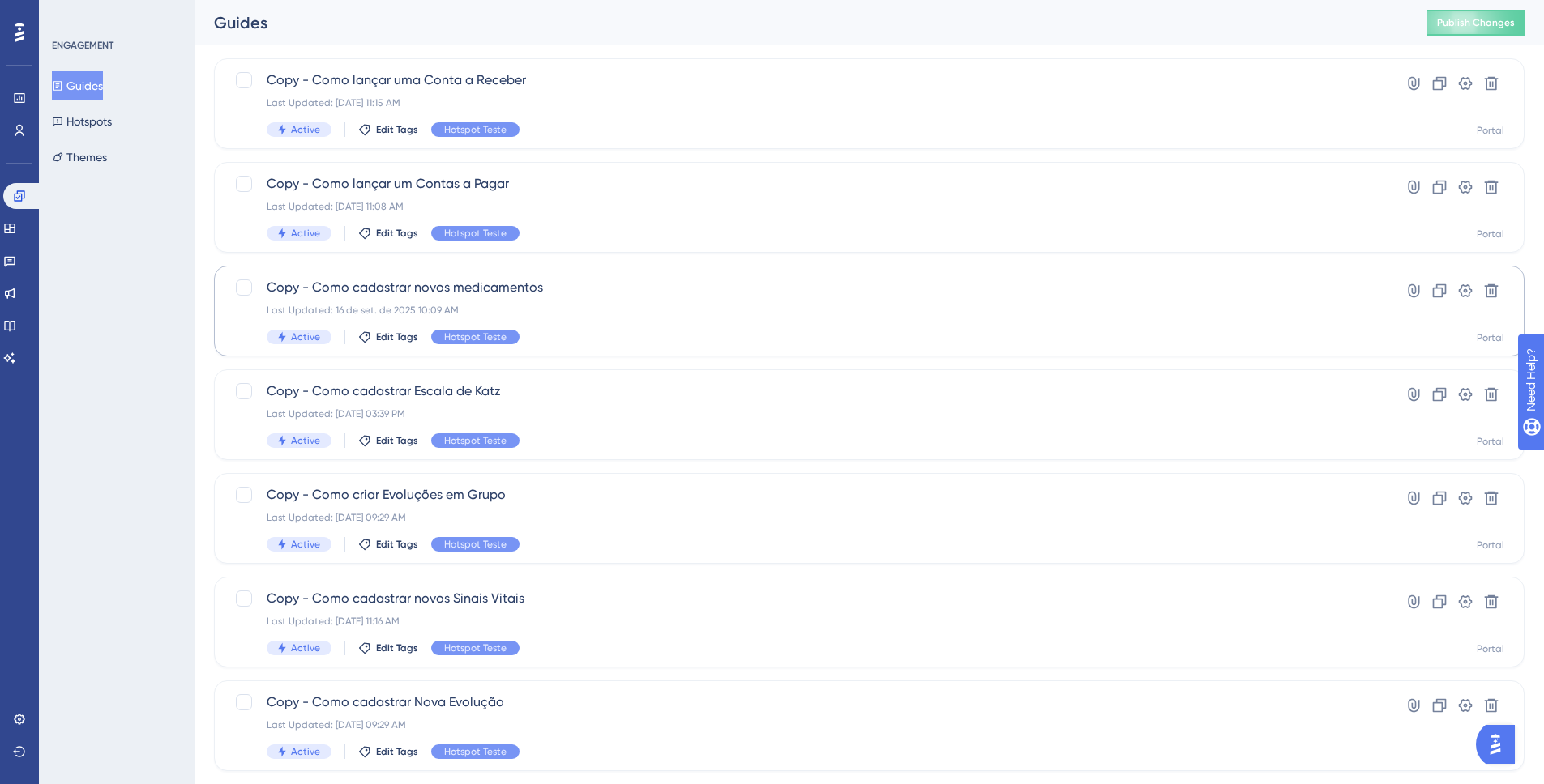
scroll to position [87, 0]
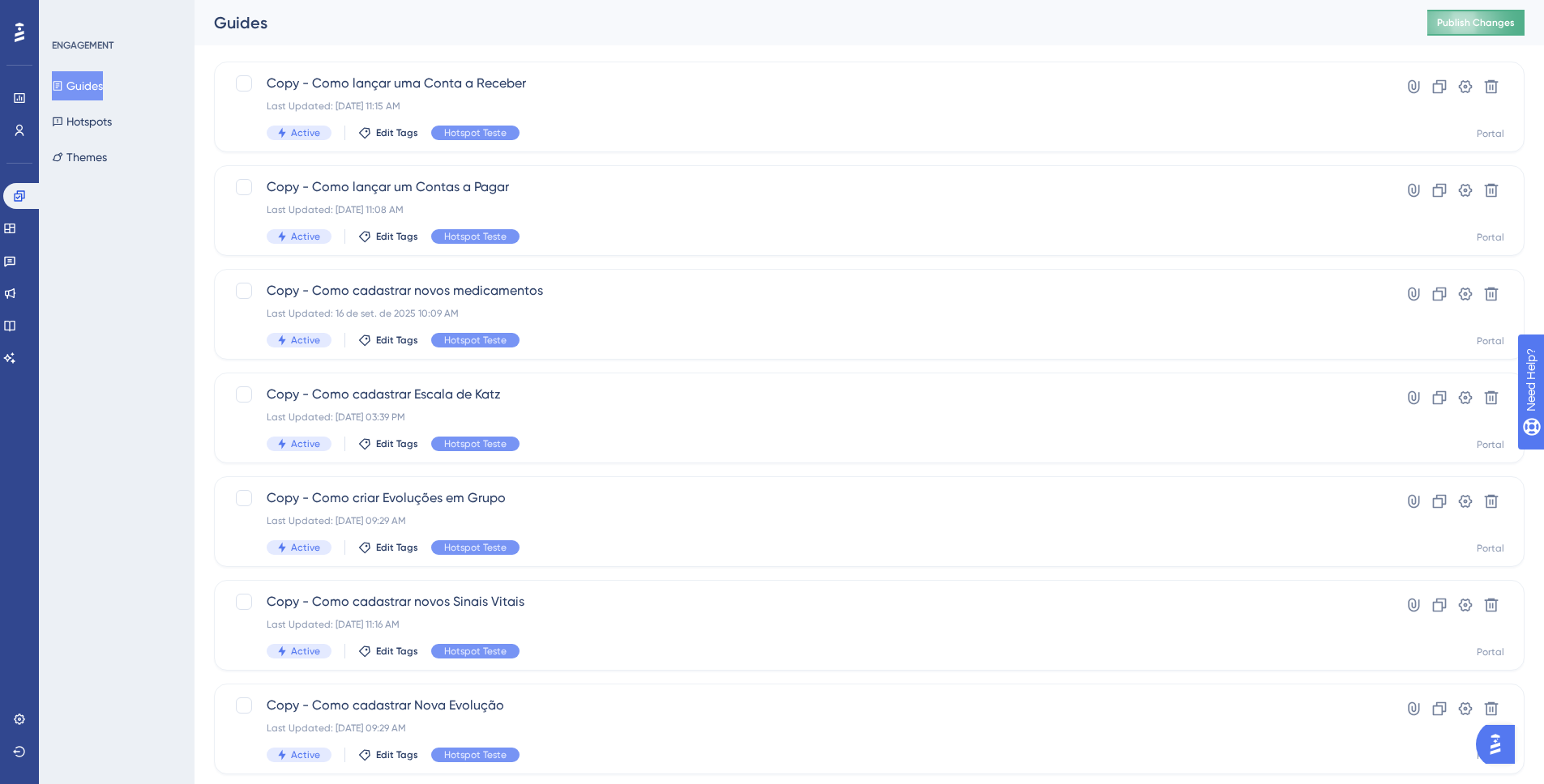
click at [1484, 23] on span "Publish Changes" at bounding box center [1476, 22] width 78 height 13
click at [92, 127] on button "Hotspots" at bounding box center [82, 121] width 60 height 29
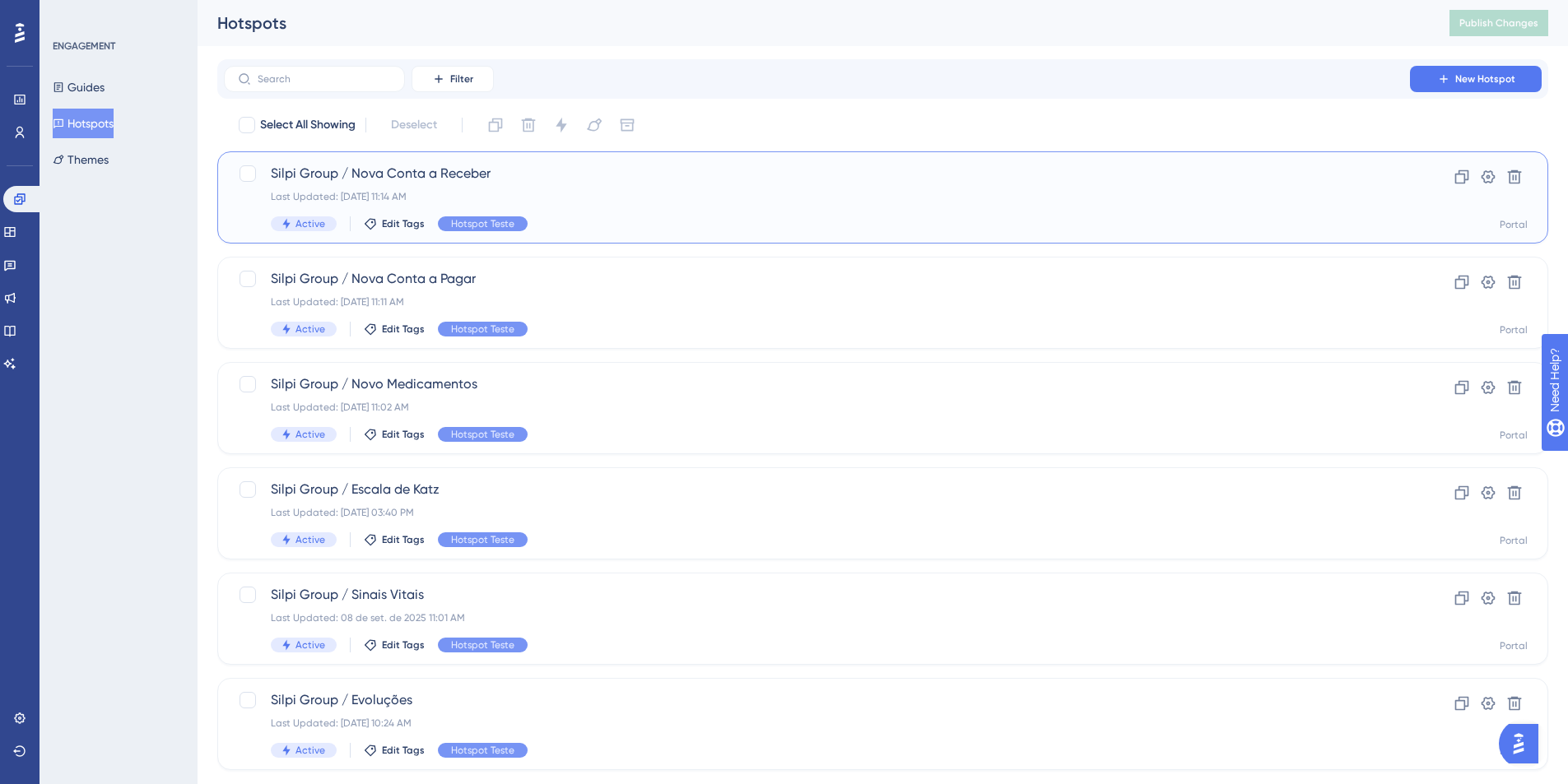
click at [485, 194] on div "Last Updated: 17 de set. de 2025 11:14 AM" at bounding box center [817, 196] width 1092 height 13
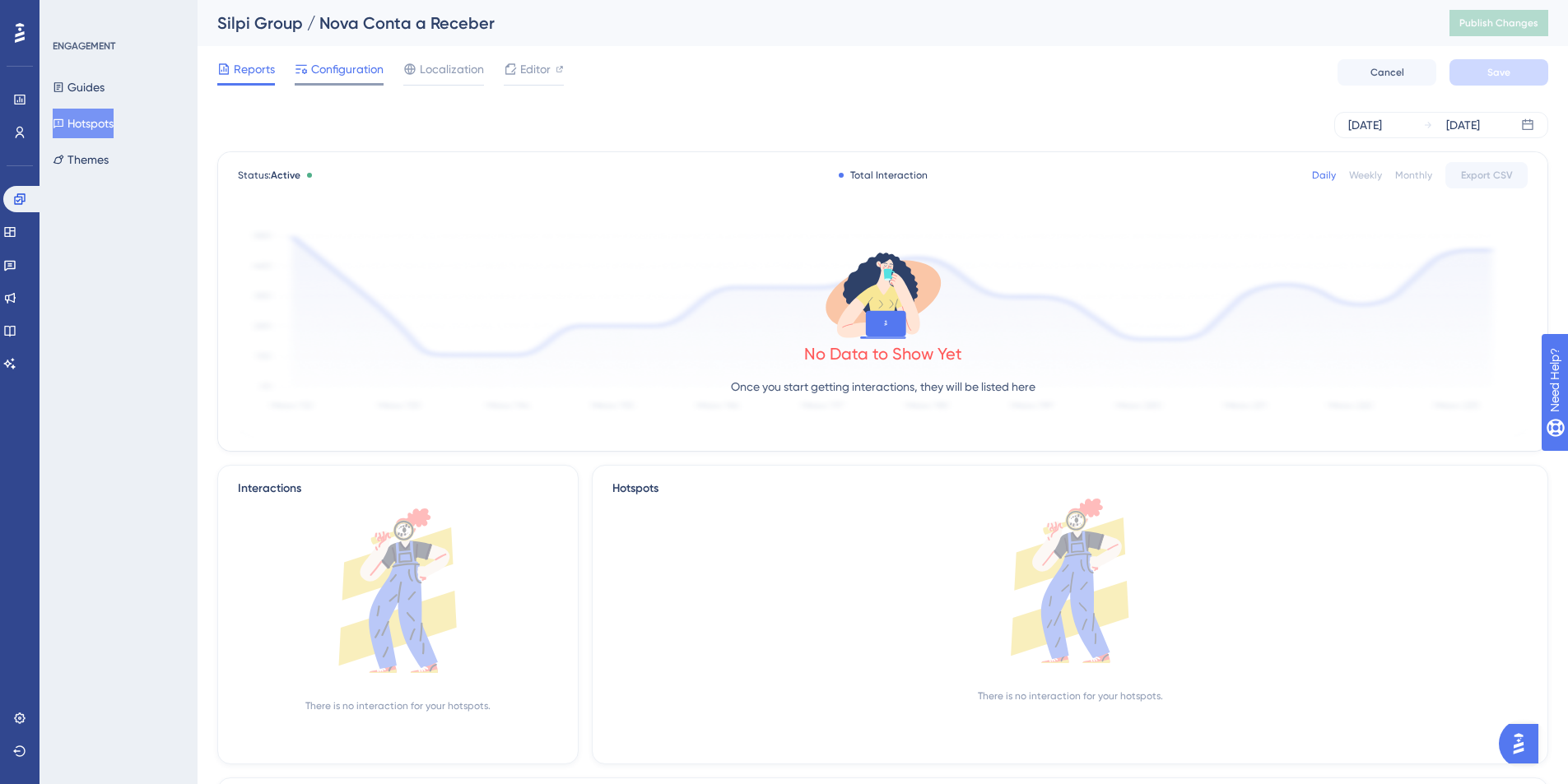
click at [333, 66] on span "Configuration" at bounding box center [347, 69] width 72 height 20
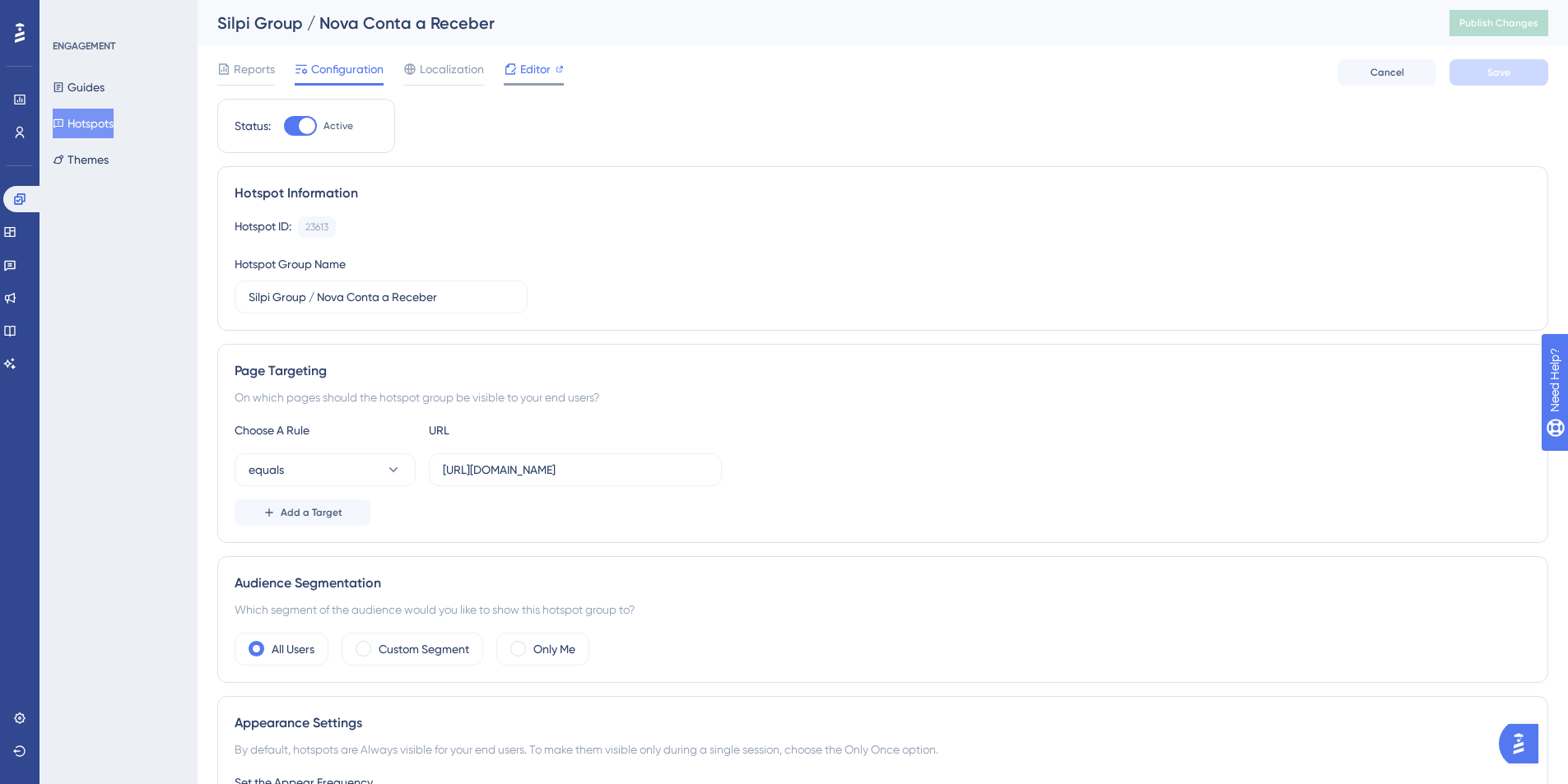
click at [520, 71] on span "Editor" at bounding box center [535, 69] width 30 height 20
click at [1510, 26] on span "Publish Changes" at bounding box center [1499, 23] width 79 height 13
click at [533, 59] on span "Editor" at bounding box center [535, 69] width 30 height 20
click at [1473, 31] on button "Publish Changes" at bounding box center [1499, 23] width 99 height 26
click at [623, 482] on label "https://homologacao.silpi.com.br/Contas/Receber" at bounding box center [575, 470] width 293 height 33
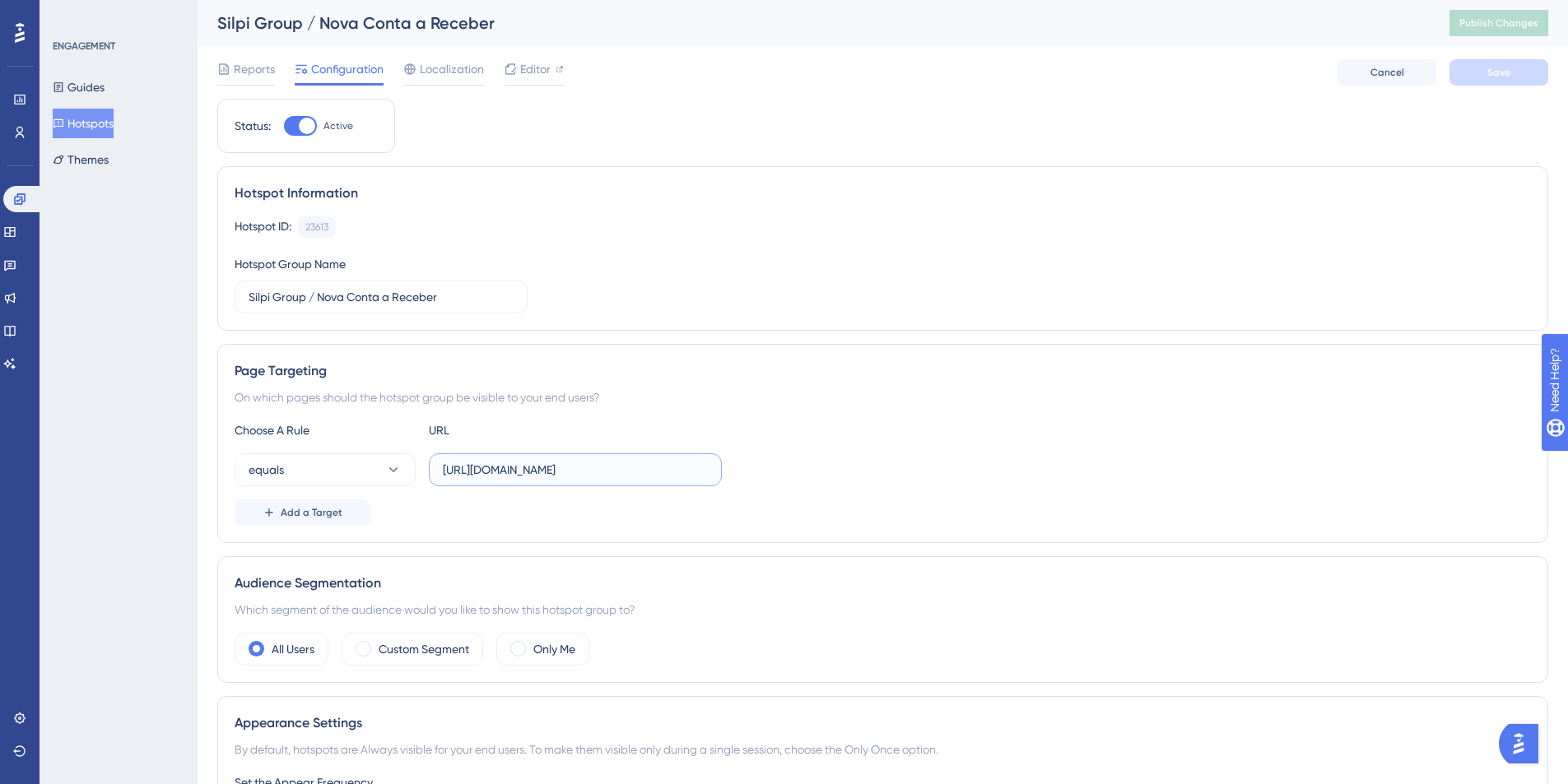
click at [623, 478] on input "https://homologacao.silpi.com.br/Contas/Receber" at bounding box center [575, 470] width 265 height 18
click at [520, 74] on span "Editor" at bounding box center [535, 69] width 30 height 20
click at [634, 453] on label "https://homologacao.silpi.com.br/Contas/Receber" at bounding box center [575, 470] width 293 height 33
click at [634, 461] on input "https://homologacao.silpi.com.br/Contas/Receber" at bounding box center [575, 470] width 265 height 18
click at [98, 96] on button "Guides" at bounding box center [79, 87] width 52 height 30
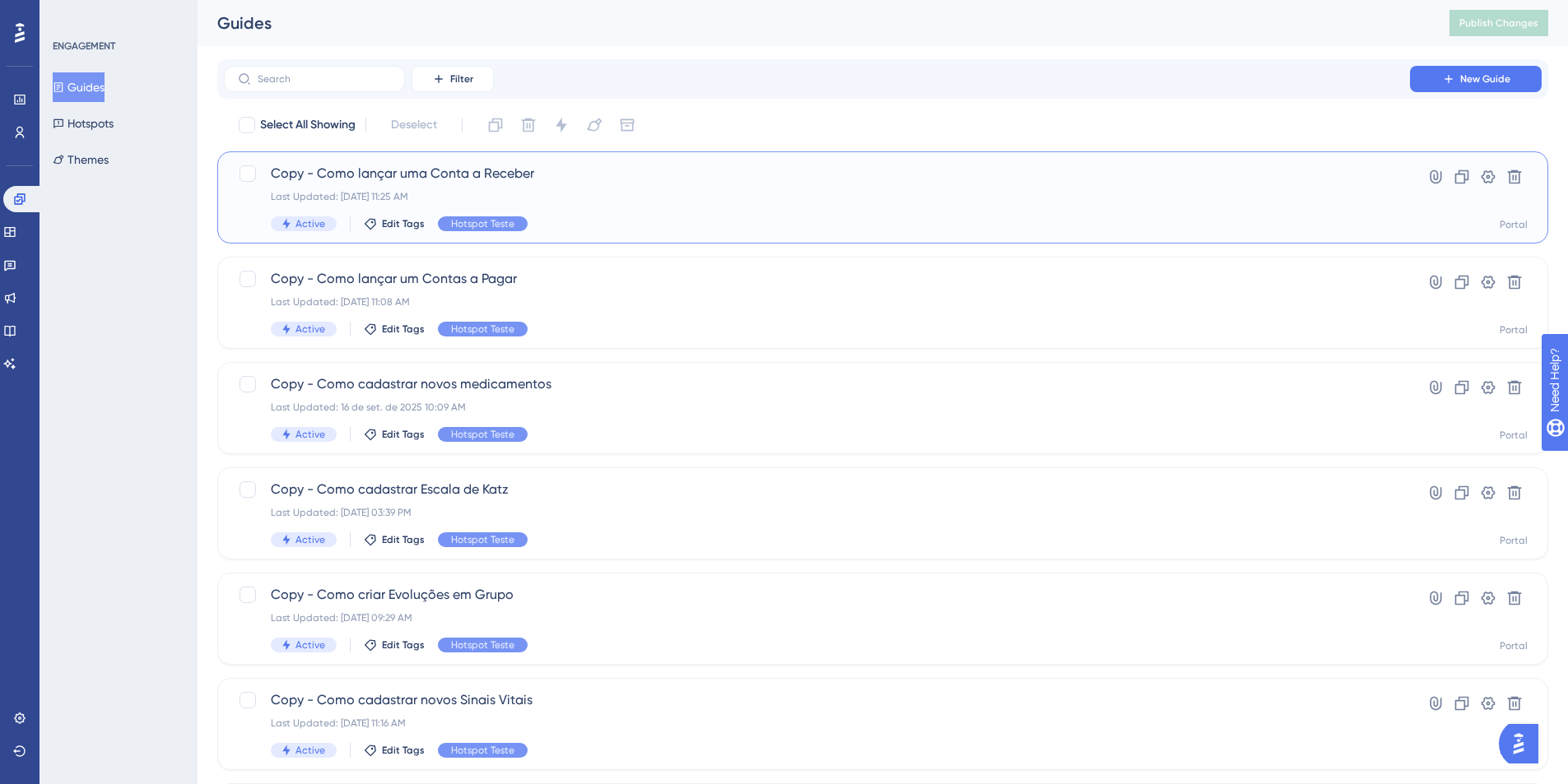
click at [505, 195] on div "Last Updated: 17 de set. de 2025 11:25 AM" at bounding box center [817, 196] width 1092 height 13
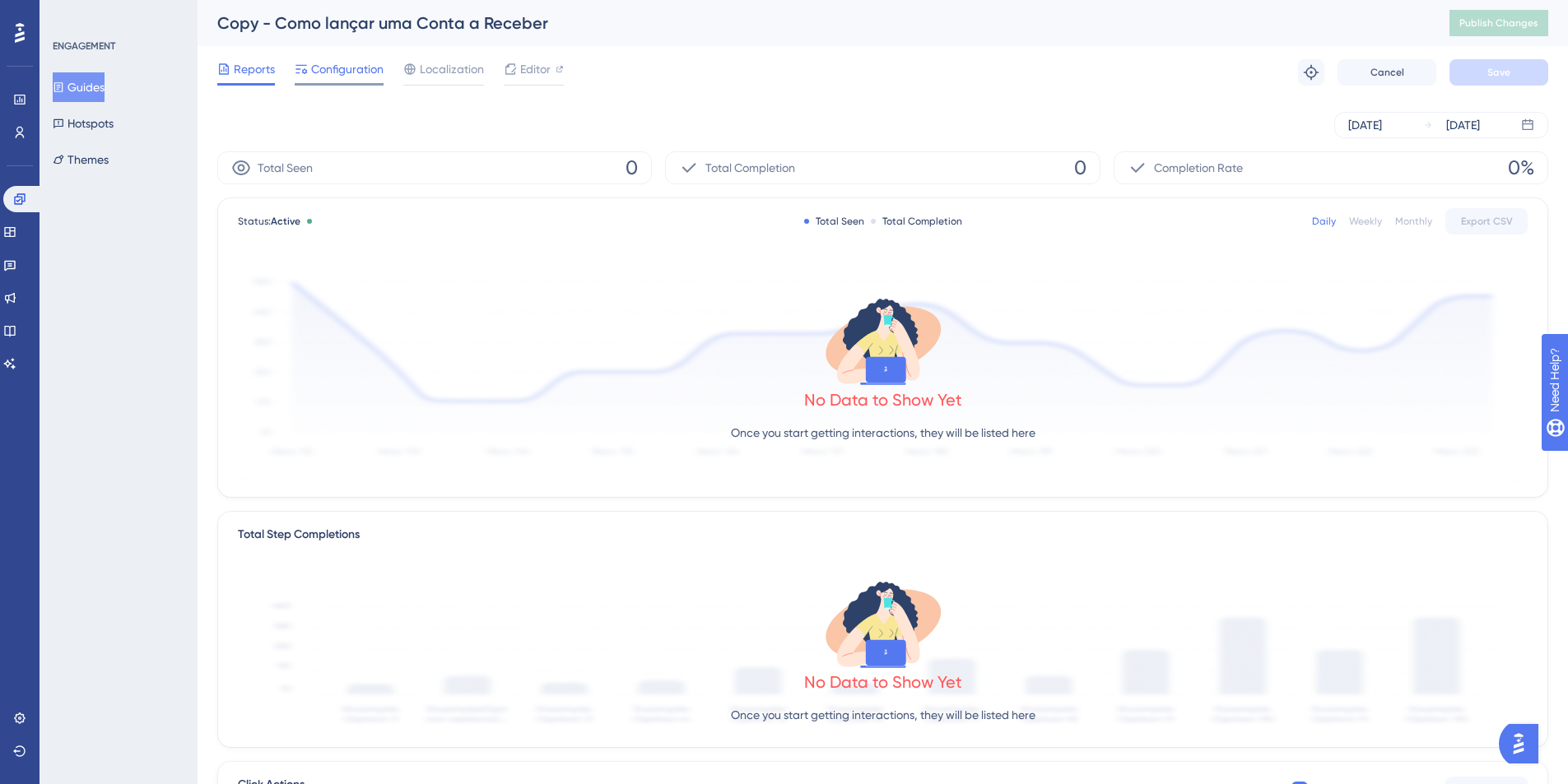
click at [363, 73] on span "Configuration" at bounding box center [347, 69] width 72 height 20
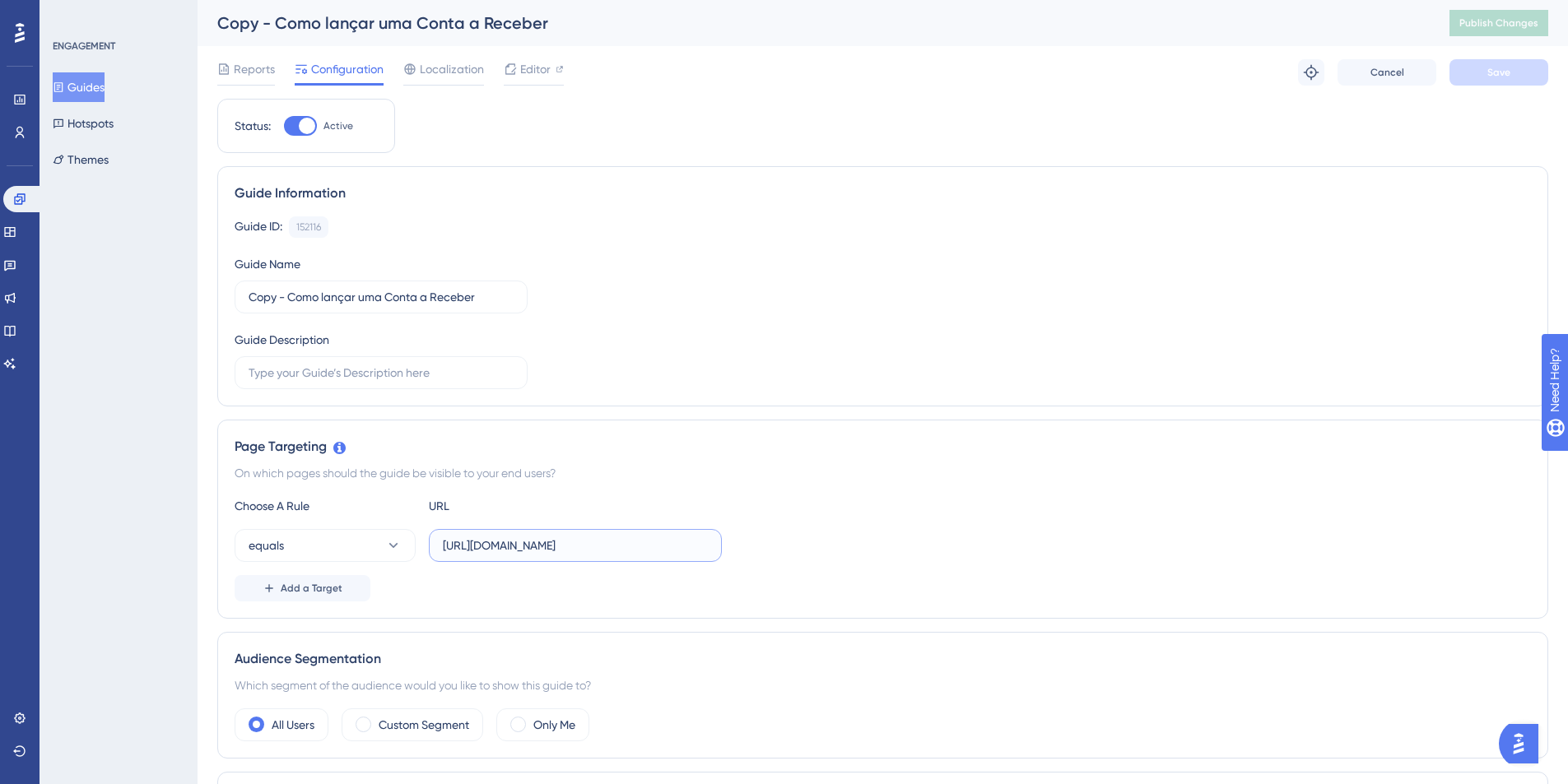
click at [679, 544] on input "https://homologacao.silpi.com.br/Contas/Receber" at bounding box center [575, 545] width 265 height 18
click at [680, 544] on input "https://homologacao.silpi.com.br/Contas/Receber" at bounding box center [575, 545] width 265 height 18
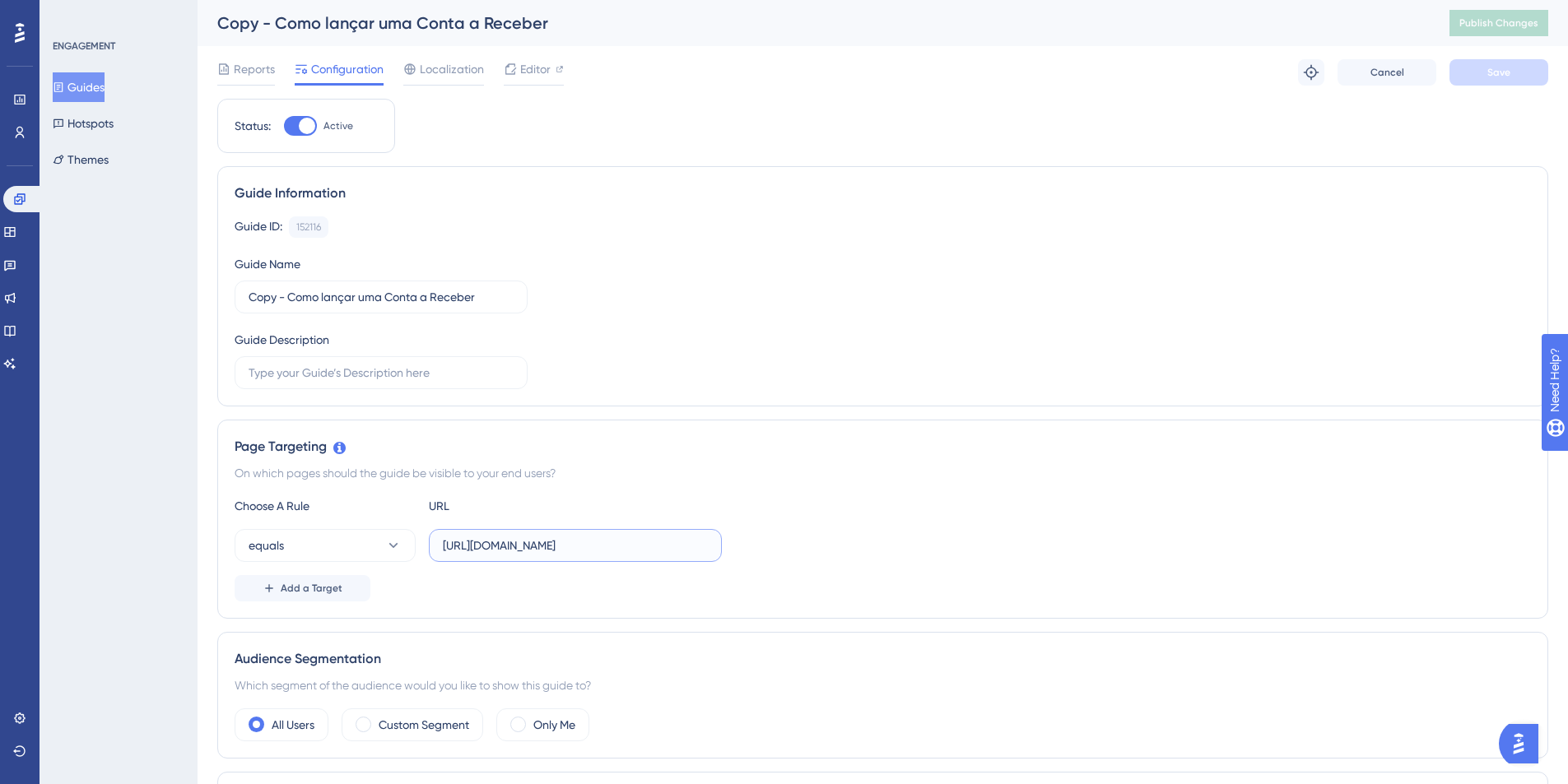
click at [680, 544] on input "https://homologacao.silpi.com.br/Contas/Receber" at bounding box center [575, 545] width 265 height 18
click at [681, 538] on input "https://homologacao.silpi.com.br/Contas/Receber" at bounding box center [575, 545] width 265 height 18
click at [91, 127] on button "Hotspots" at bounding box center [83, 123] width 61 height 30
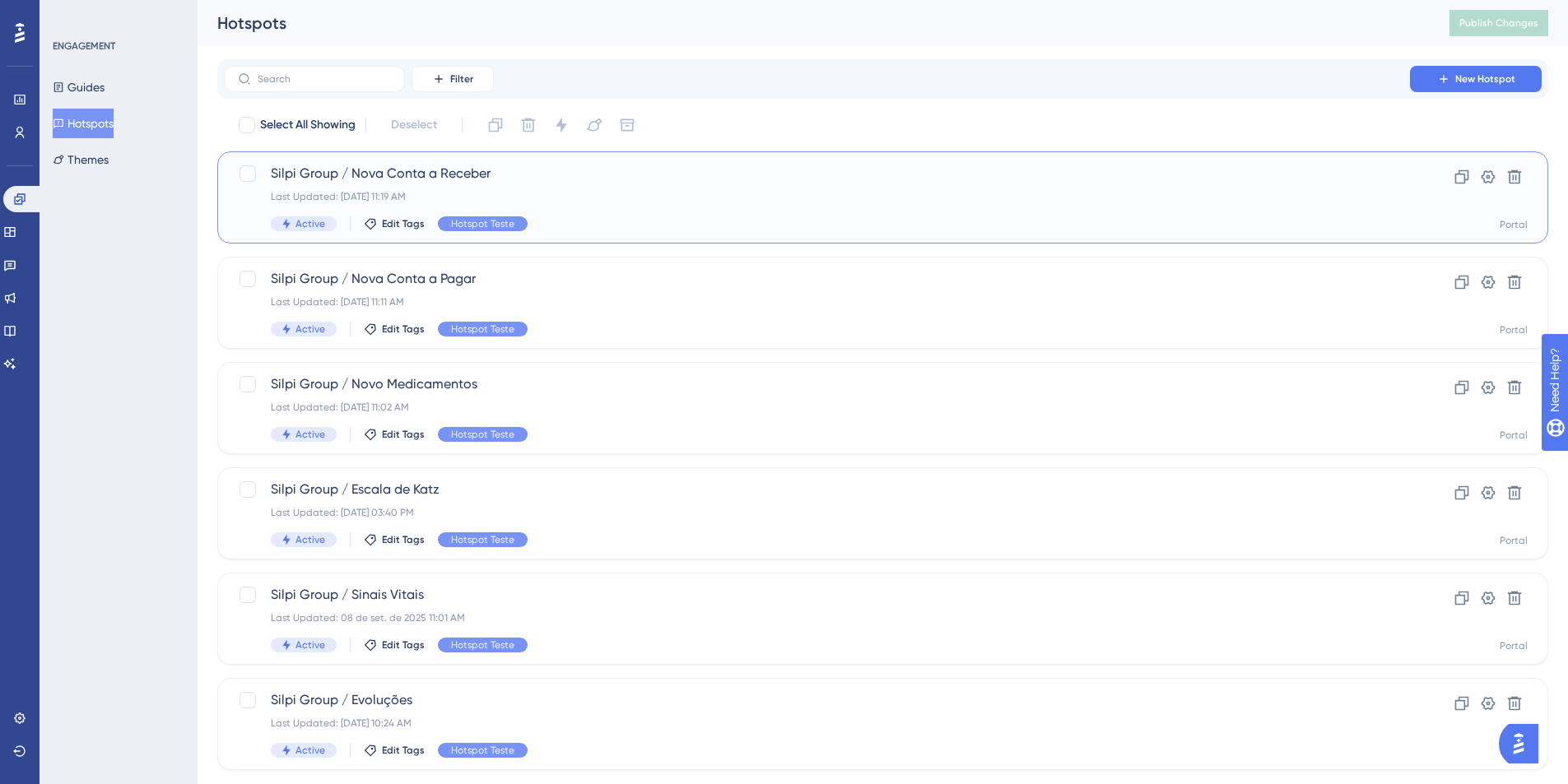
click at [374, 173] on span "Silpi Group / Nova Conta a Receber" at bounding box center [817, 174] width 1092 height 20
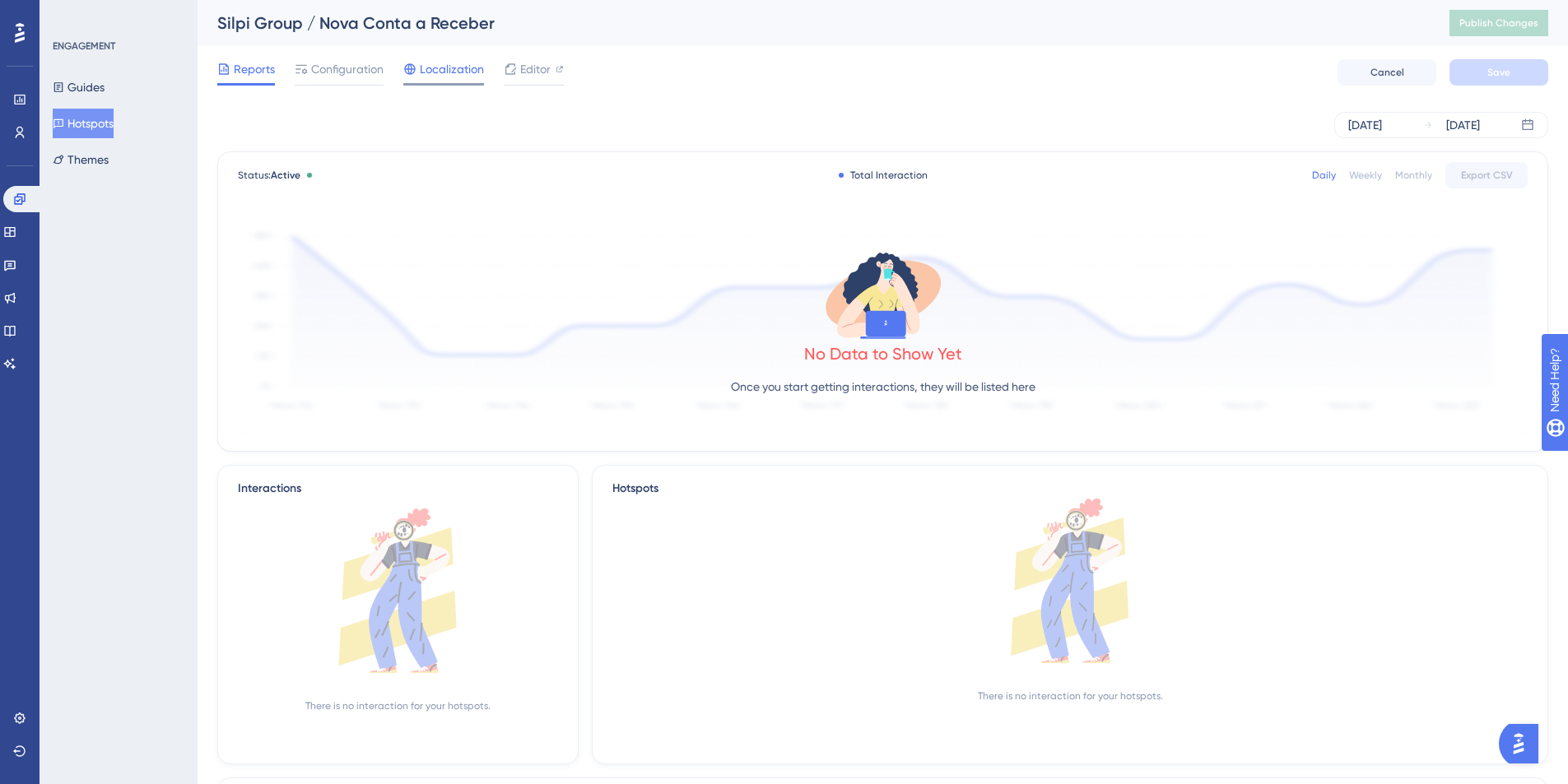
click at [427, 72] on span "Localization" at bounding box center [452, 69] width 64 height 20
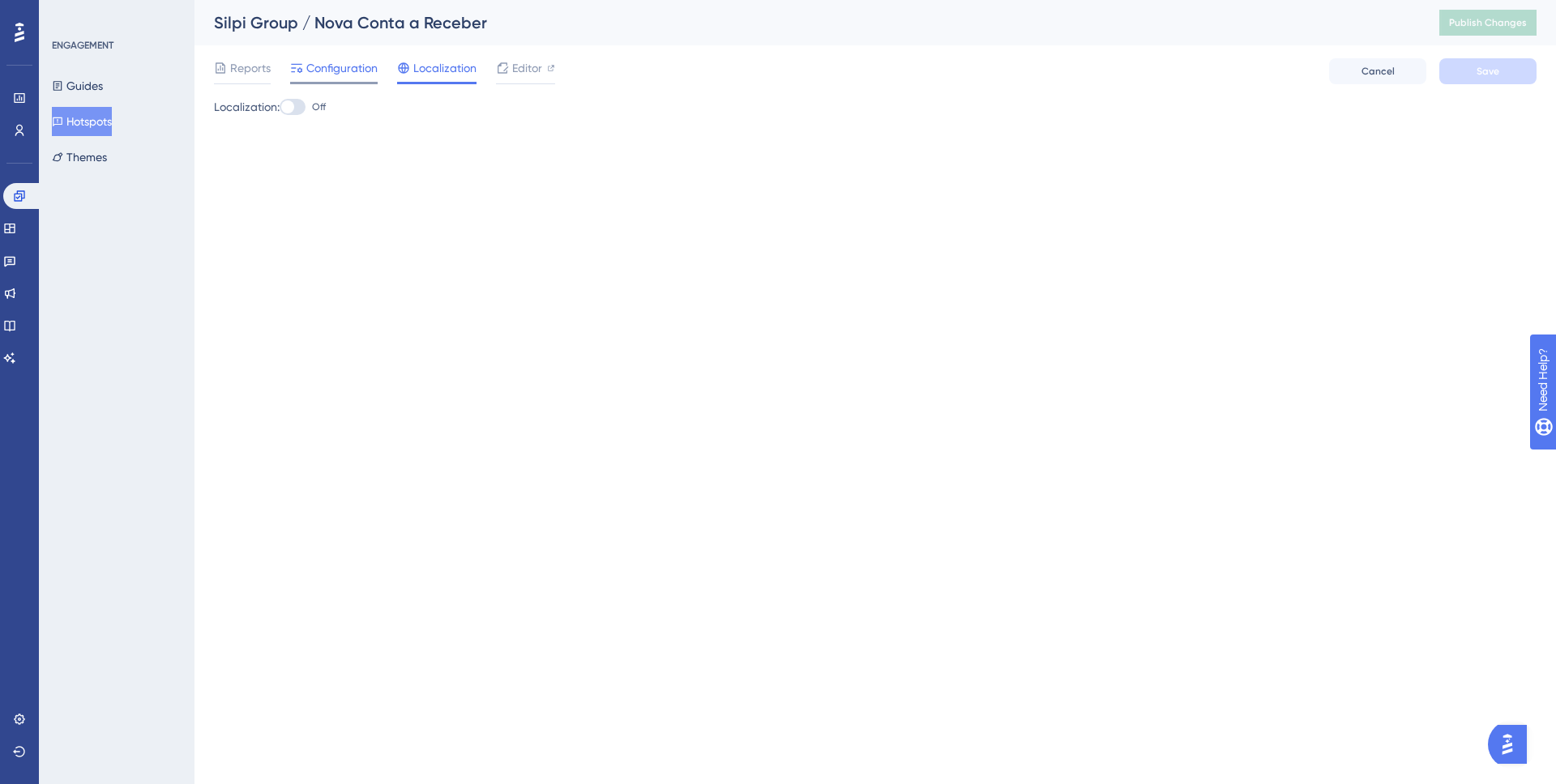
click at [306, 75] on span "Configuration" at bounding box center [341, 68] width 71 height 20
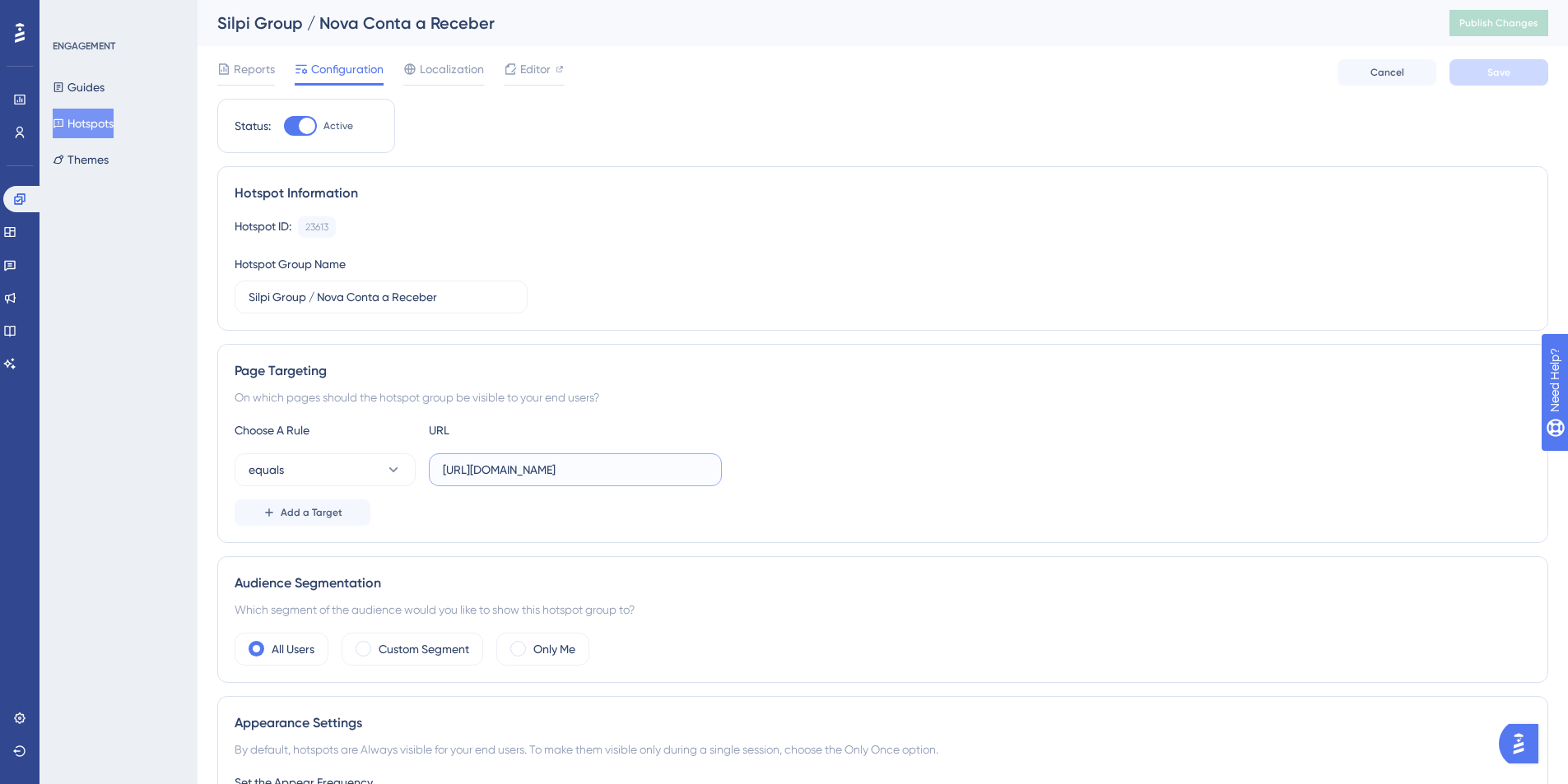
click at [585, 467] on input "https://homologacao.silpi.com.br/Contas/Receber" at bounding box center [575, 470] width 265 height 18
paste input "https://homologacao.silpi.com.br/Contas/Receber"
type input "https://homologacao.silpi.com.br/Contas/Receber"
click at [532, 71] on span "Editor" at bounding box center [535, 69] width 30 height 20
